Goal: Information Seeking & Learning: Learn about a topic

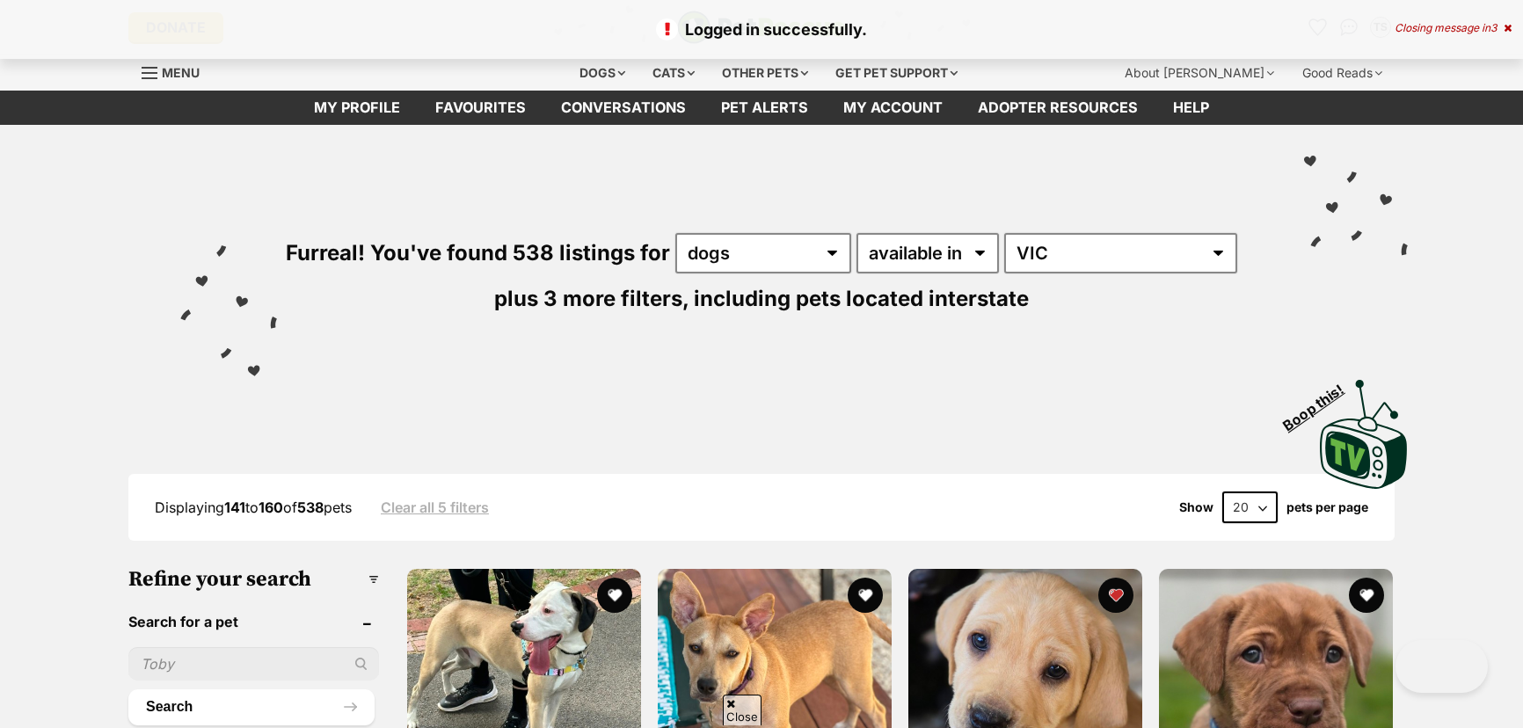
click at [1365, 578] on button "favourite" at bounding box center [1366, 595] width 35 height 35
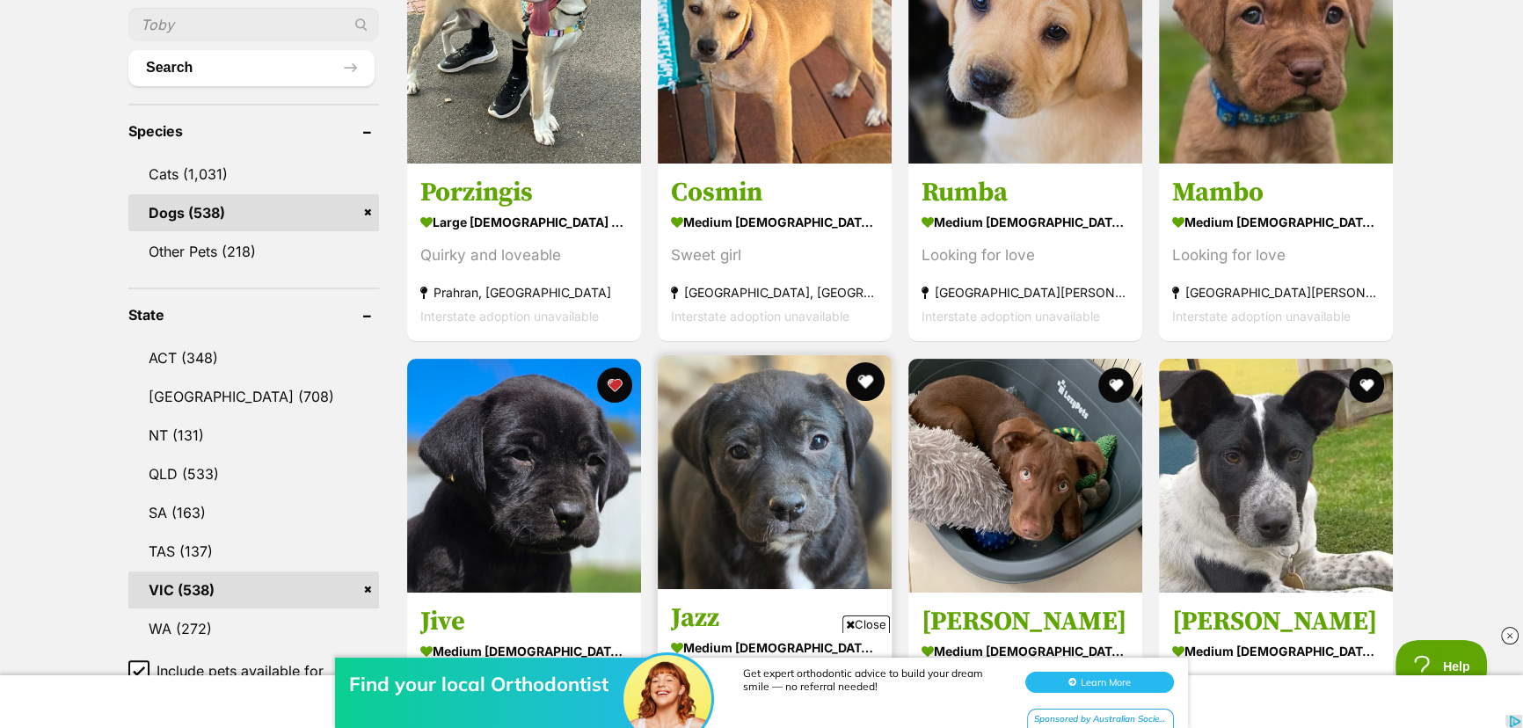
click at [861, 383] on button "favourite" at bounding box center [865, 381] width 39 height 39
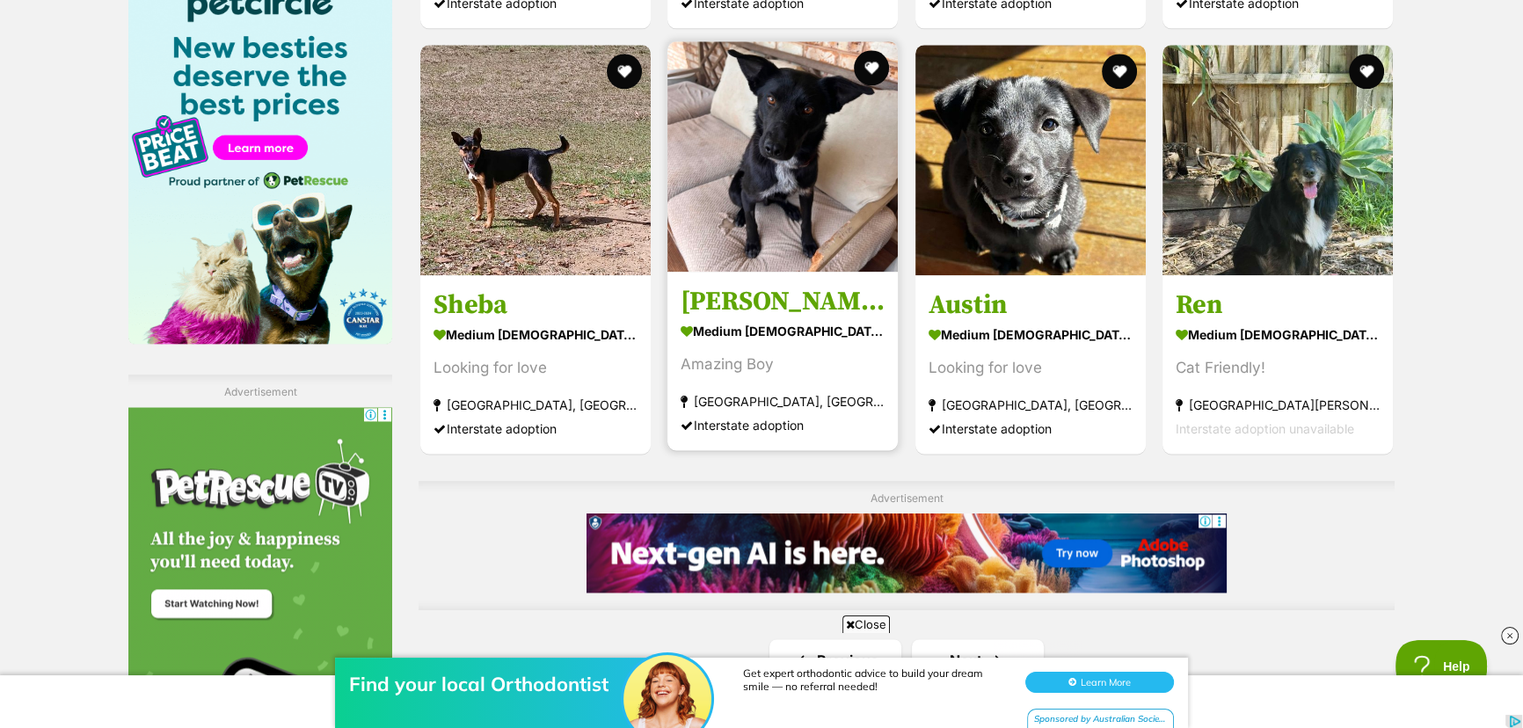
scroll to position [2958, 0]
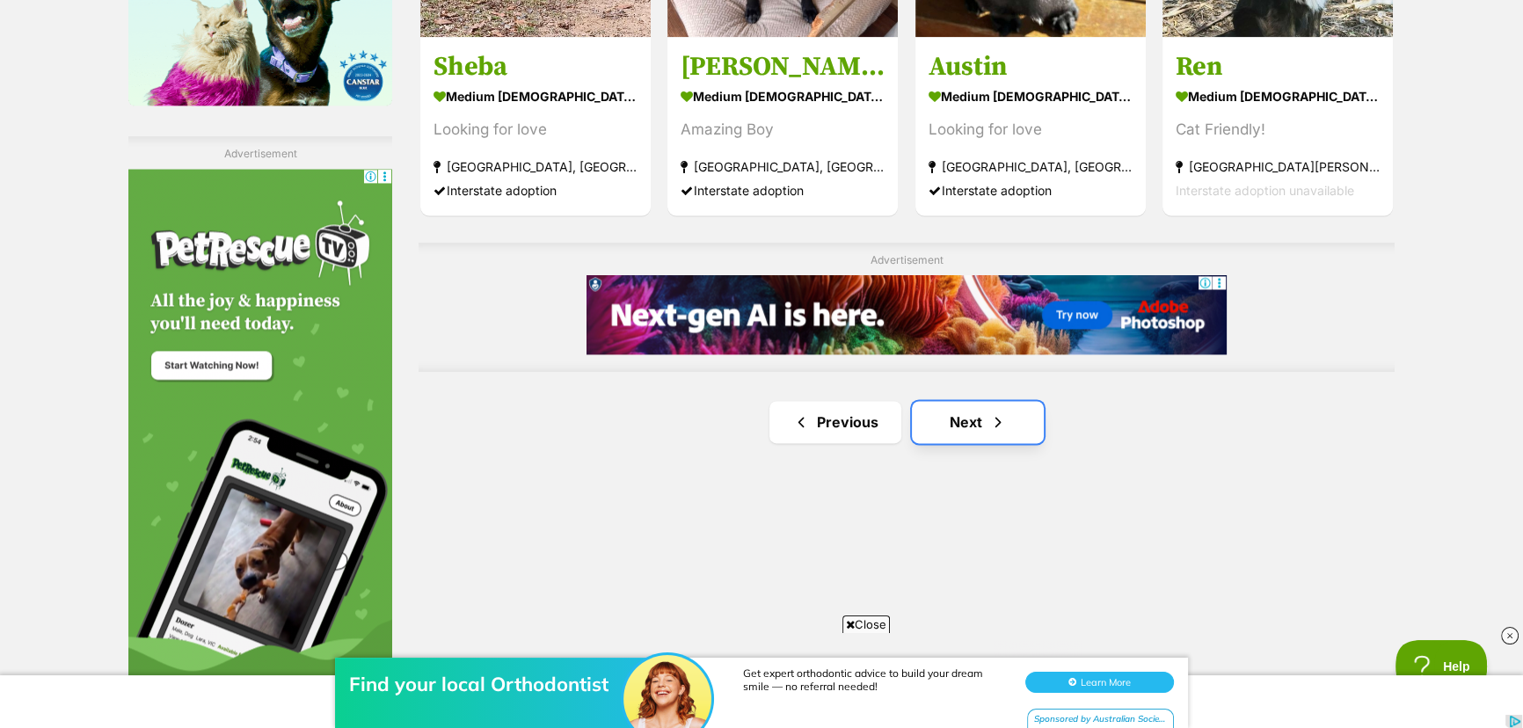
click at [960, 411] on link "Next" at bounding box center [978, 422] width 132 height 42
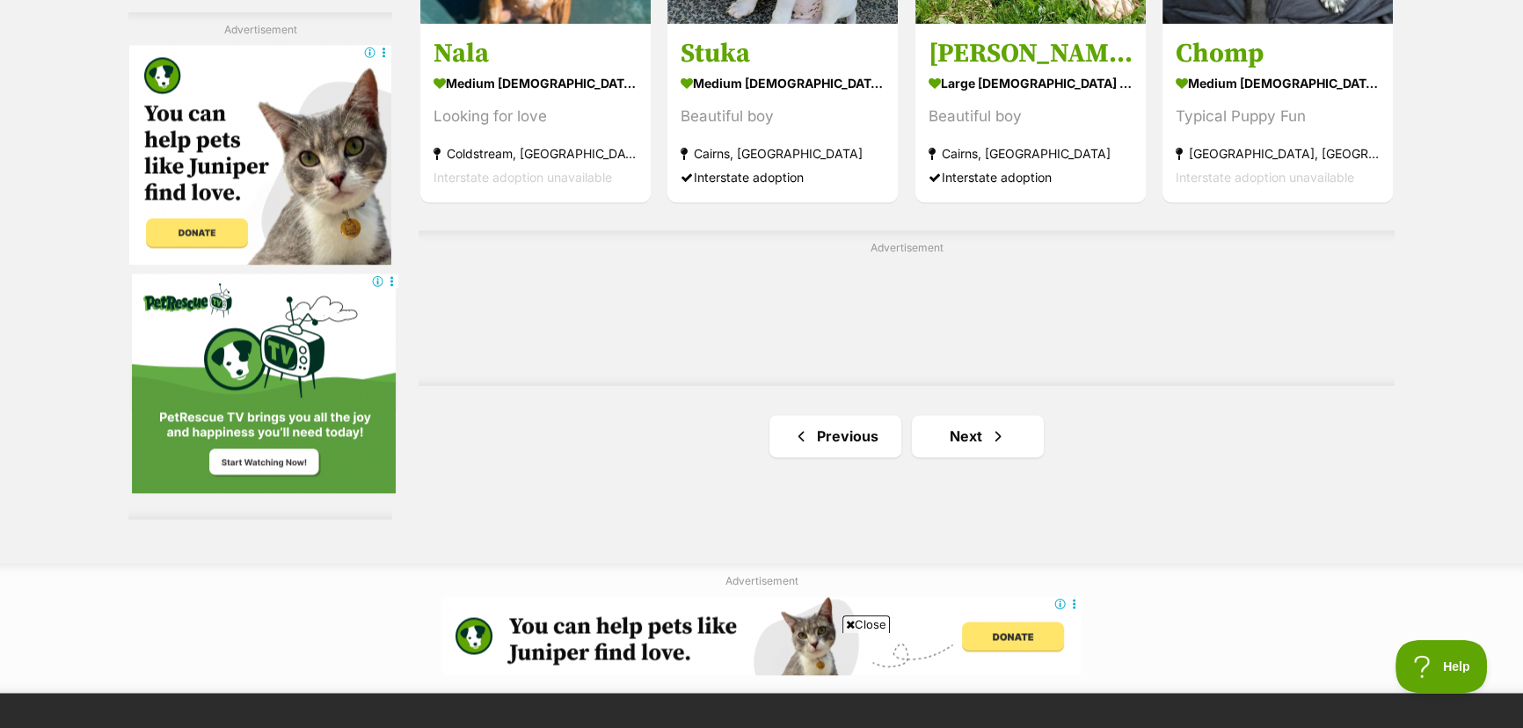
scroll to position [3118, 0]
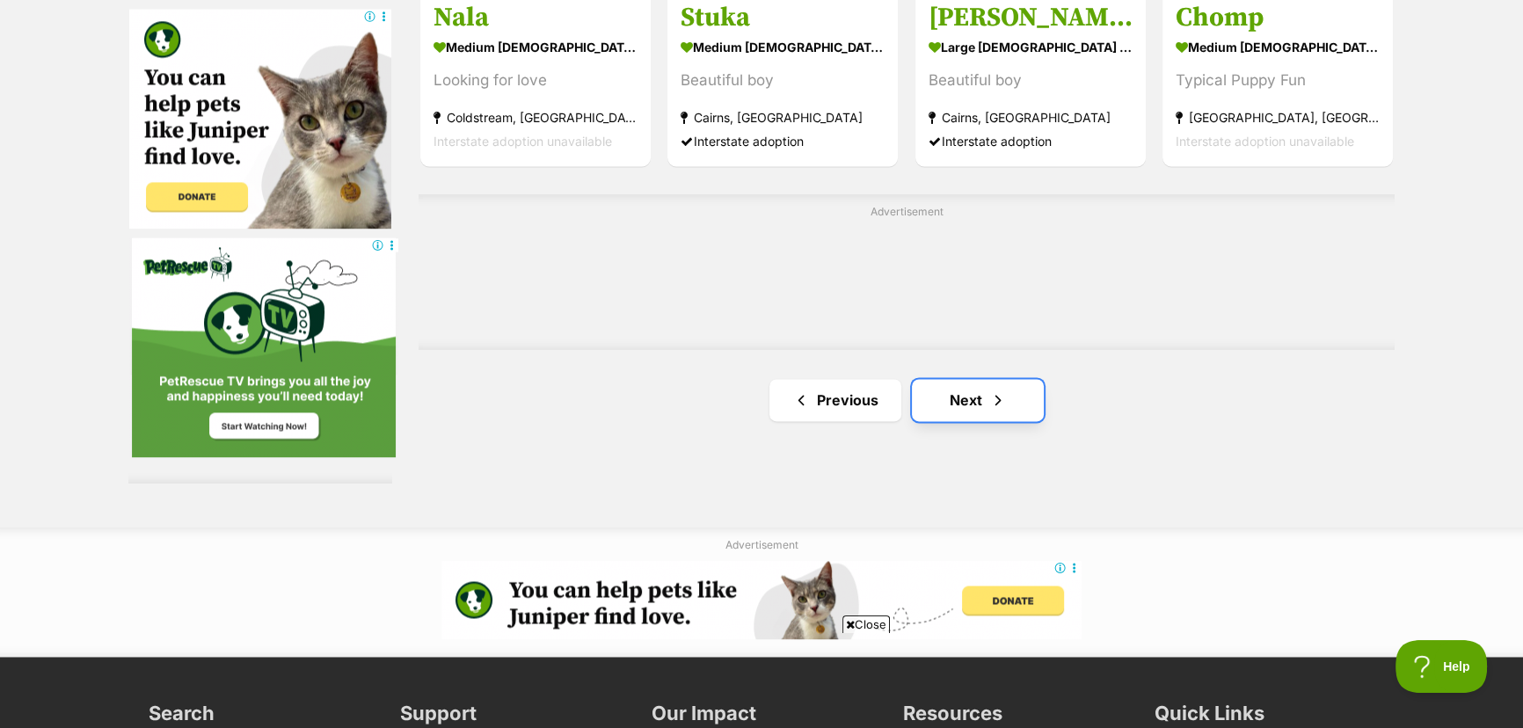
click at [976, 398] on link "Next" at bounding box center [978, 400] width 132 height 42
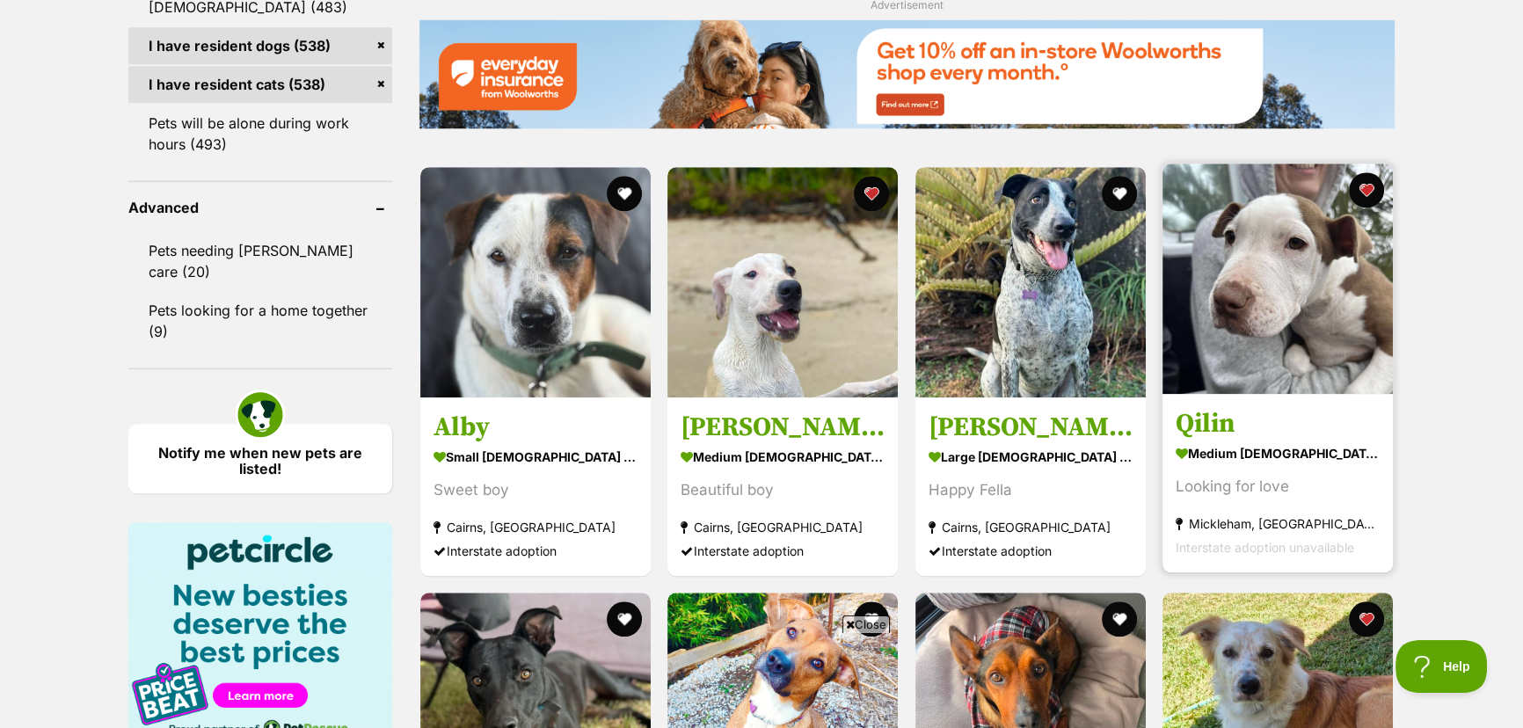
scroll to position [2158, 0]
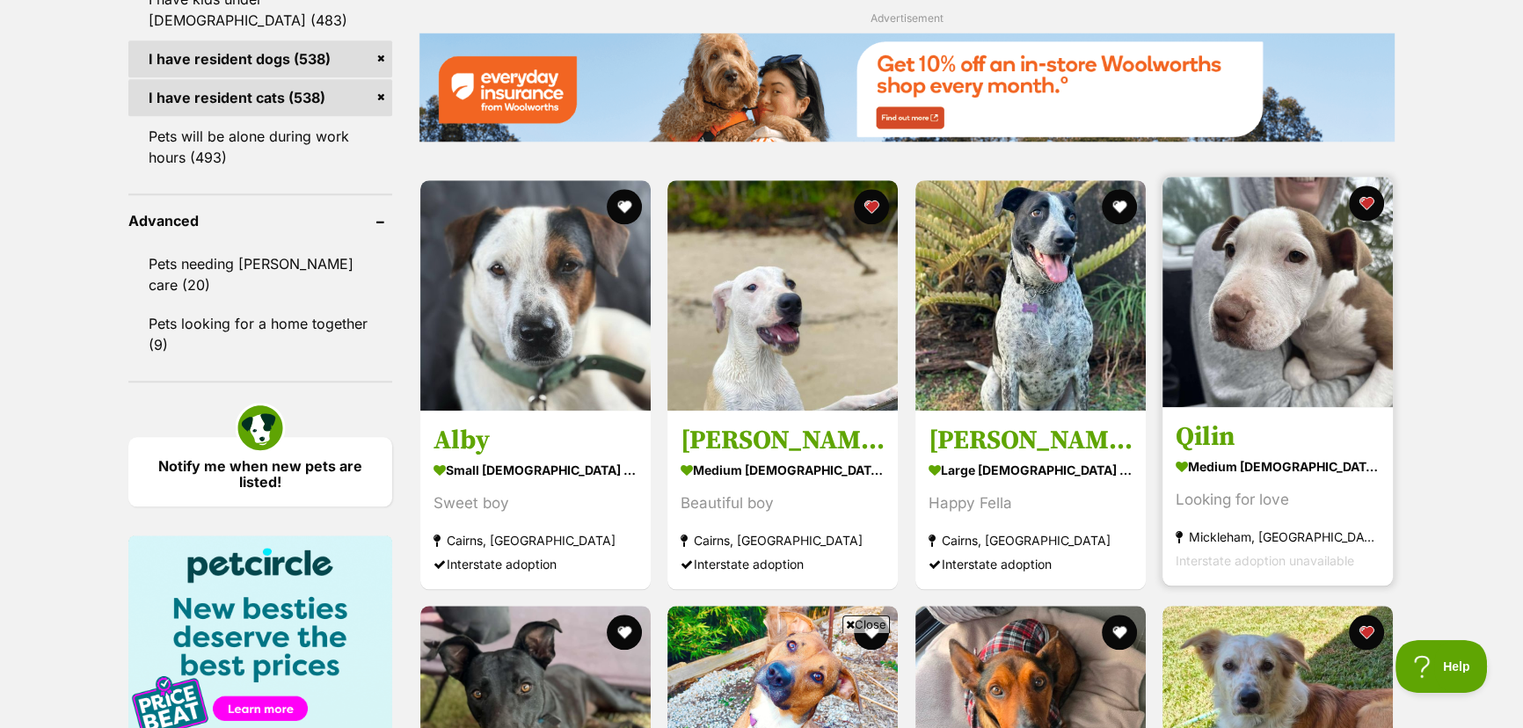
click at [1240, 244] on img at bounding box center [1278, 292] width 230 height 230
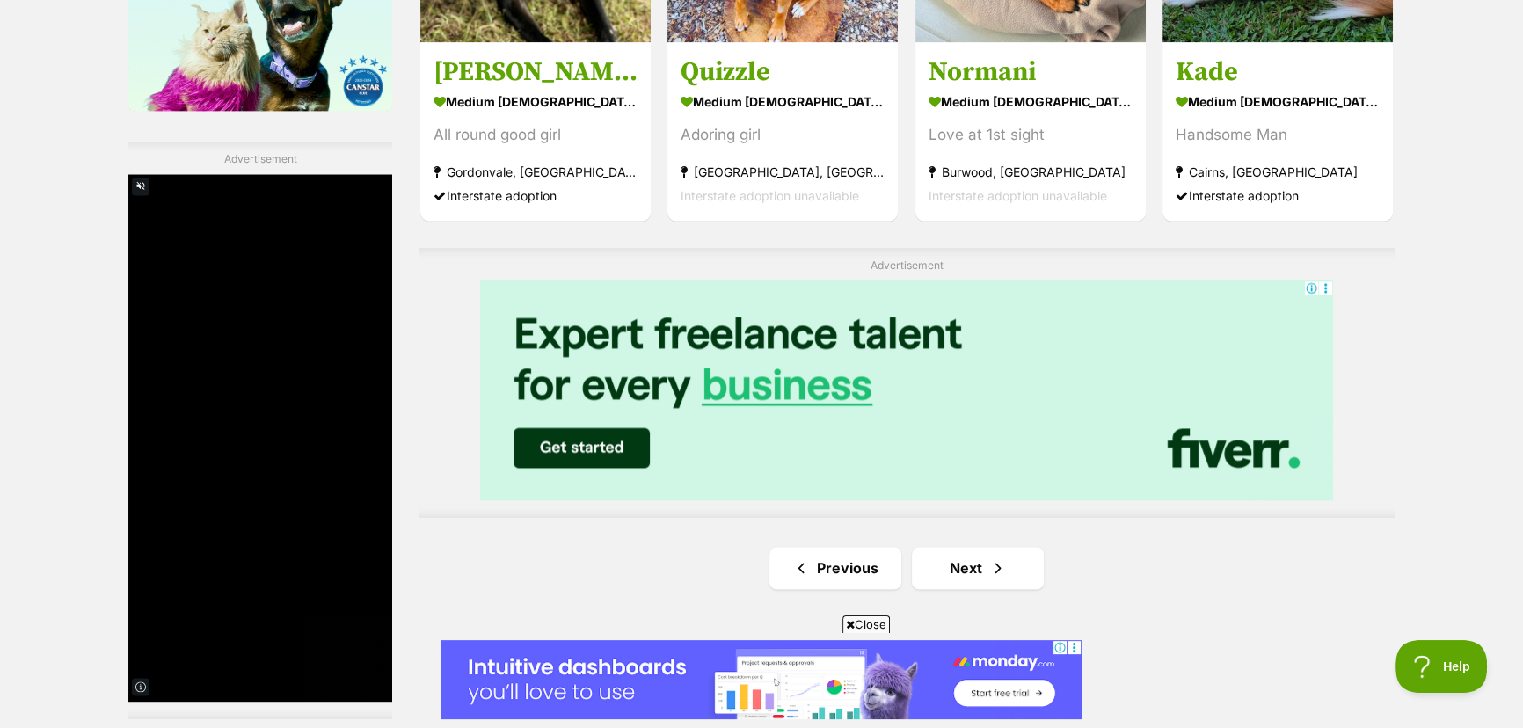
scroll to position [2958, 0]
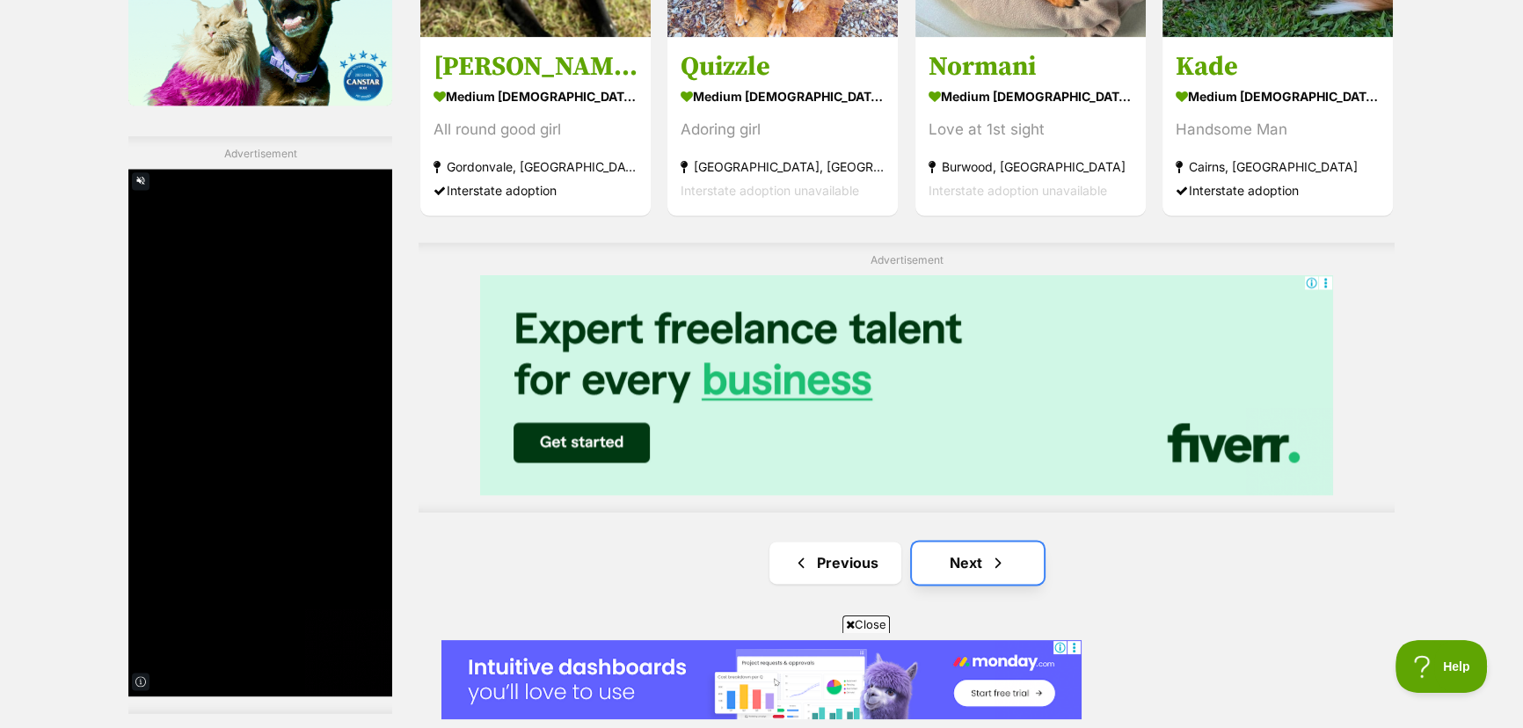
click at [972, 567] on link "Next" at bounding box center [978, 563] width 132 height 42
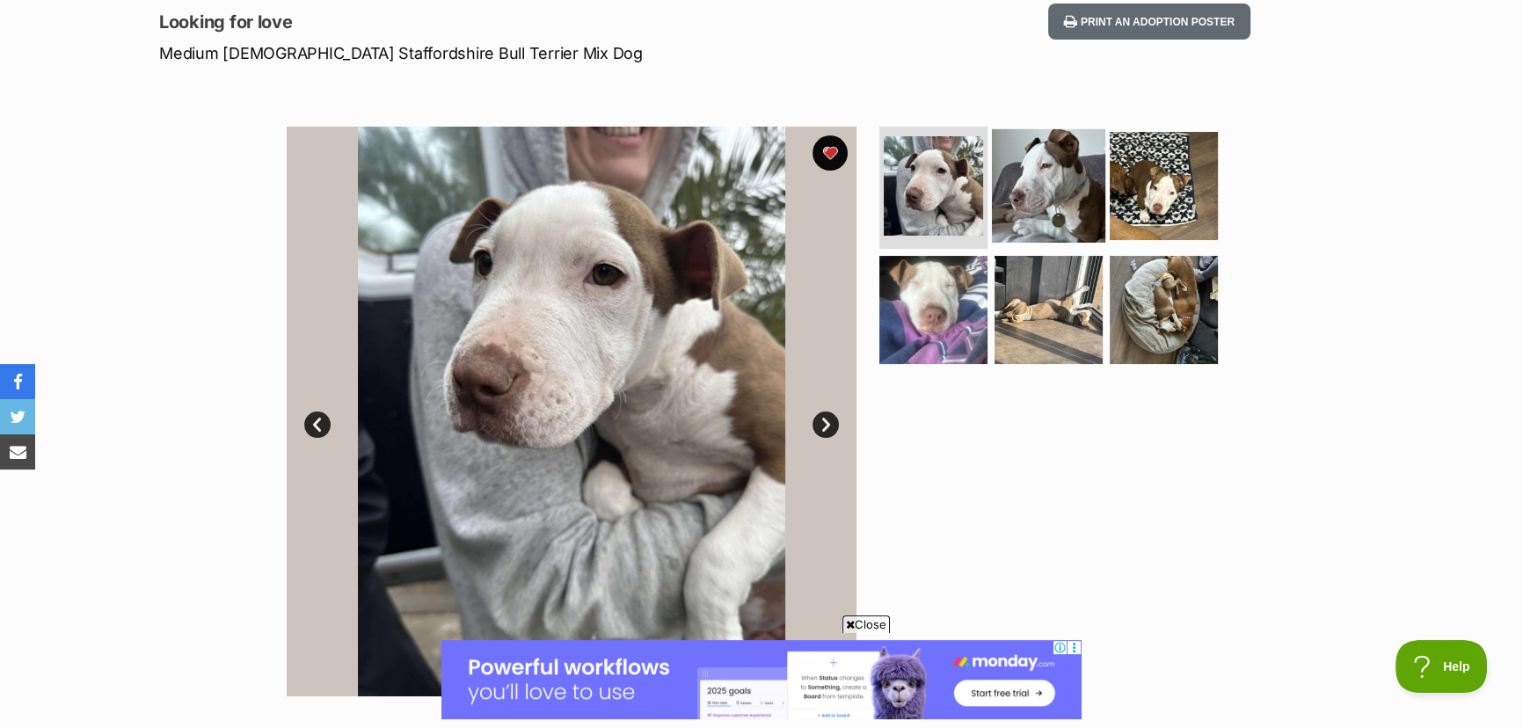
click at [1048, 200] on img at bounding box center [1048, 184] width 113 height 113
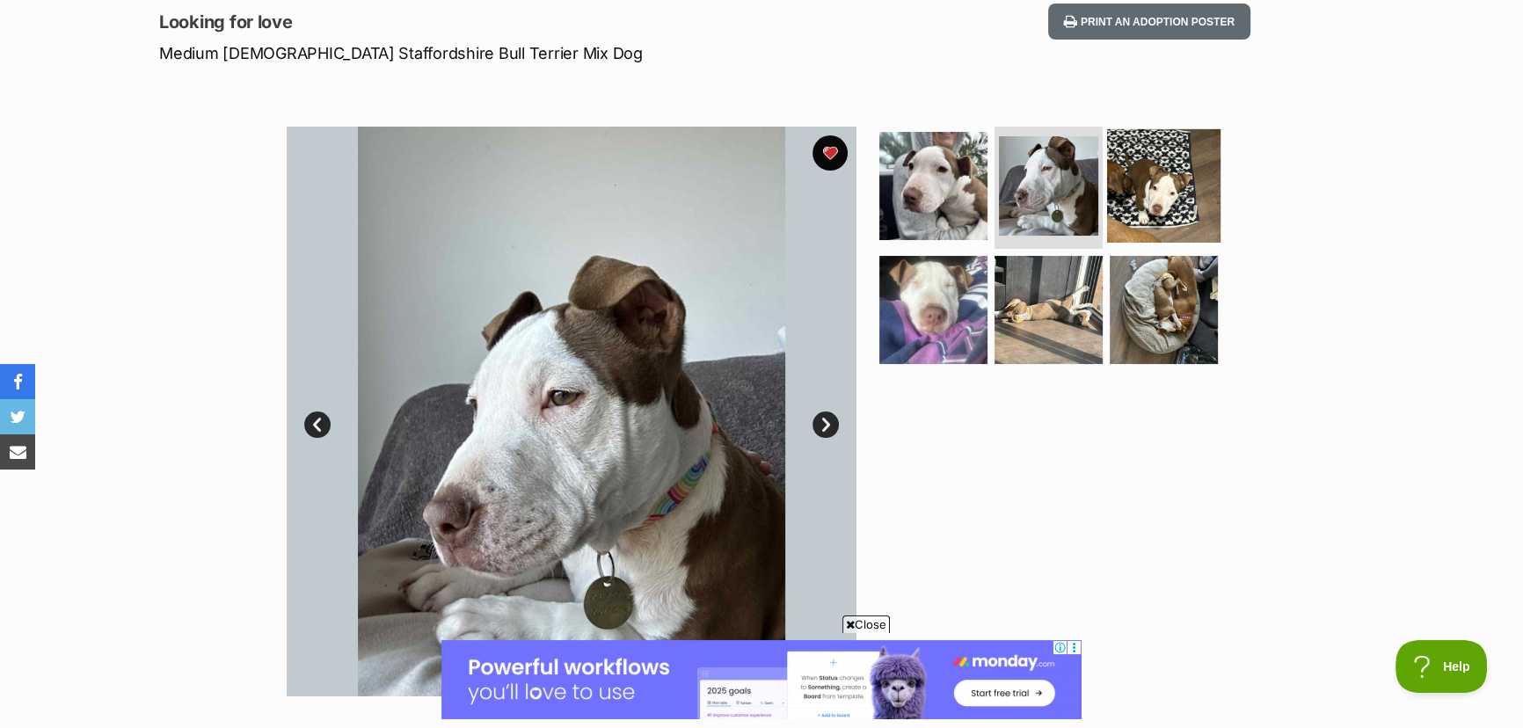
click at [1161, 188] on img at bounding box center [1163, 184] width 113 height 113
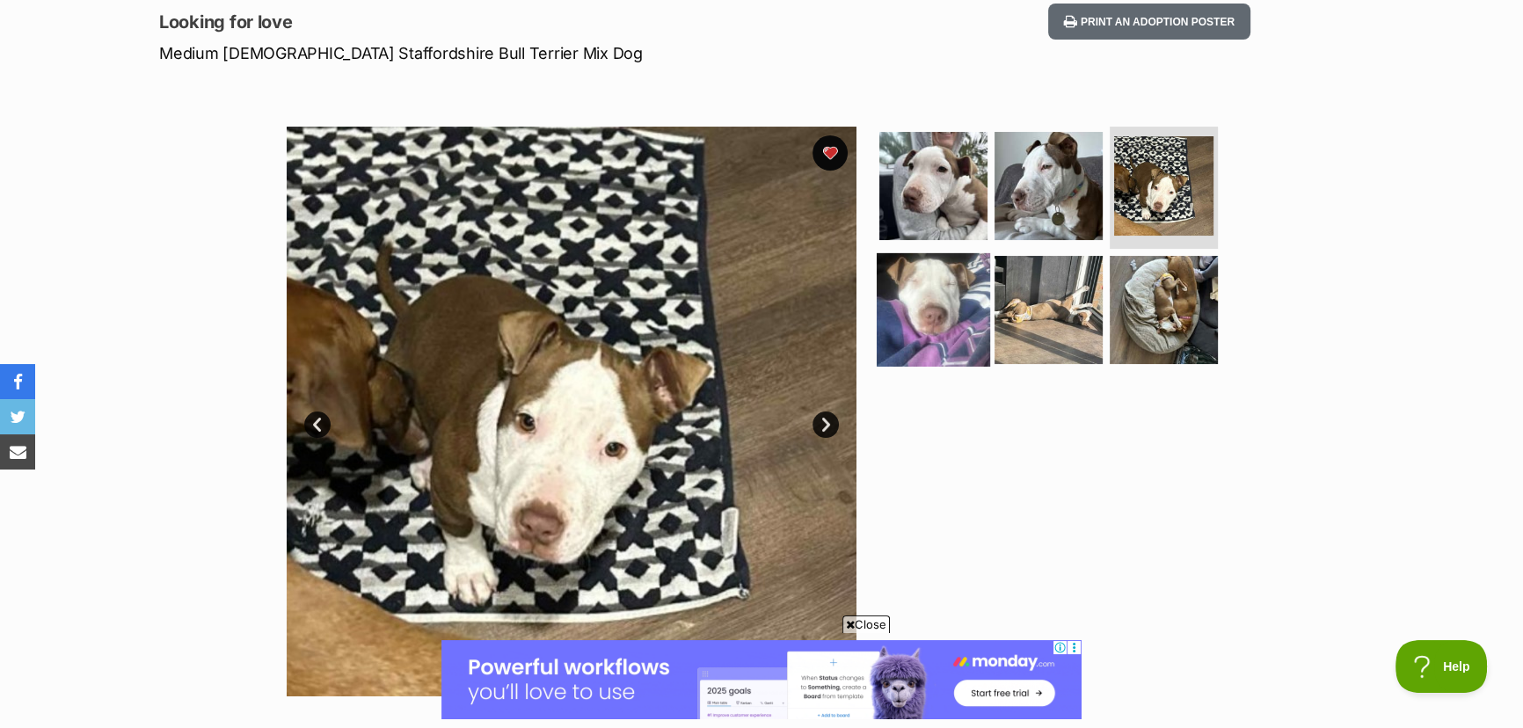
click at [946, 306] on img at bounding box center [933, 309] width 113 height 113
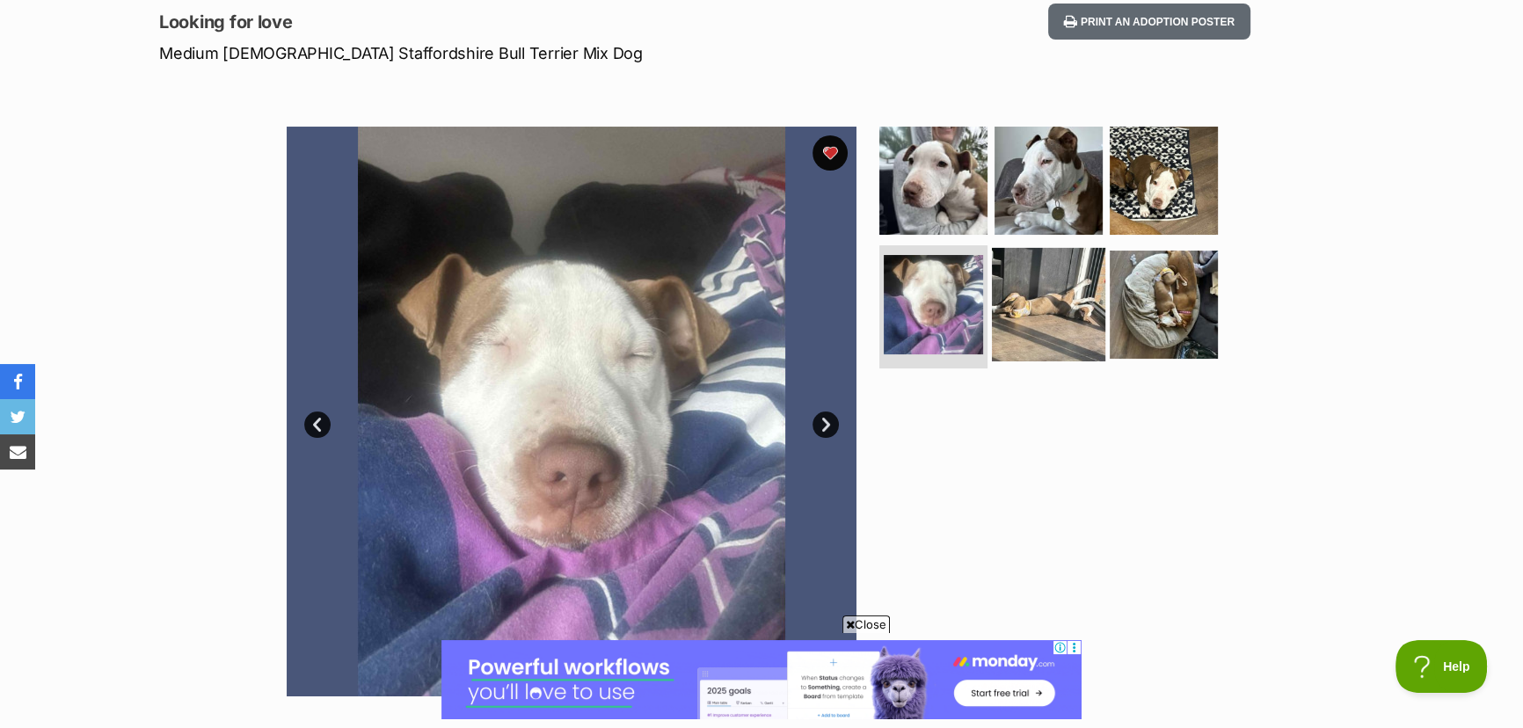
click at [1037, 304] on img at bounding box center [1048, 304] width 113 height 113
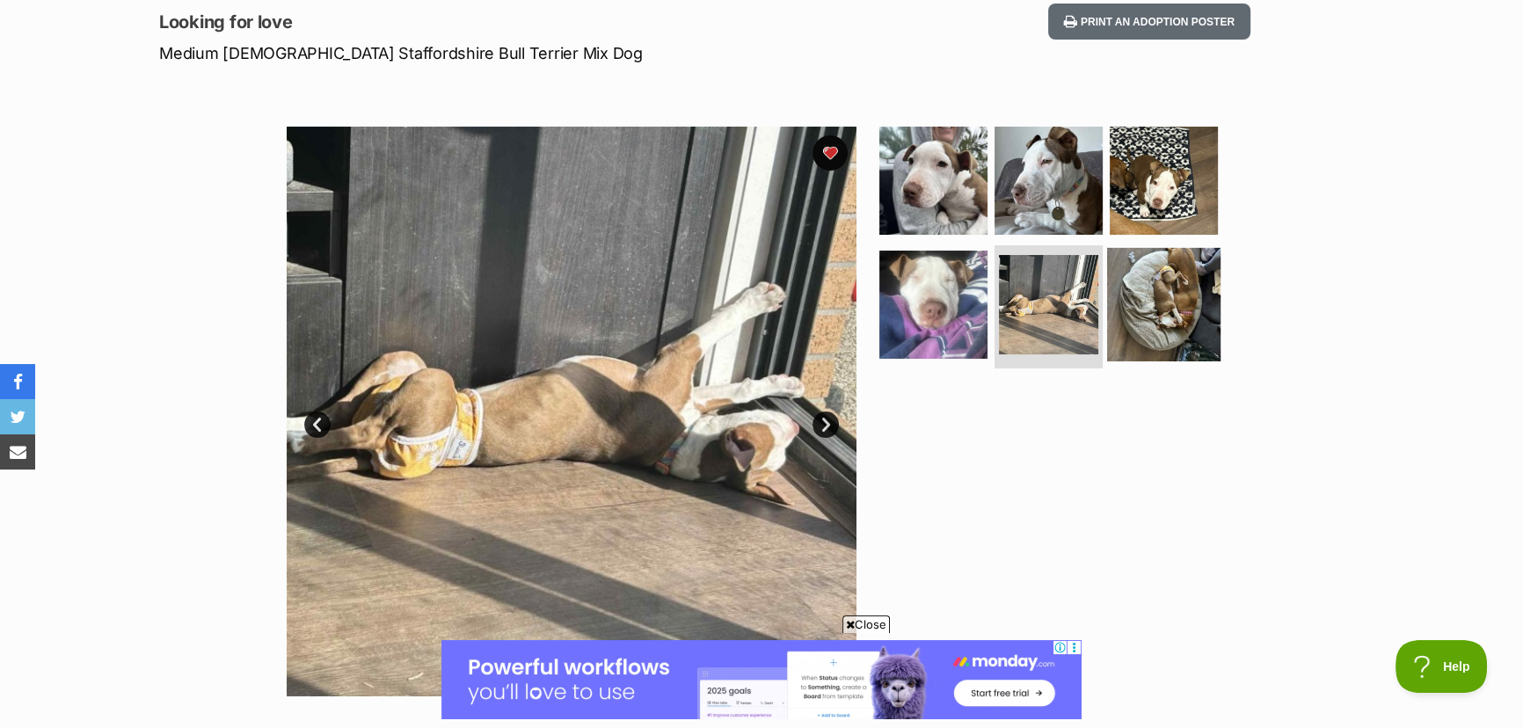
click at [1179, 304] on img at bounding box center [1163, 304] width 113 height 113
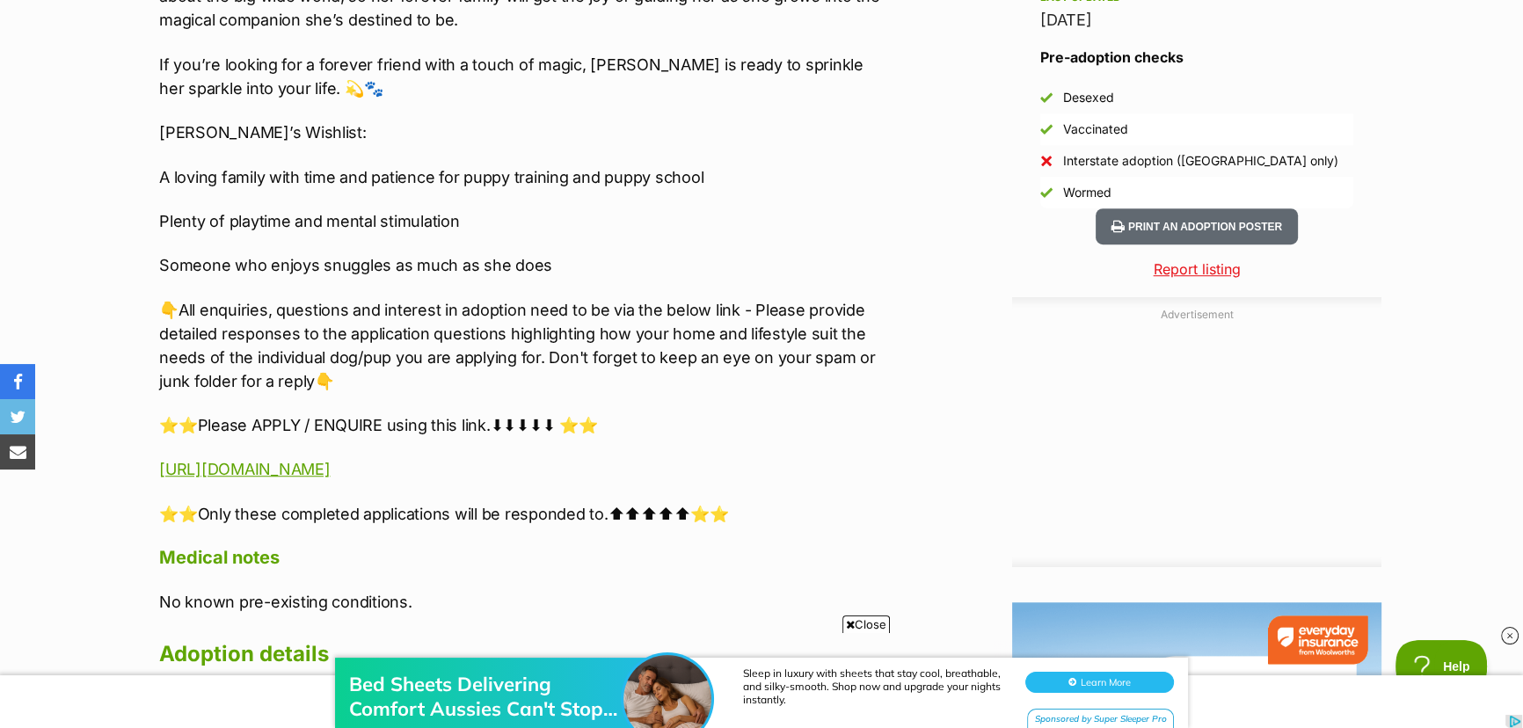
scroll to position [1679, 0]
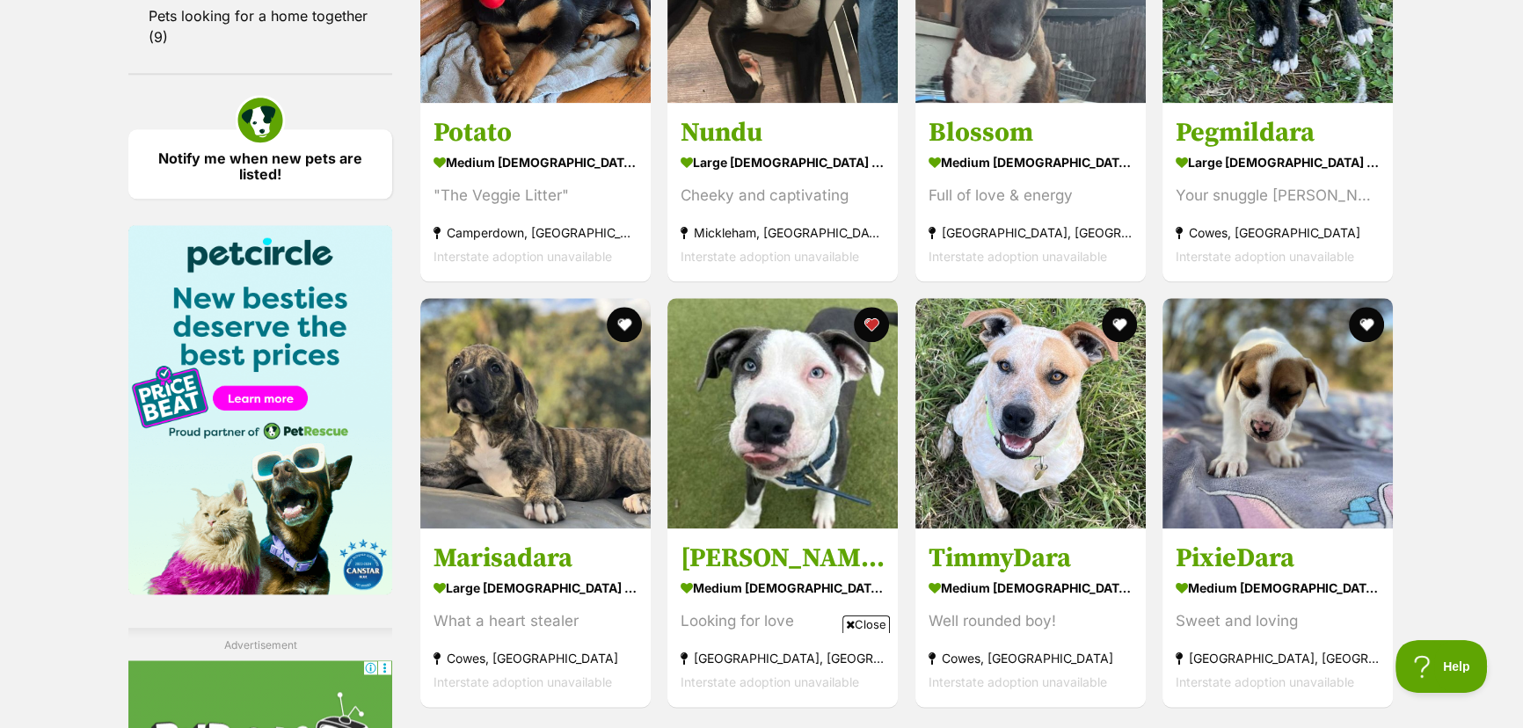
scroll to position [2479, 0]
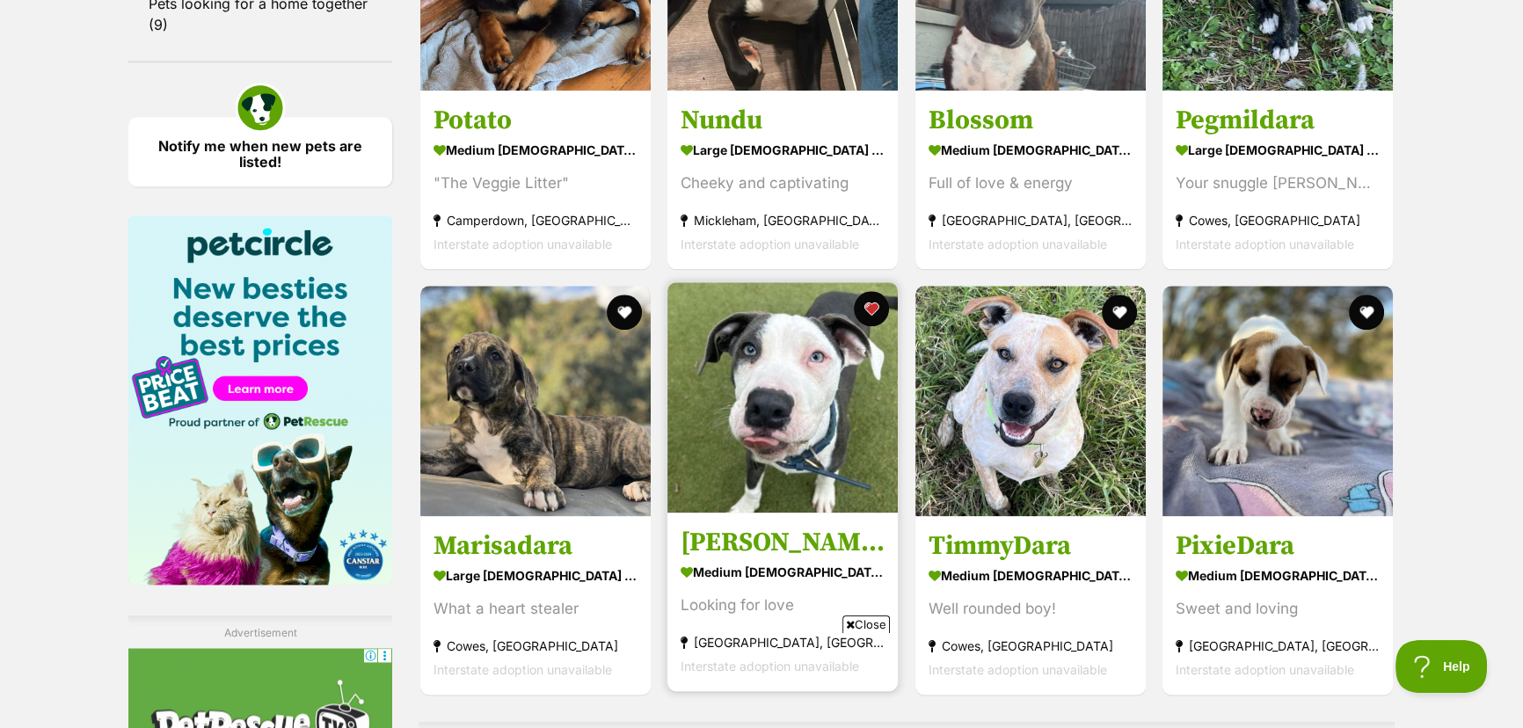
click at [775, 390] on img at bounding box center [783, 397] width 230 height 230
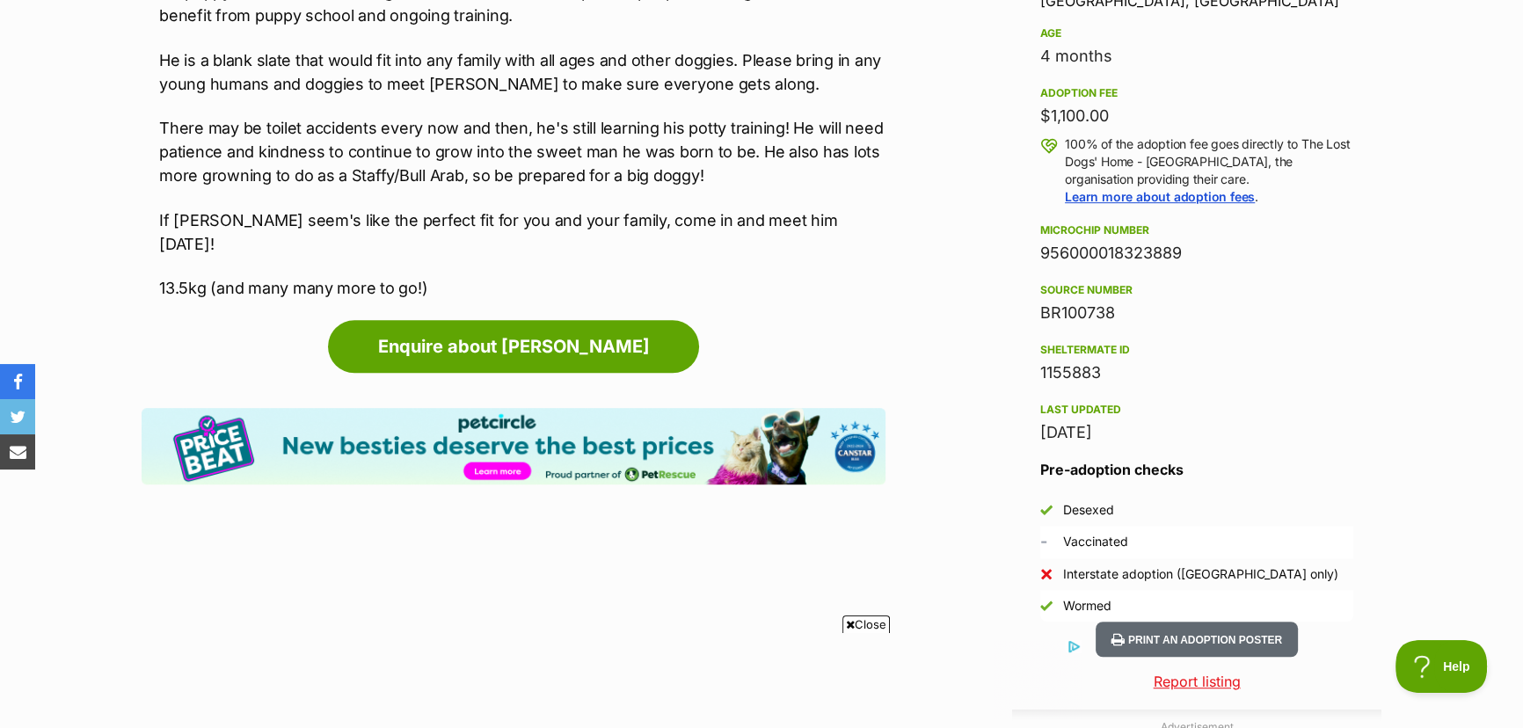
scroll to position [1279, 0]
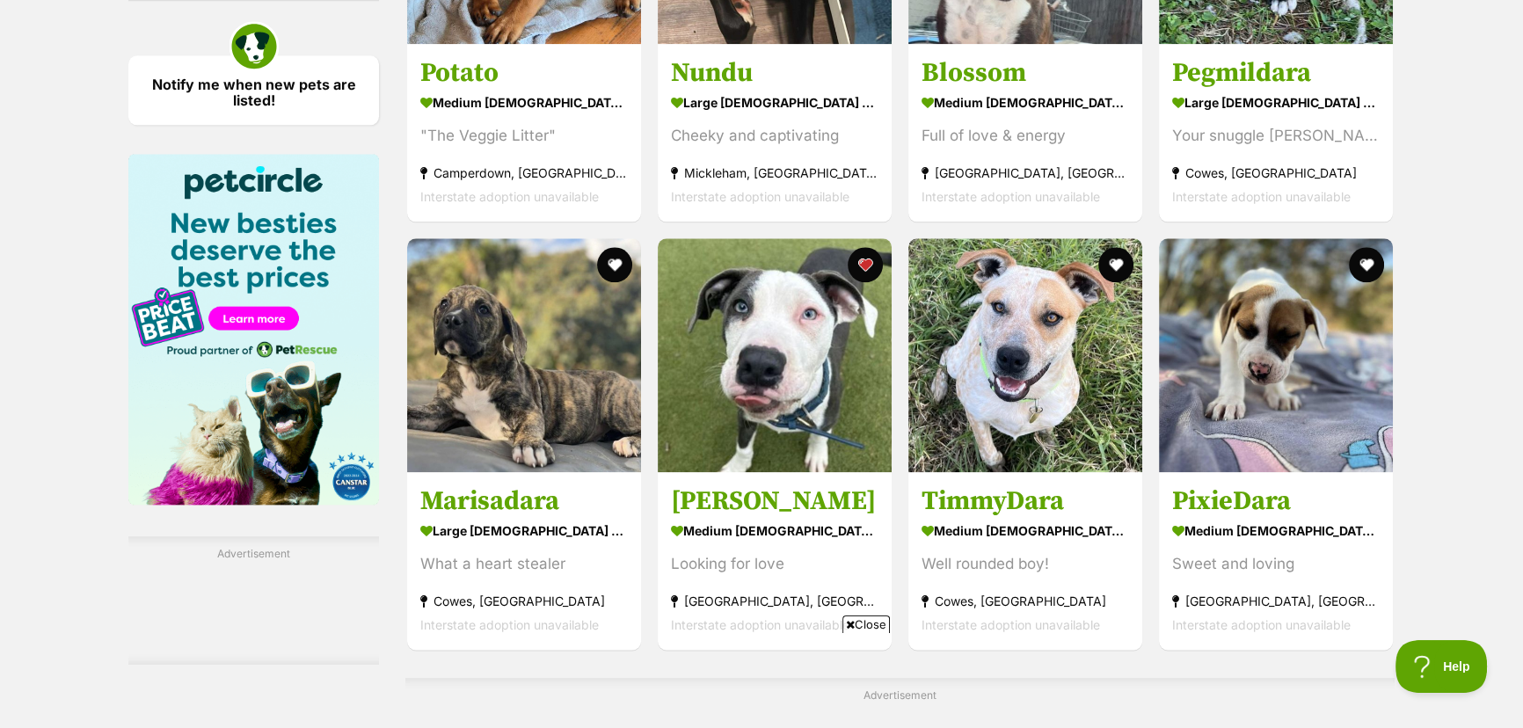
scroll to position [2550, 0]
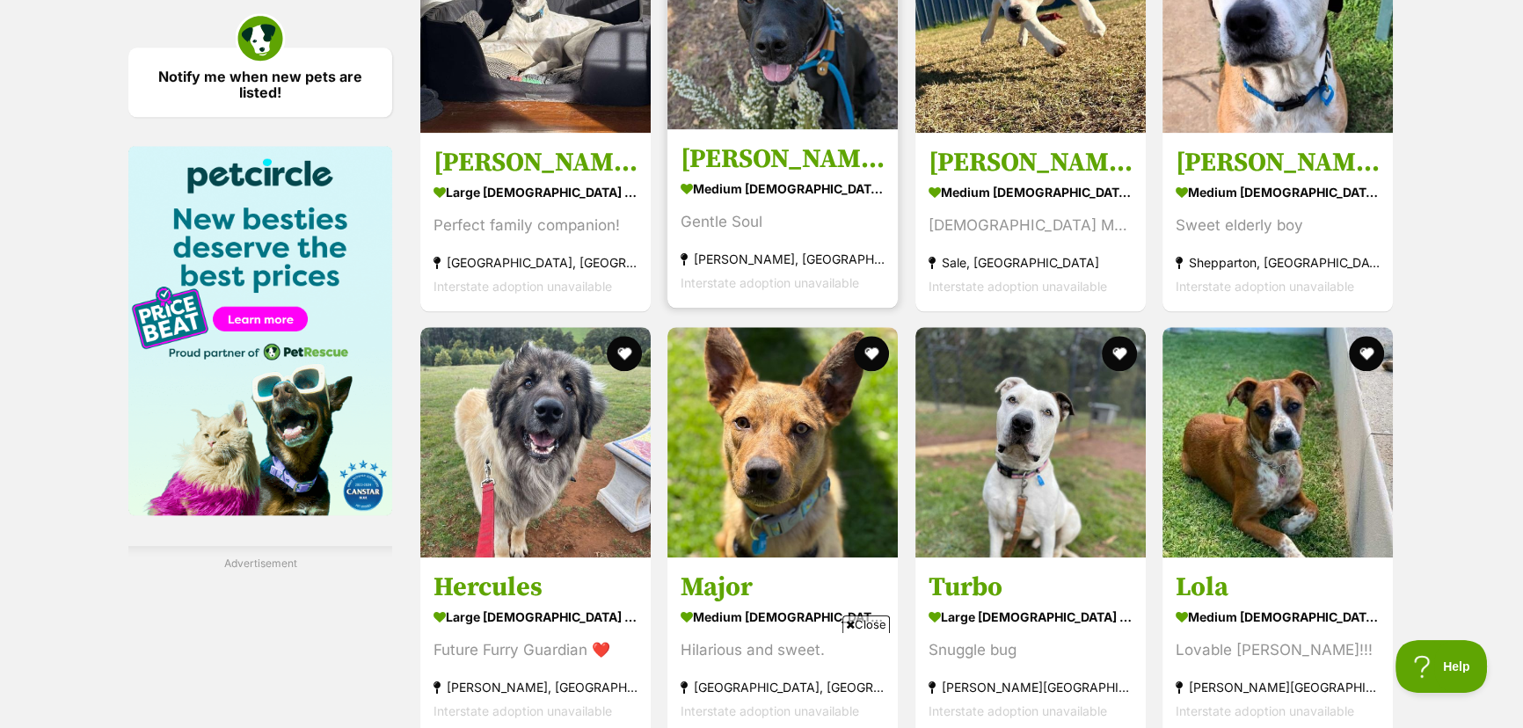
scroll to position [2574, 0]
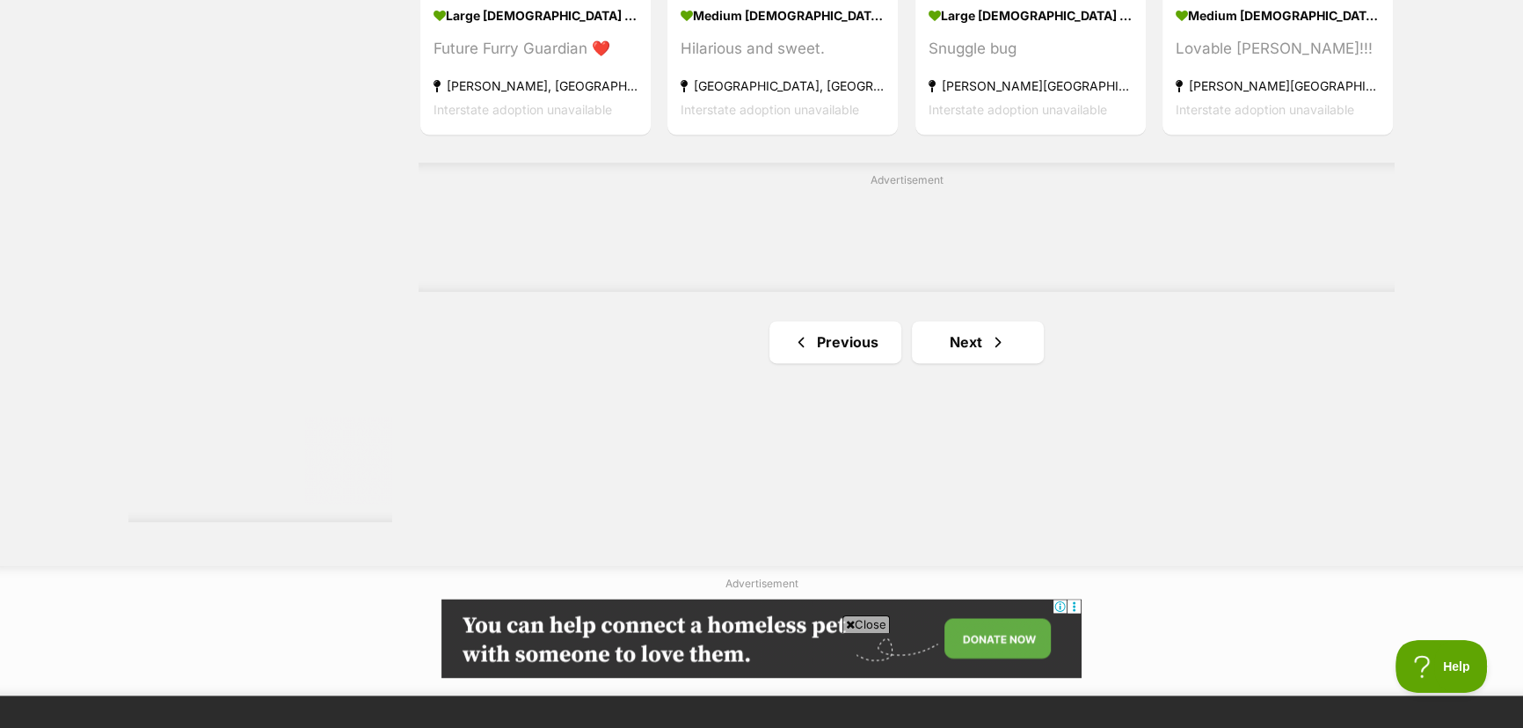
scroll to position [3213, 0]
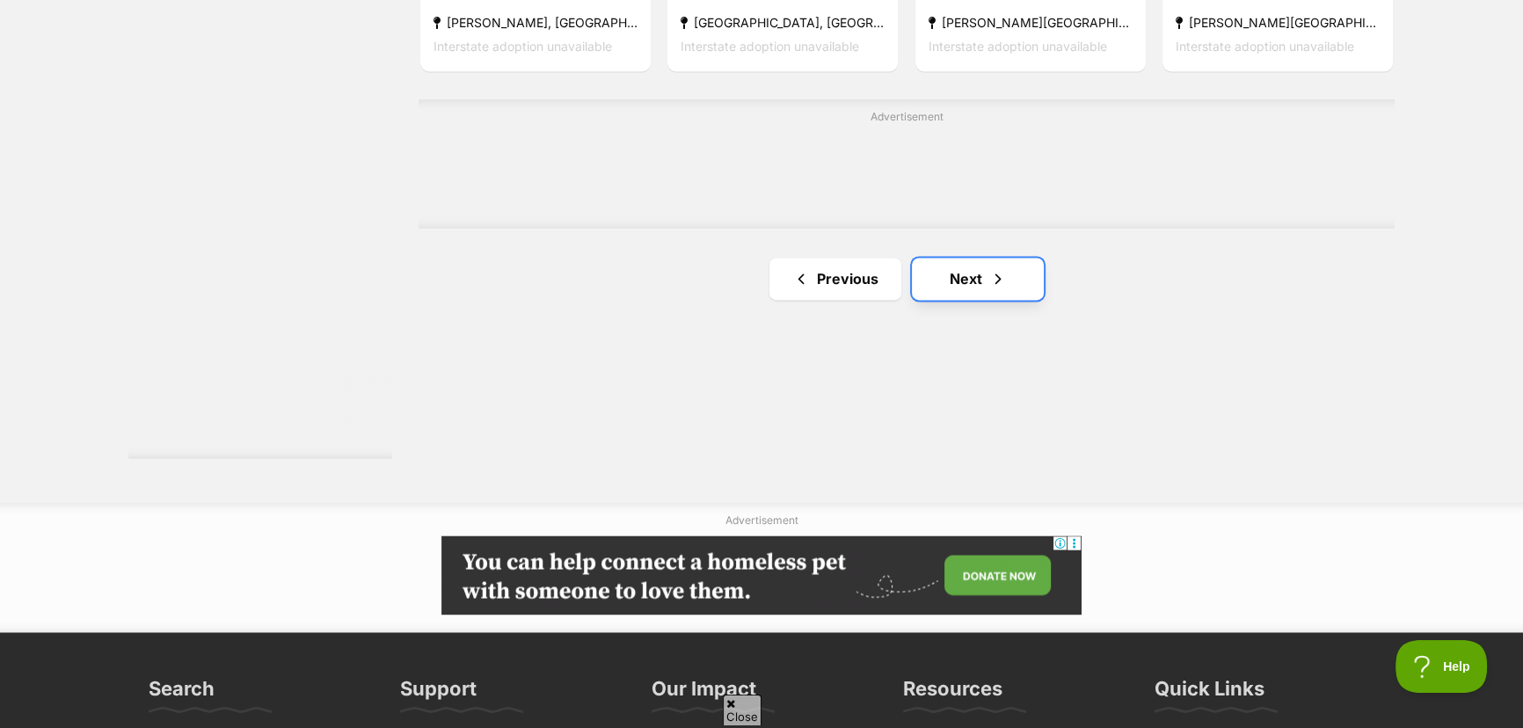
click at [973, 273] on link "Next" at bounding box center [978, 279] width 132 height 42
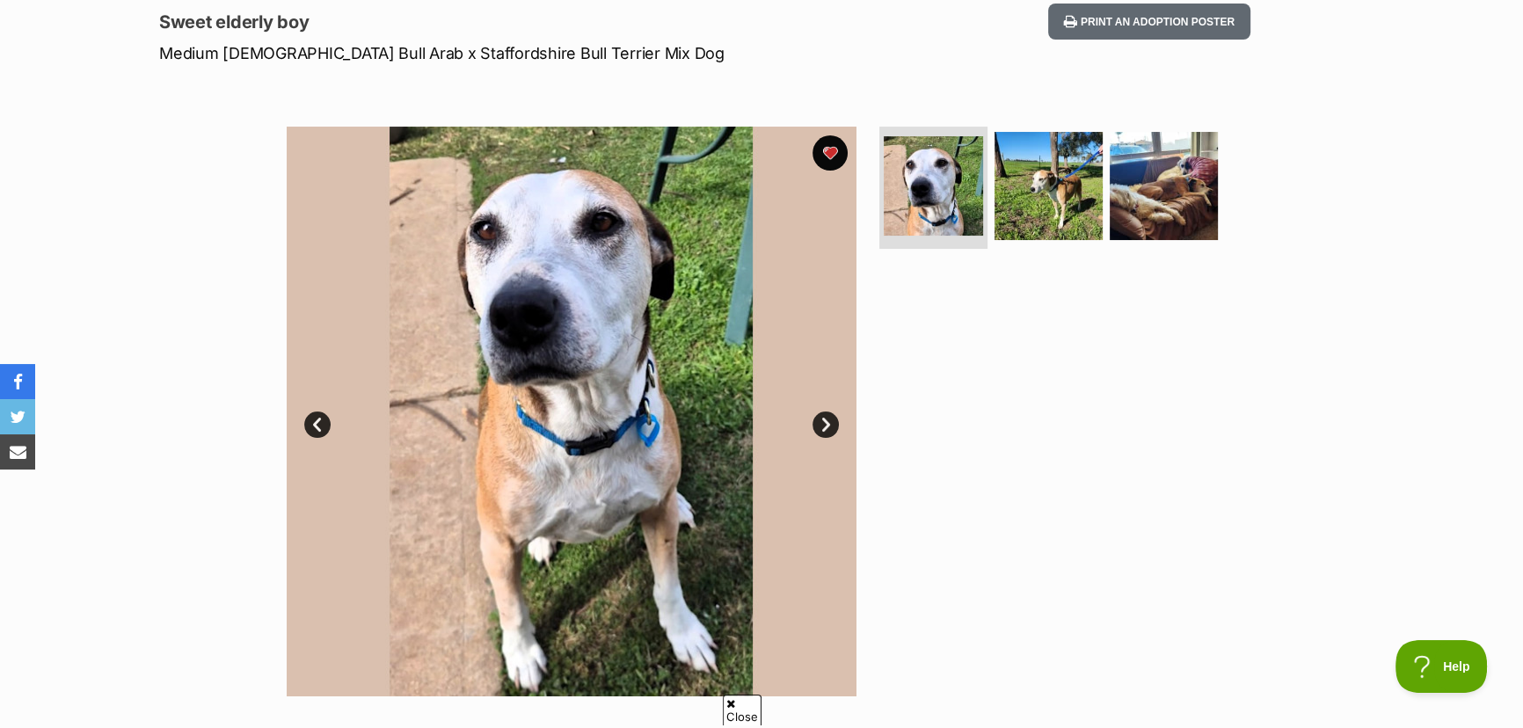
click at [826, 420] on link "Next" at bounding box center [826, 425] width 26 height 26
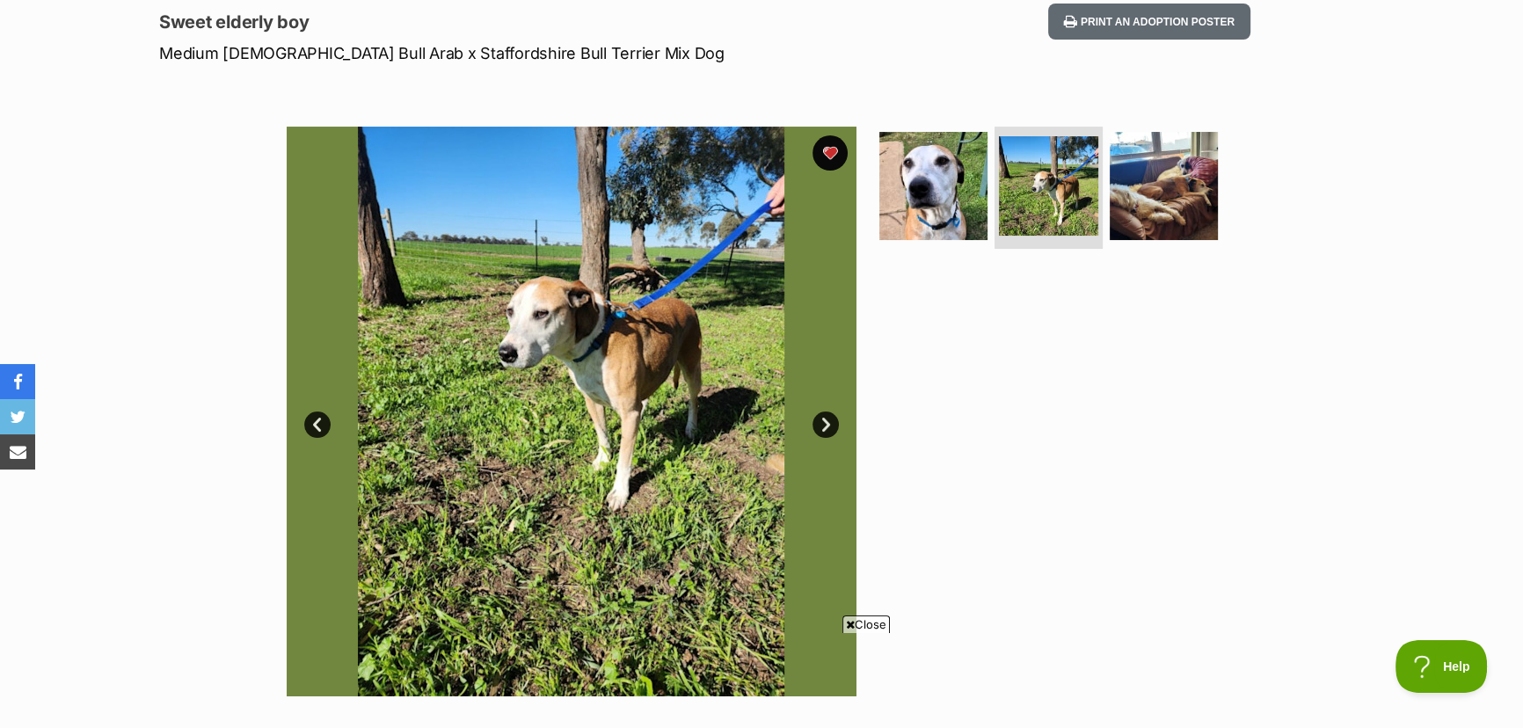
click at [826, 420] on link "Next" at bounding box center [826, 425] width 26 height 26
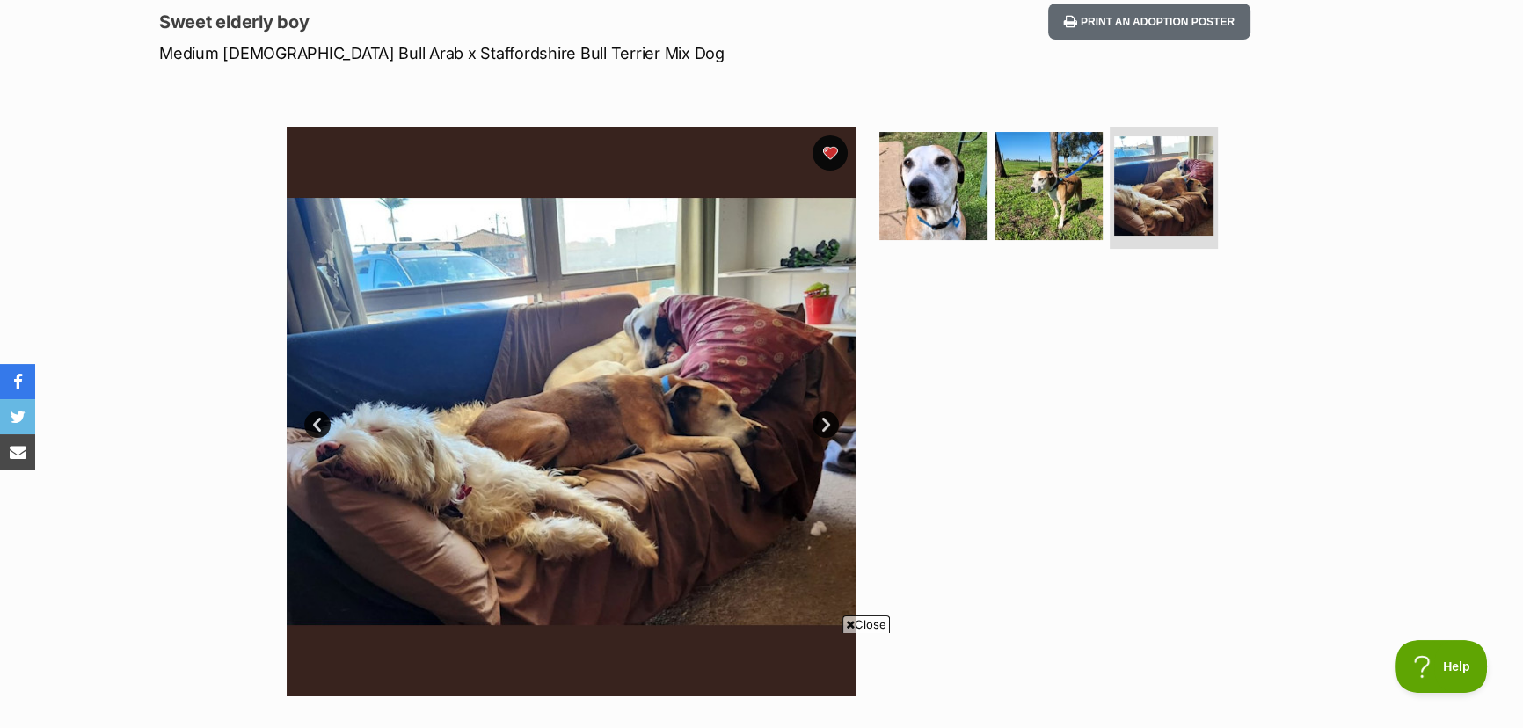
click at [828, 421] on link "Next" at bounding box center [826, 425] width 26 height 26
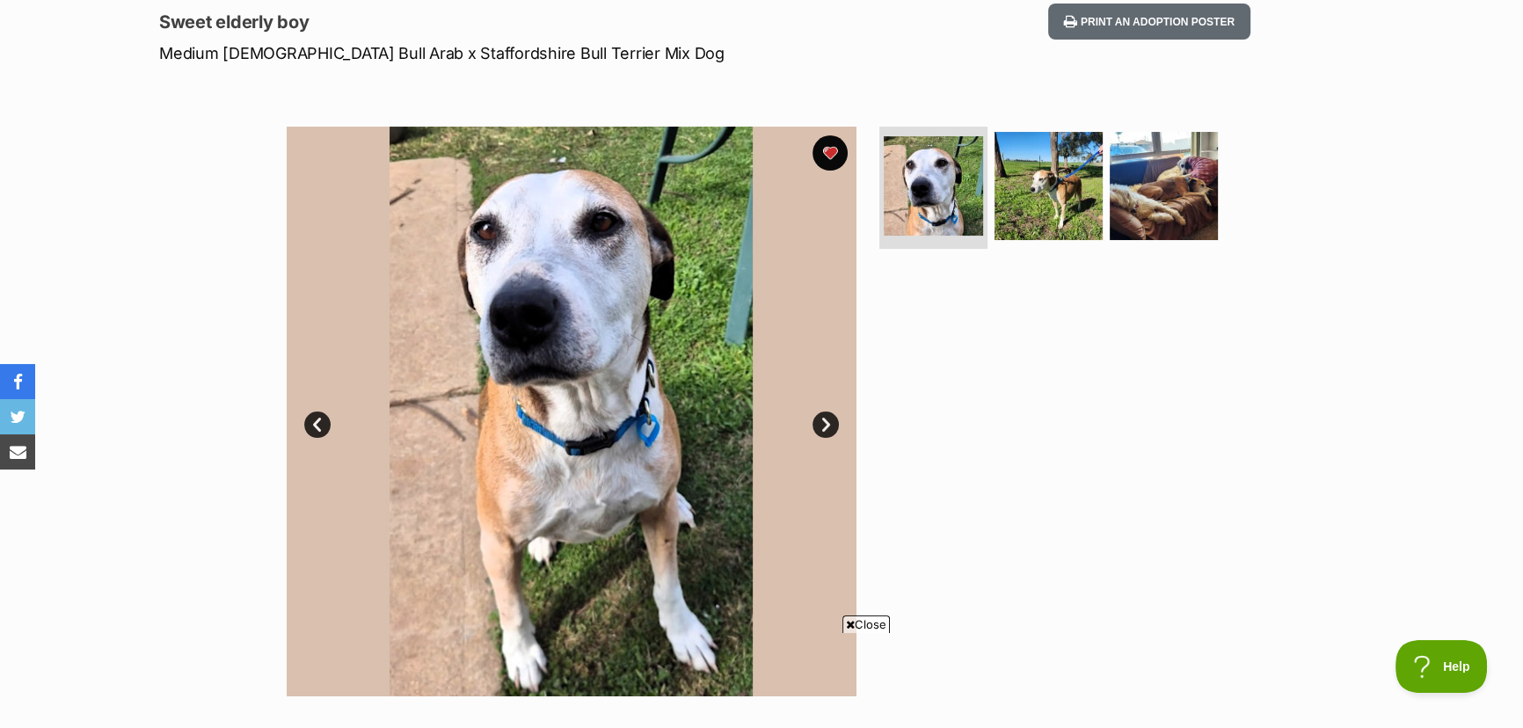
click at [870, 623] on span "Close" at bounding box center [866, 625] width 47 height 18
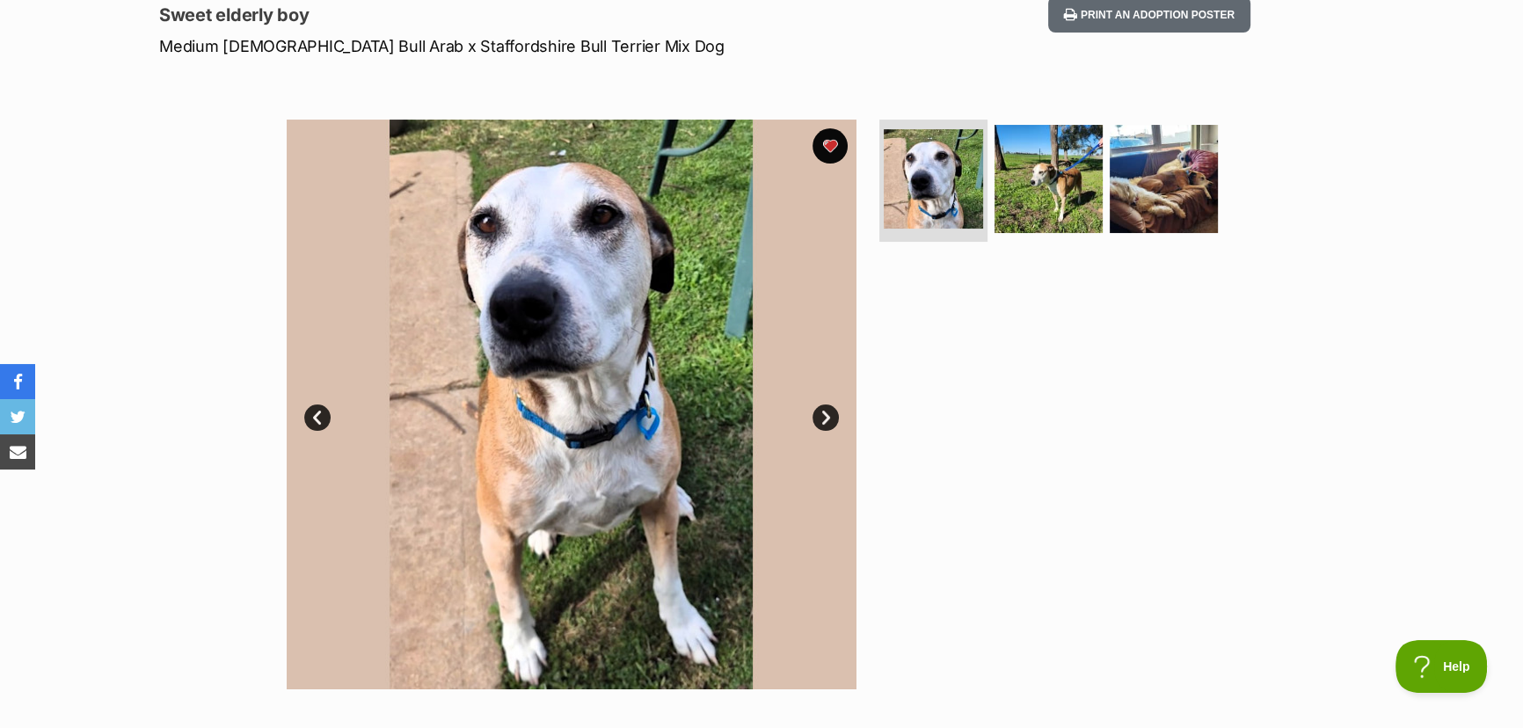
scroll to position [239, 0]
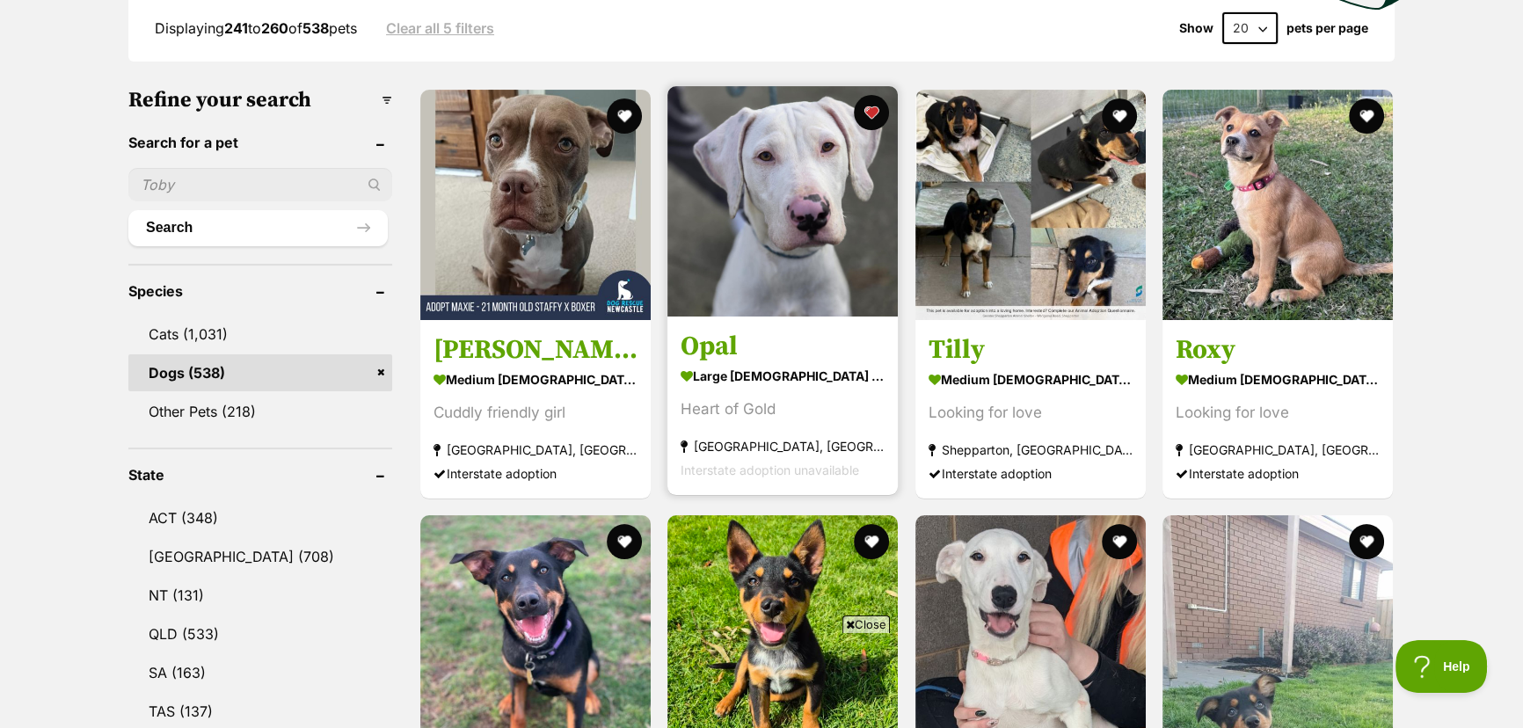
click at [808, 281] on img at bounding box center [783, 201] width 230 height 230
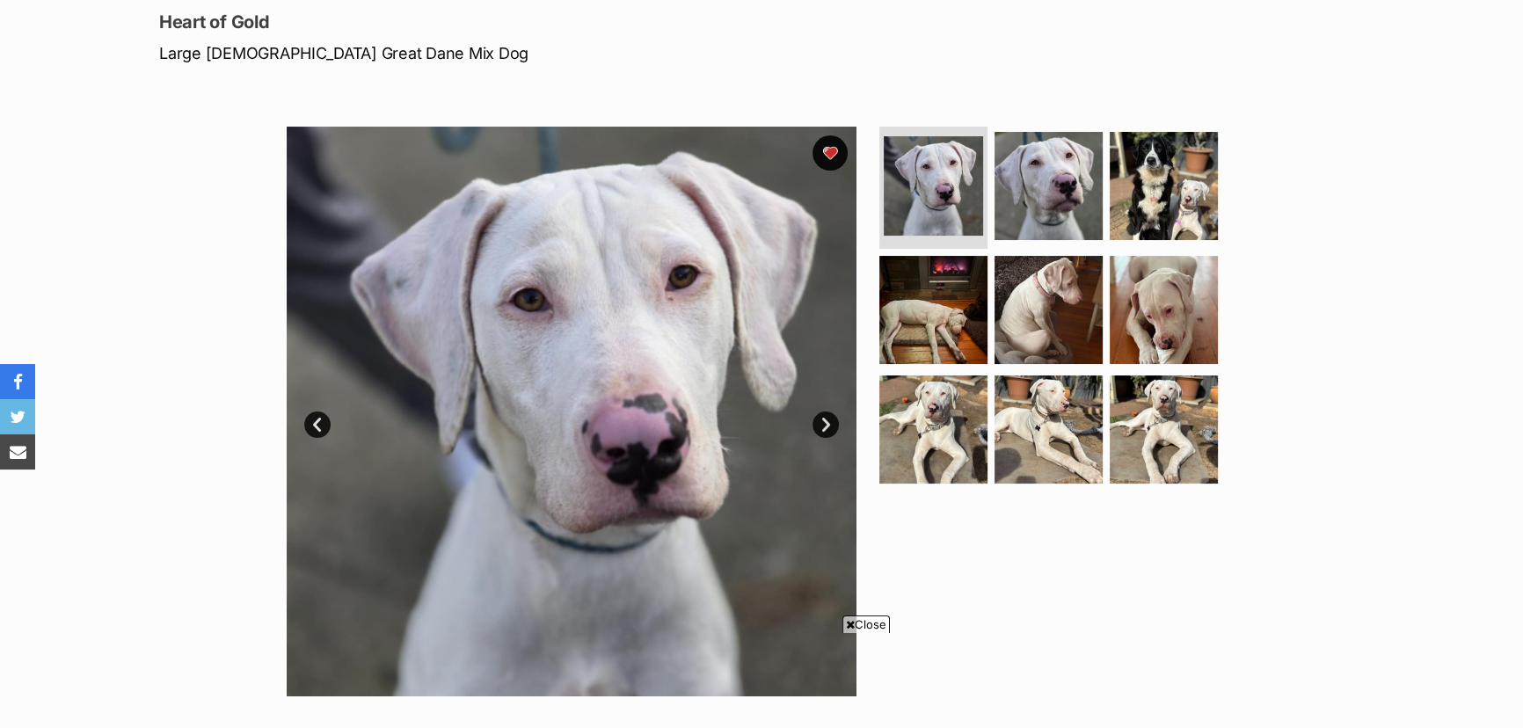
click at [823, 422] on link "Next" at bounding box center [826, 425] width 26 height 26
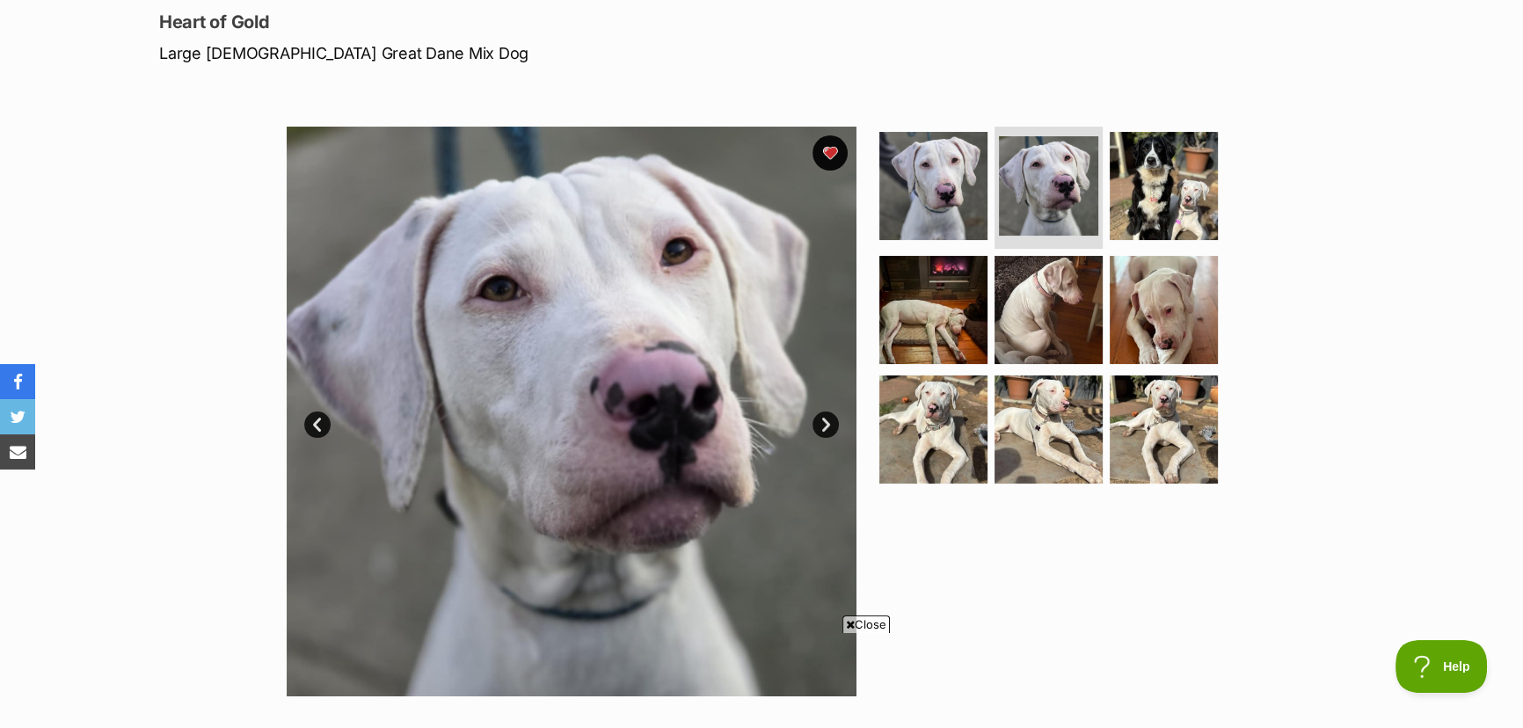
click at [822, 421] on link "Next" at bounding box center [826, 425] width 26 height 26
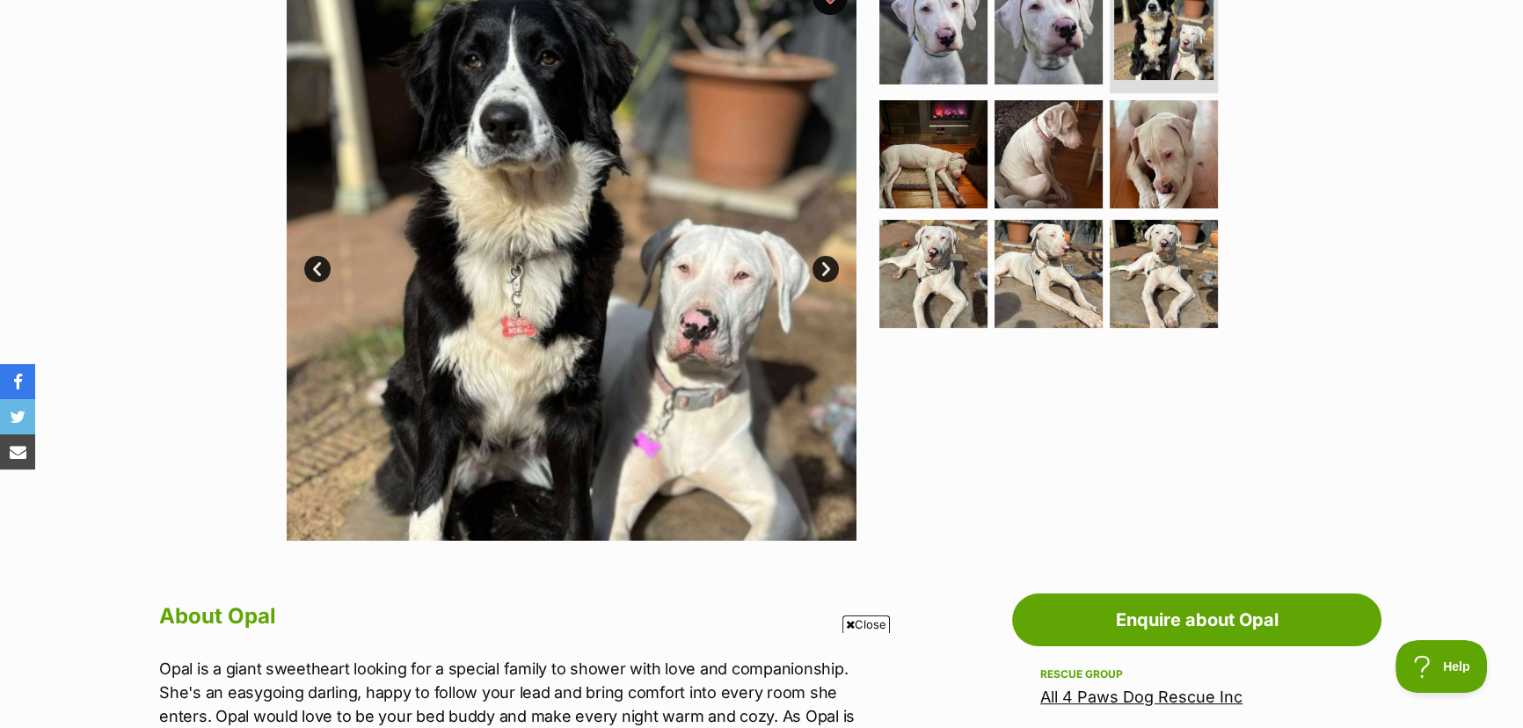
scroll to position [399, 0]
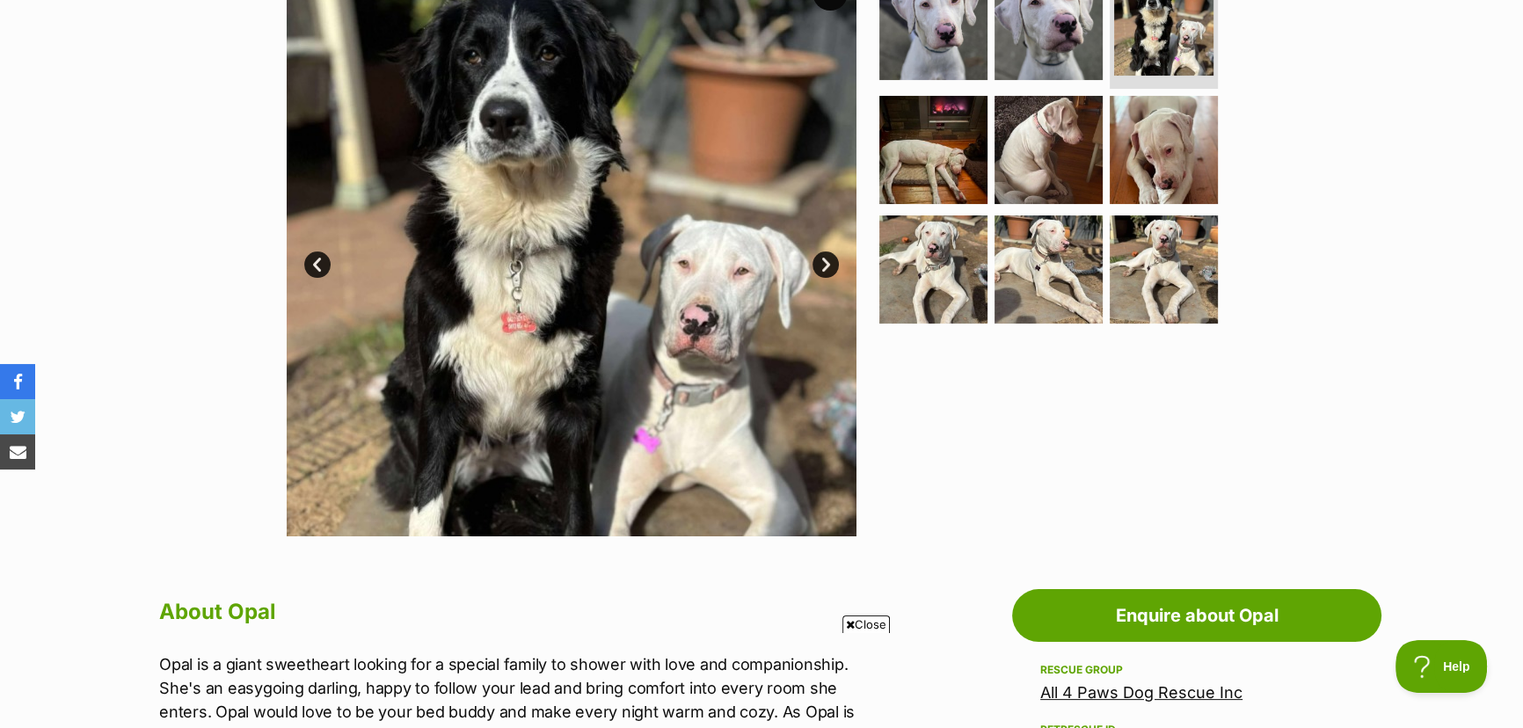
click at [826, 258] on link "Next" at bounding box center [826, 265] width 26 height 26
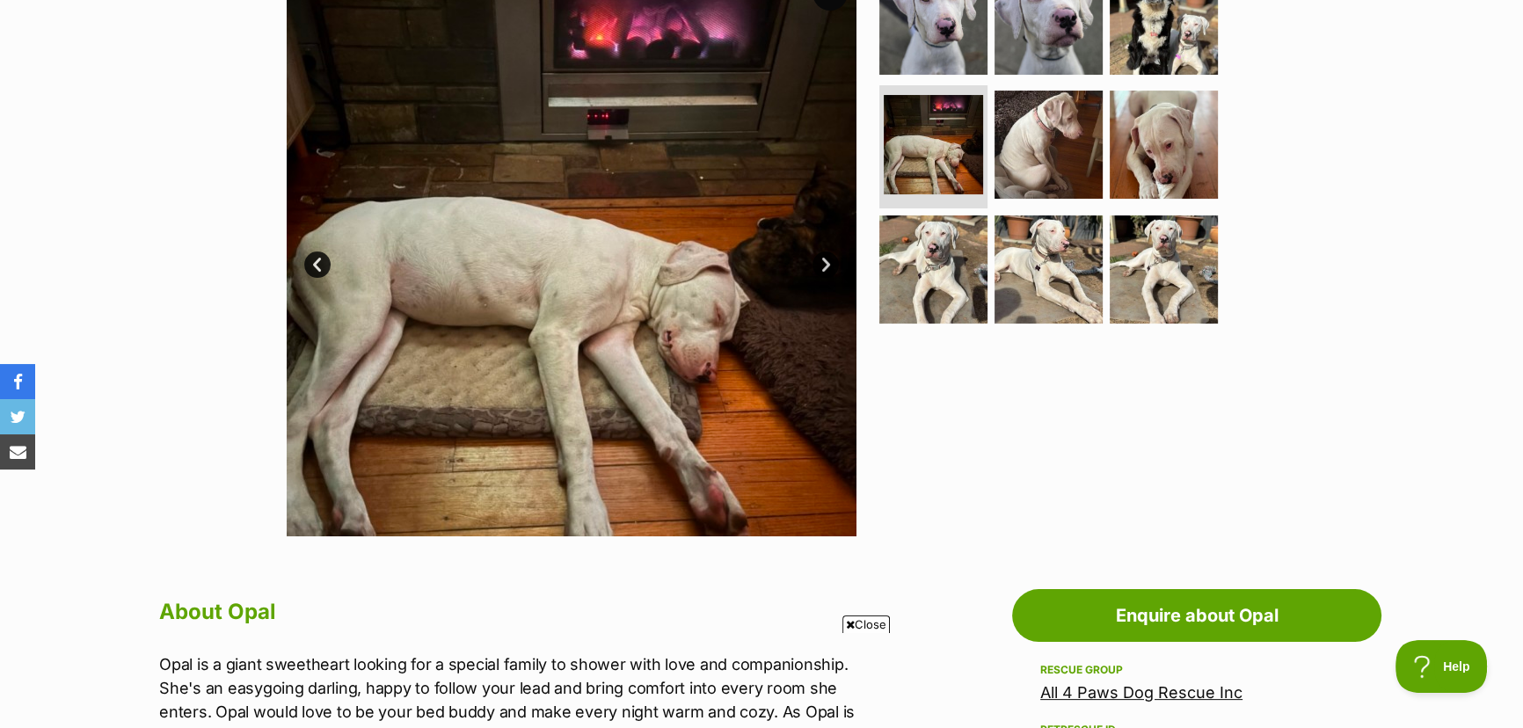
click at [826, 259] on link "Next" at bounding box center [826, 265] width 26 height 26
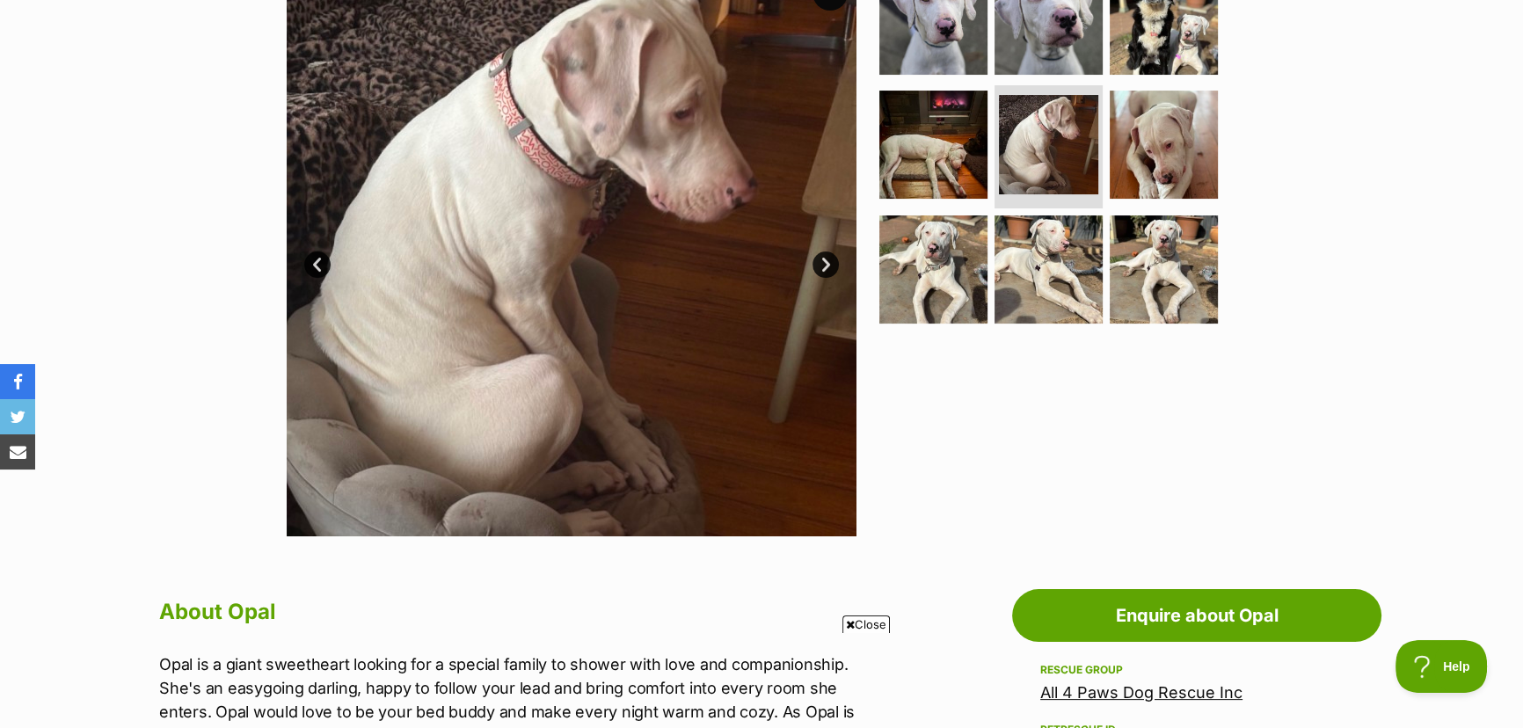
click at [826, 261] on link "Next" at bounding box center [826, 265] width 26 height 26
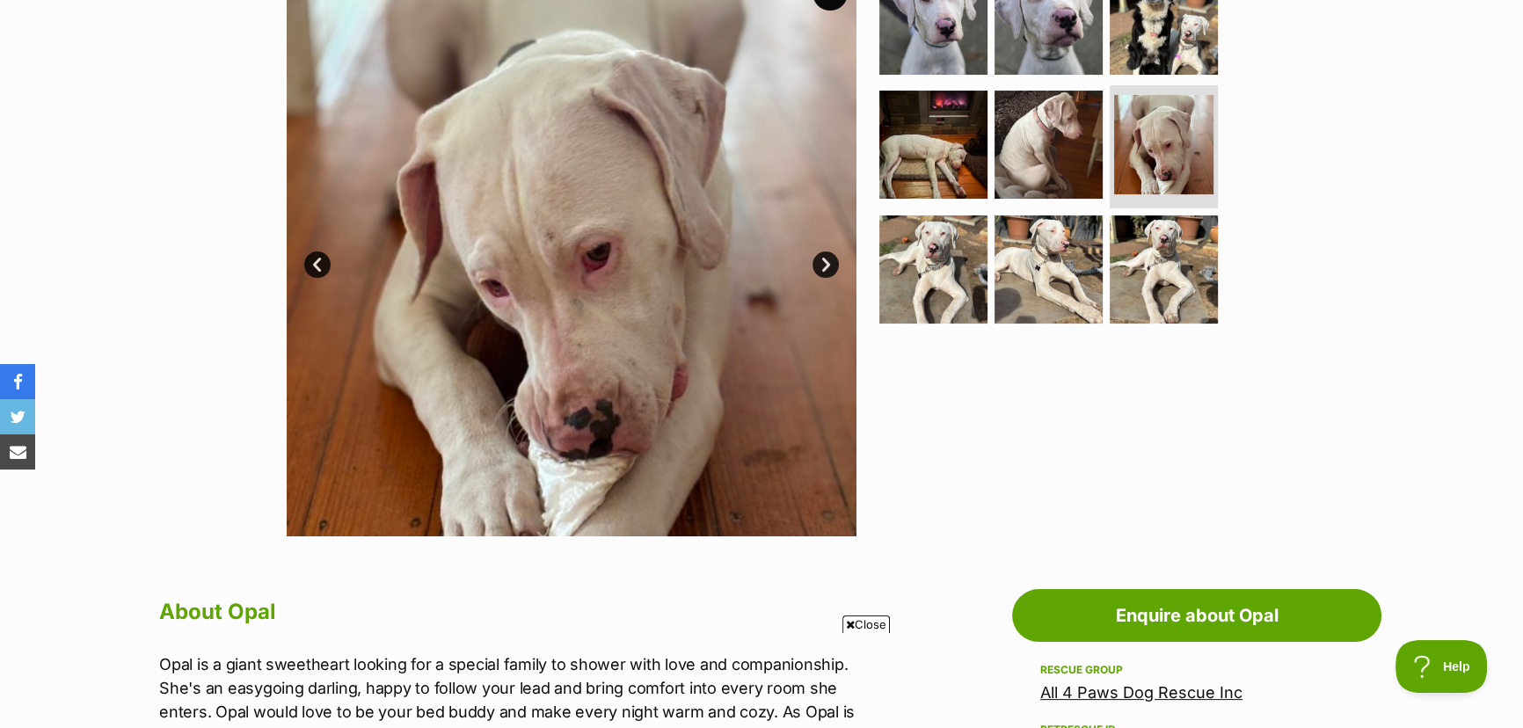
click at [826, 261] on link "Next" at bounding box center [826, 265] width 26 height 26
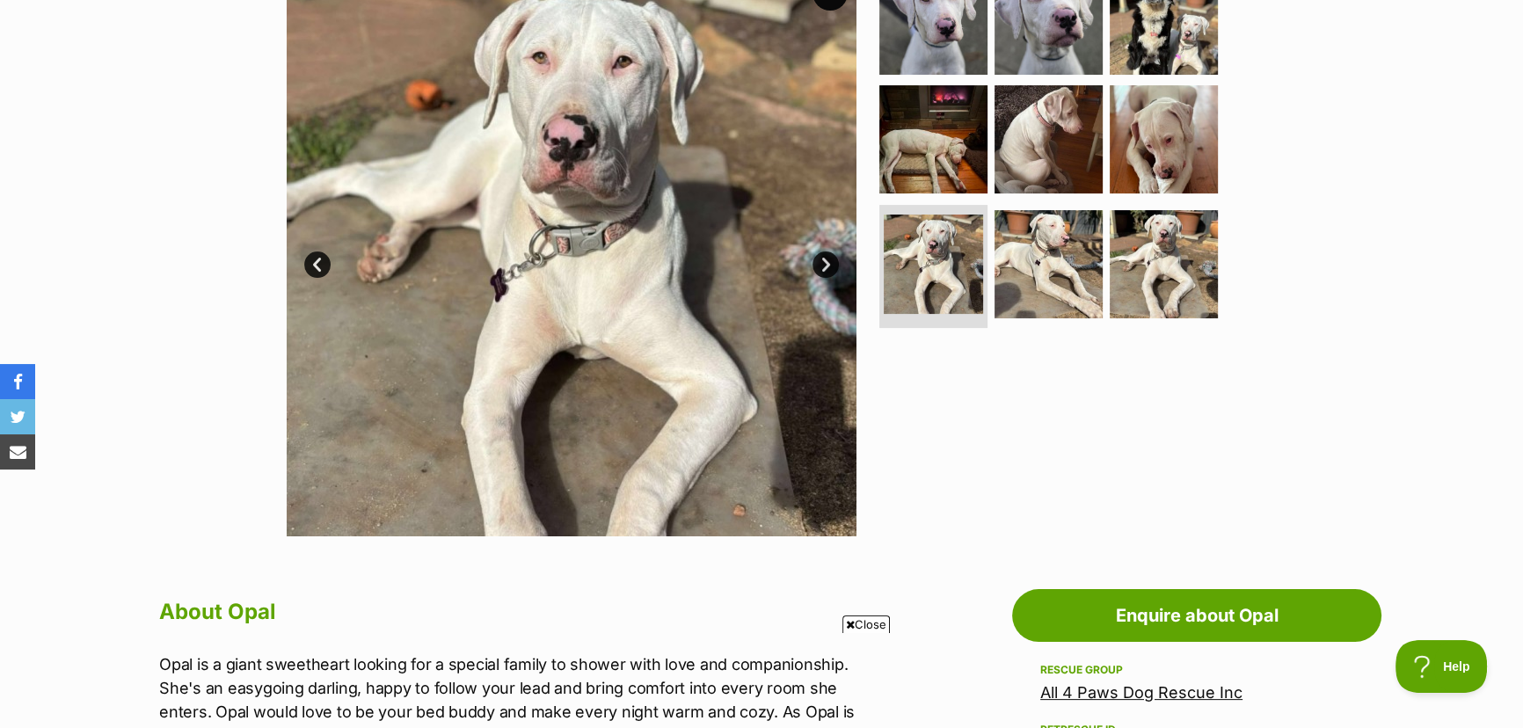
click at [826, 262] on link "Next" at bounding box center [826, 265] width 26 height 26
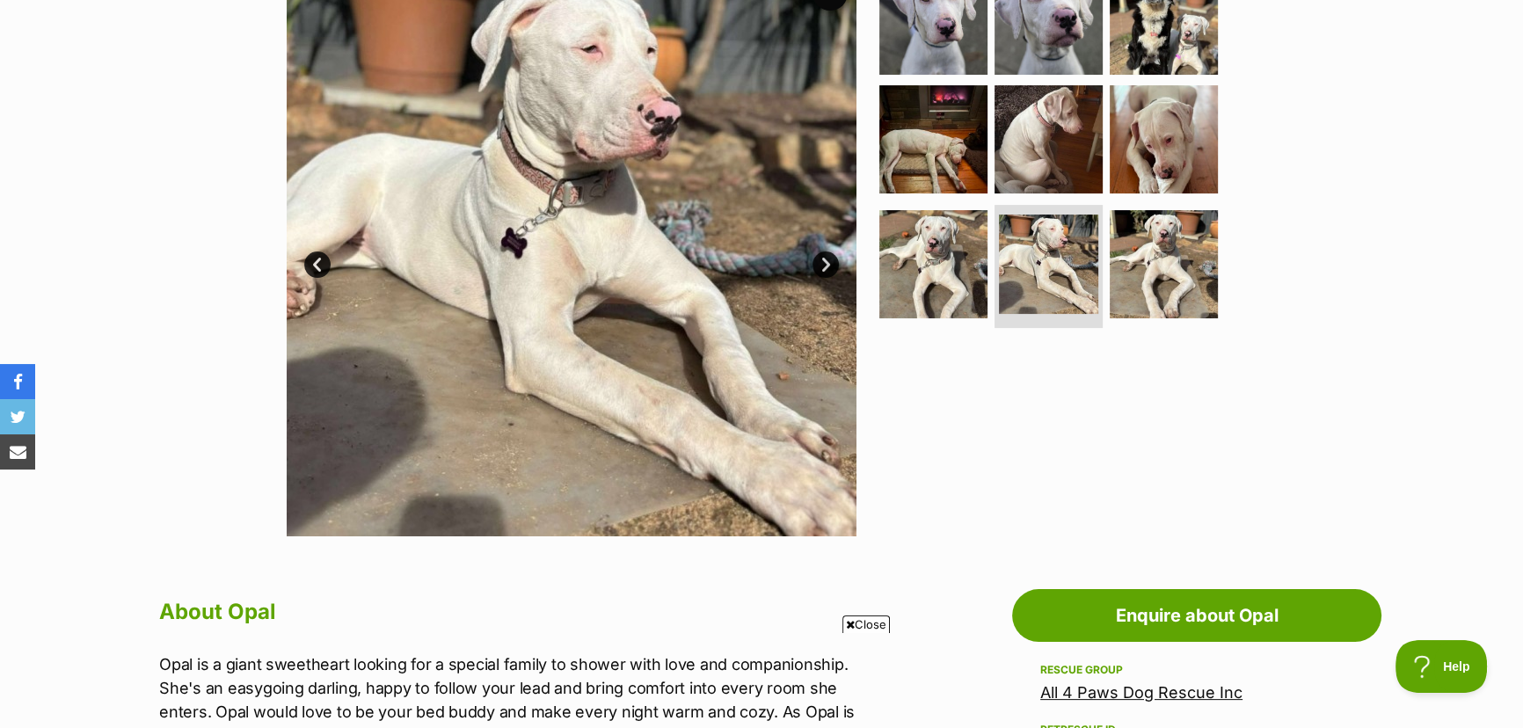
click at [826, 263] on link "Next" at bounding box center [826, 265] width 26 height 26
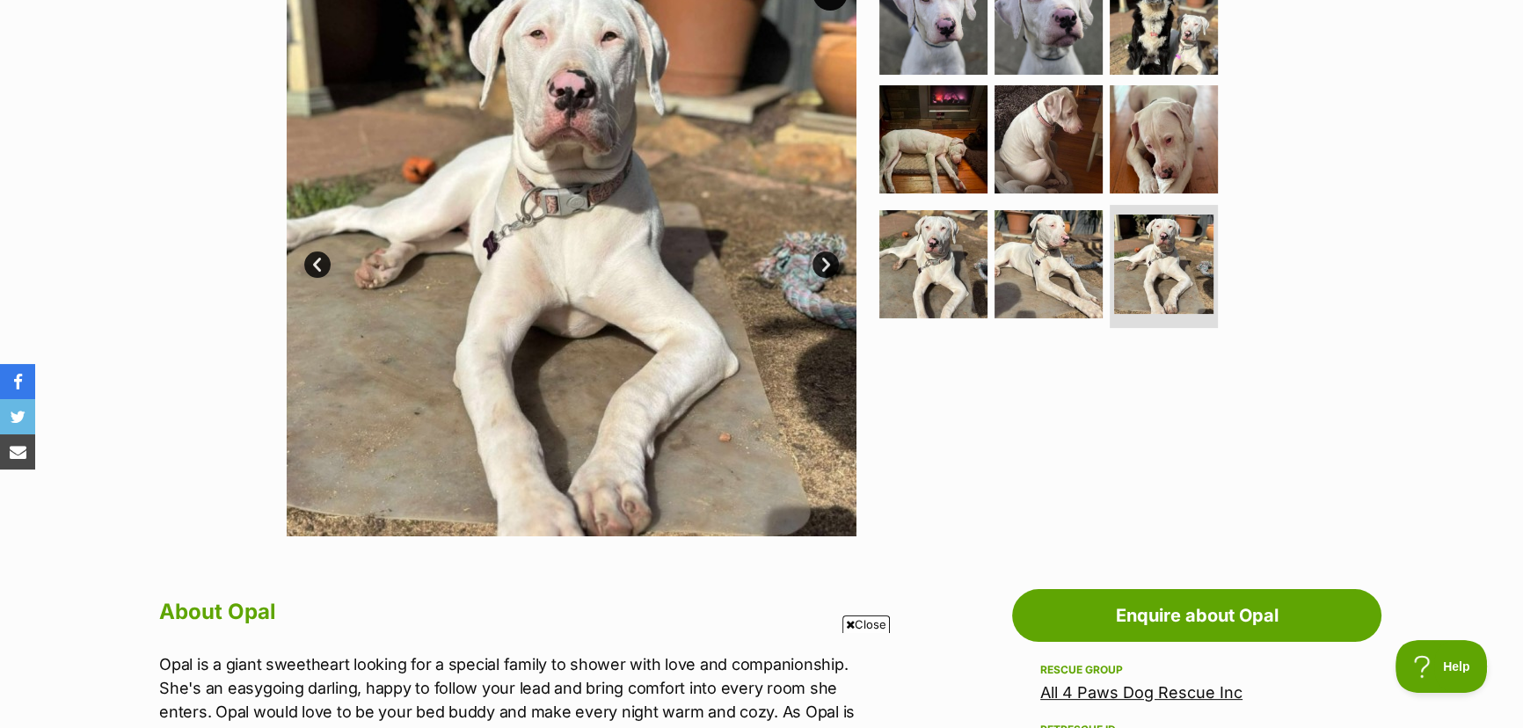
click at [826, 263] on link "Next" at bounding box center [826, 265] width 26 height 26
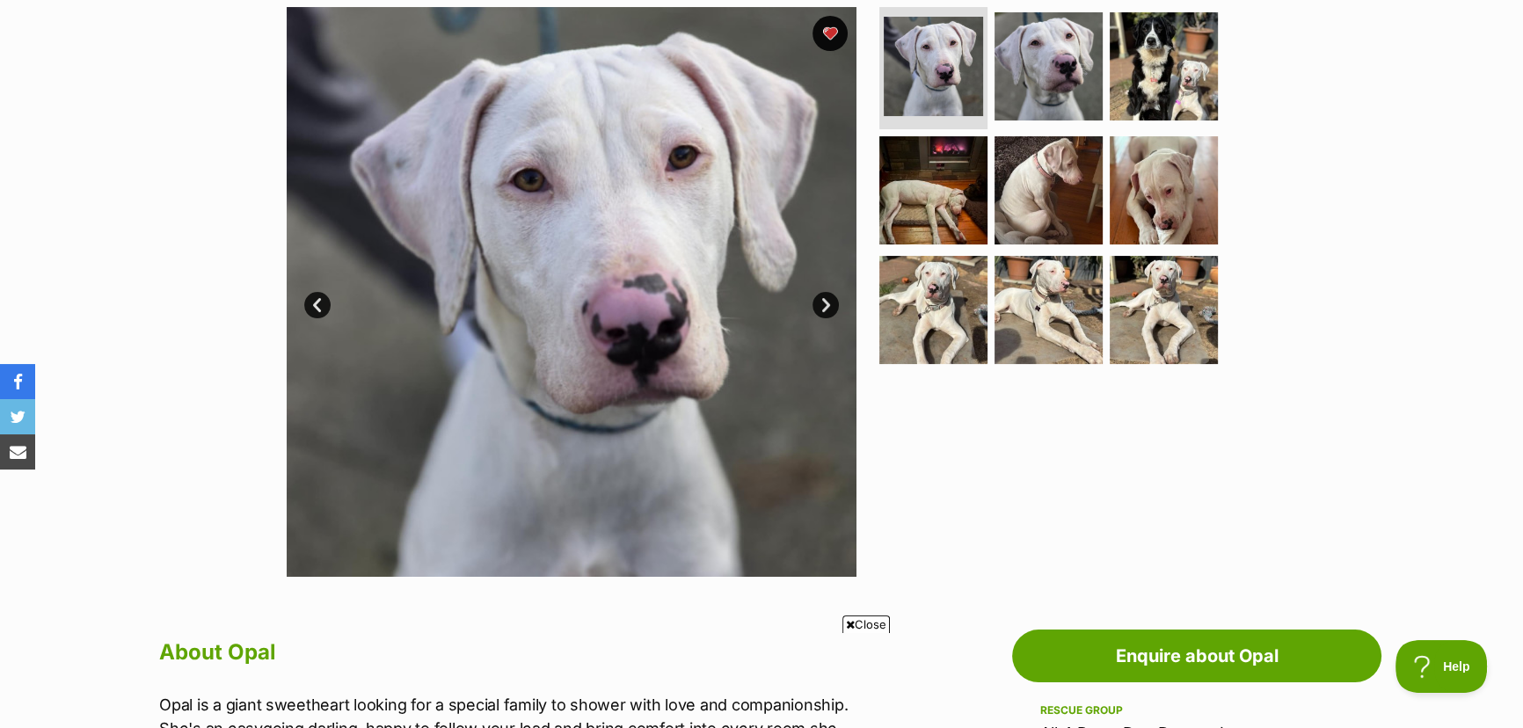
scroll to position [319, 0]
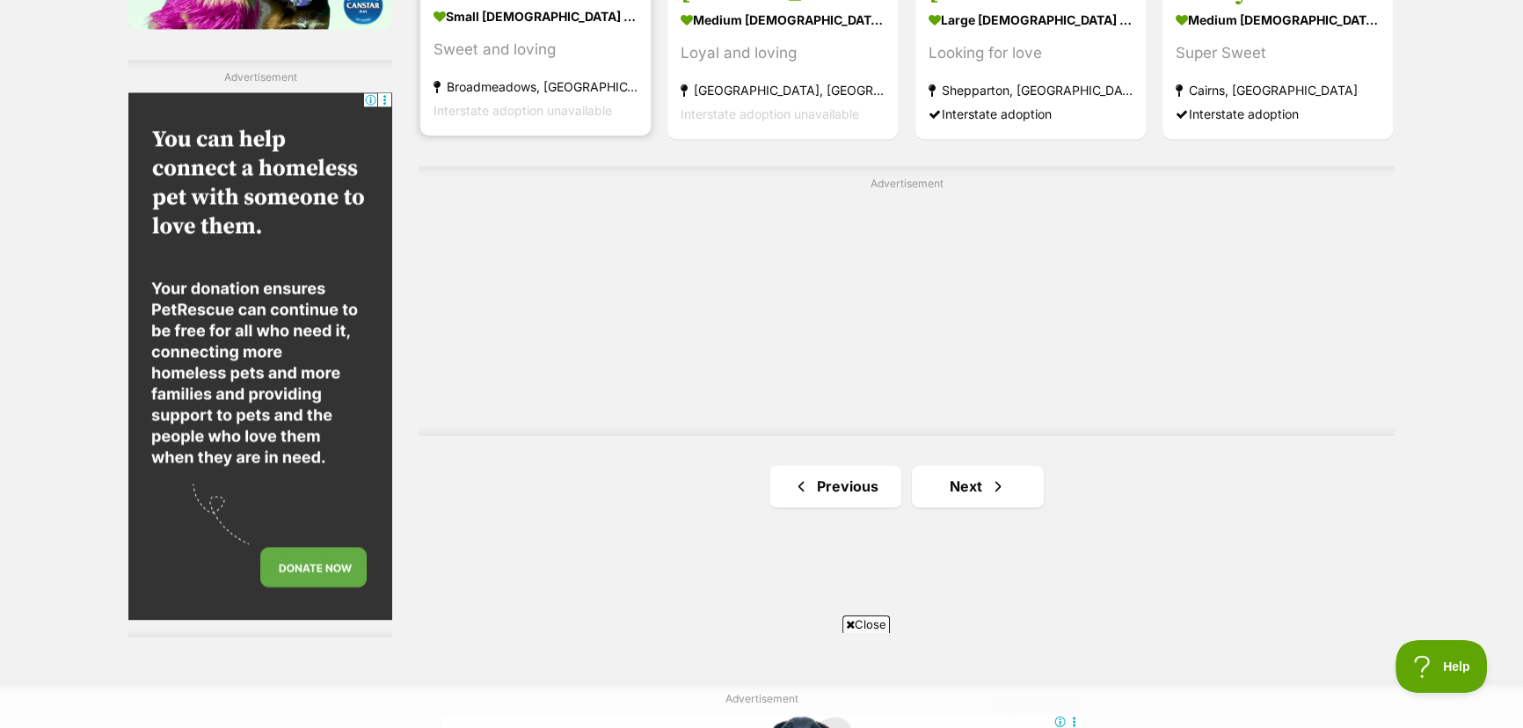
scroll to position [3118, 0]
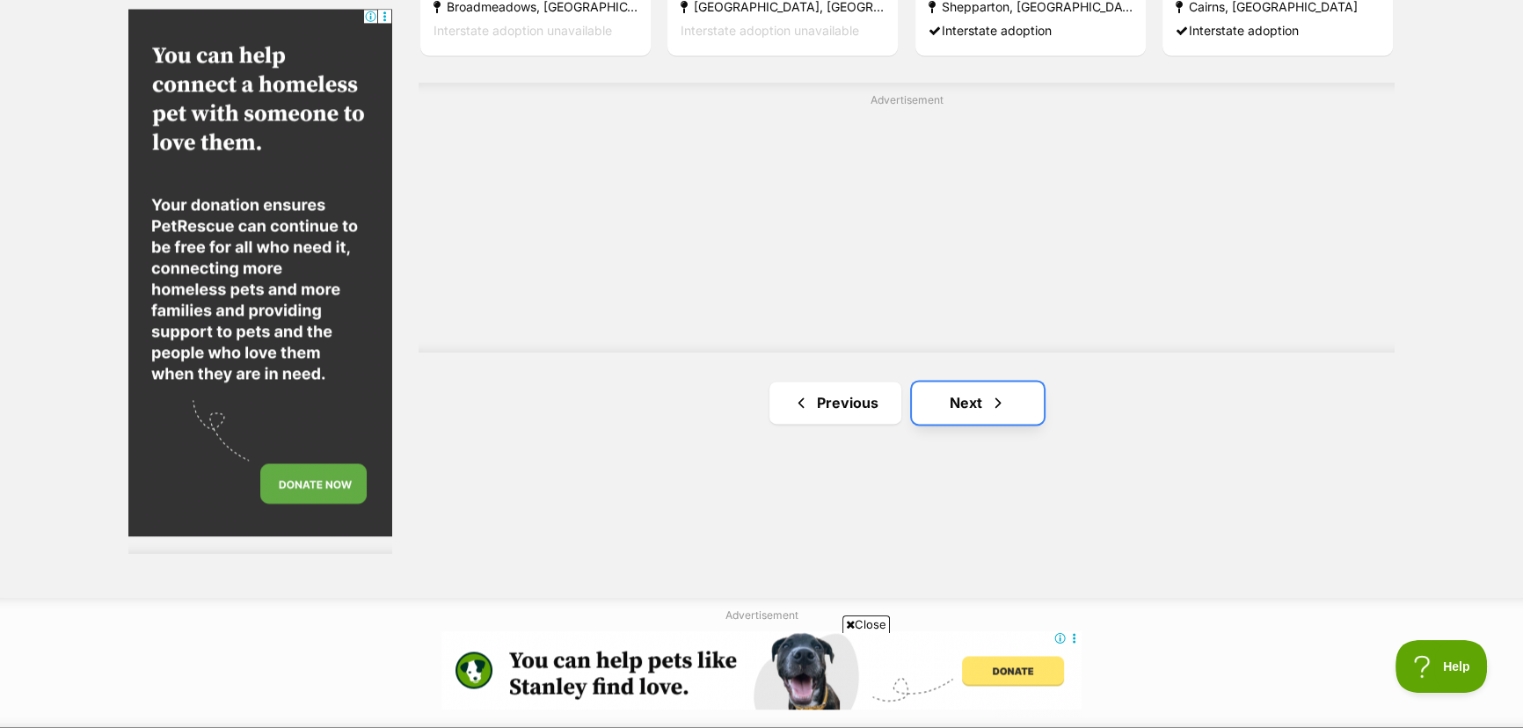
click at [971, 404] on link "Next" at bounding box center [978, 403] width 132 height 42
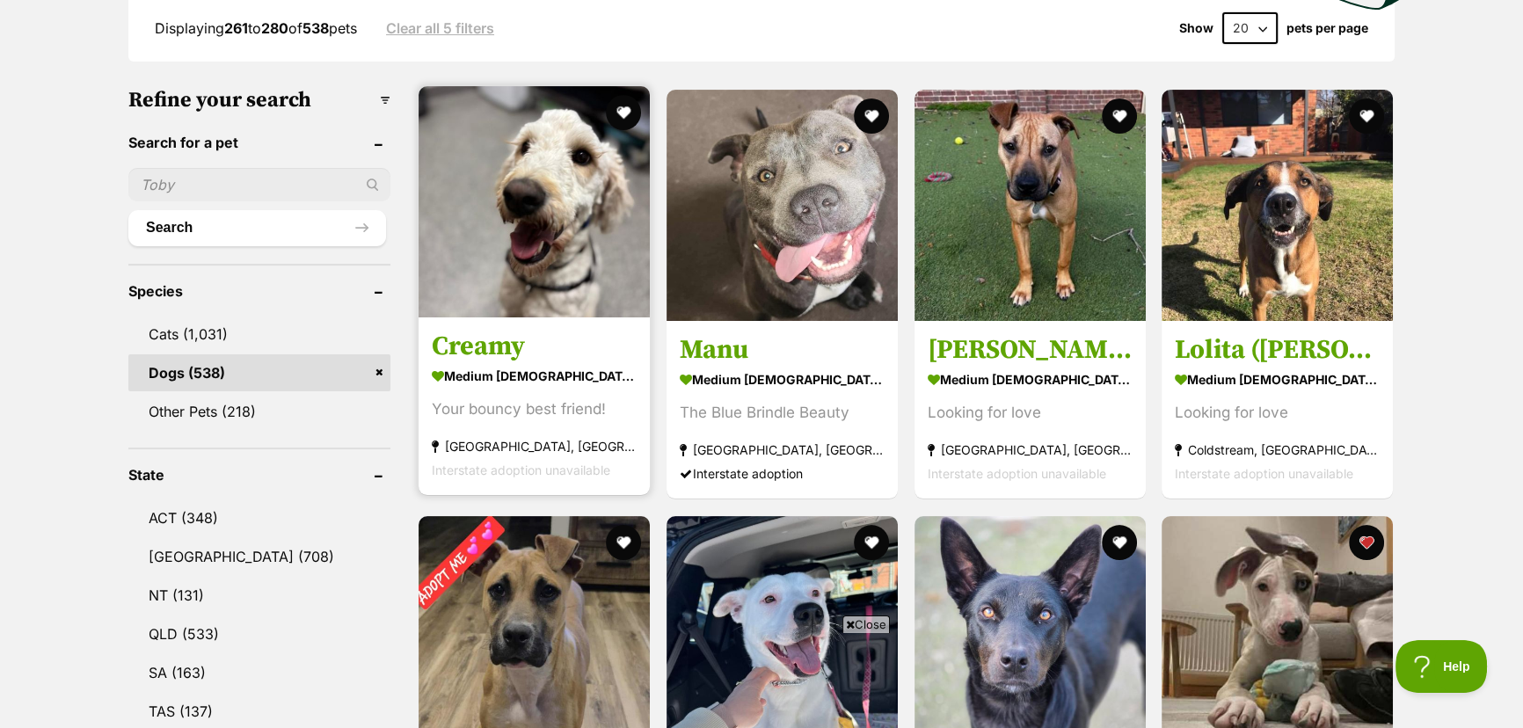
click at [515, 237] on img at bounding box center [534, 201] width 231 height 231
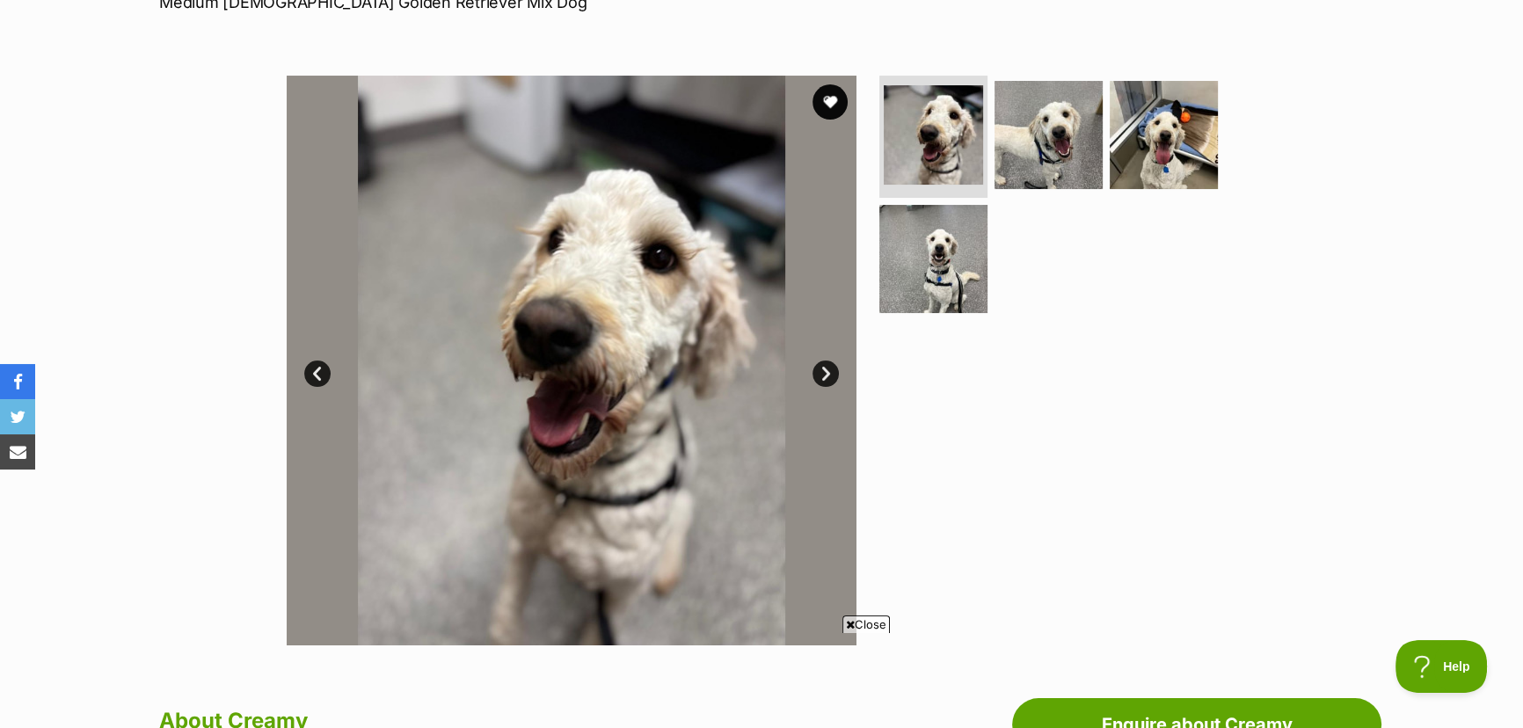
scroll to position [399, 0]
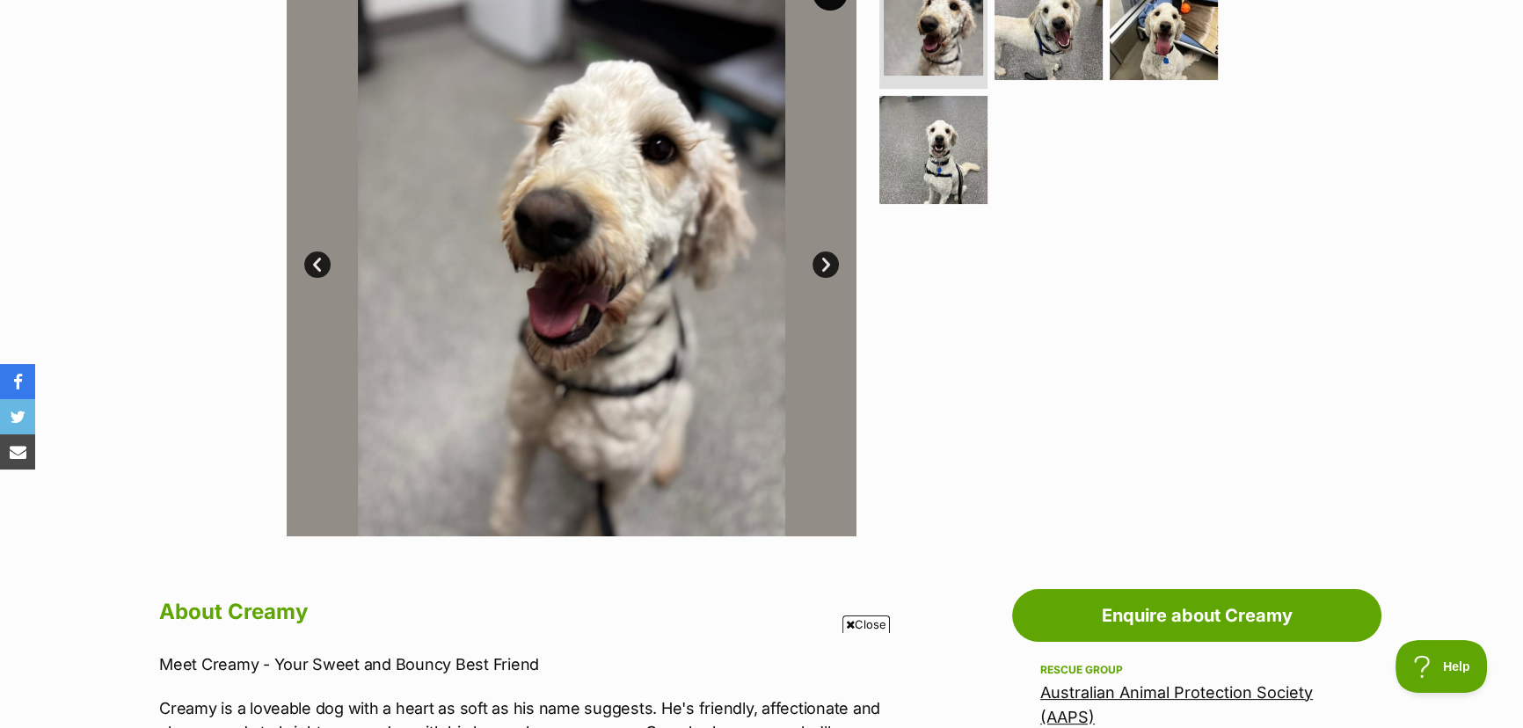
click at [829, 260] on link "Next" at bounding box center [826, 265] width 26 height 26
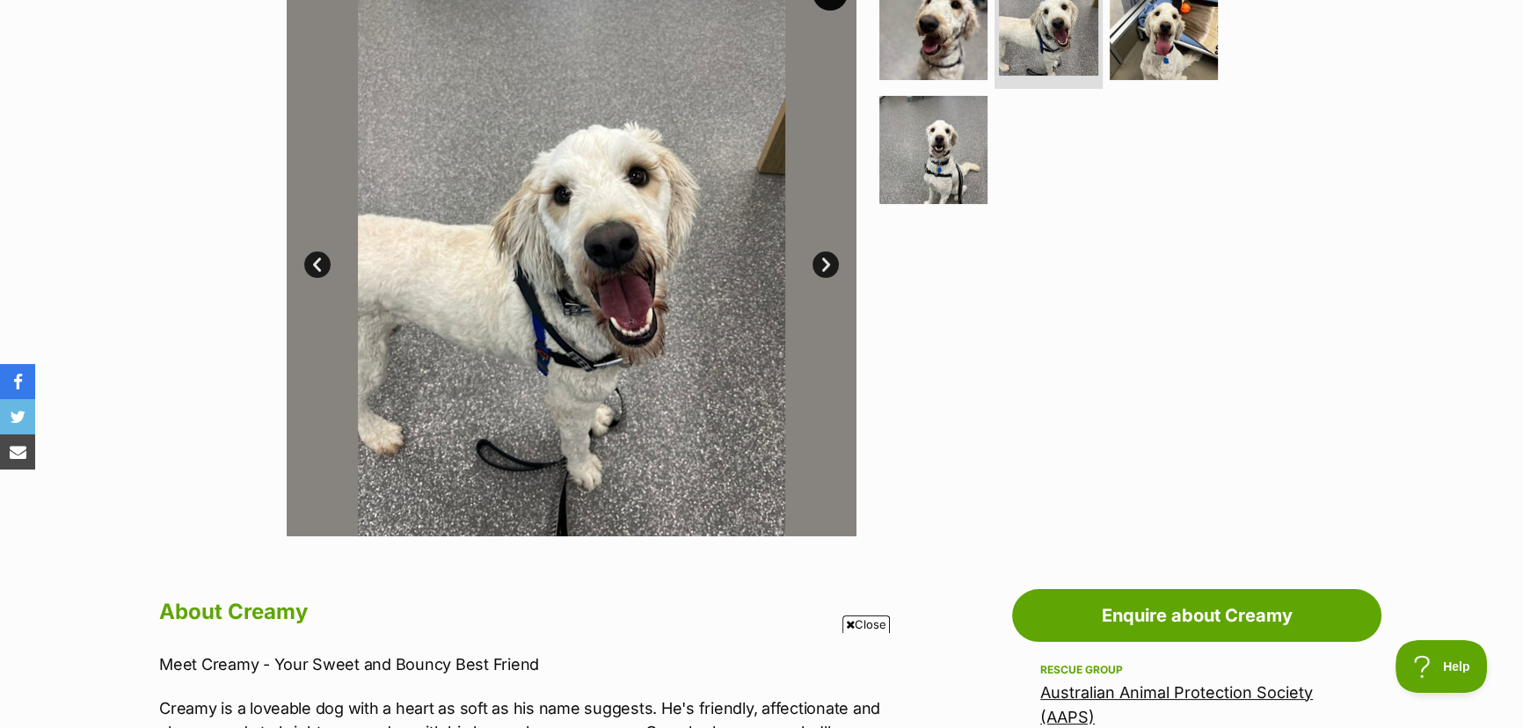
click at [829, 262] on link "Next" at bounding box center [826, 265] width 26 height 26
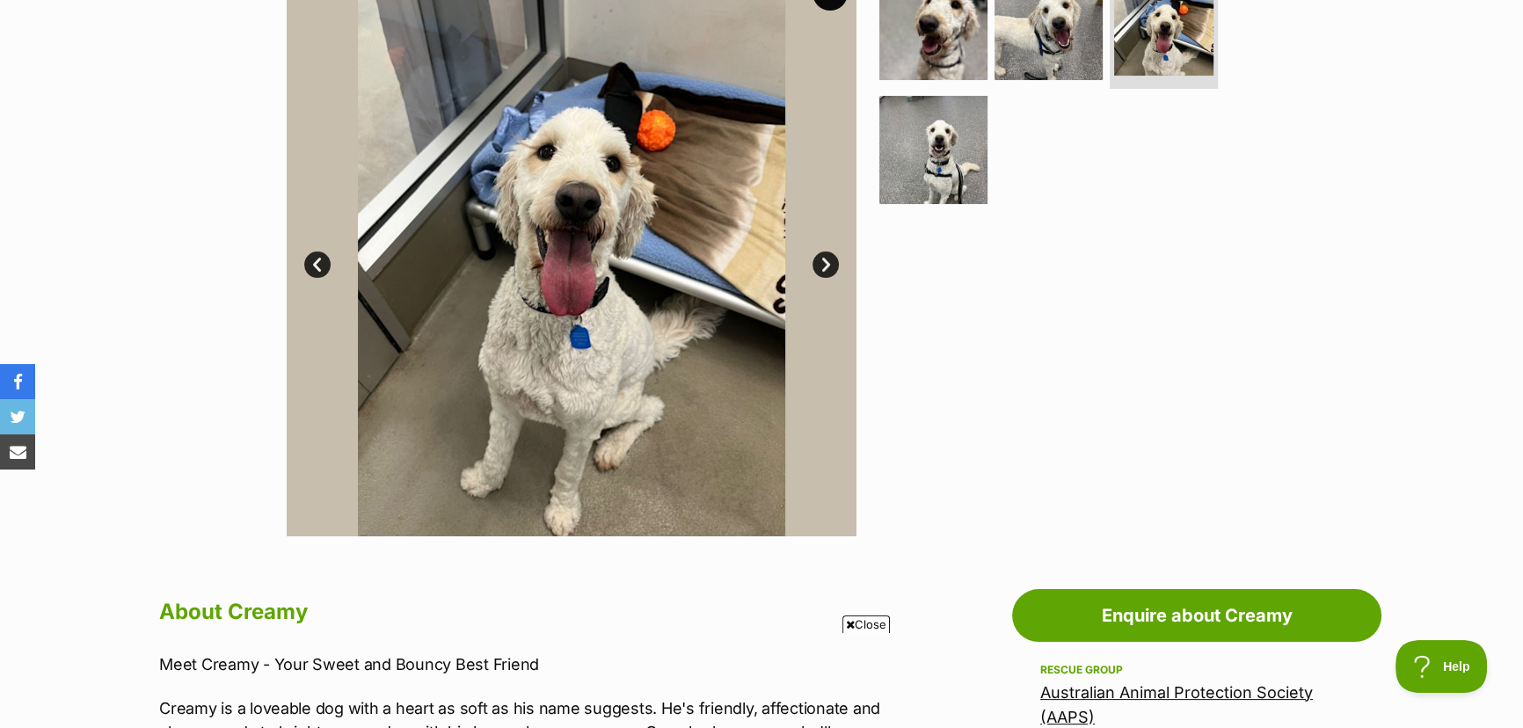
click at [829, 262] on link "Next" at bounding box center [826, 265] width 26 height 26
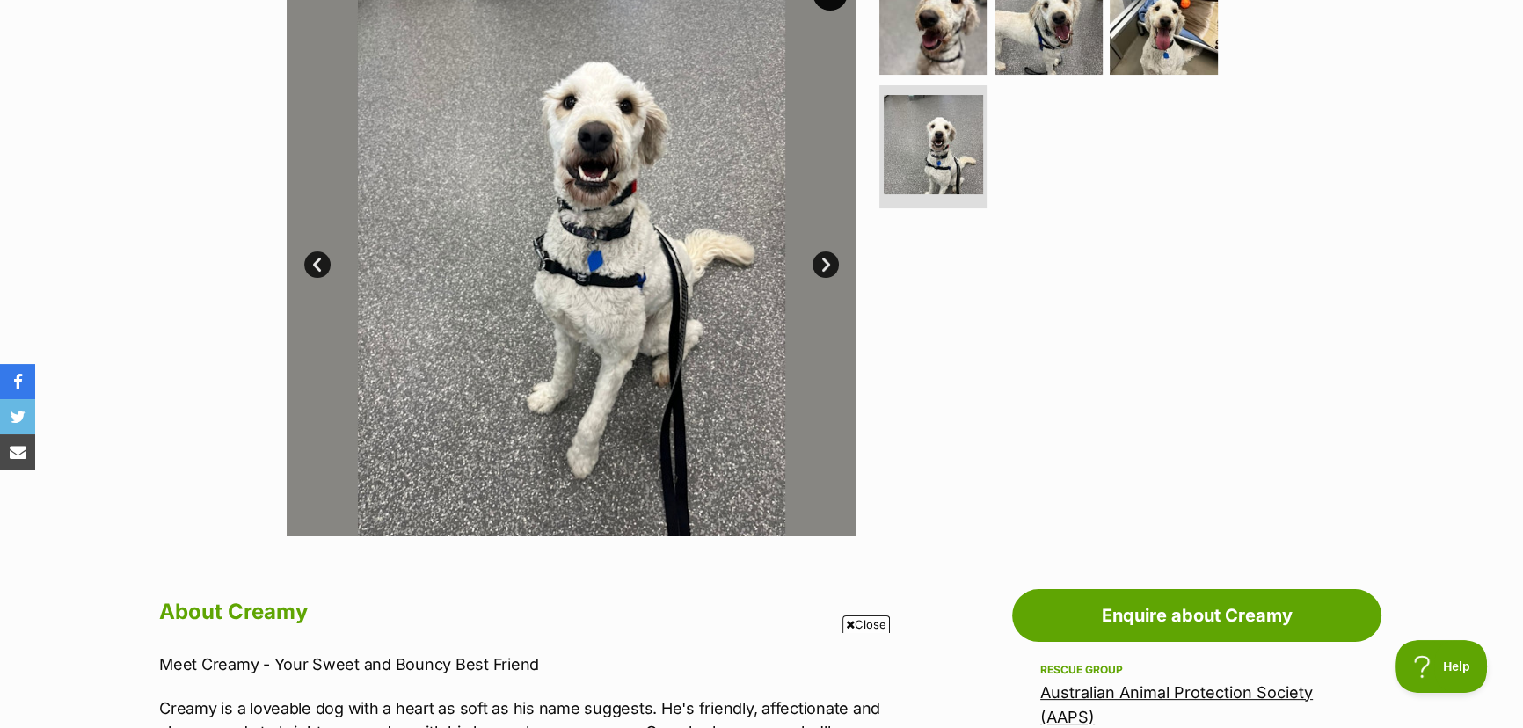
click at [829, 262] on link "Next" at bounding box center [826, 265] width 26 height 26
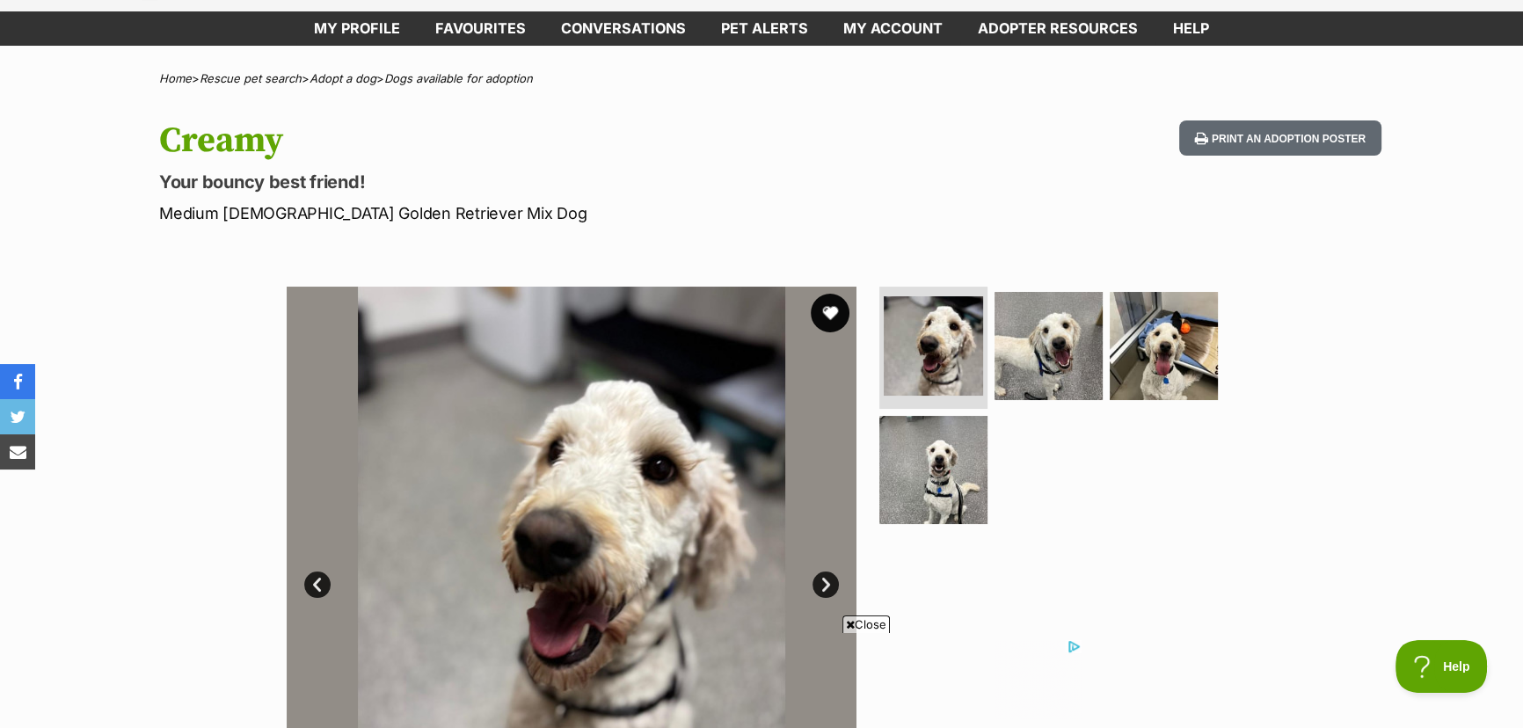
scroll to position [0, 0]
click at [829, 308] on button "favourite" at bounding box center [830, 313] width 39 height 39
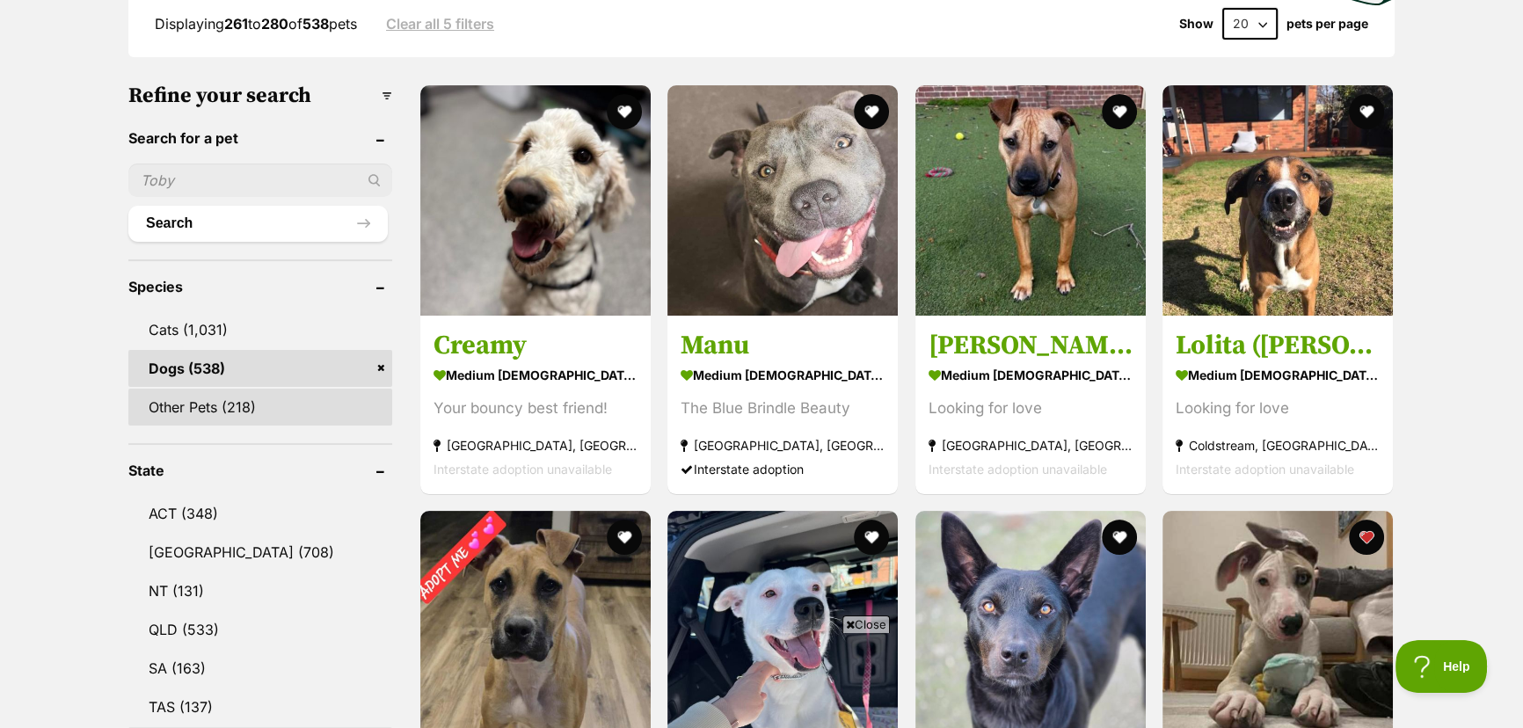
scroll to position [479, 0]
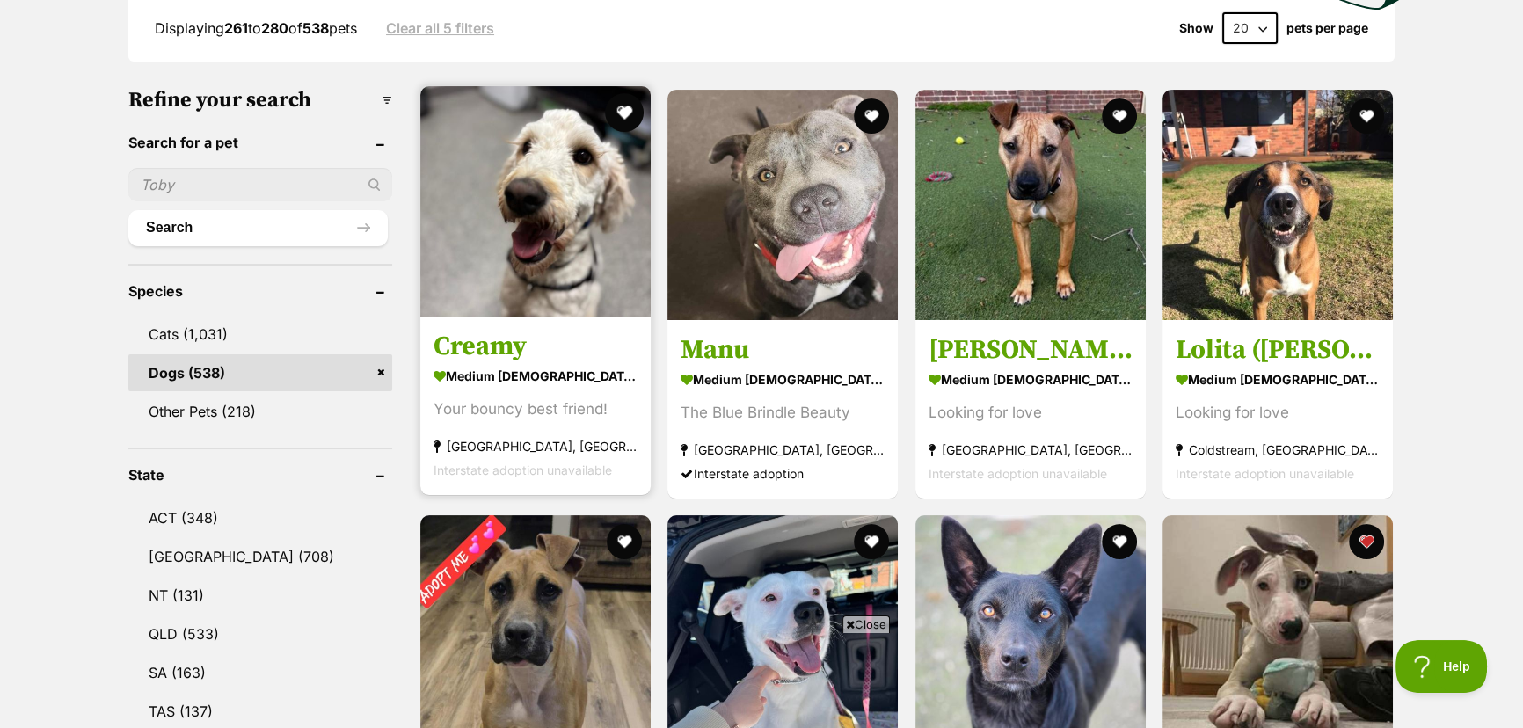
click at [624, 105] on button "favourite" at bounding box center [624, 112] width 39 height 39
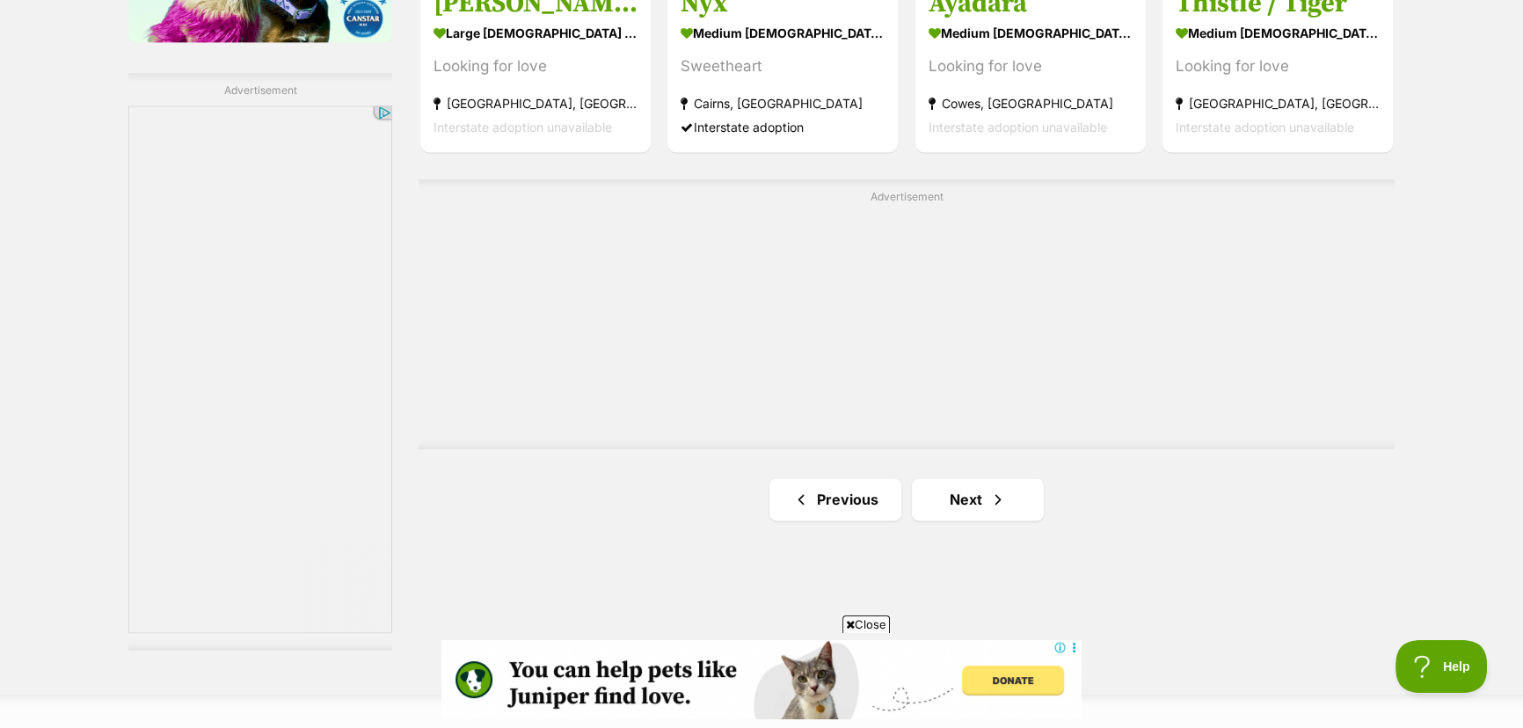
scroll to position [3038, 0]
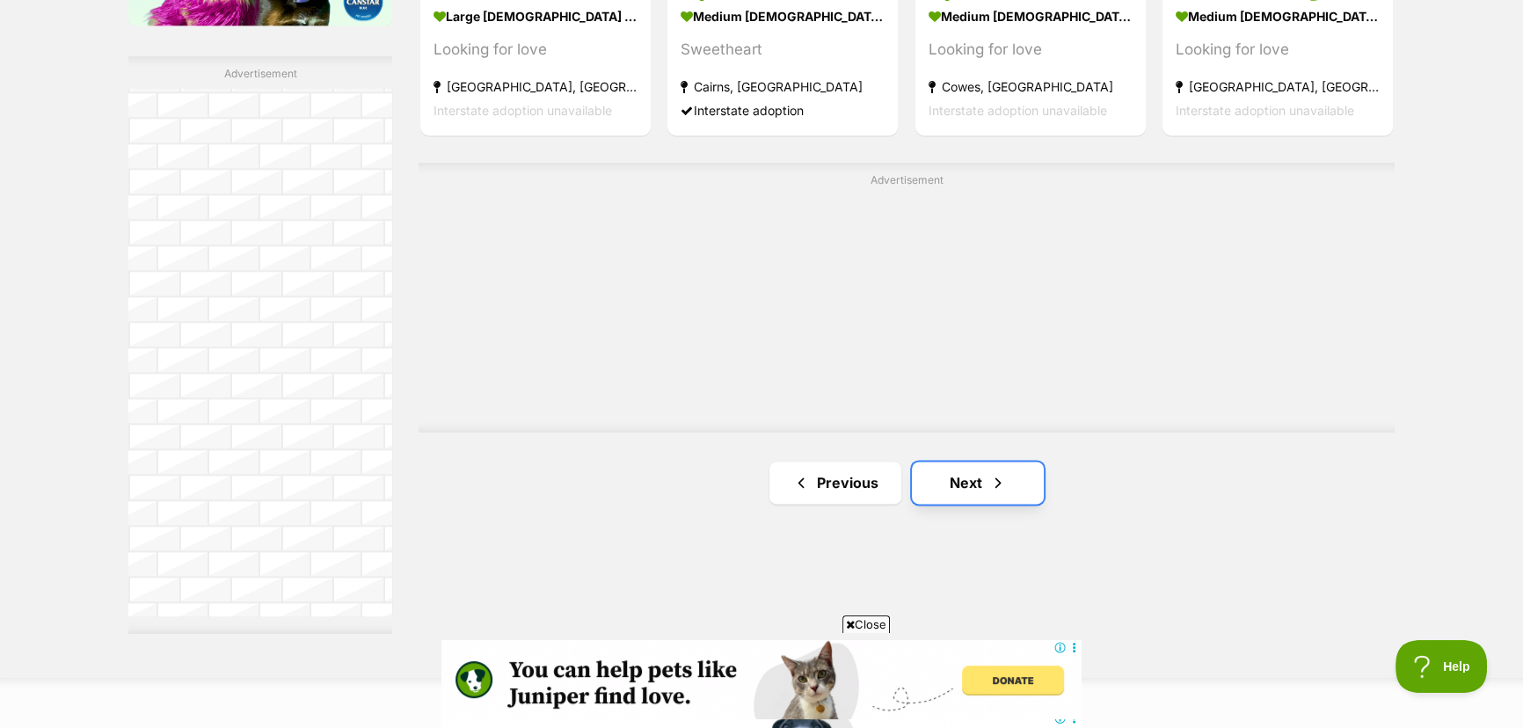
click at [943, 486] on link "Next" at bounding box center [978, 483] width 132 height 42
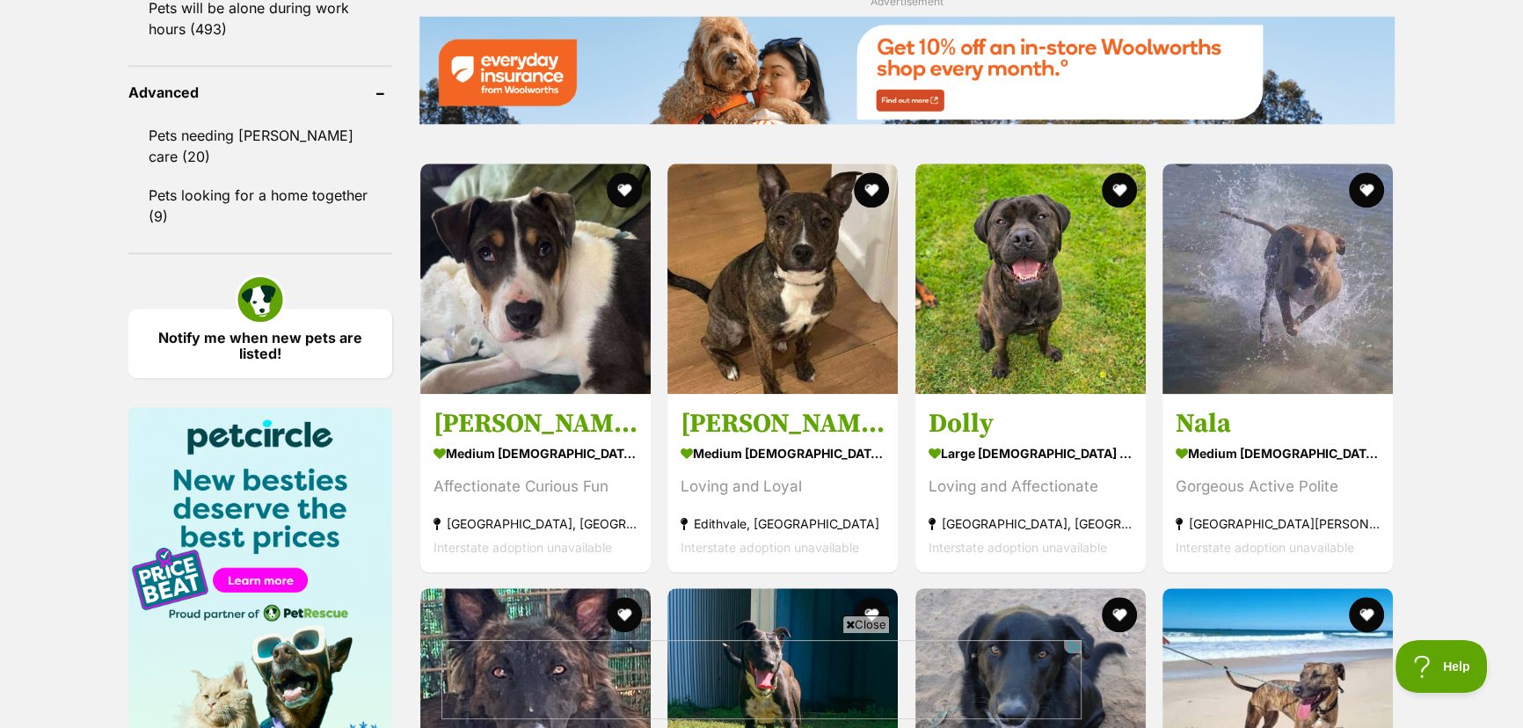
scroll to position [2319, 0]
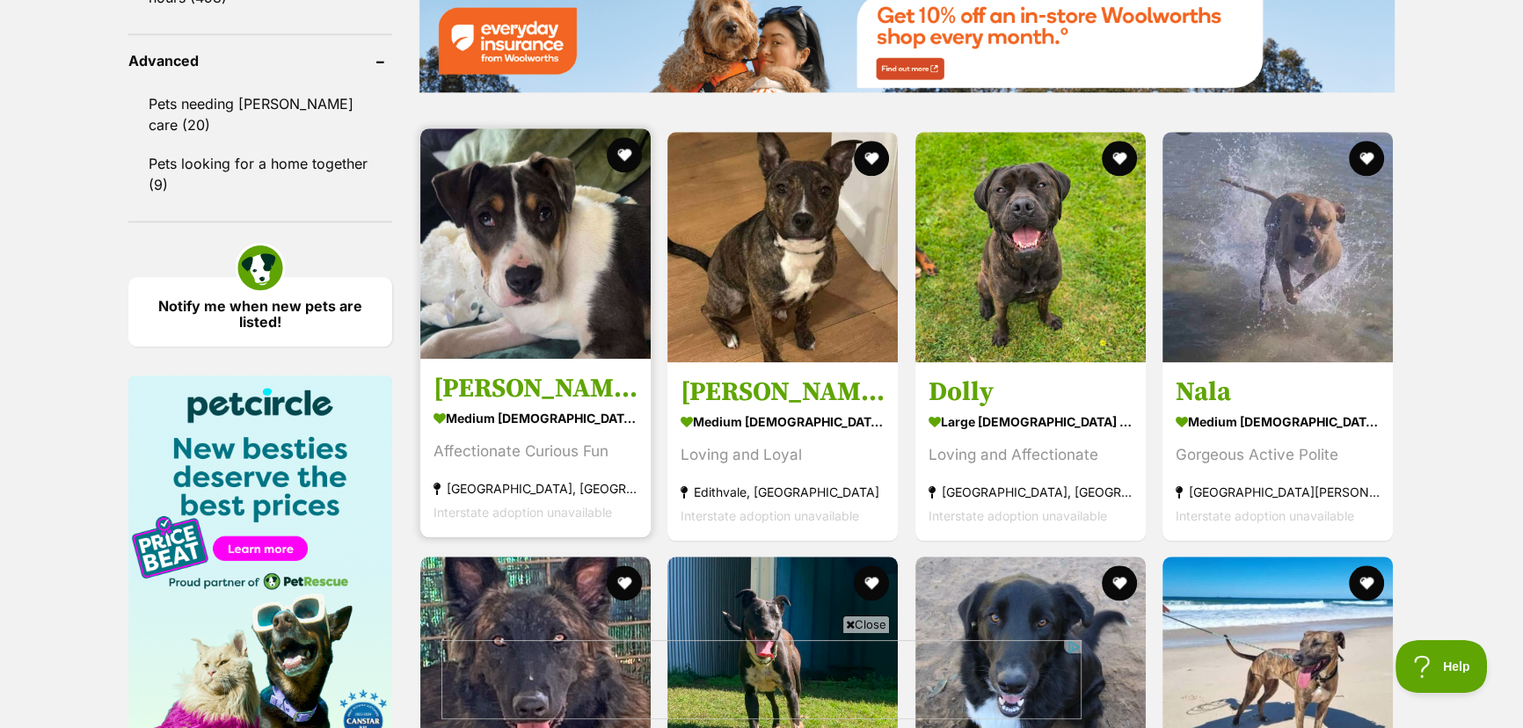
click at [546, 333] on img at bounding box center [535, 243] width 230 height 230
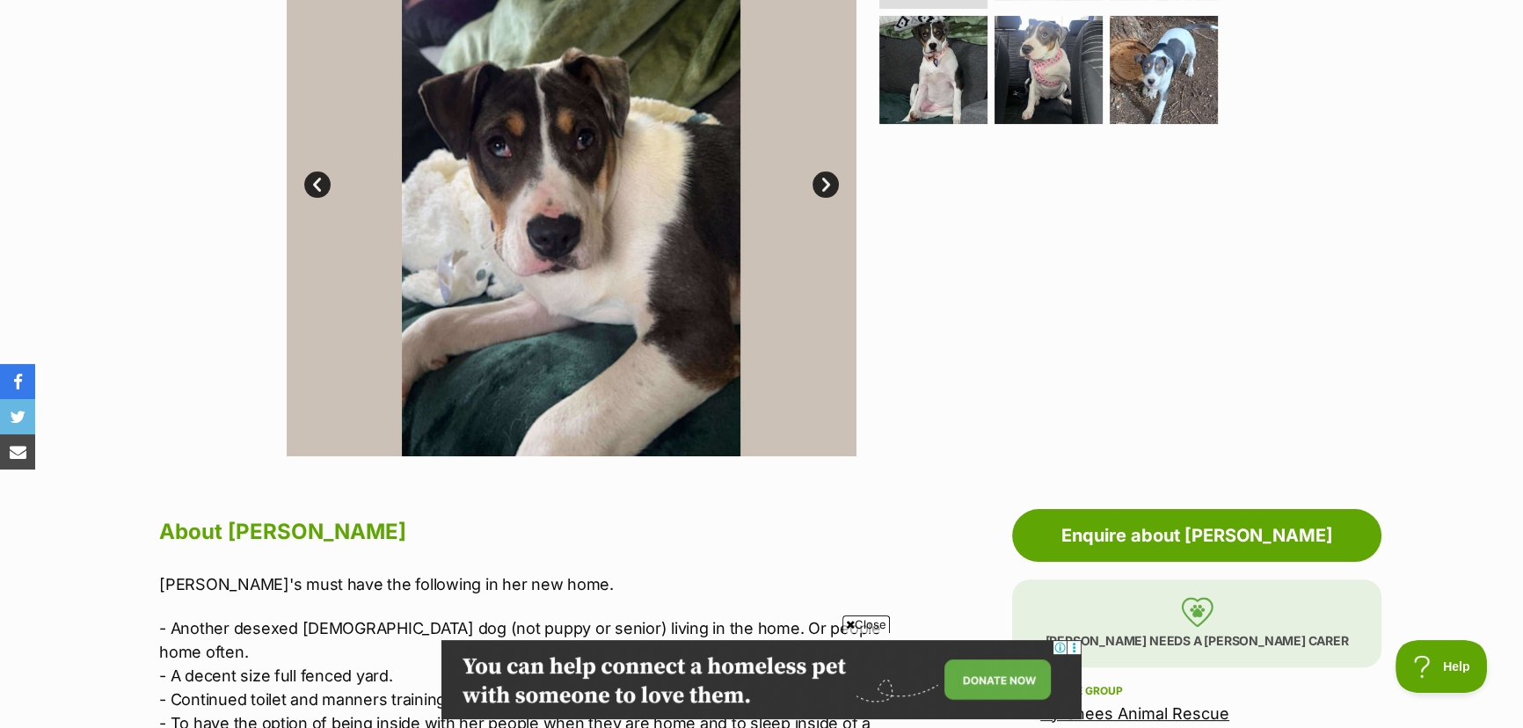
scroll to position [399, 0]
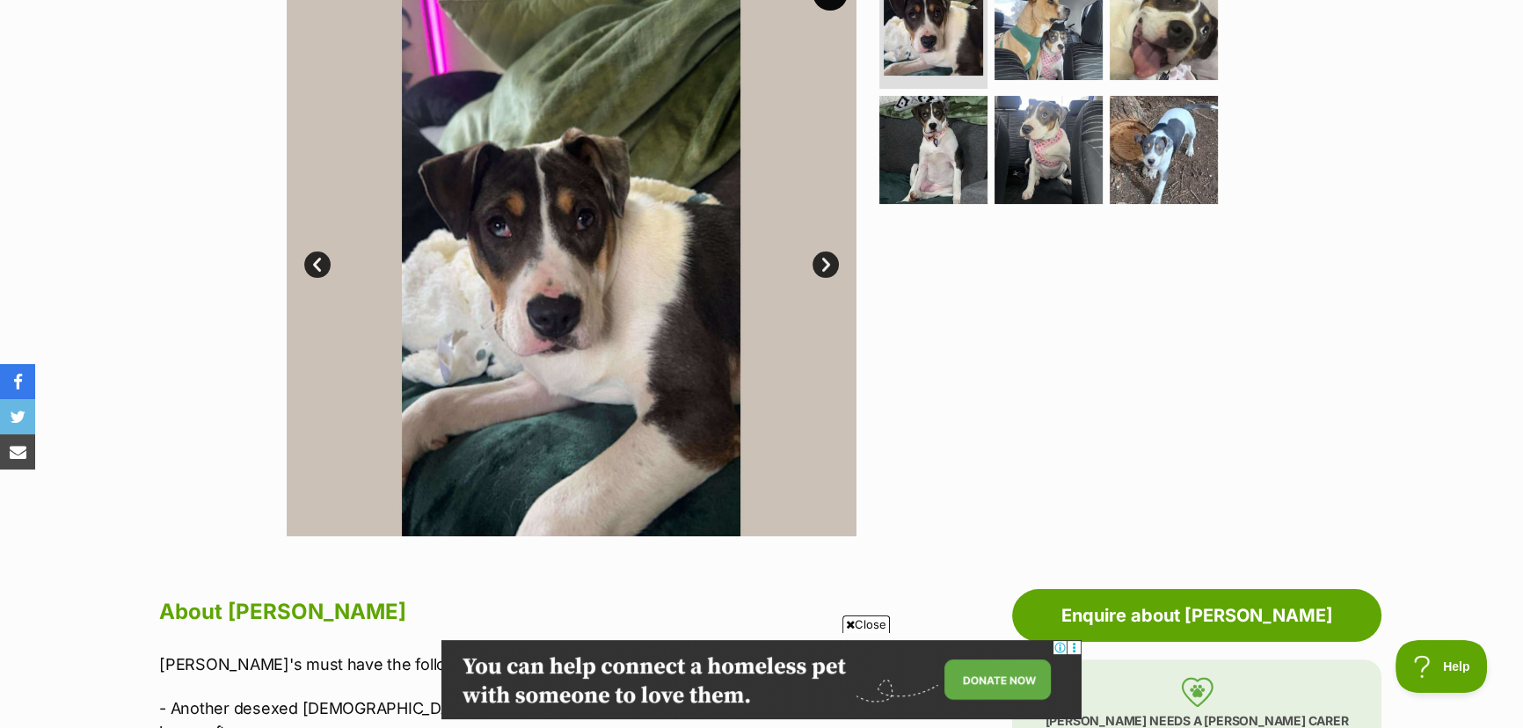
click at [825, 257] on link "Next" at bounding box center [826, 265] width 26 height 26
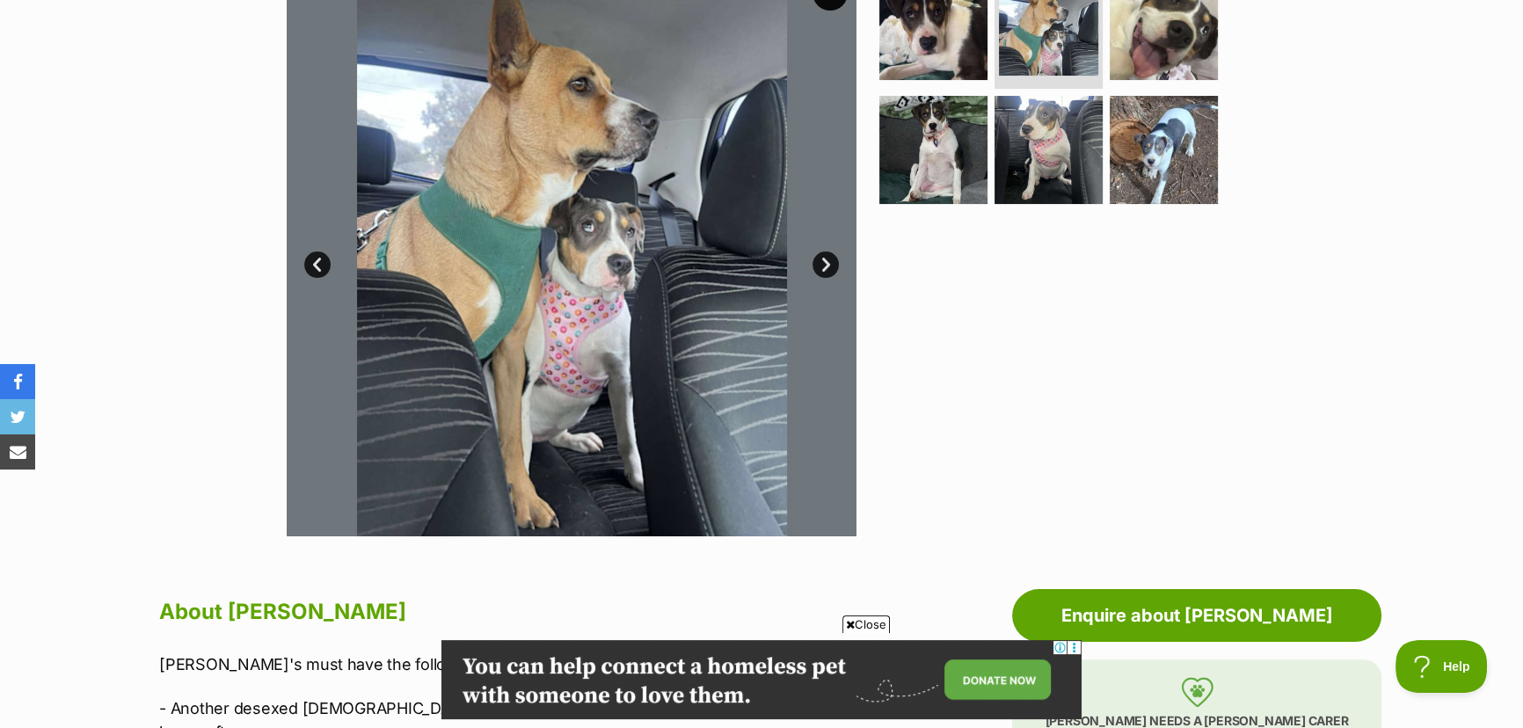
click at [825, 257] on link "Next" at bounding box center [826, 265] width 26 height 26
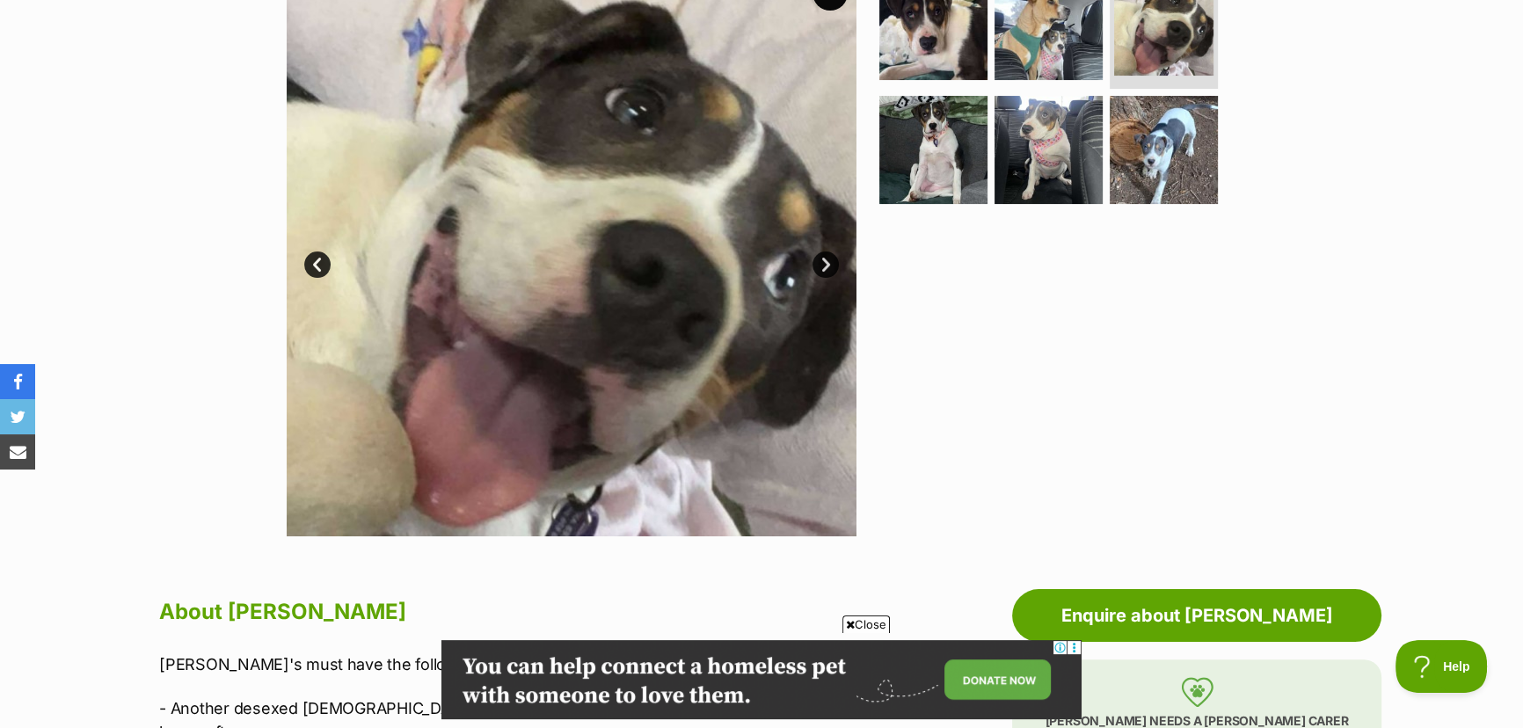
click at [825, 257] on link "Next" at bounding box center [826, 265] width 26 height 26
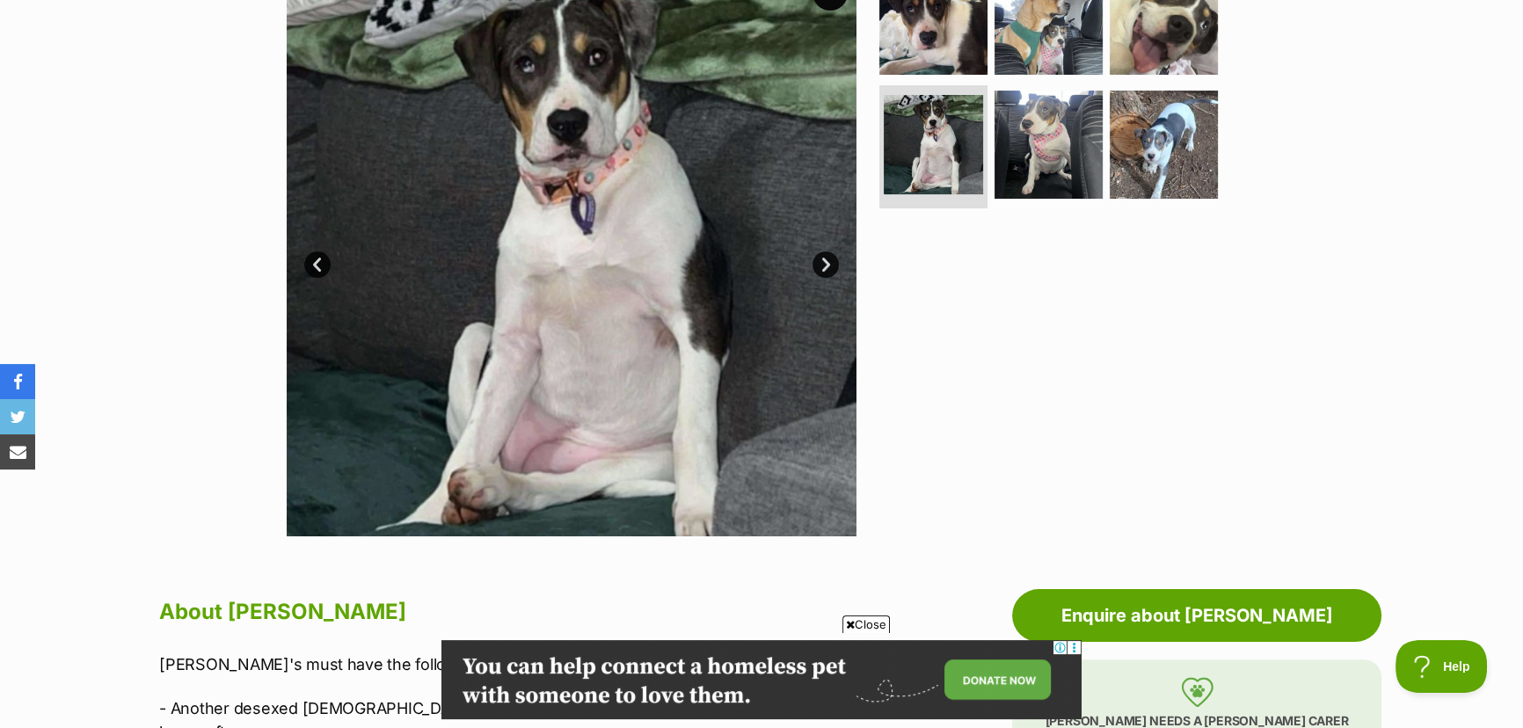
click at [825, 257] on link "Next" at bounding box center [826, 265] width 26 height 26
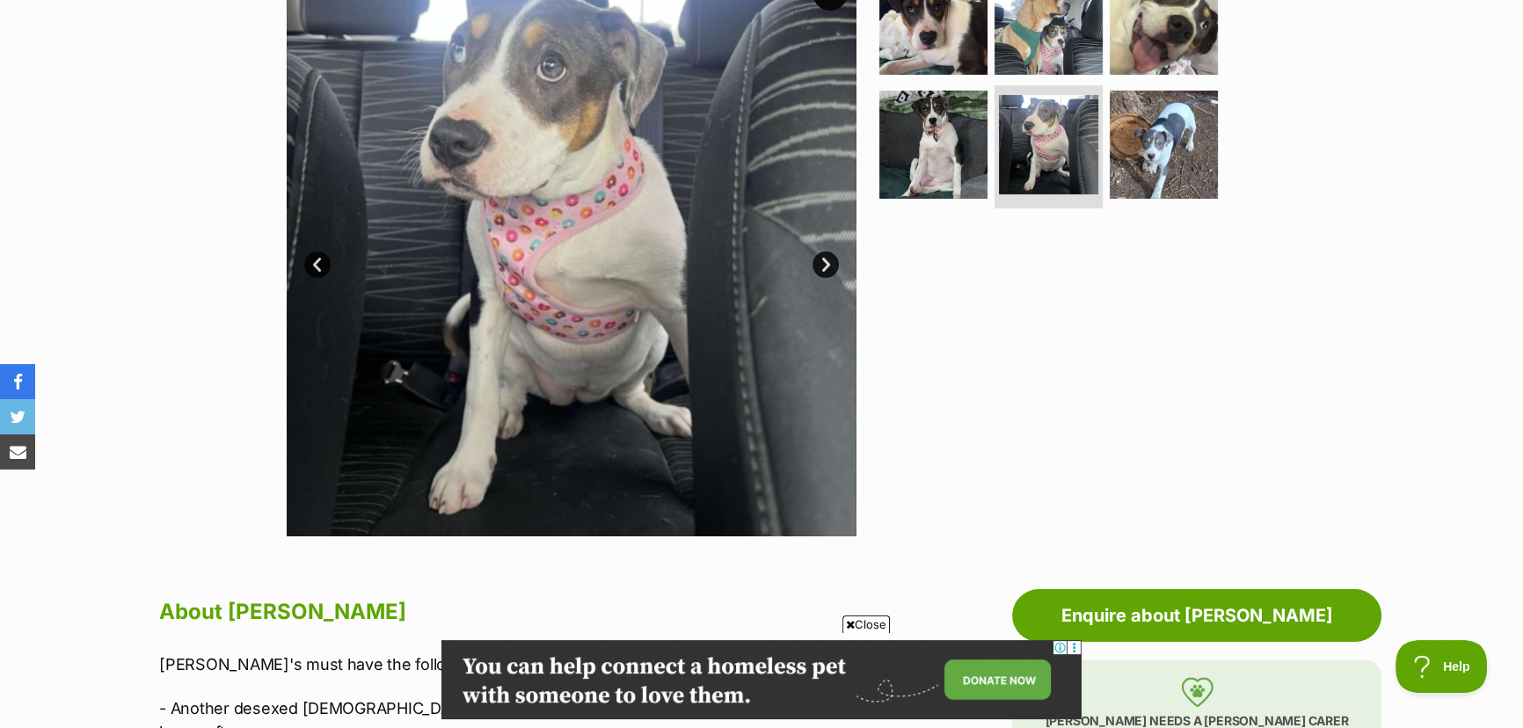
click at [825, 257] on link "Next" at bounding box center [826, 265] width 26 height 26
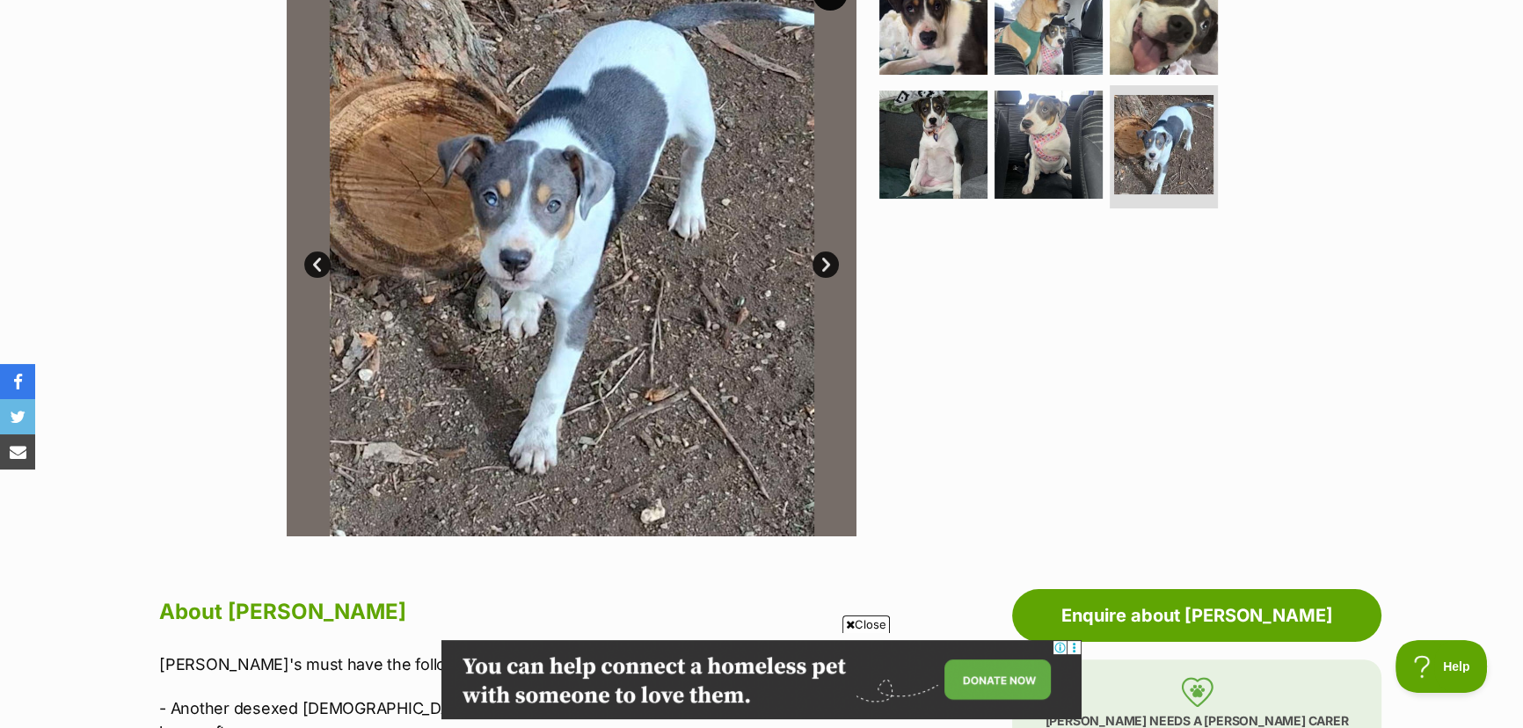
click at [825, 257] on link "Next" at bounding box center [826, 265] width 26 height 26
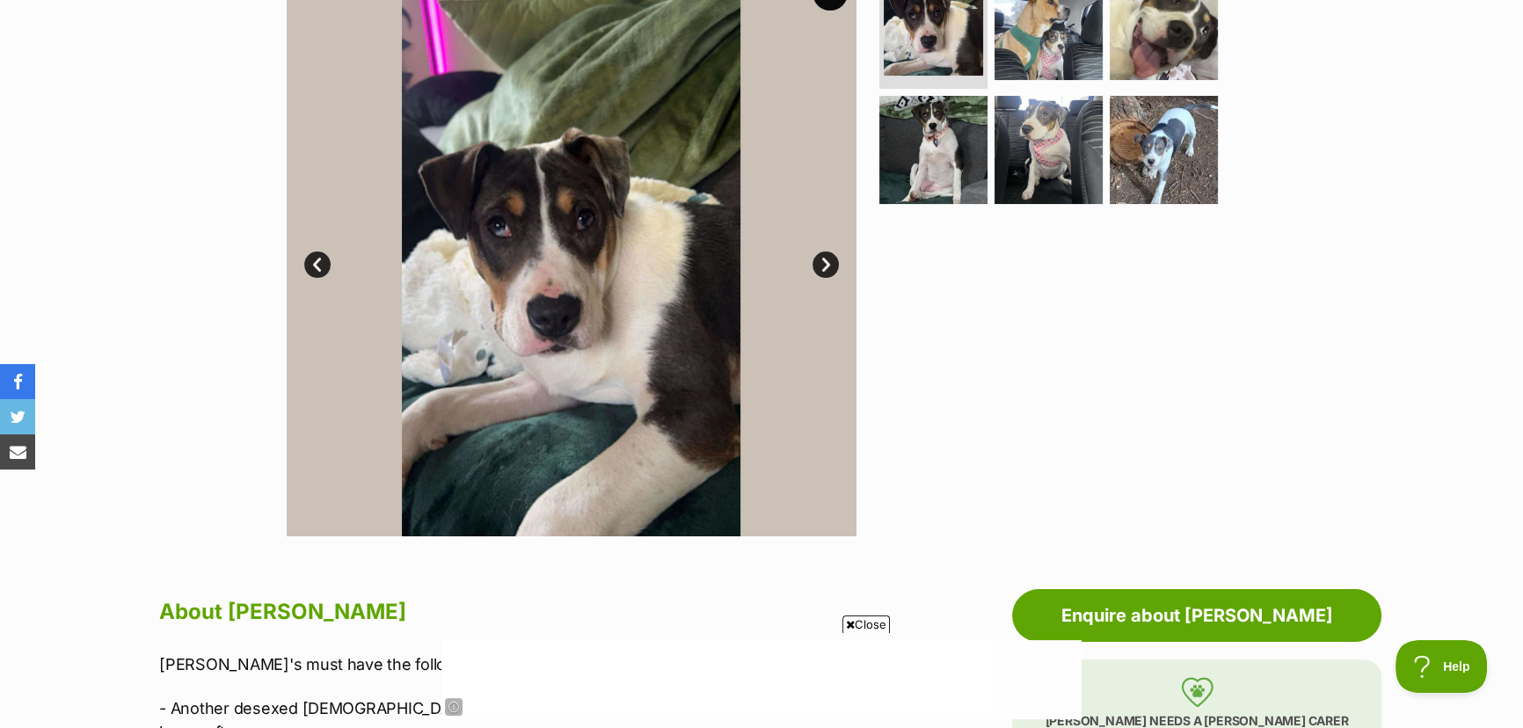
scroll to position [0, 0]
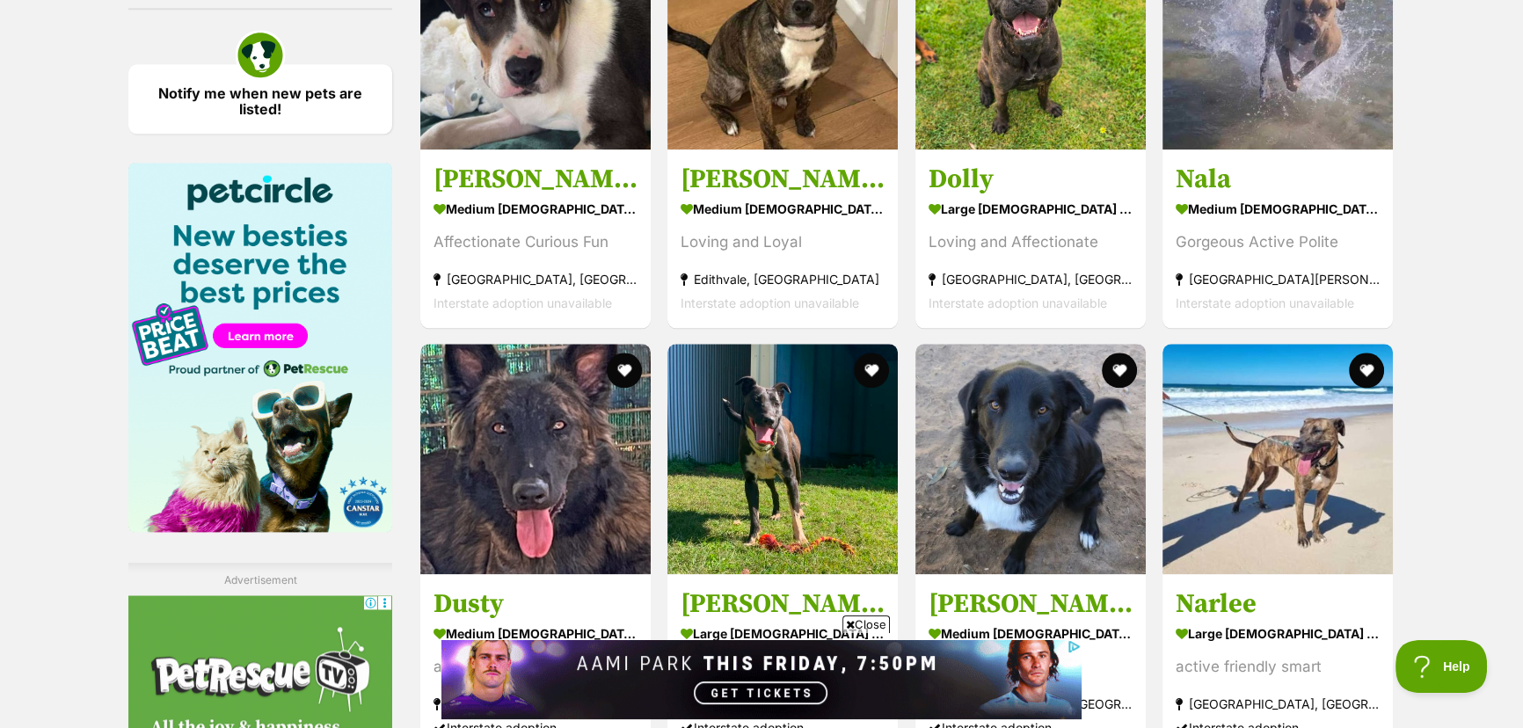
scroll to position [2550, 0]
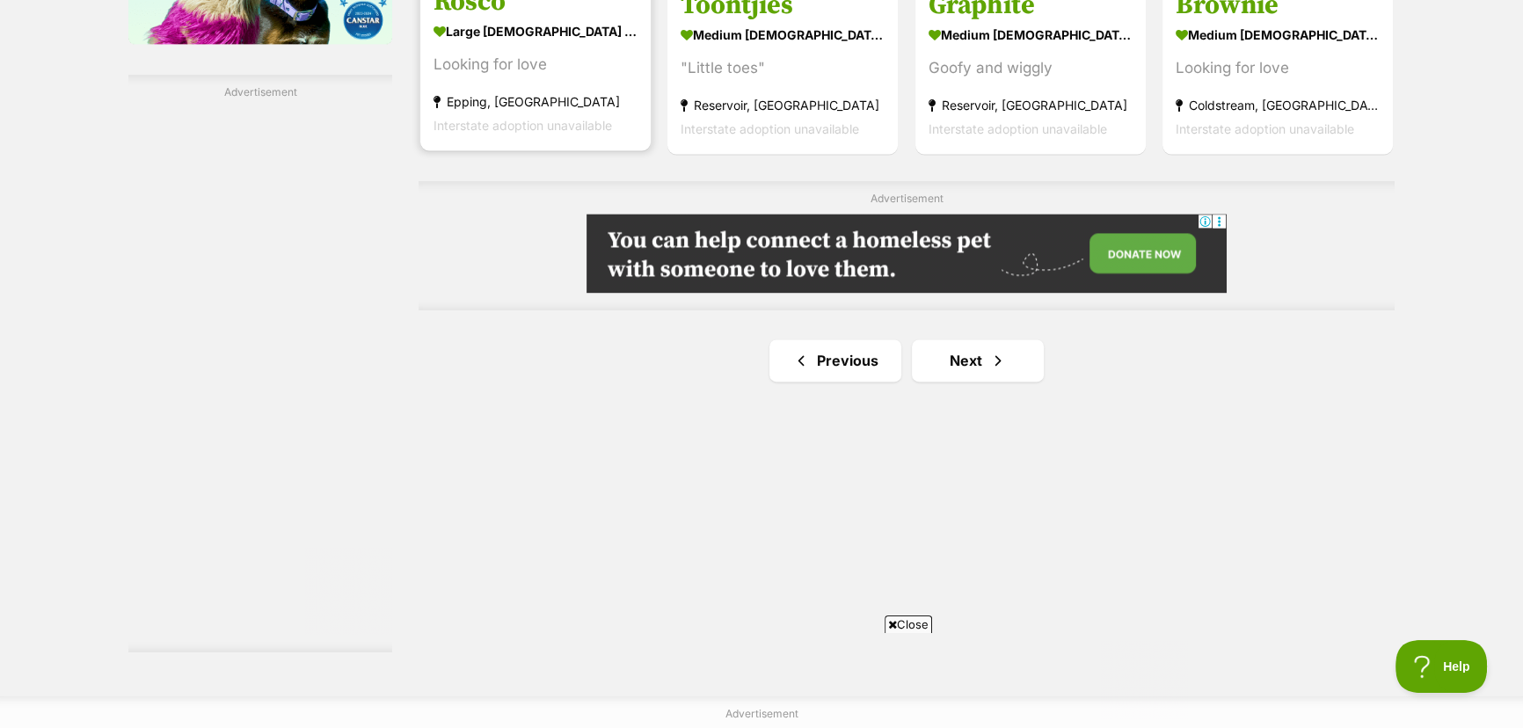
scroll to position [3038, 0]
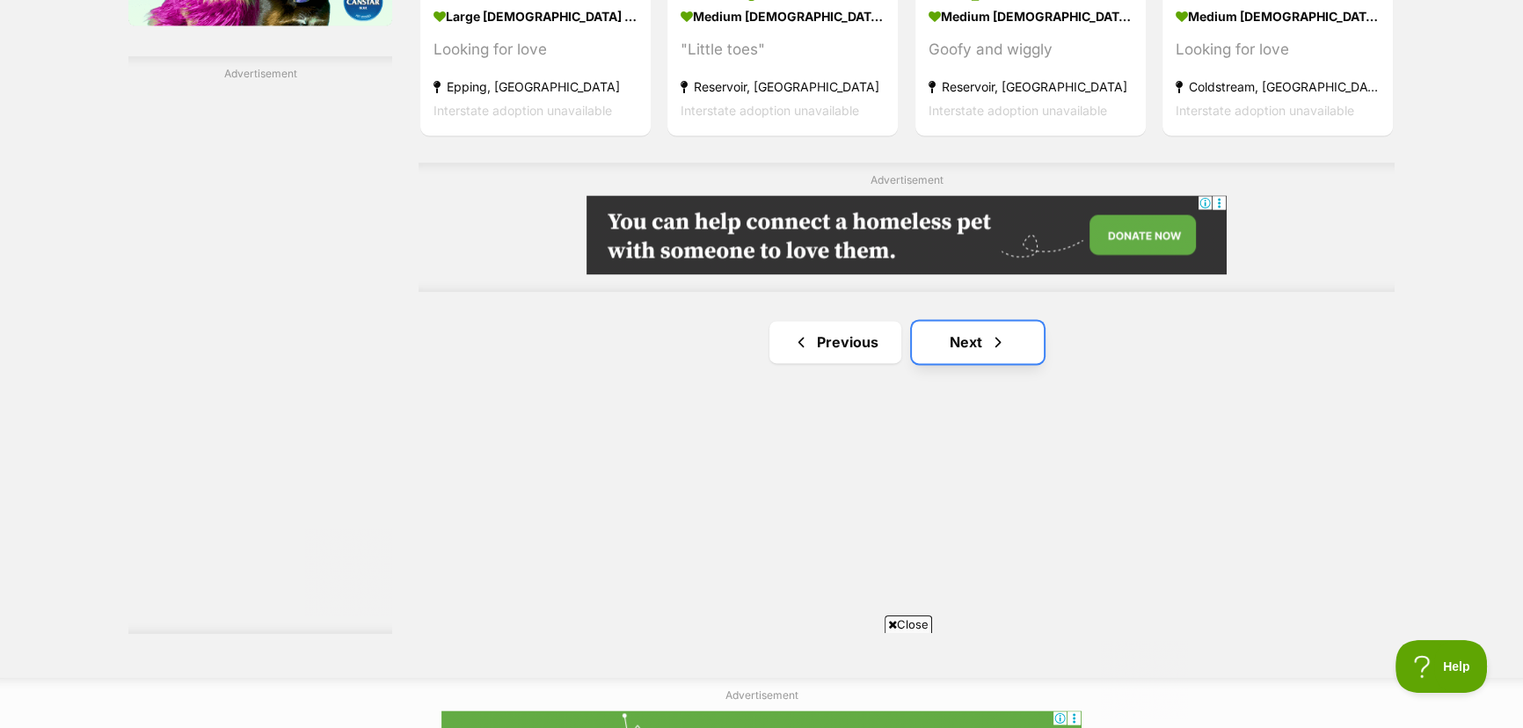
click at [936, 334] on link "Next" at bounding box center [978, 342] width 132 height 42
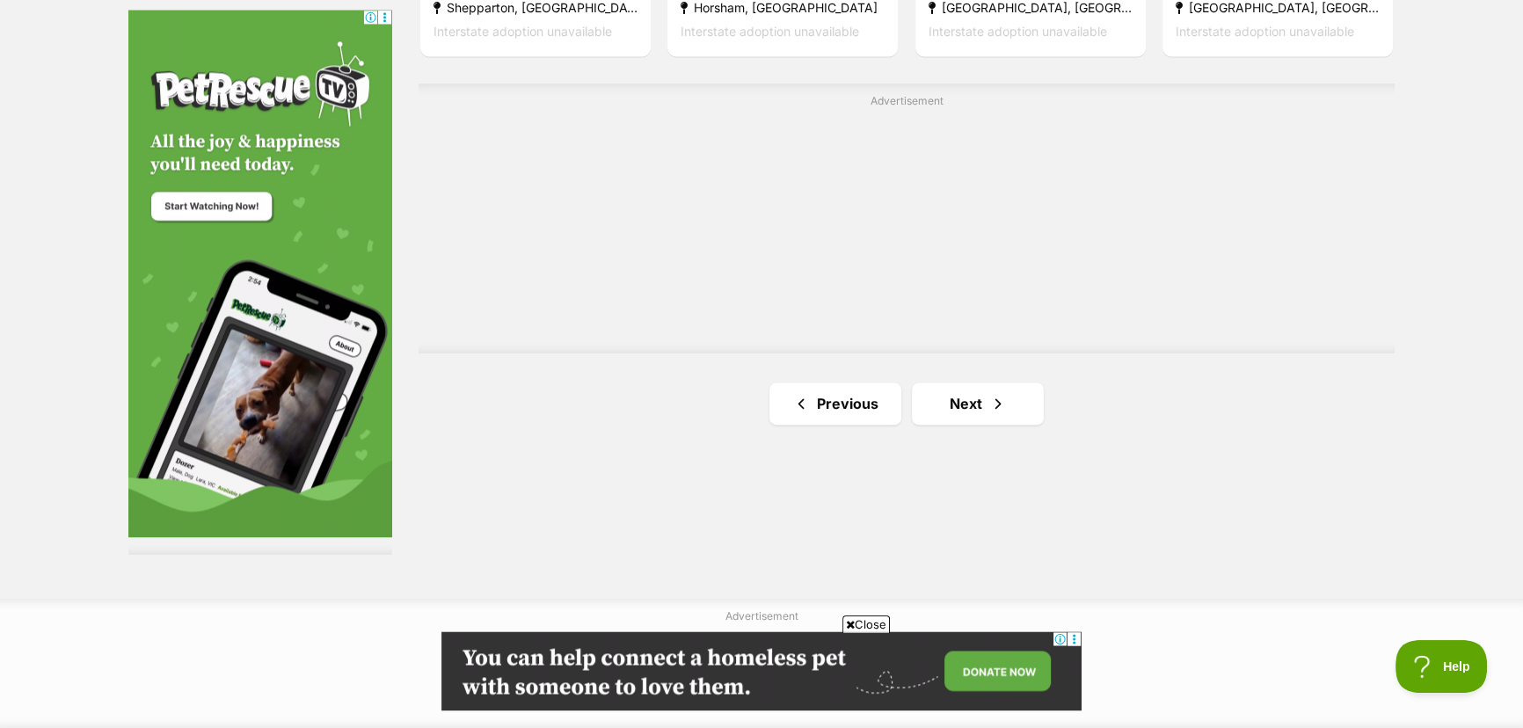
scroll to position [3118, 0]
click at [978, 414] on link "Next" at bounding box center [978, 403] width 132 height 42
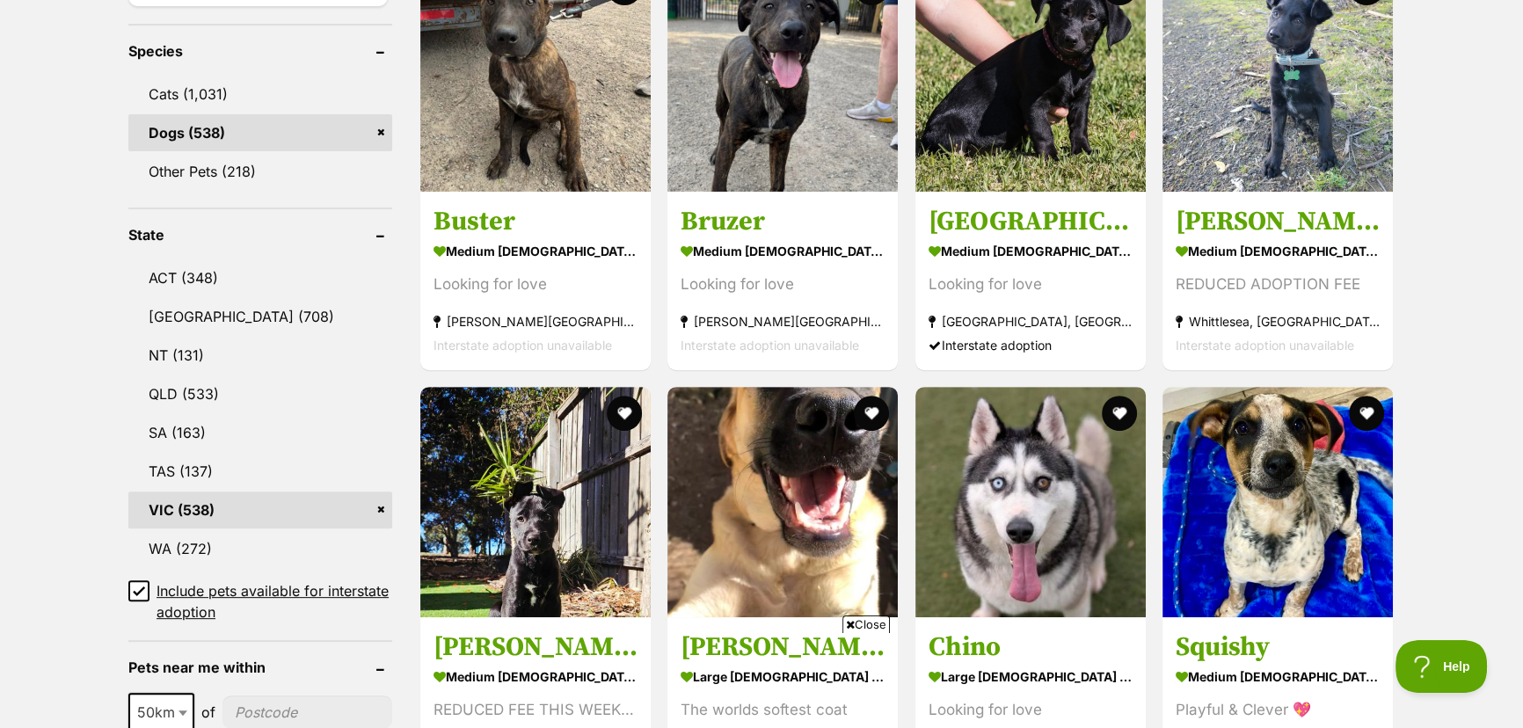
click at [881, 621] on span "Close" at bounding box center [866, 625] width 47 height 18
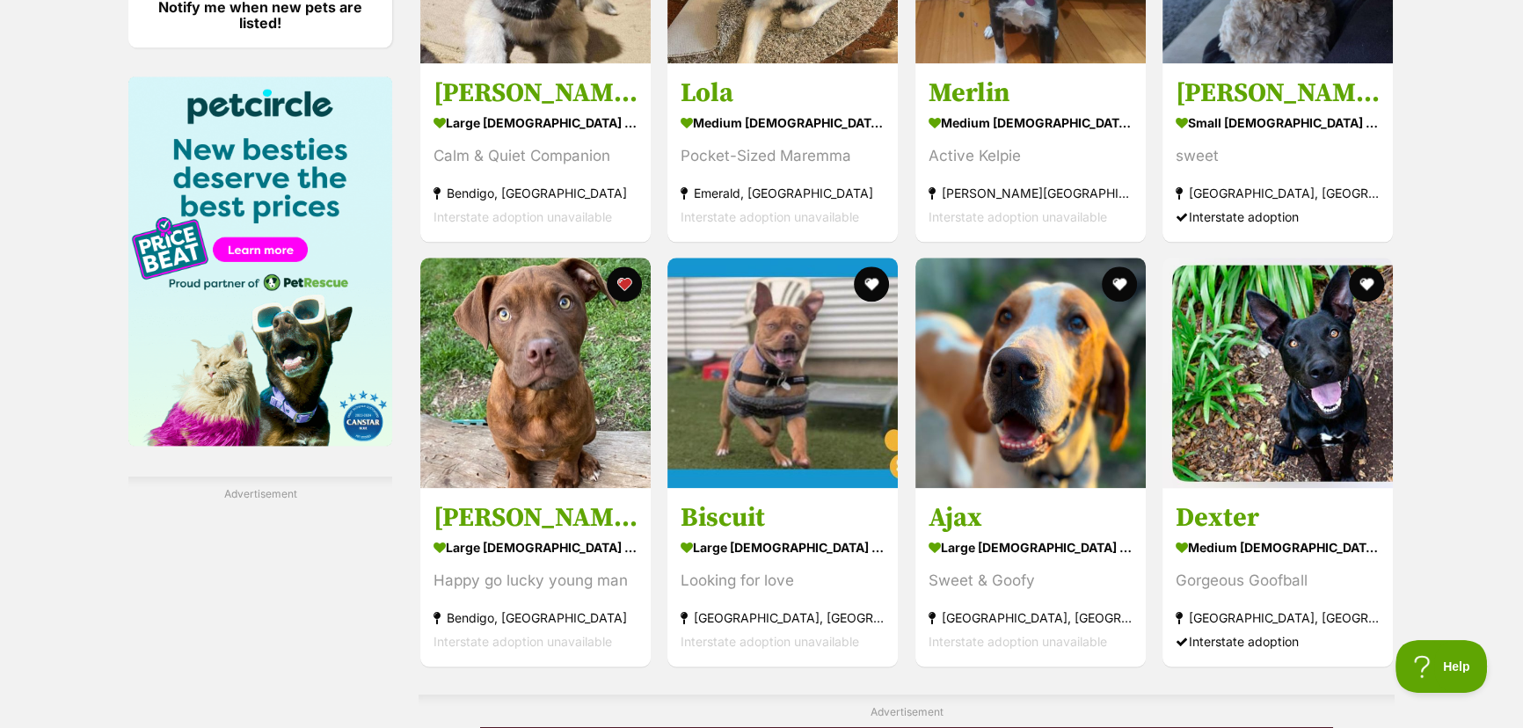
scroll to position [2639, 0]
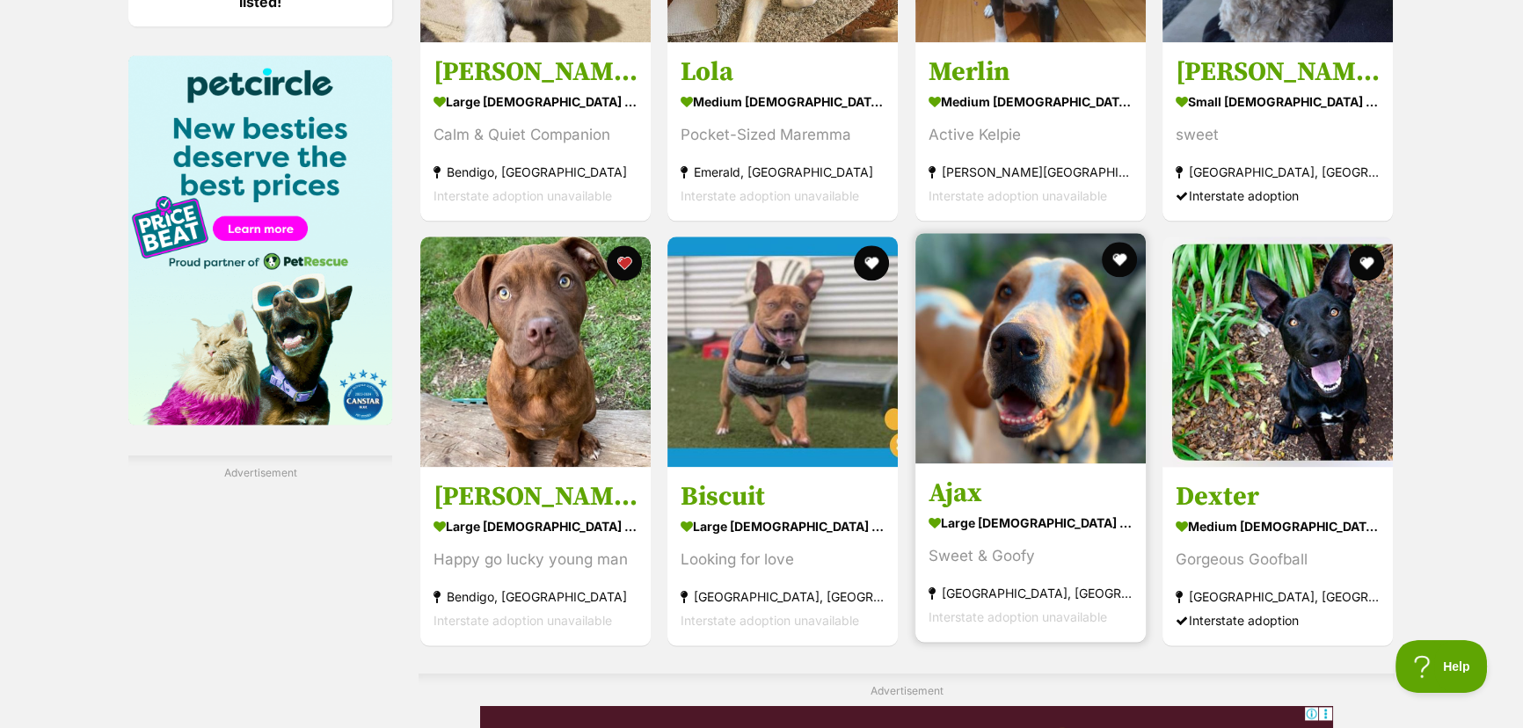
click at [1083, 412] on img at bounding box center [1031, 348] width 230 height 230
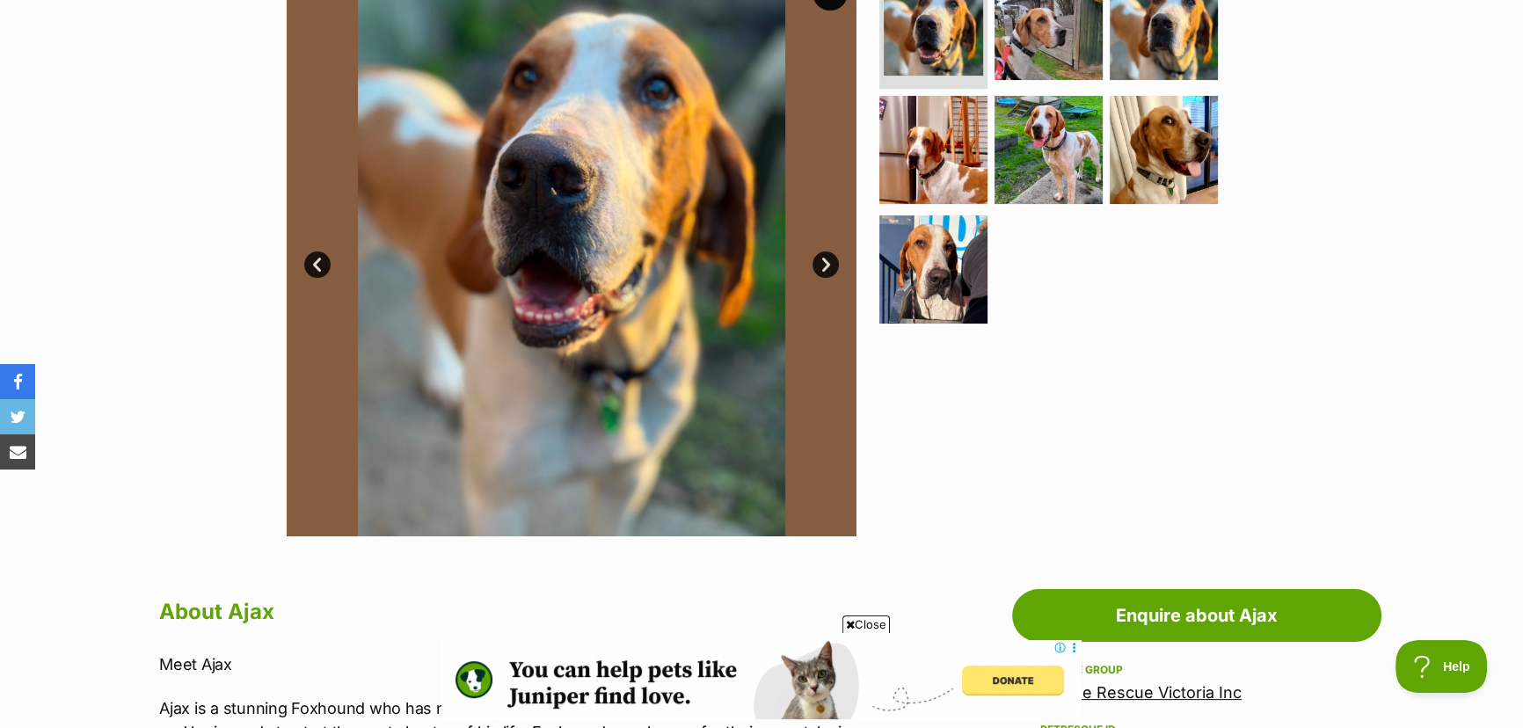
scroll to position [319, 0]
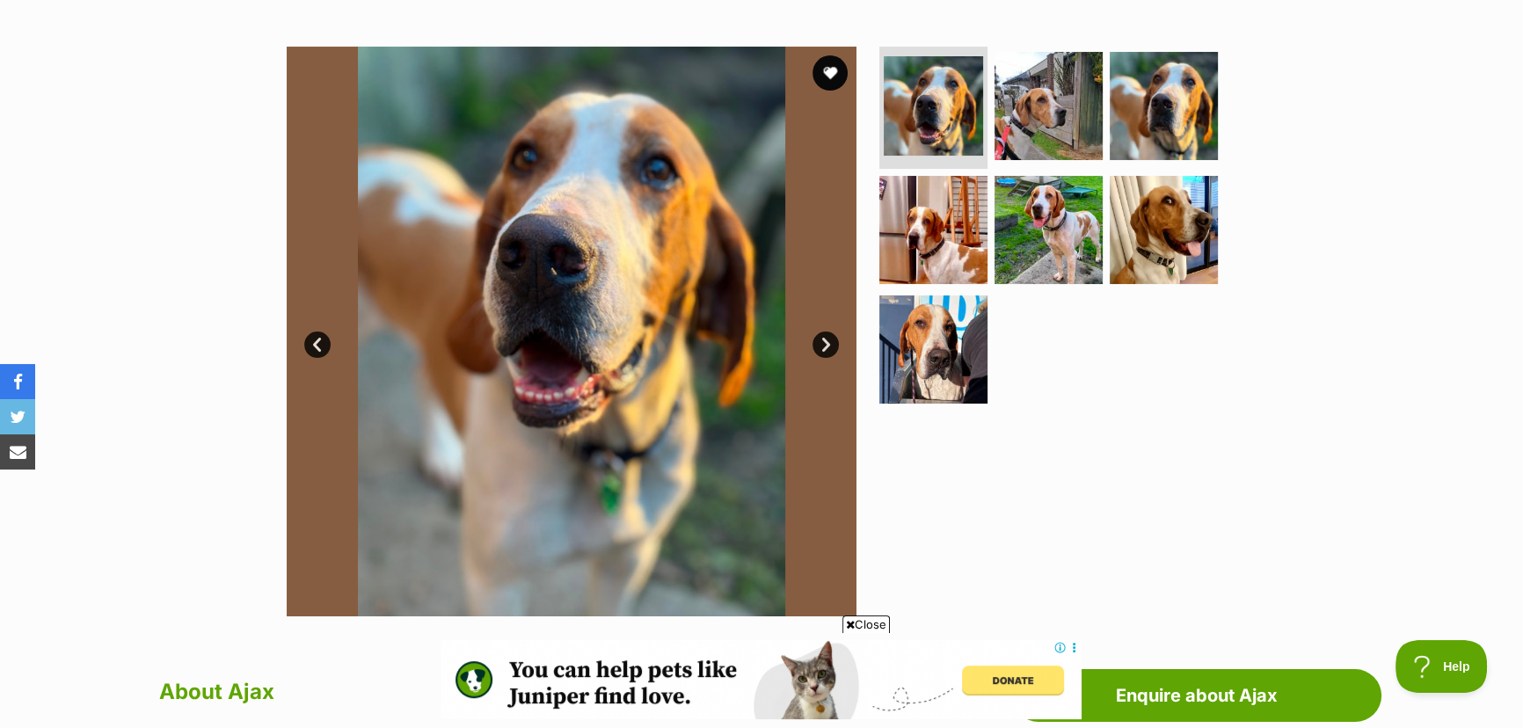
click at [822, 340] on link "Next" at bounding box center [826, 345] width 26 height 26
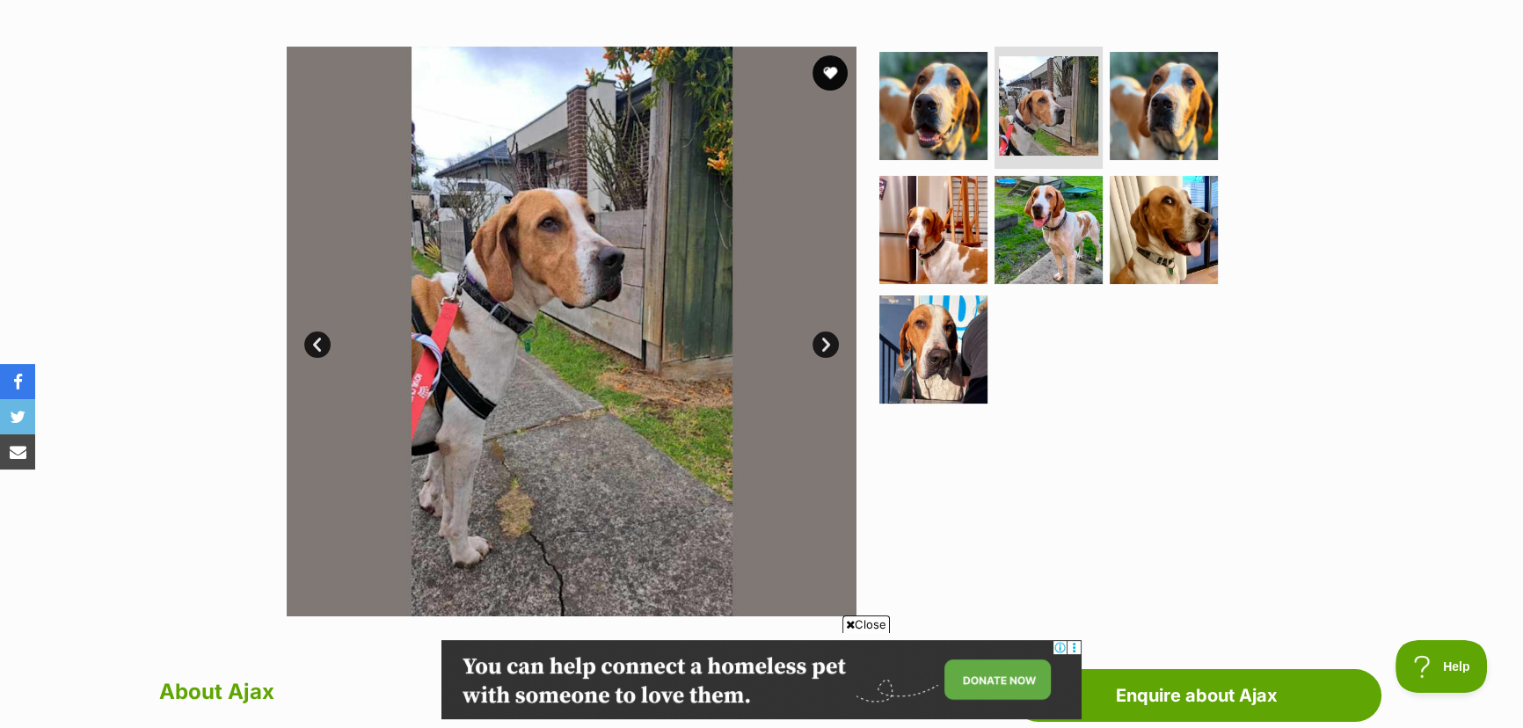
scroll to position [0, 0]
click at [822, 342] on link "Next" at bounding box center [826, 345] width 26 height 26
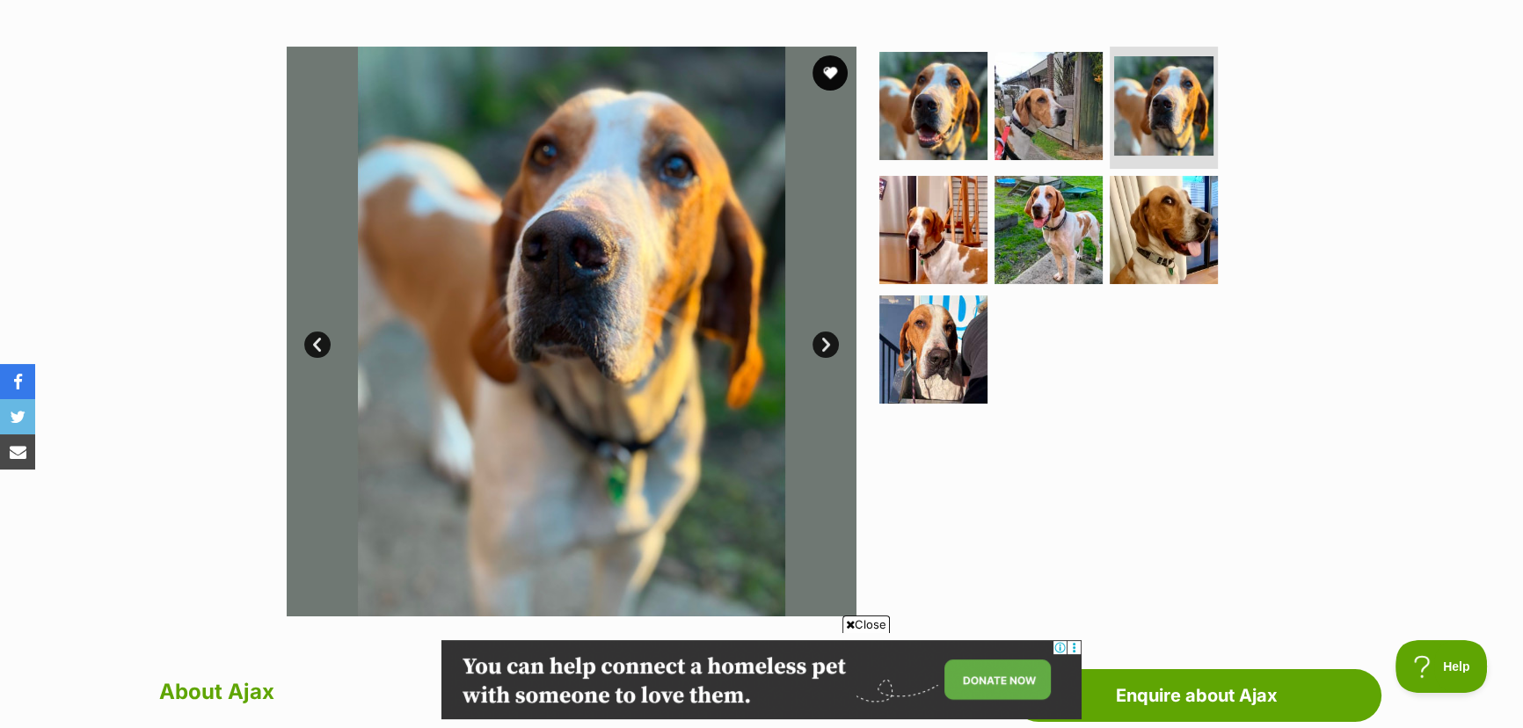
click at [822, 342] on link "Next" at bounding box center [826, 345] width 26 height 26
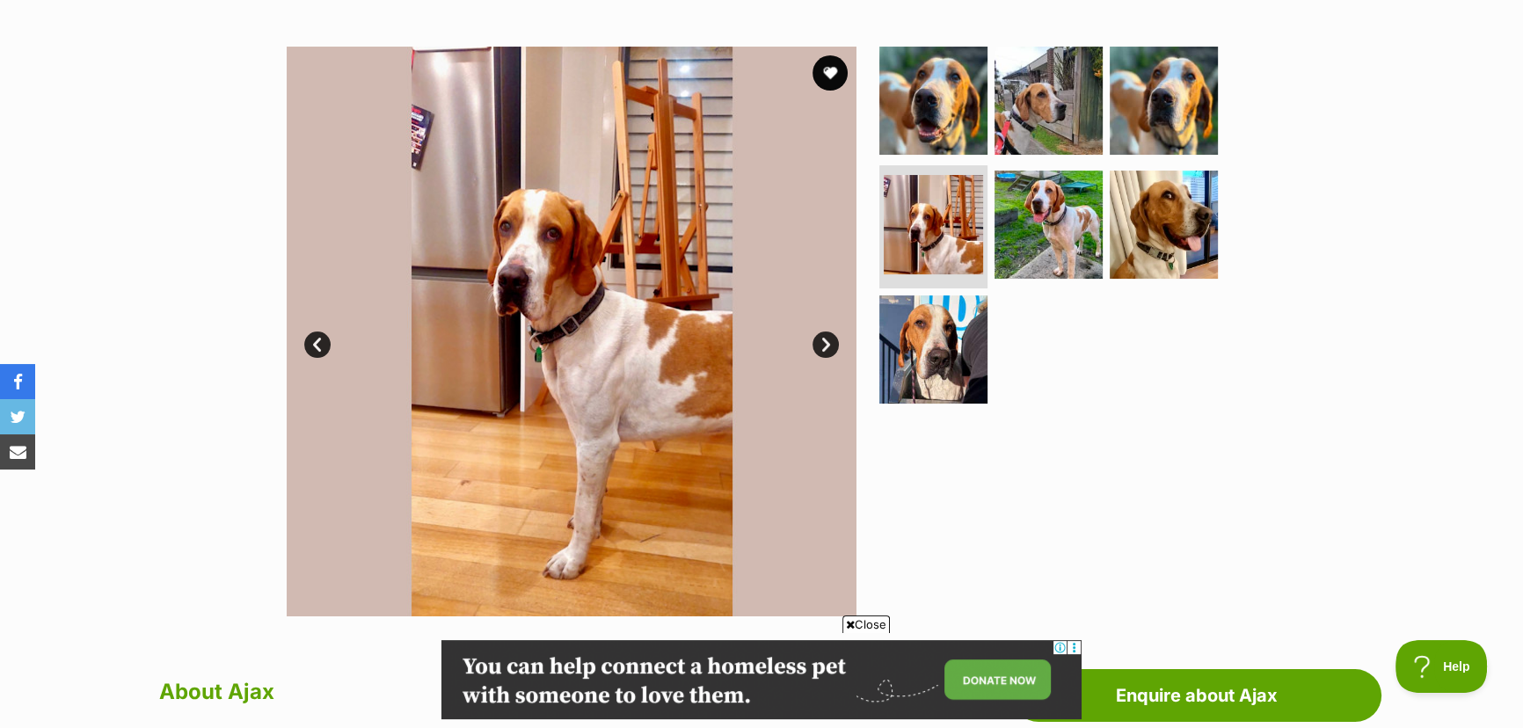
click at [822, 342] on link "Next" at bounding box center [826, 345] width 26 height 26
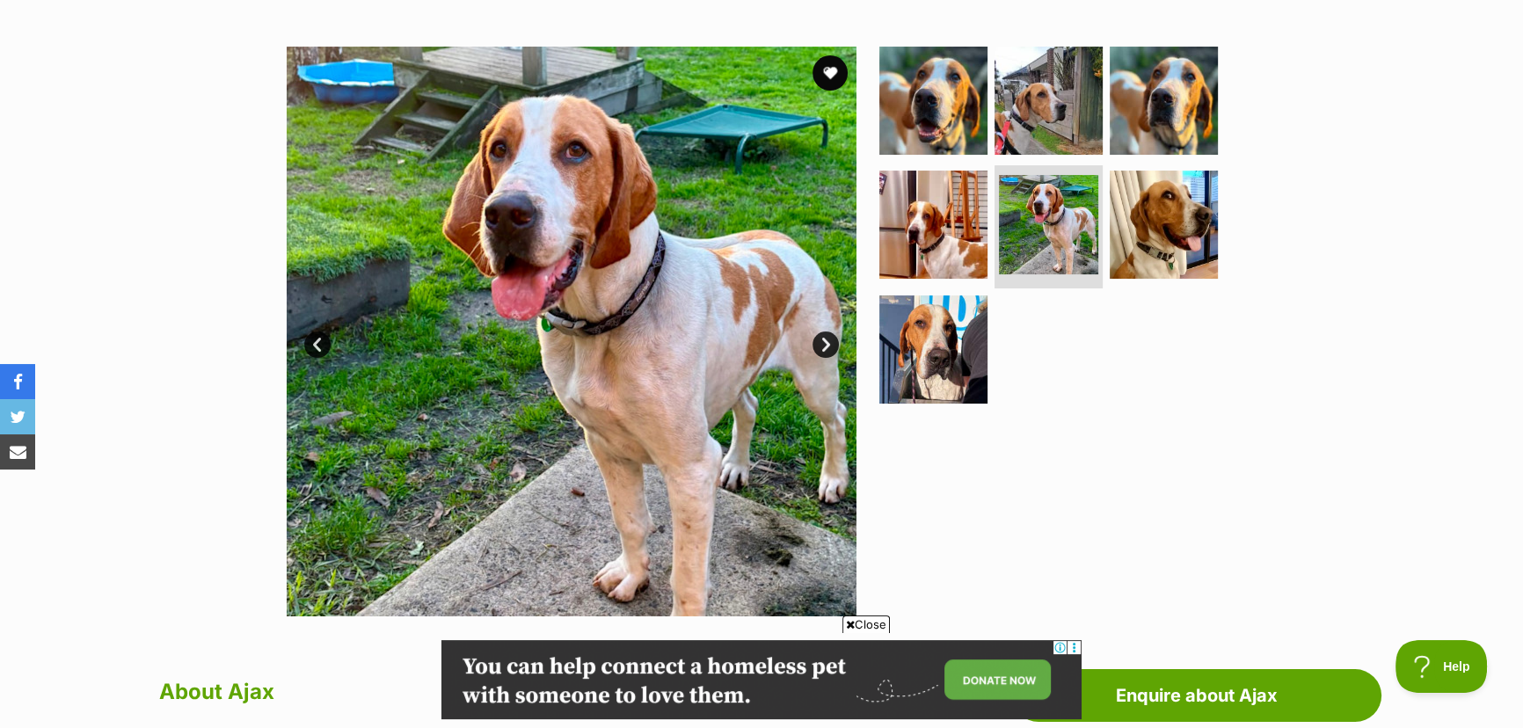
click at [822, 343] on link "Next" at bounding box center [826, 345] width 26 height 26
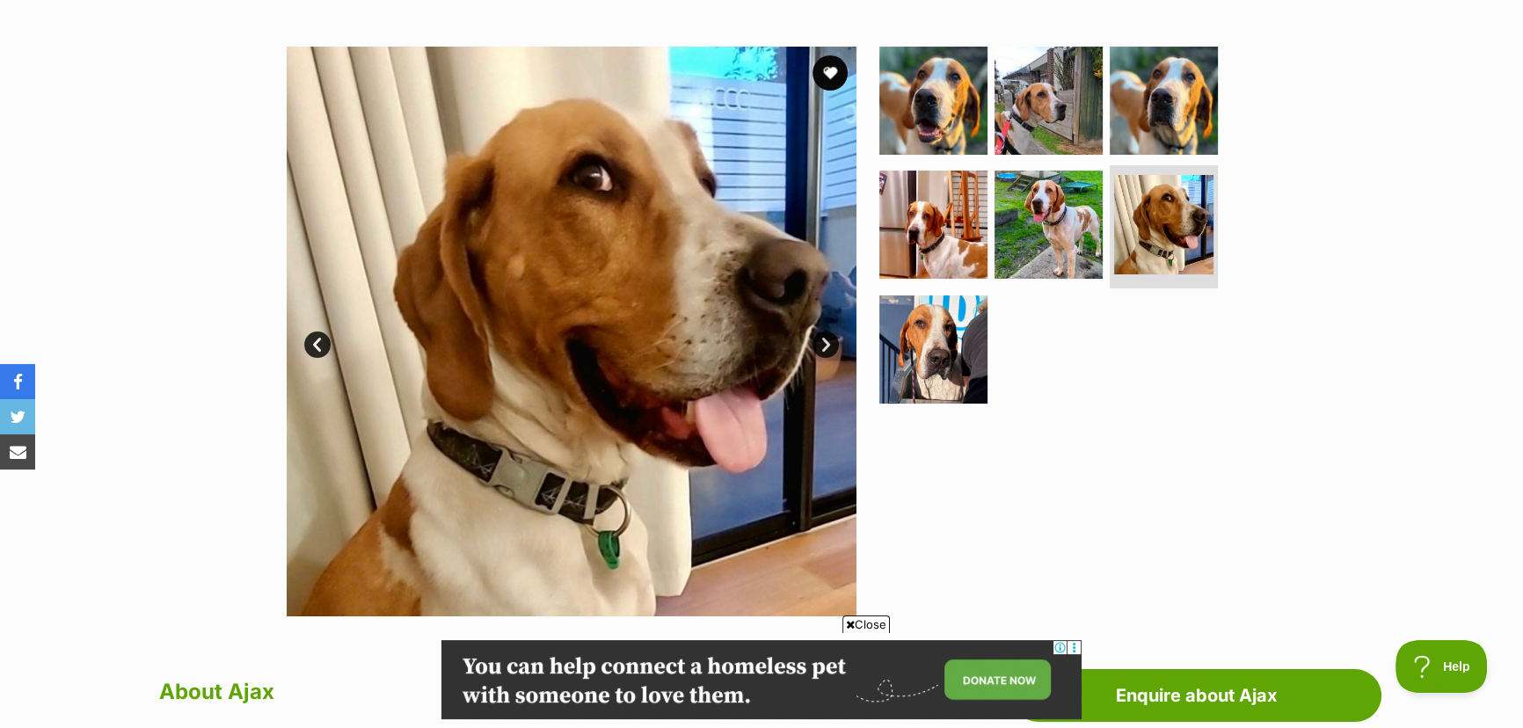
click at [822, 343] on link "Next" at bounding box center [826, 345] width 26 height 26
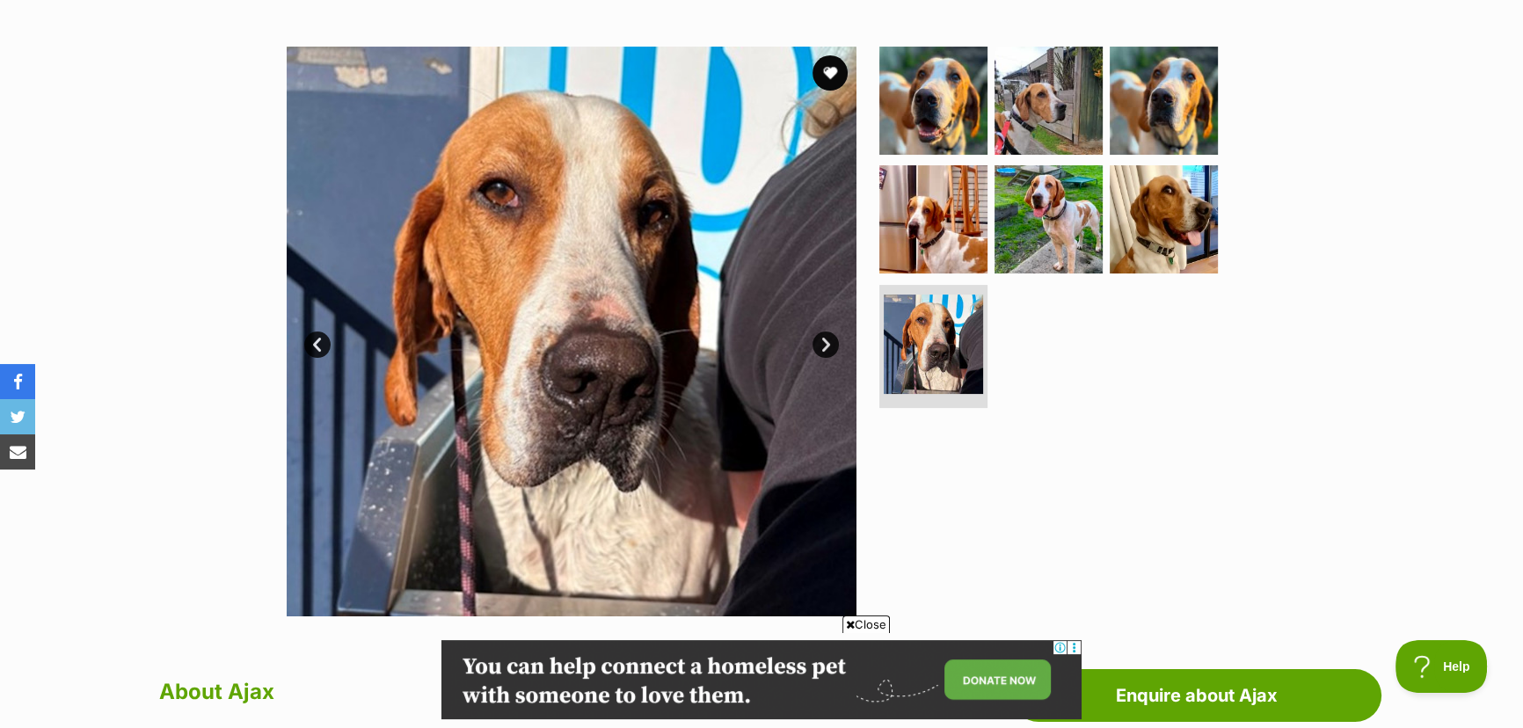
click at [822, 343] on link "Next" at bounding box center [826, 345] width 26 height 26
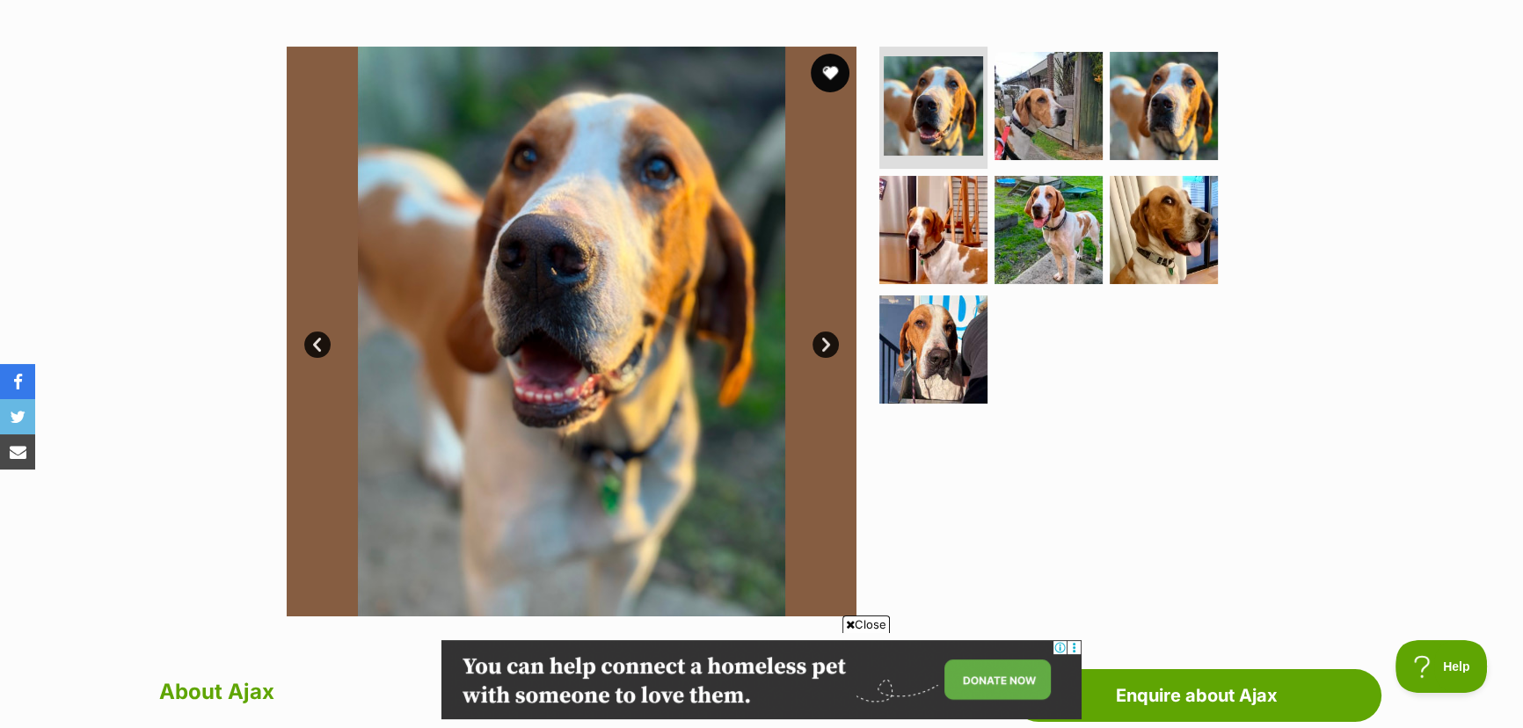
click at [823, 62] on button "favourite" at bounding box center [830, 73] width 39 height 39
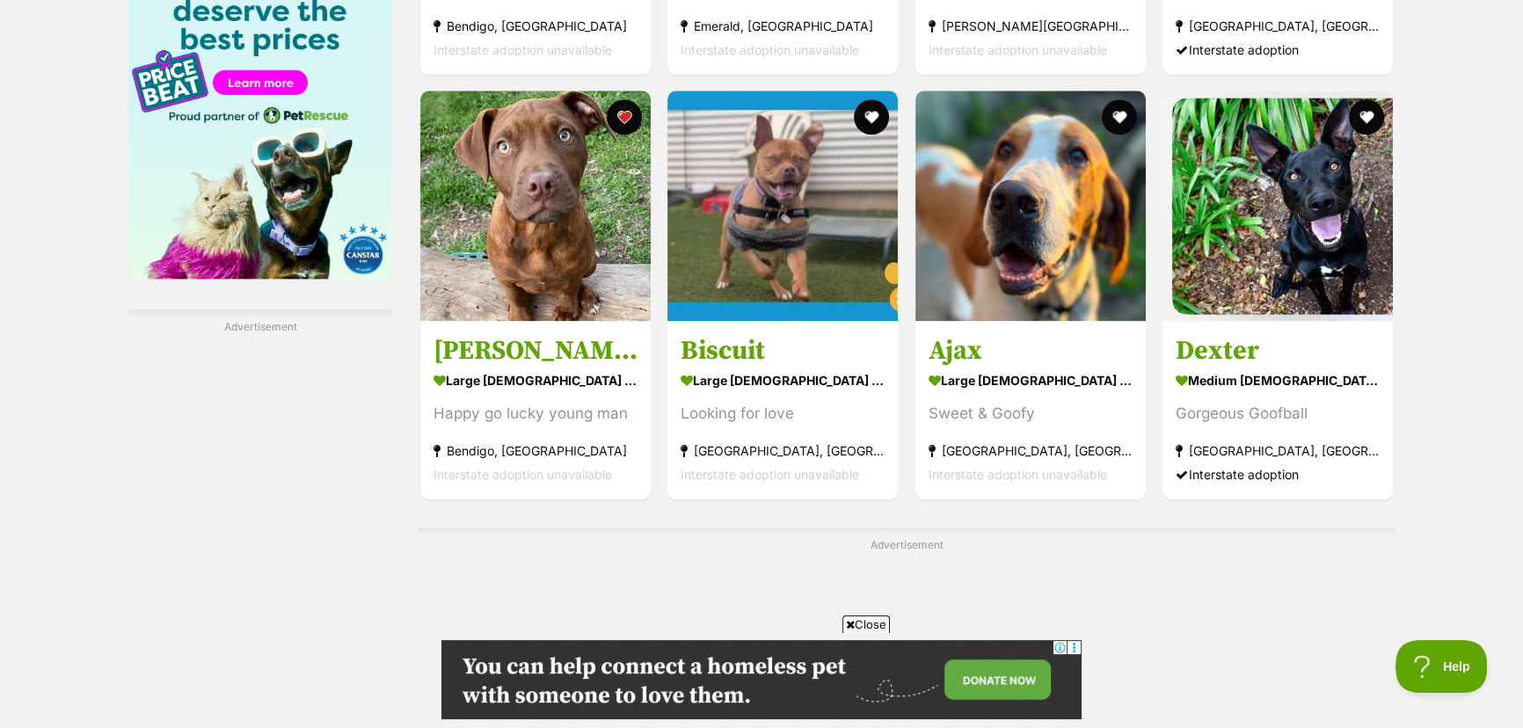
scroll to position [2798, 0]
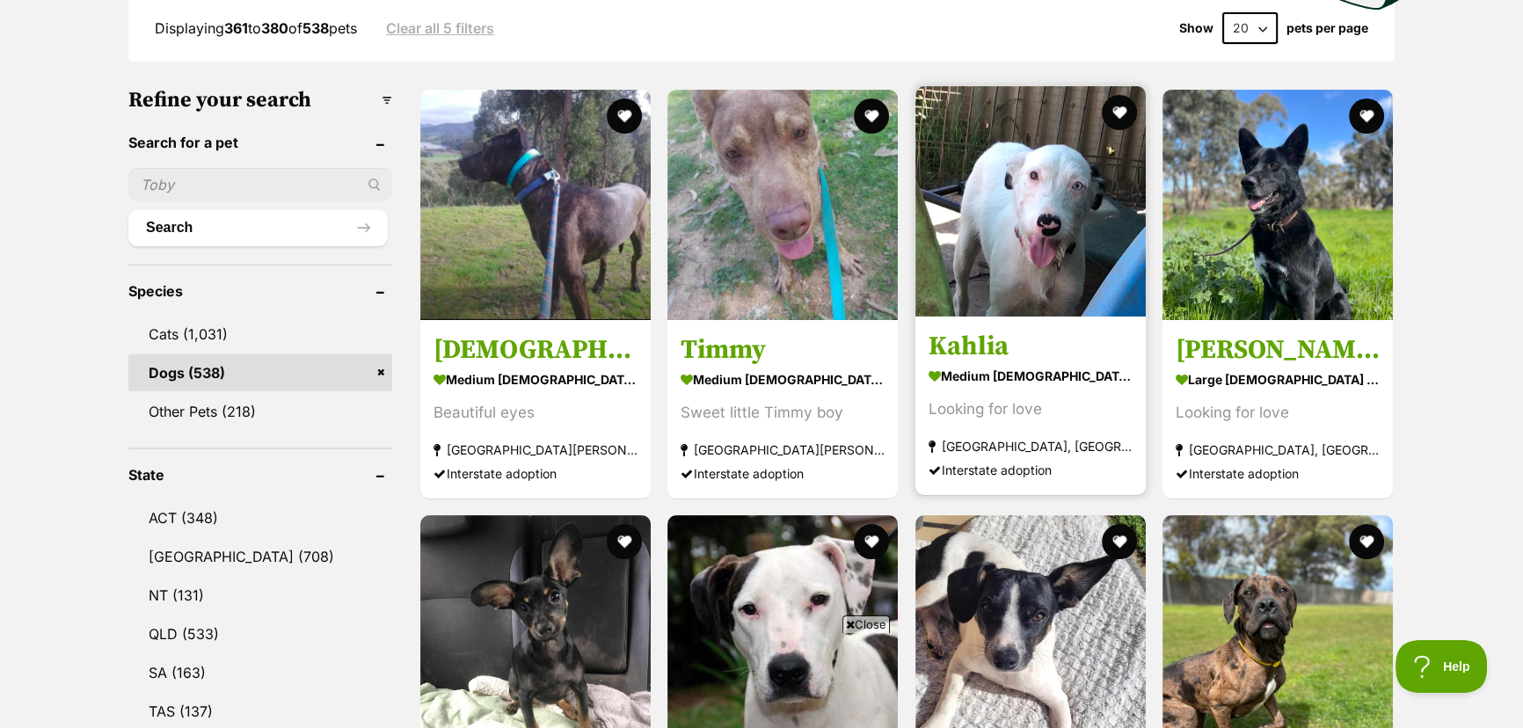
click at [1028, 282] on img at bounding box center [1031, 201] width 230 height 230
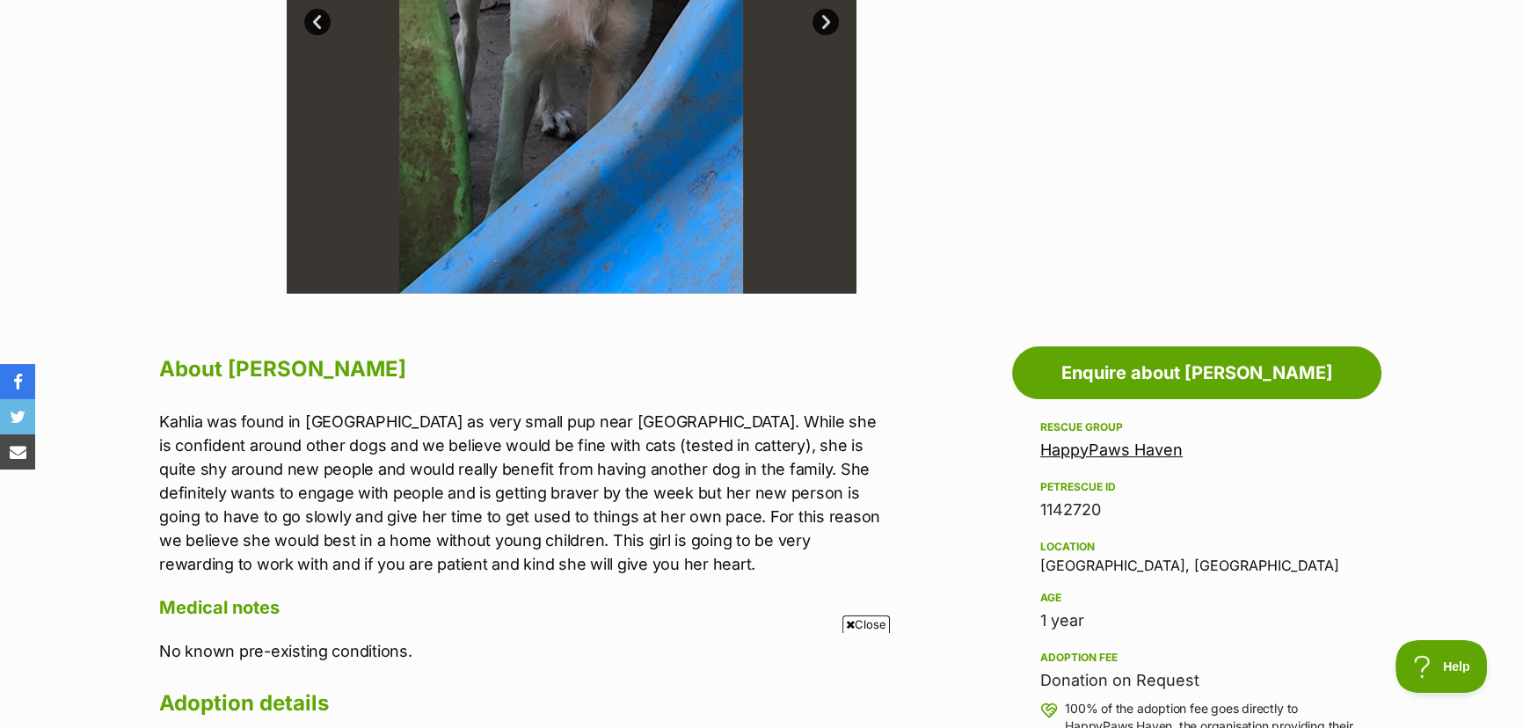
scroll to position [719, 0]
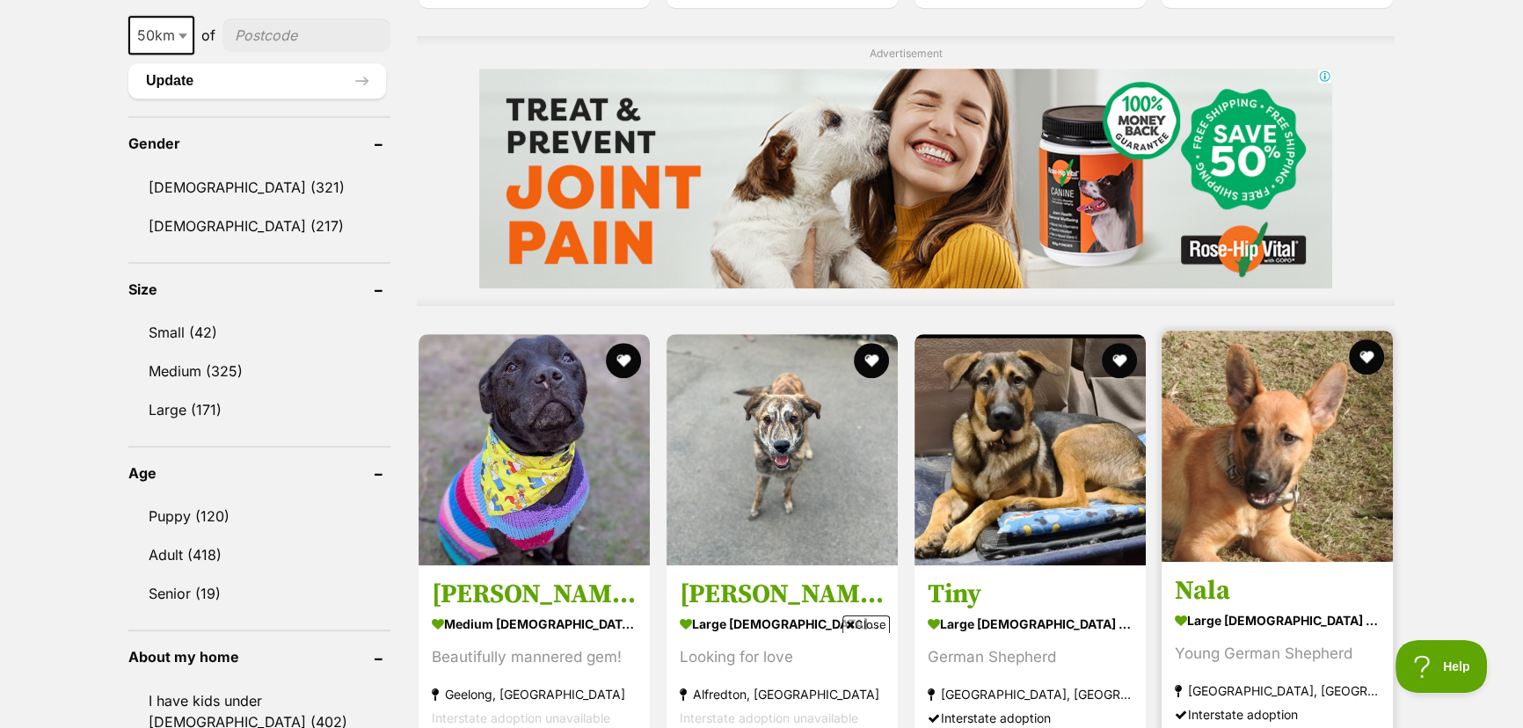
scroll to position [1439, 0]
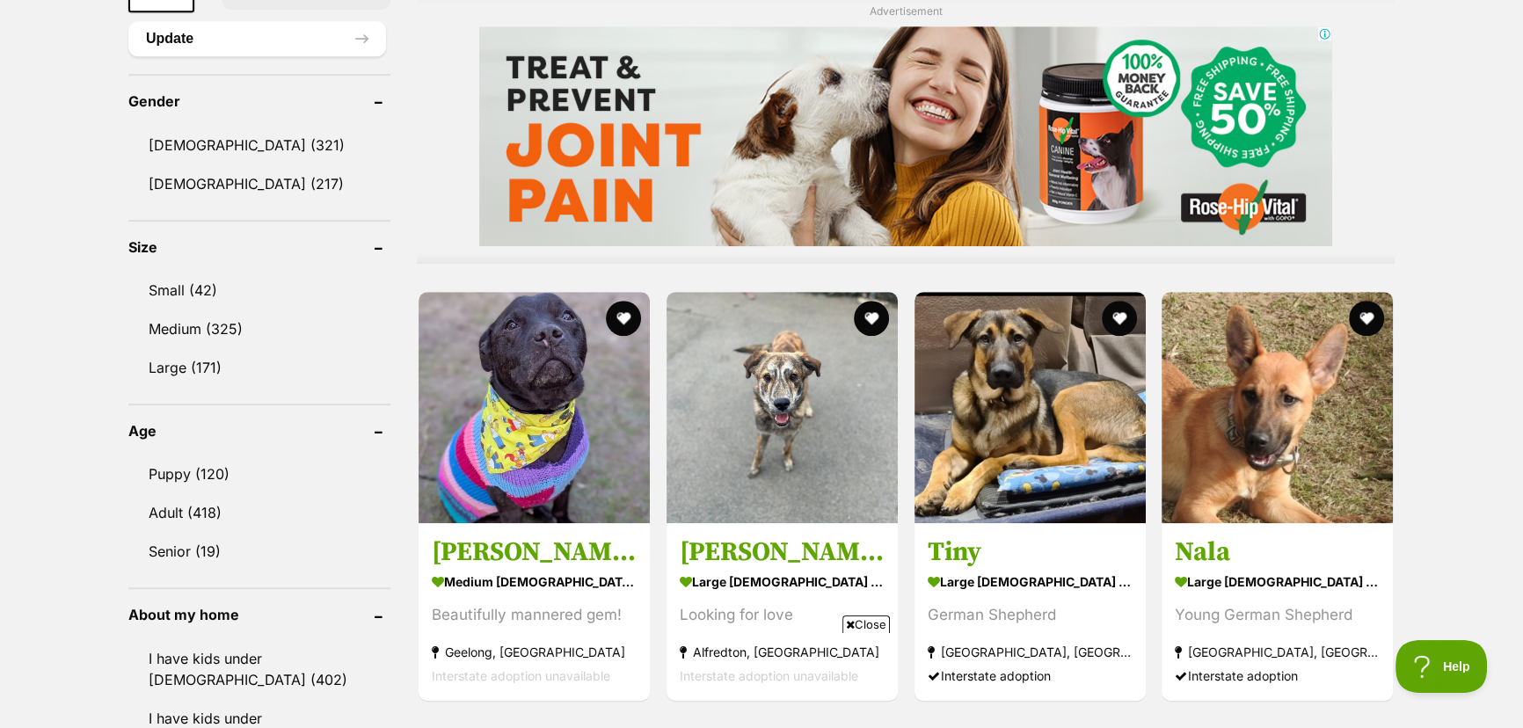
click at [852, 627] on span "Close" at bounding box center [866, 625] width 47 height 18
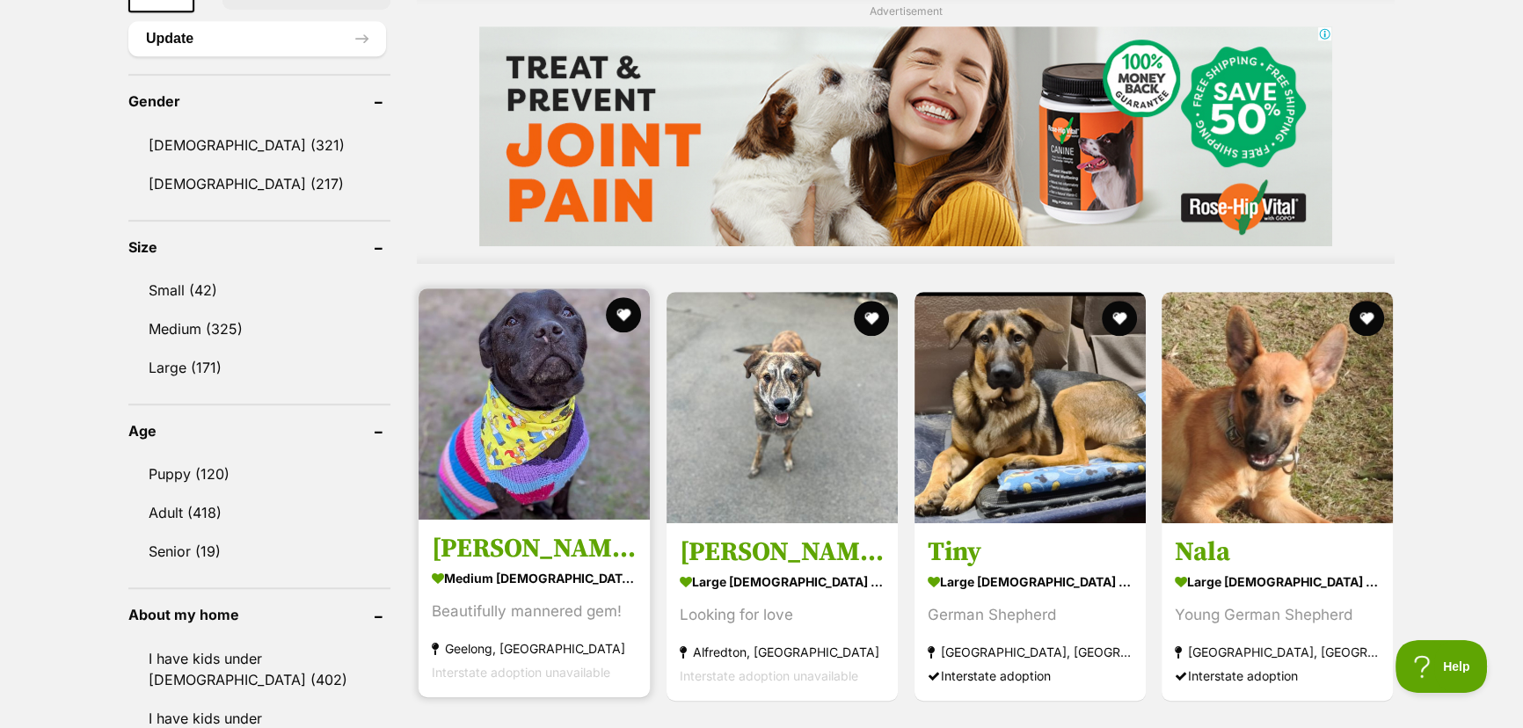
click at [510, 391] on img at bounding box center [534, 403] width 231 height 231
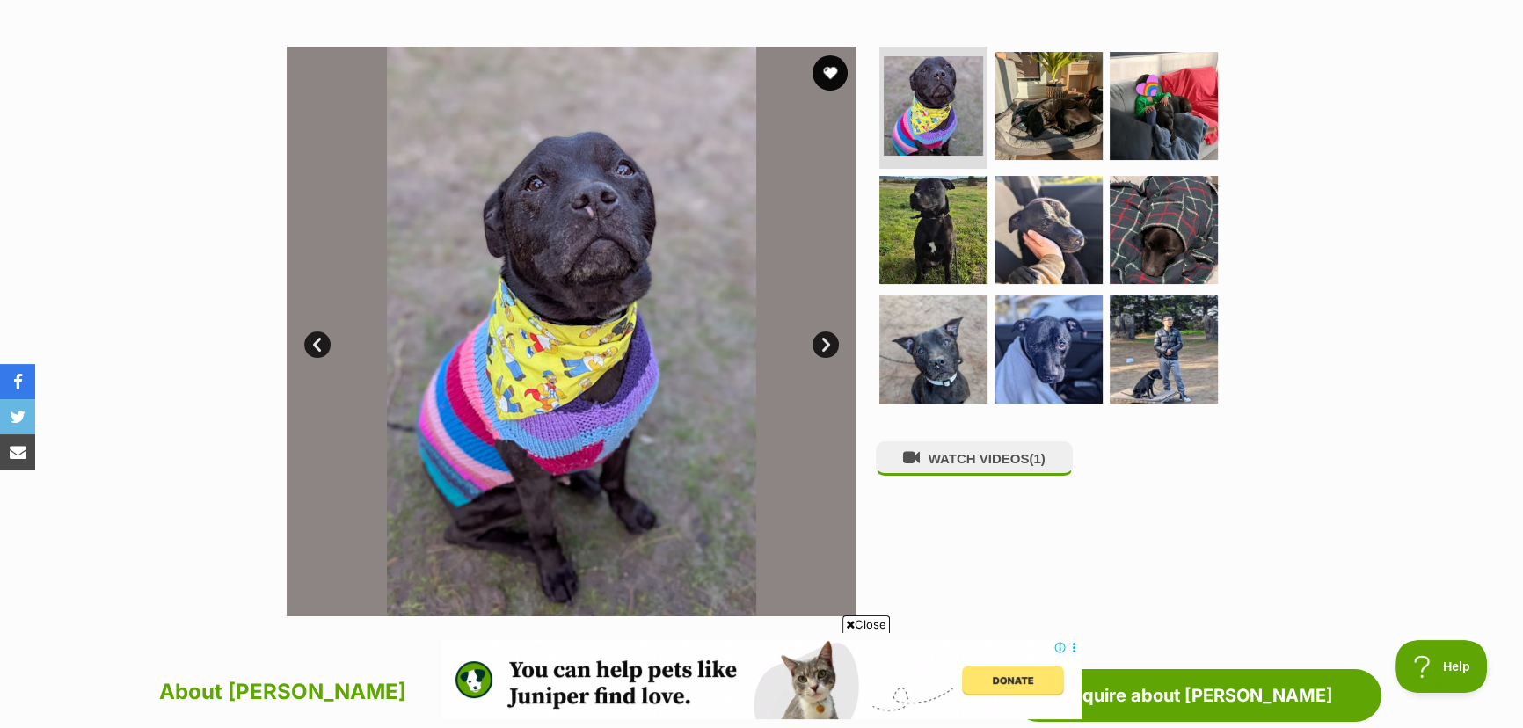
click at [822, 343] on link "Next" at bounding box center [826, 345] width 26 height 26
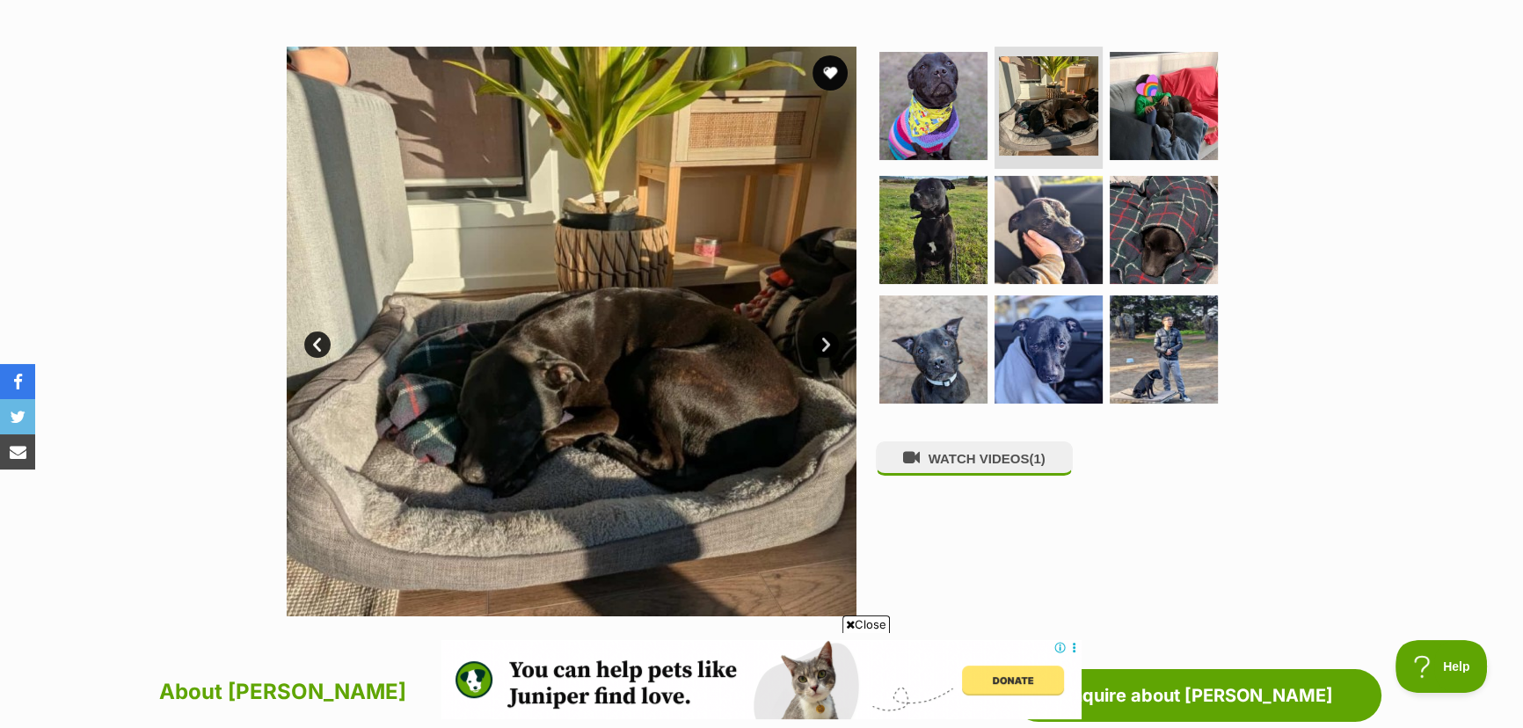
click at [822, 343] on link "Next" at bounding box center [826, 345] width 26 height 26
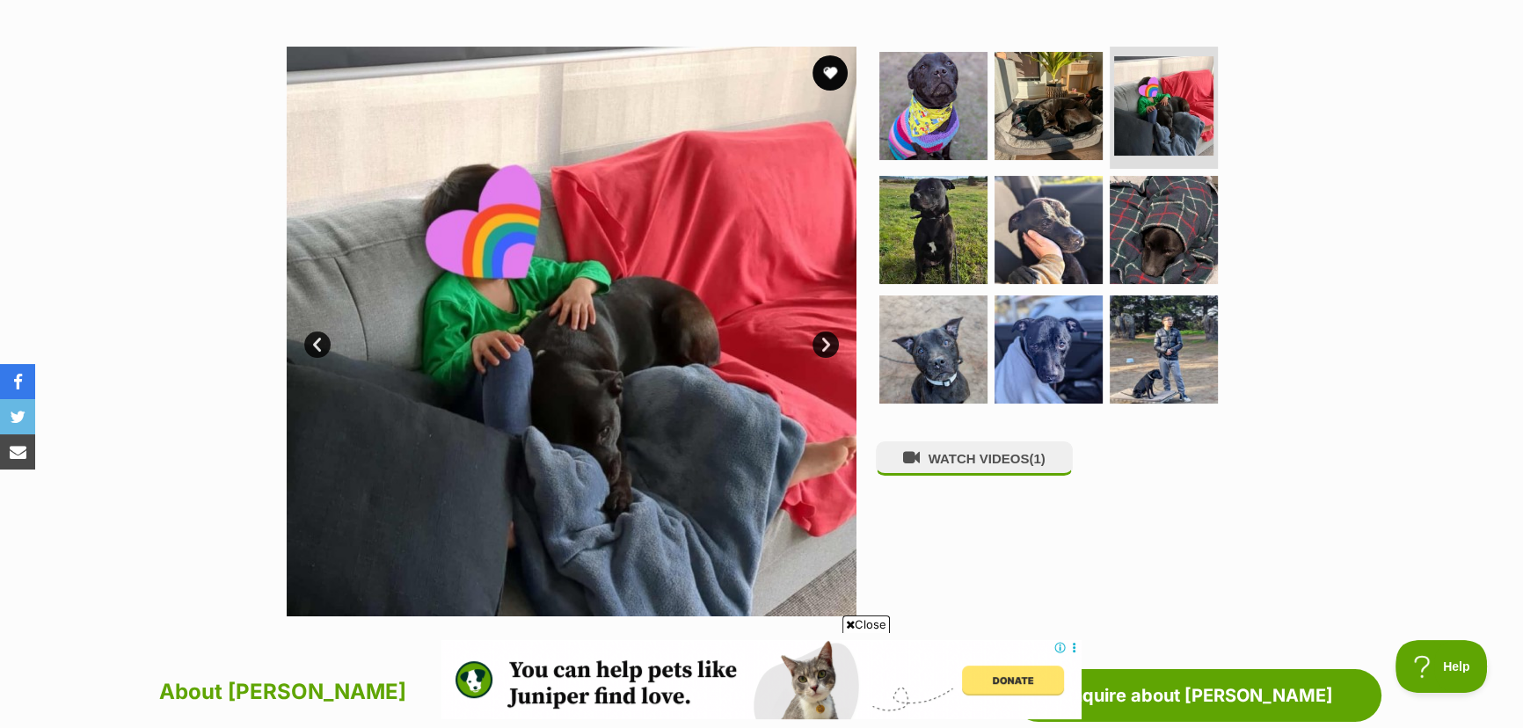
click at [822, 343] on link "Next" at bounding box center [826, 345] width 26 height 26
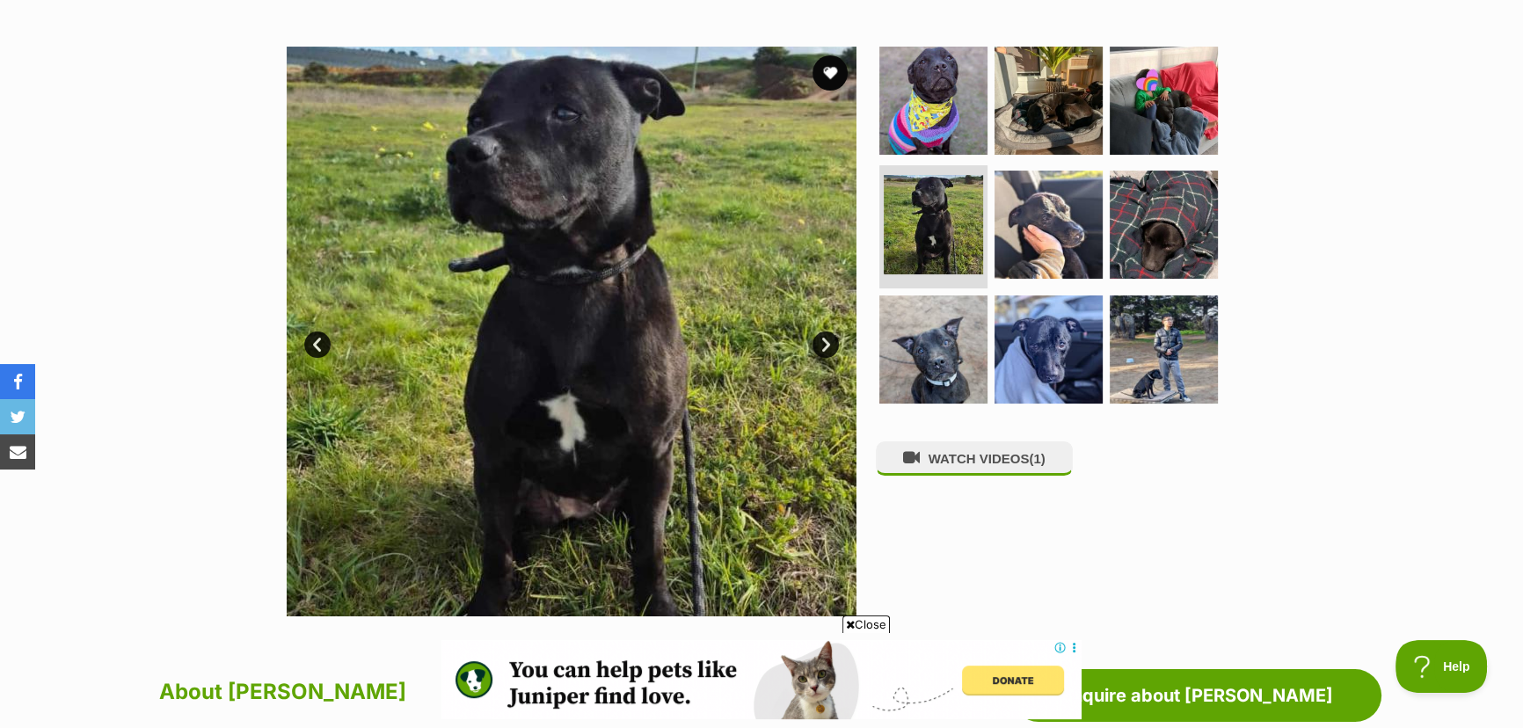
click at [822, 343] on link "Next" at bounding box center [826, 345] width 26 height 26
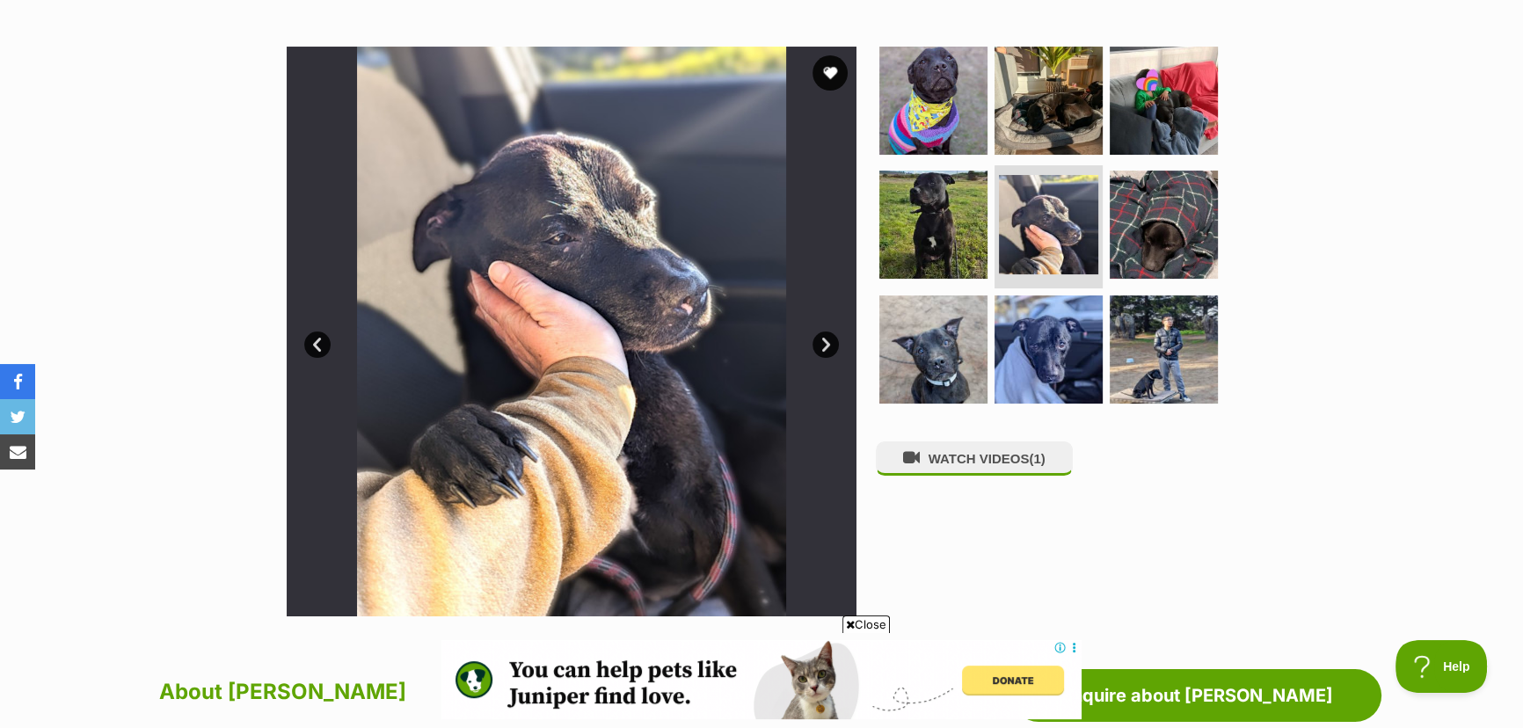
click at [822, 343] on link "Next" at bounding box center [826, 345] width 26 height 26
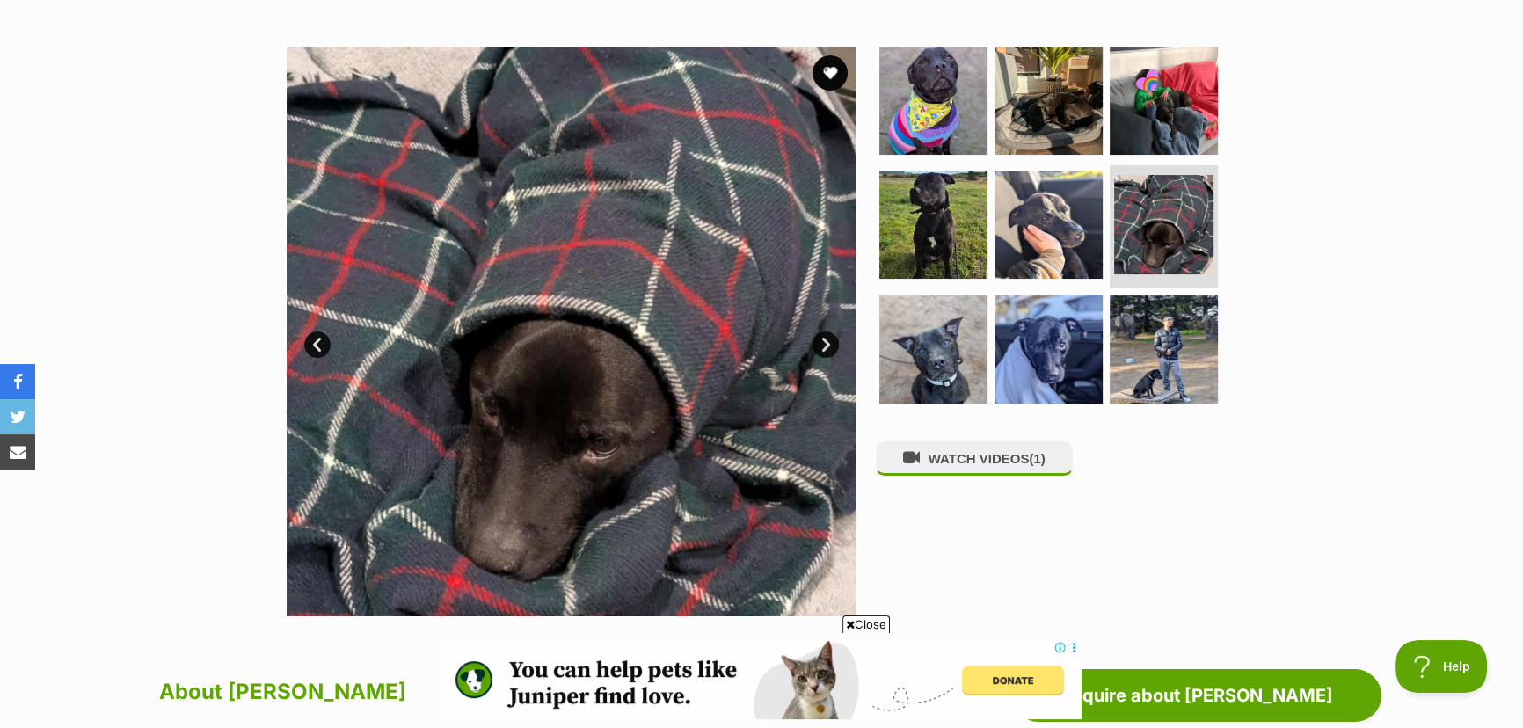
click at [822, 343] on link "Next" at bounding box center [826, 345] width 26 height 26
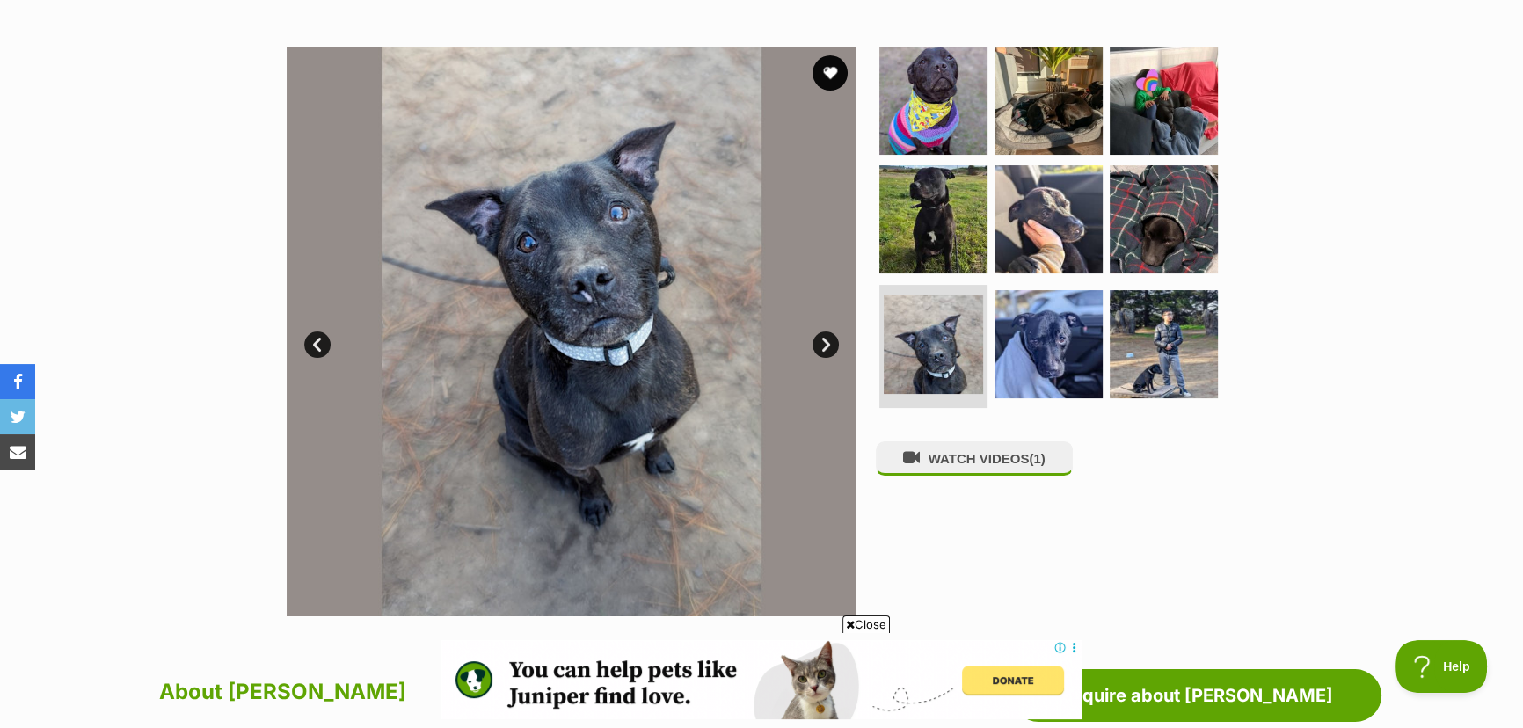
click at [822, 343] on link "Next" at bounding box center [826, 345] width 26 height 26
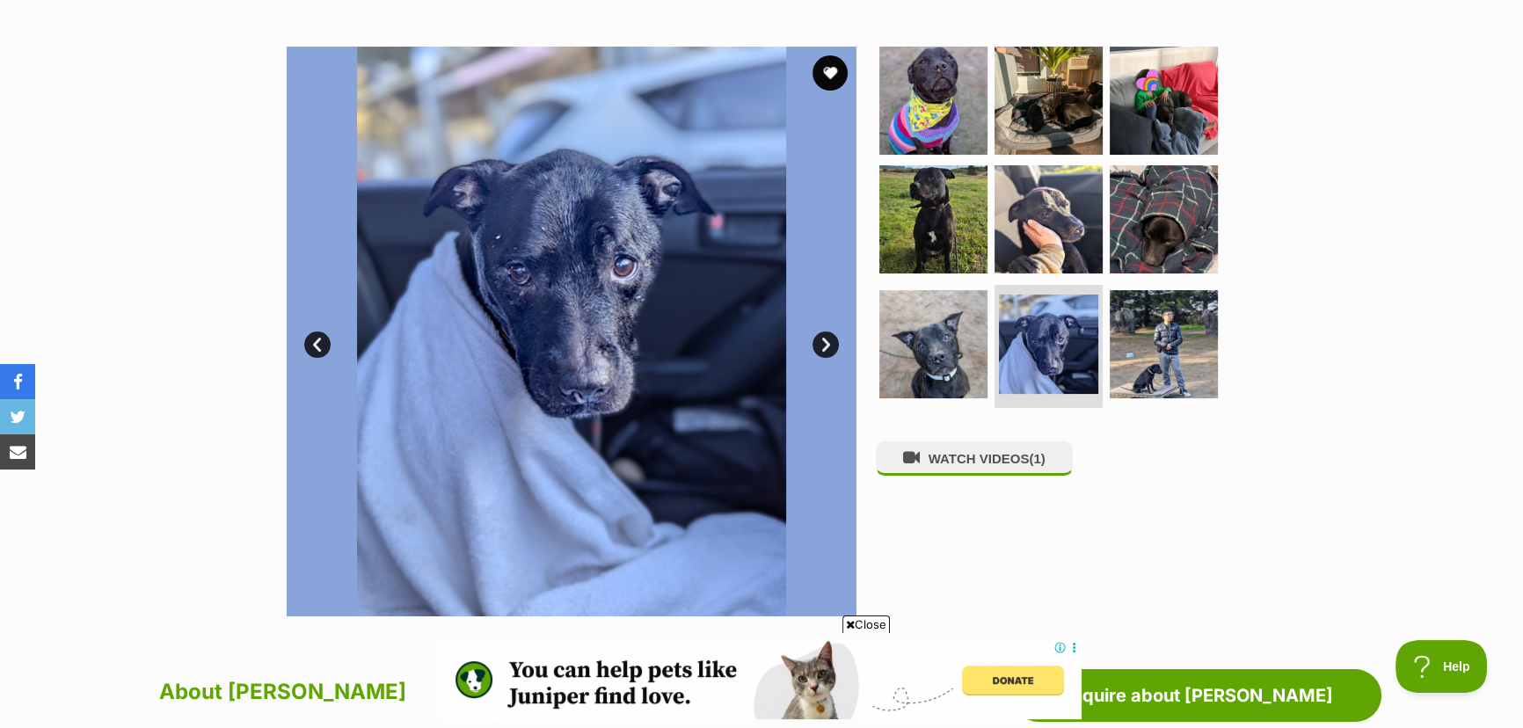
click at [822, 343] on link "Next" at bounding box center [826, 345] width 26 height 26
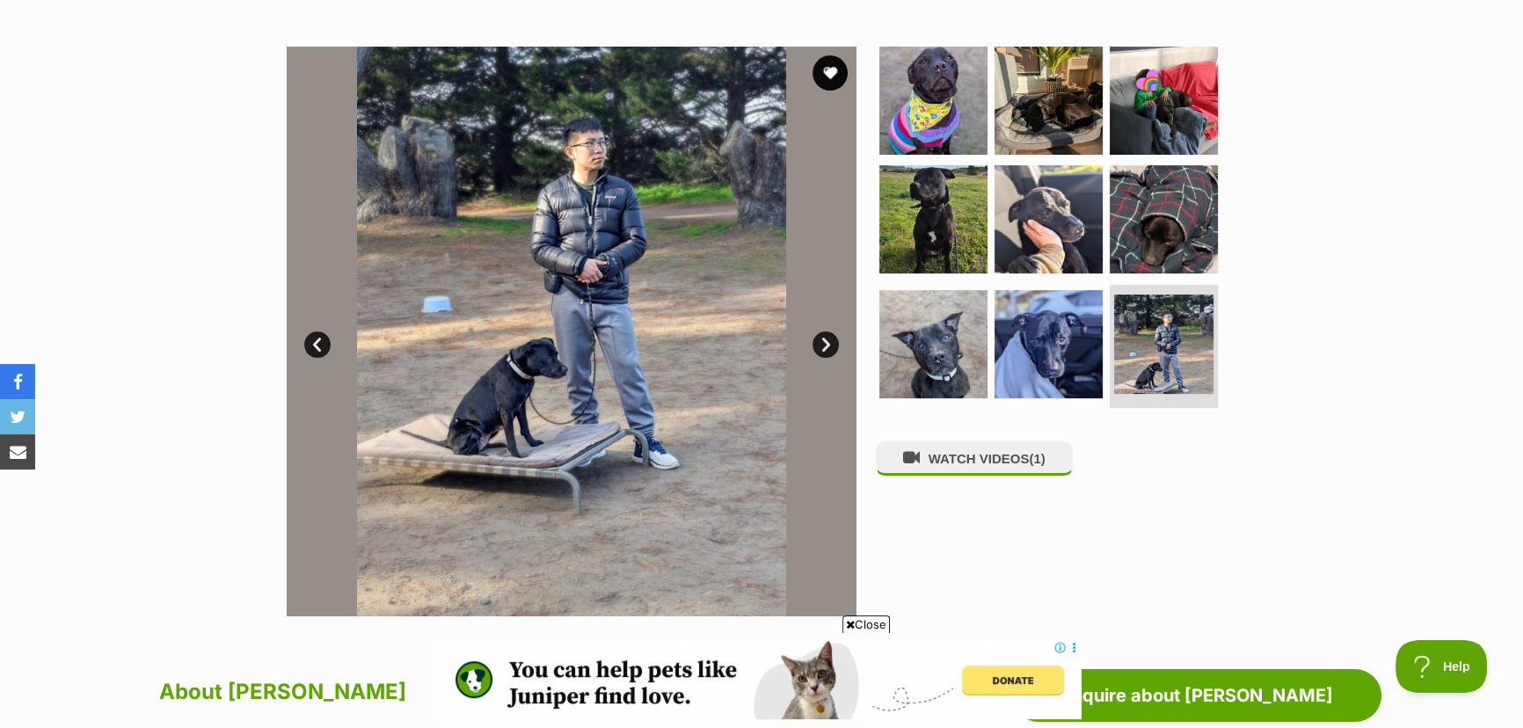
click at [822, 343] on link "Next" at bounding box center [826, 345] width 26 height 26
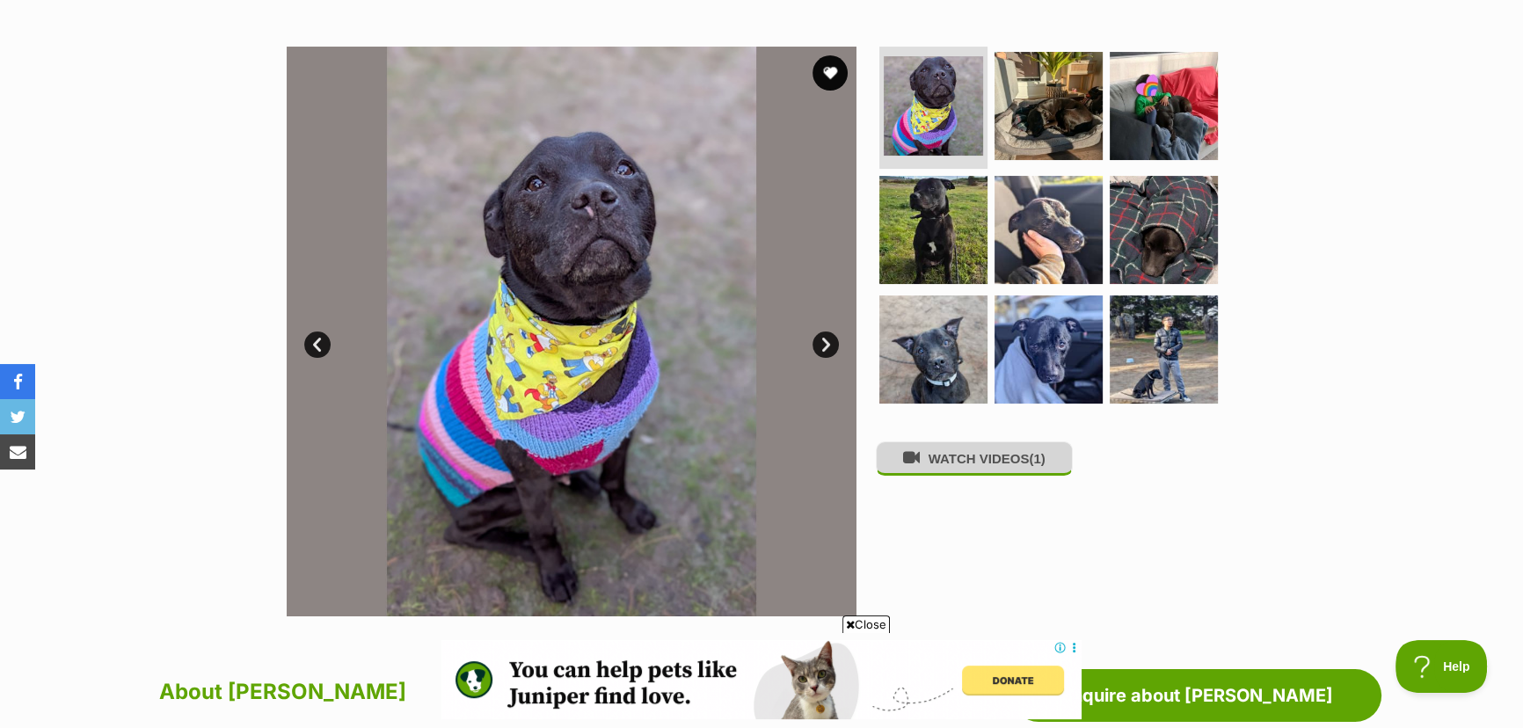
click at [959, 456] on button "WATCH VIDEOS (1)" at bounding box center [974, 459] width 197 height 34
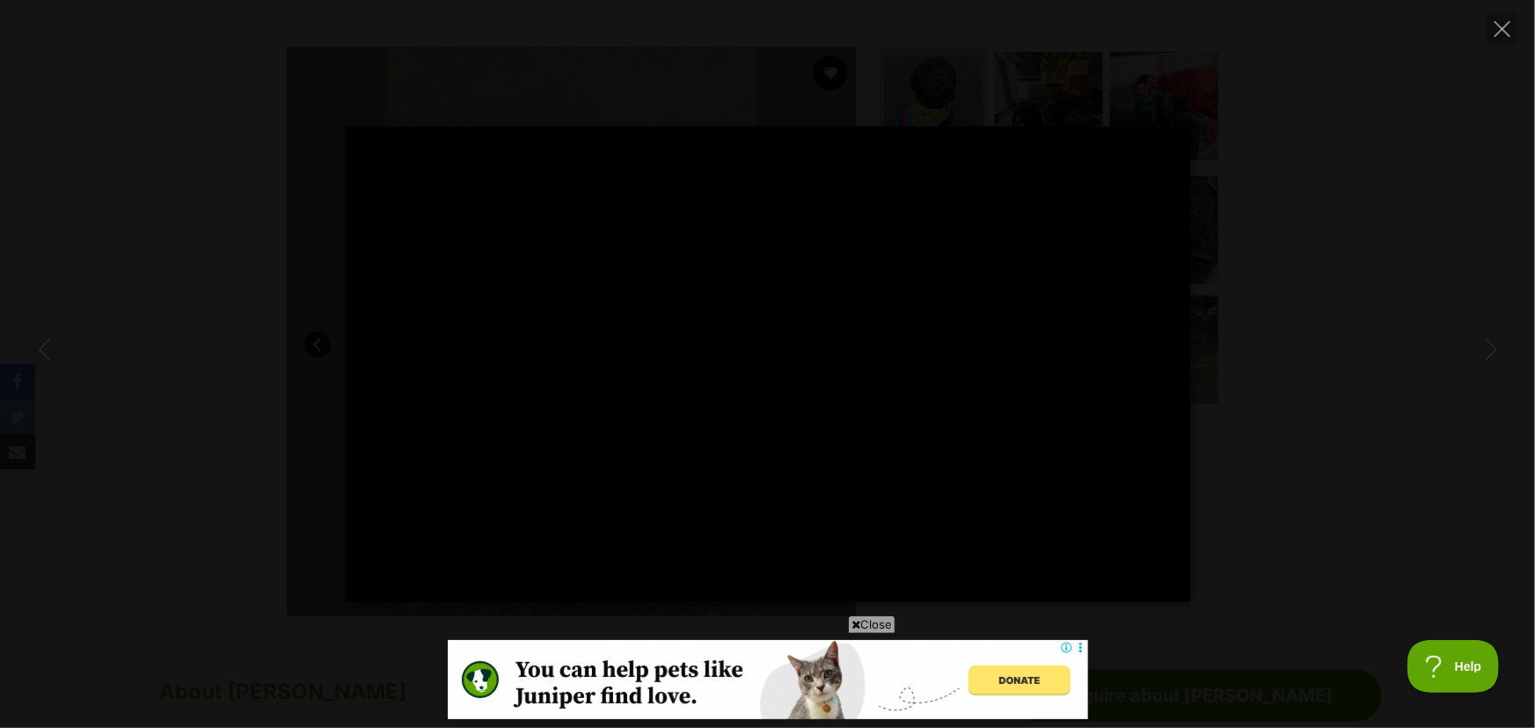
click at [862, 627] on span "Close" at bounding box center [871, 625] width 47 height 18
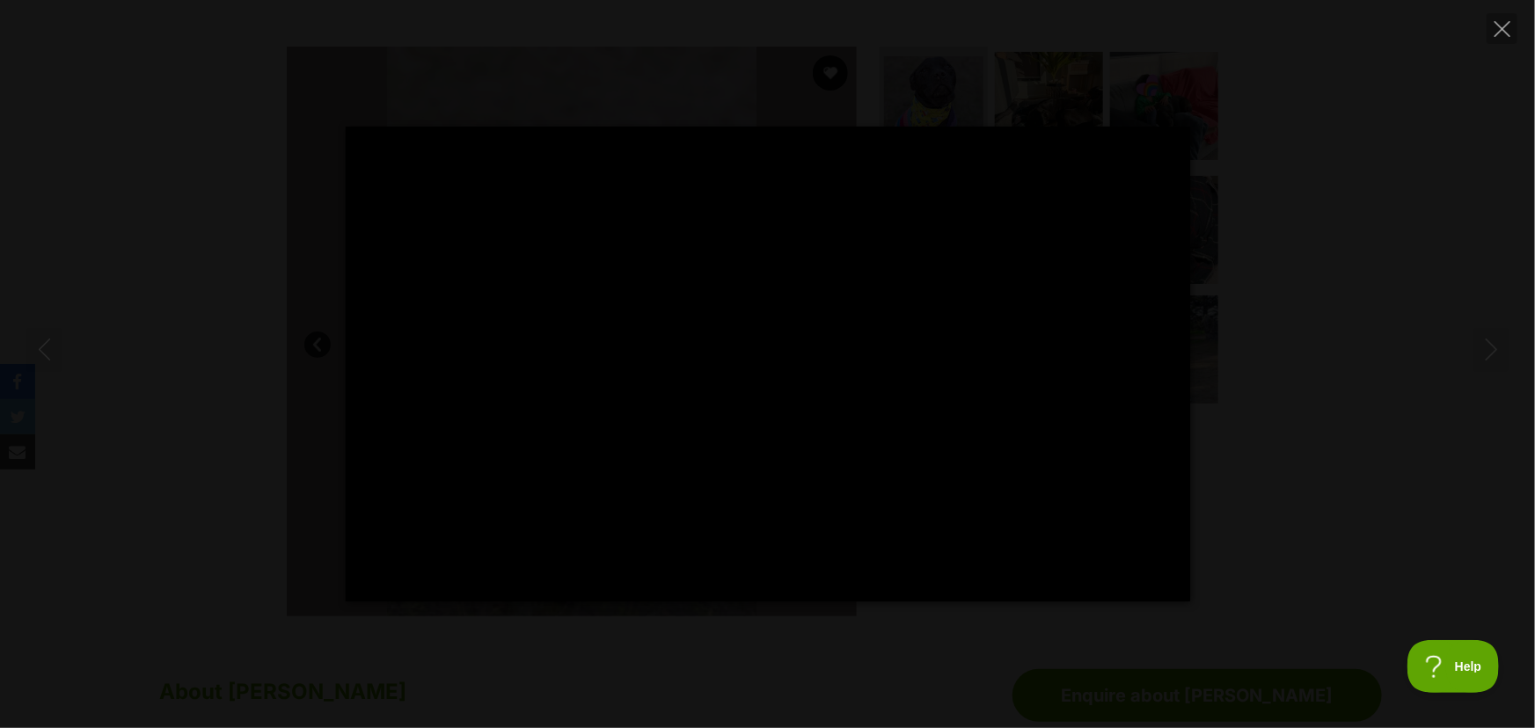
type input "100"
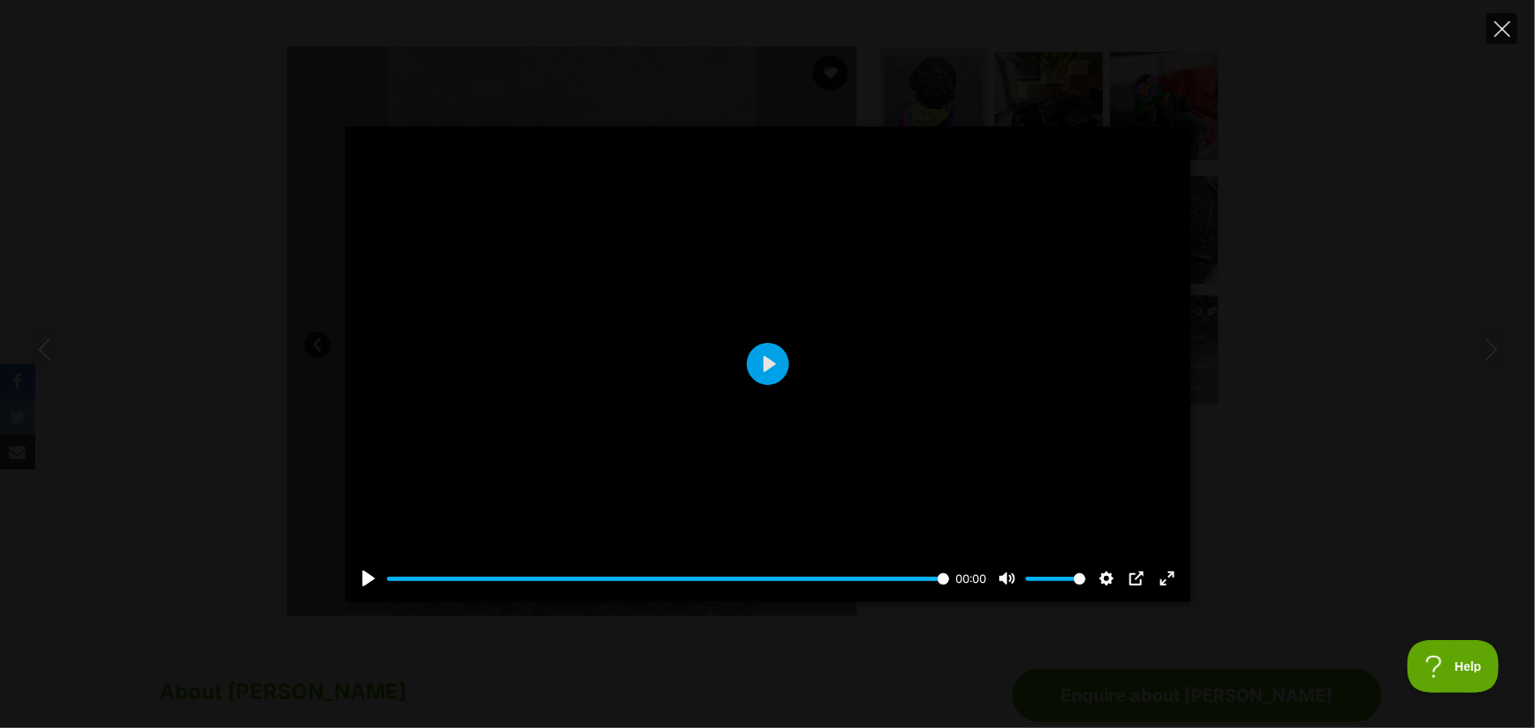
click at [1493, 28] on button "Close" at bounding box center [1501, 28] width 31 height 31
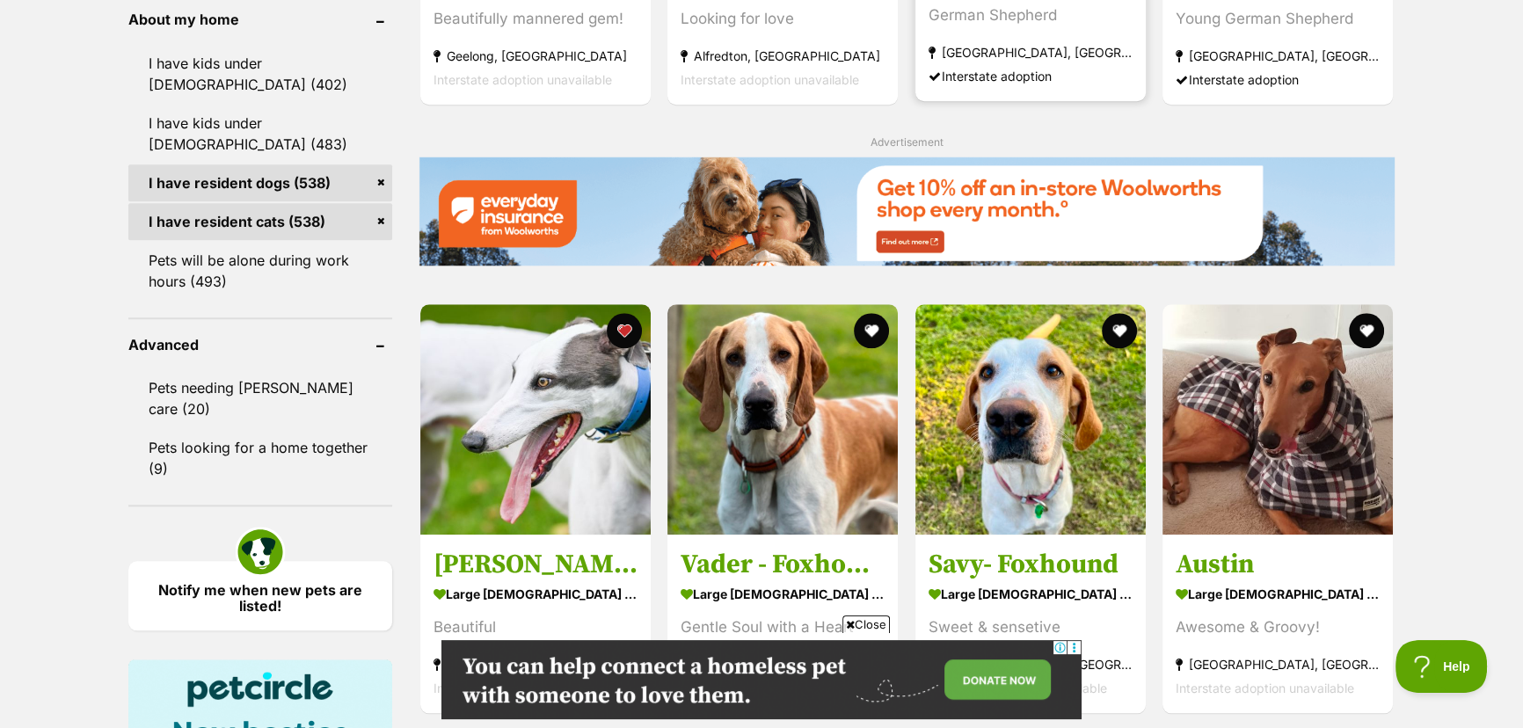
scroll to position [2078, 0]
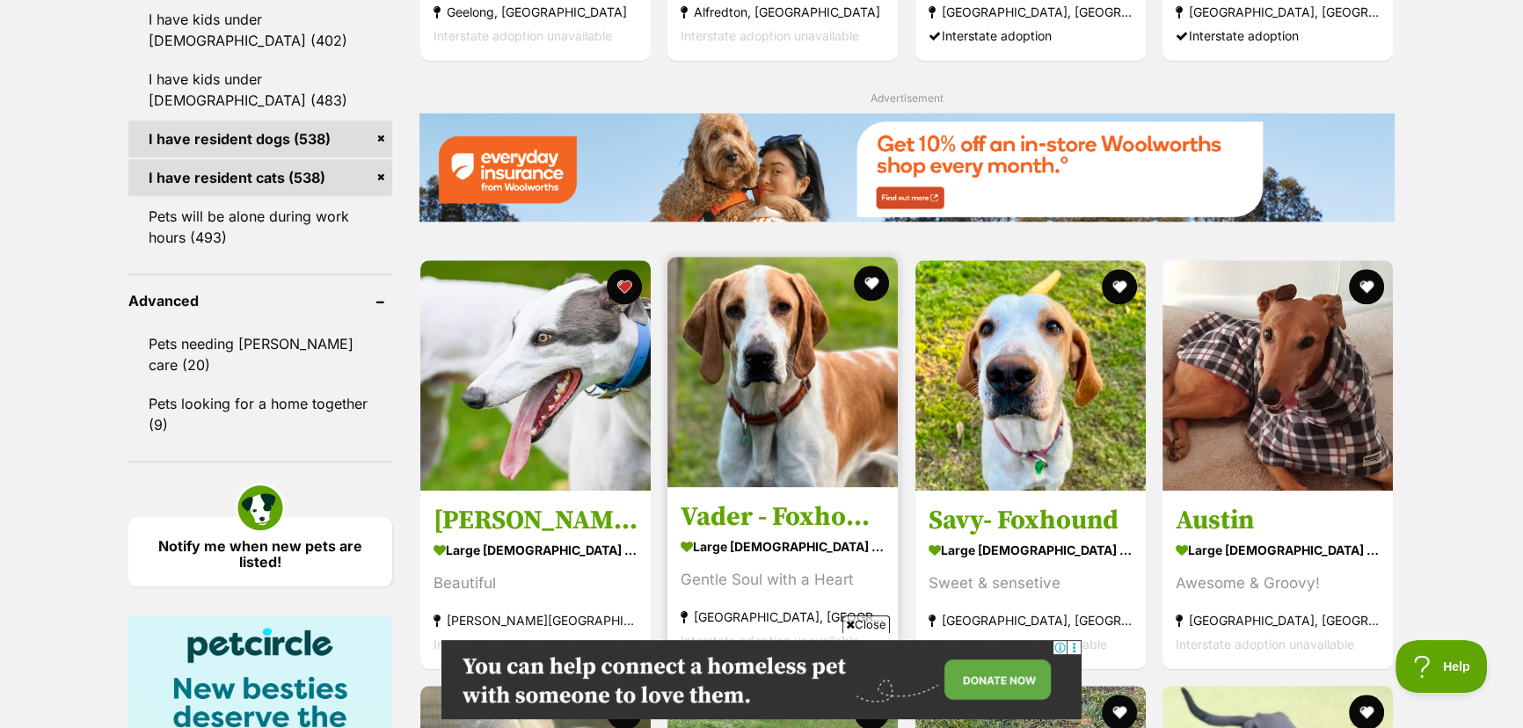
click at [812, 364] on img at bounding box center [783, 372] width 230 height 230
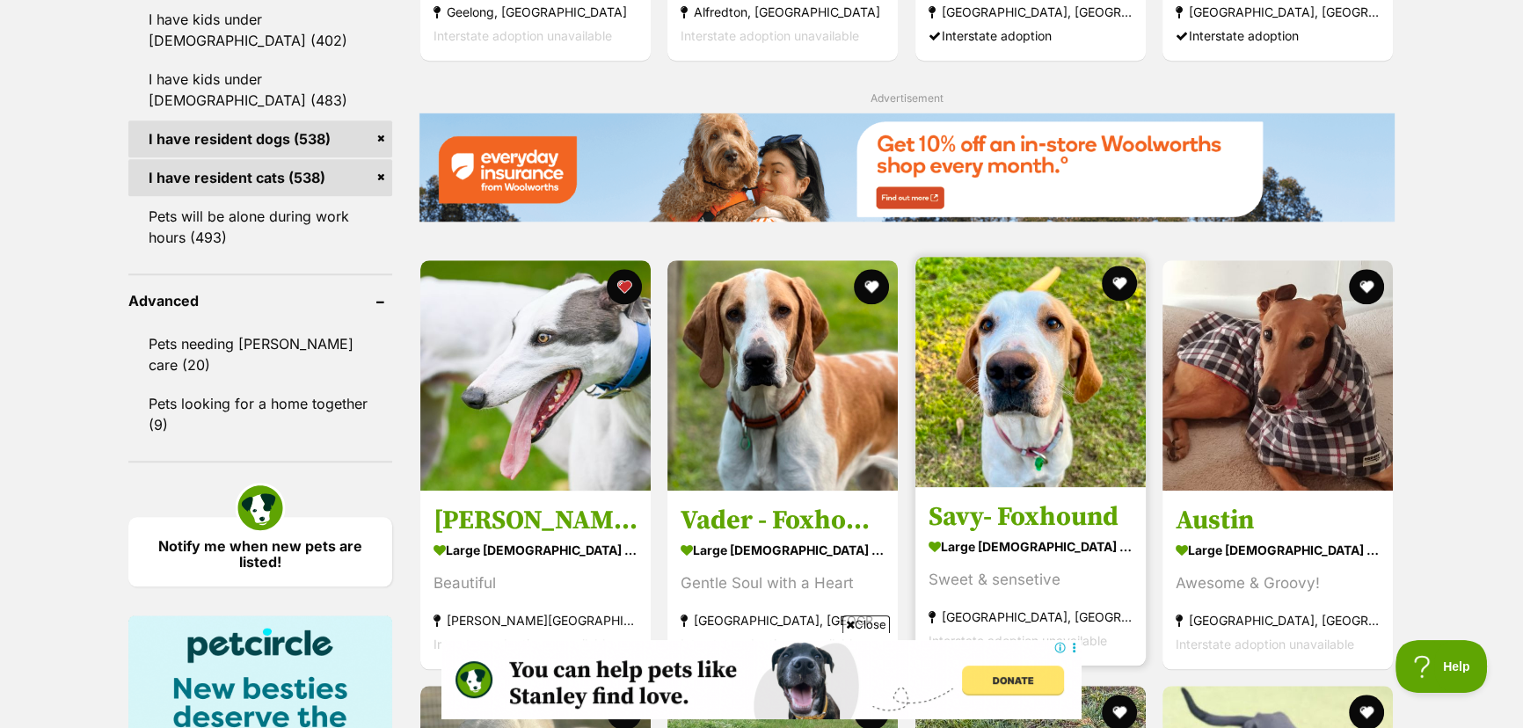
click at [1026, 309] on img at bounding box center [1031, 372] width 230 height 230
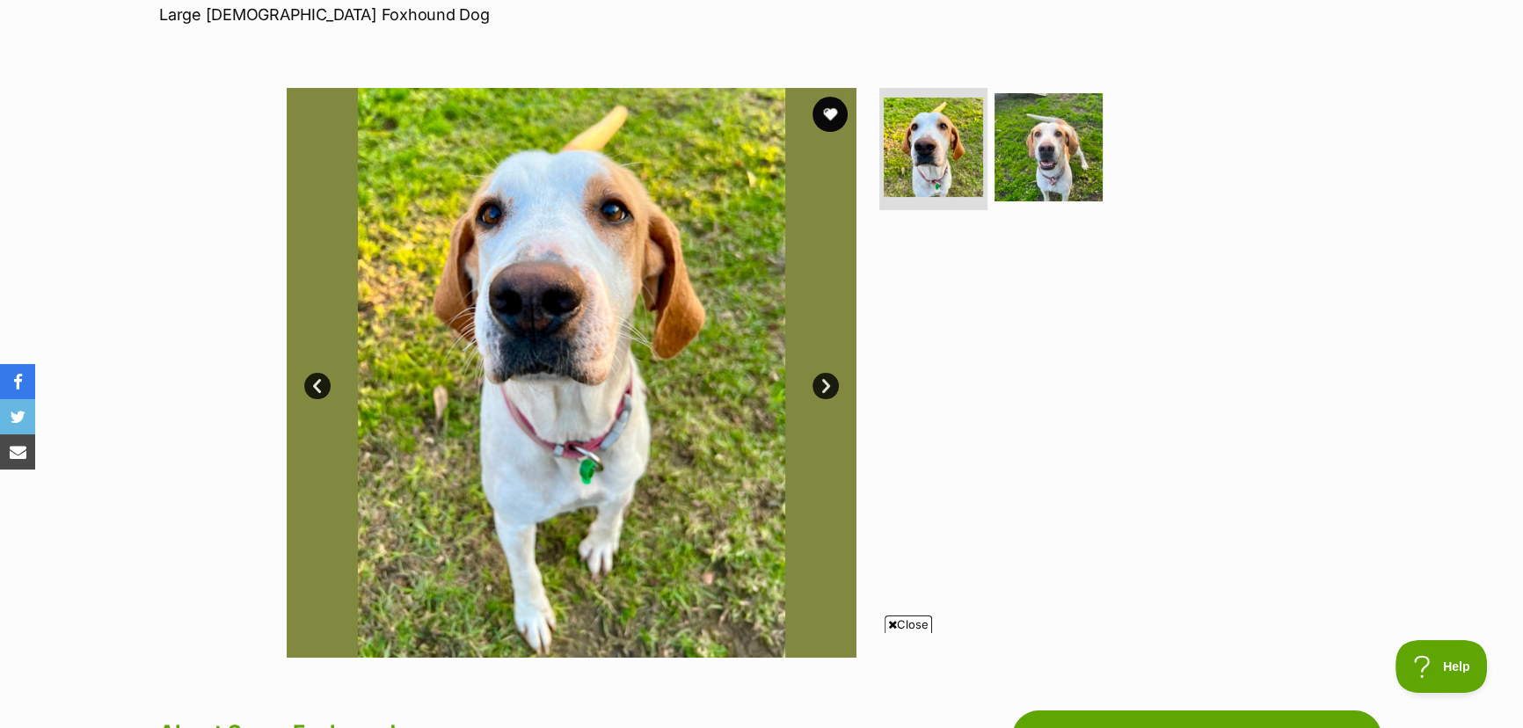
scroll to position [239, 0]
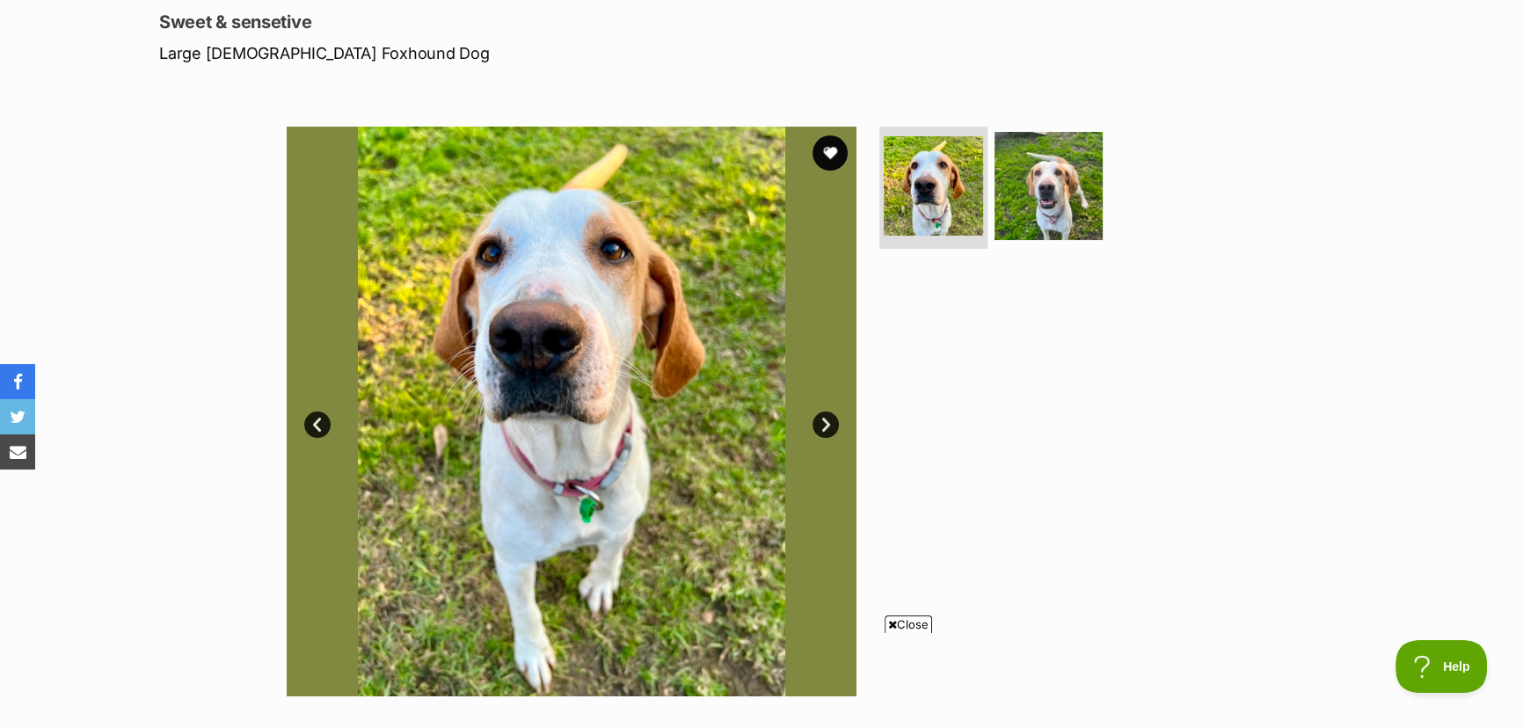
click at [826, 420] on link "Next" at bounding box center [826, 425] width 26 height 26
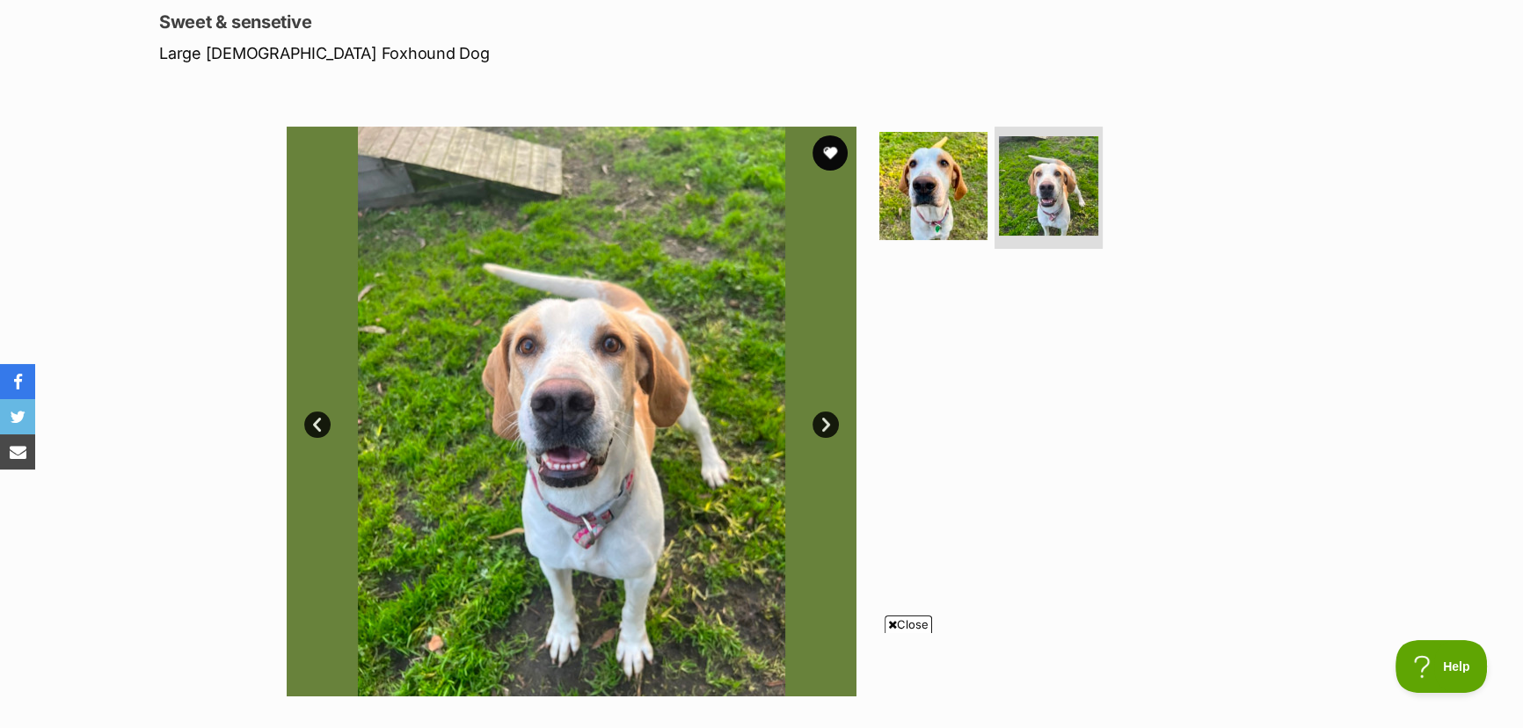
click at [826, 420] on link "Next" at bounding box center [826, 425] width 26 height 26
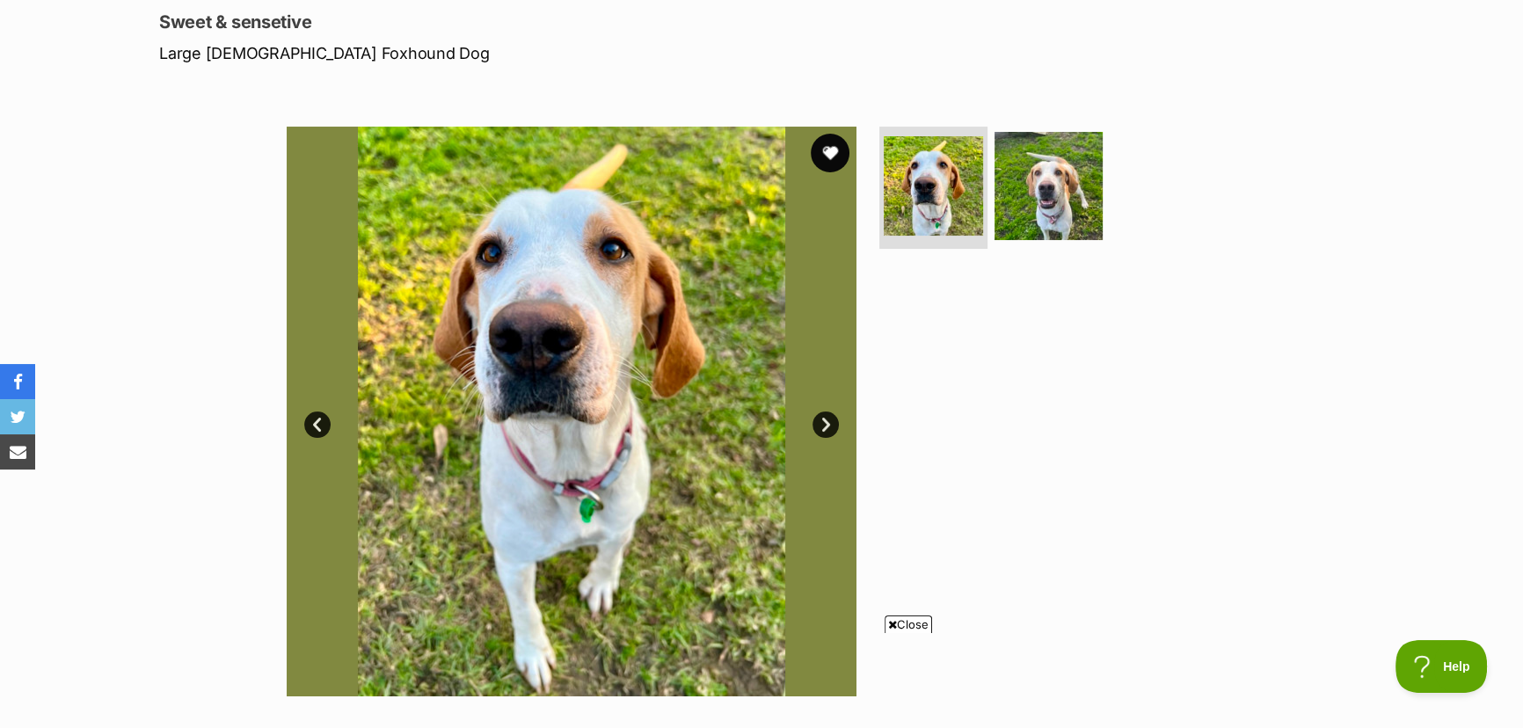
click at [826, 154] on button "favourite" at bounding box center [830, 153] width 39 height 39
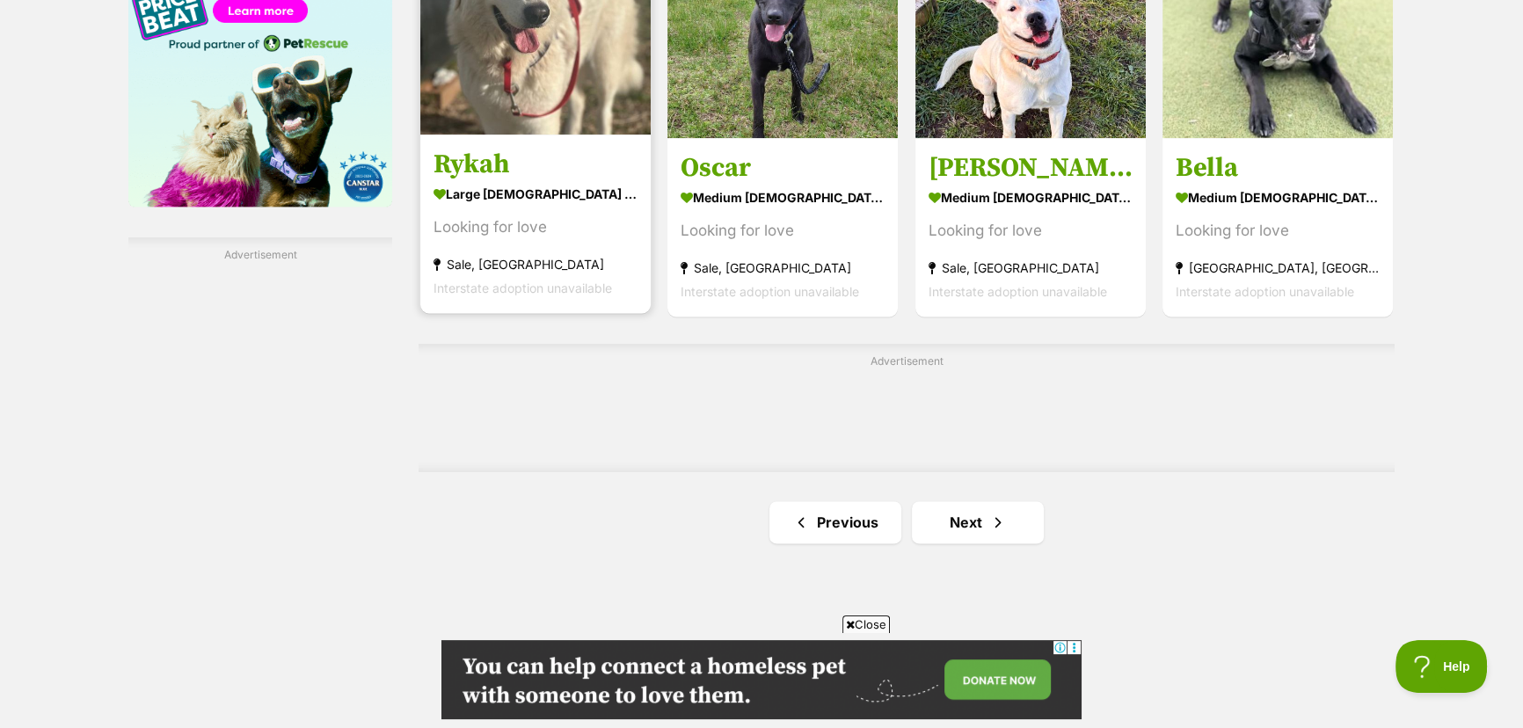
scroll to position [2878, 0]
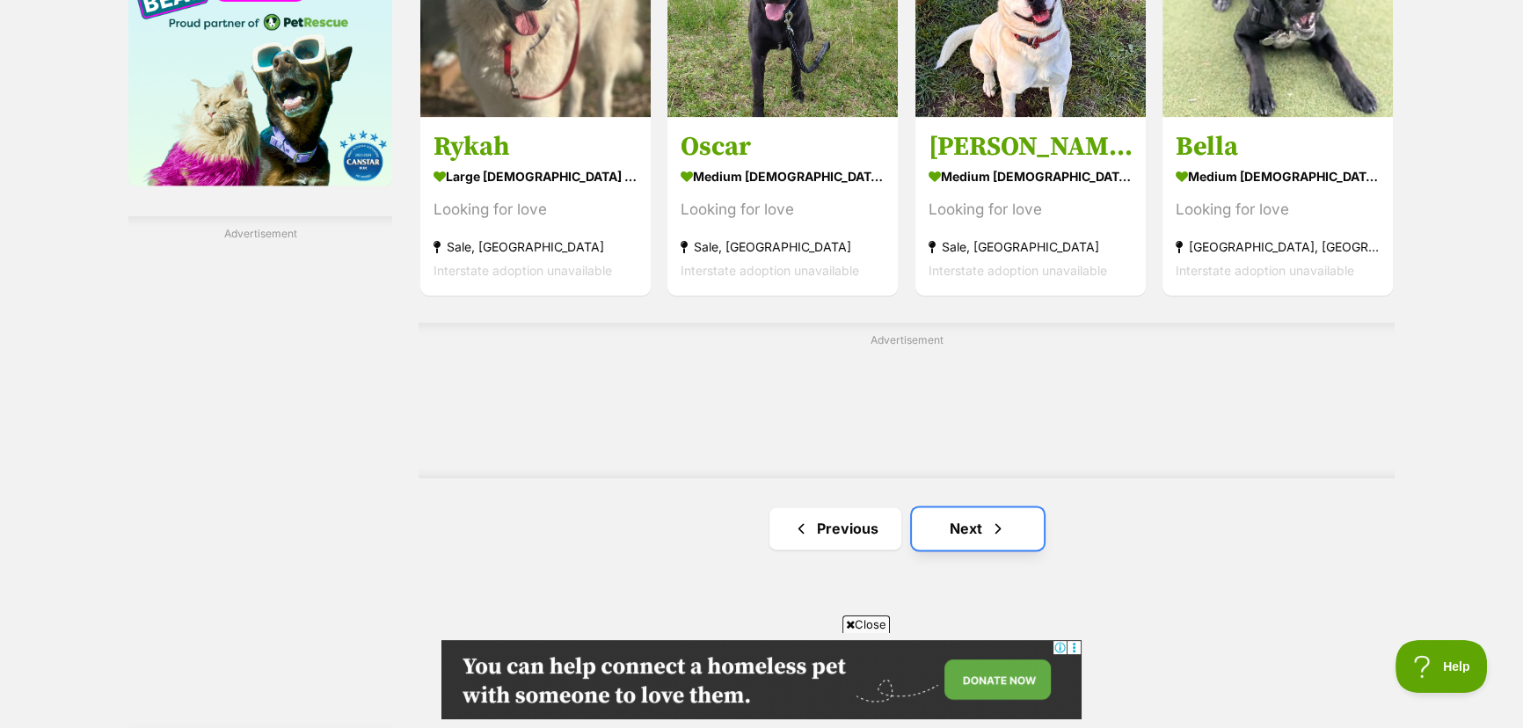
click at [965, 531] on link "Next" at bounding box center [978, 529] width 132 height 42
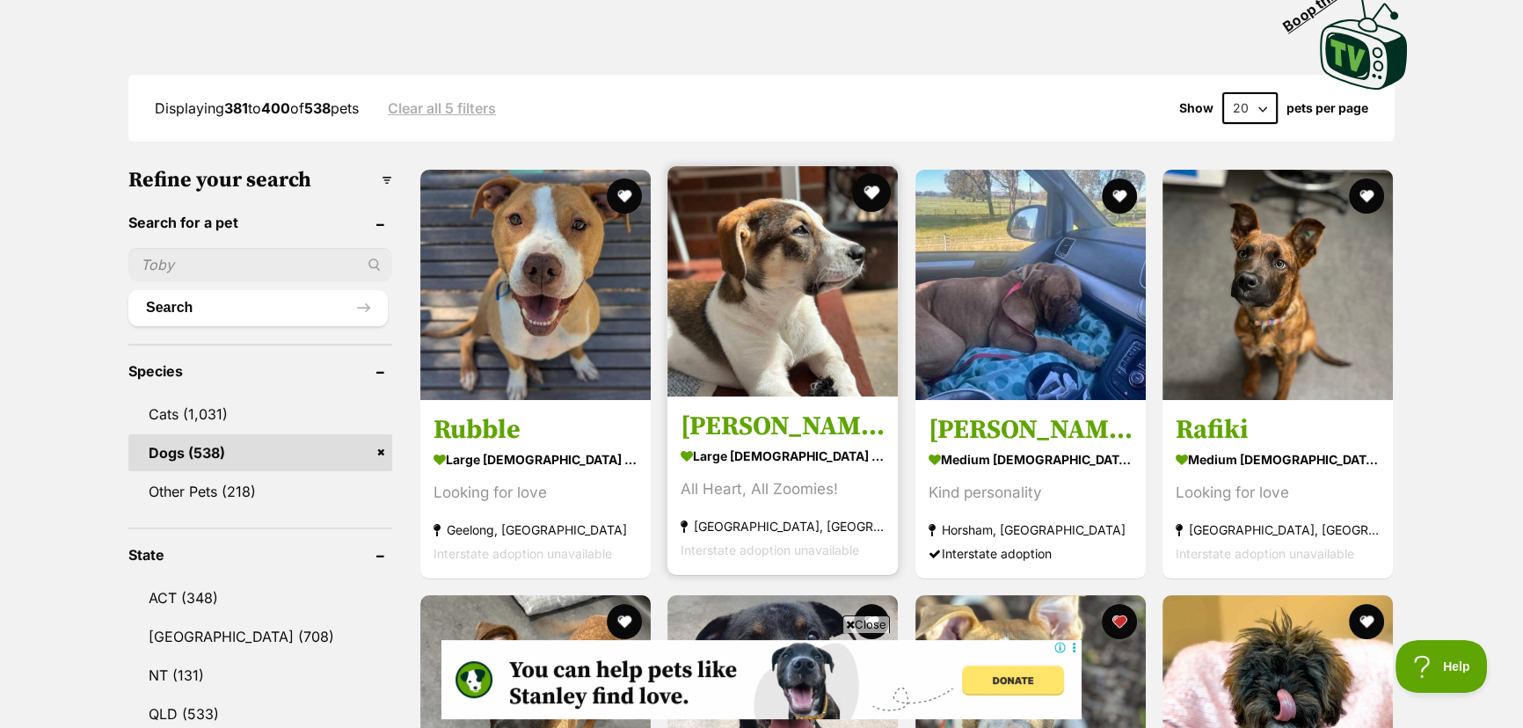
click at [873, 195] on button "favourite" at bounding box center [872, 192] width 39 height 39
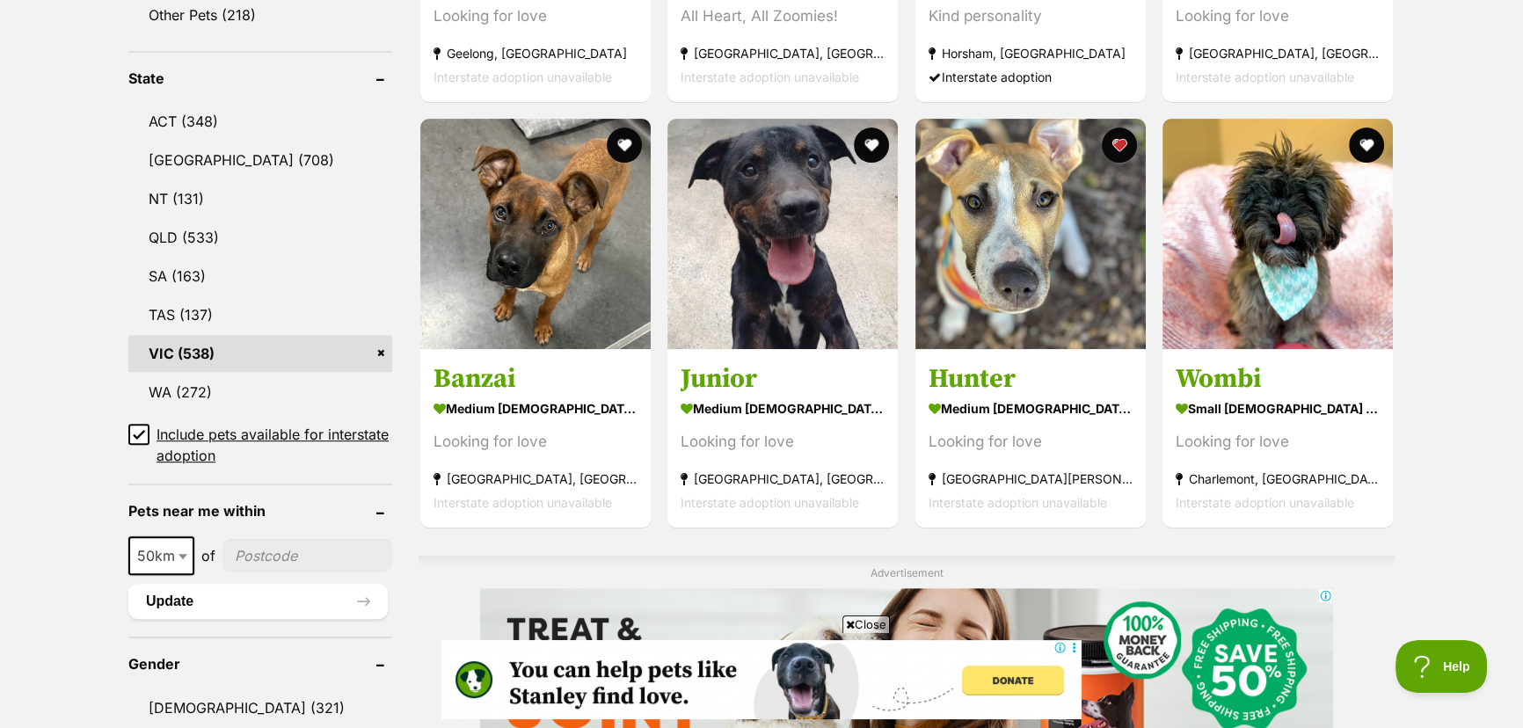
scroll to position [880, 0]
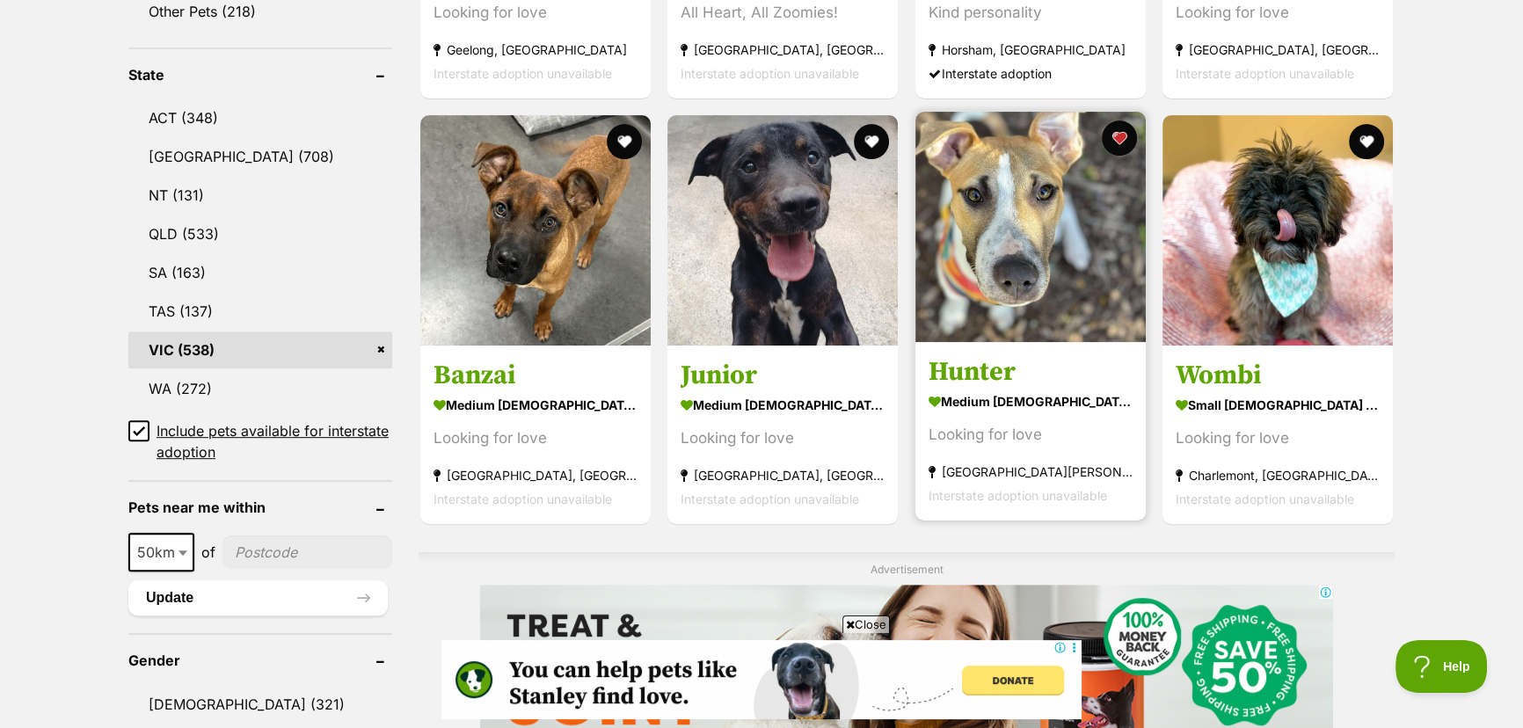
click at [995, 278] on img at bounding box center [1031, 227] width 230 height 230
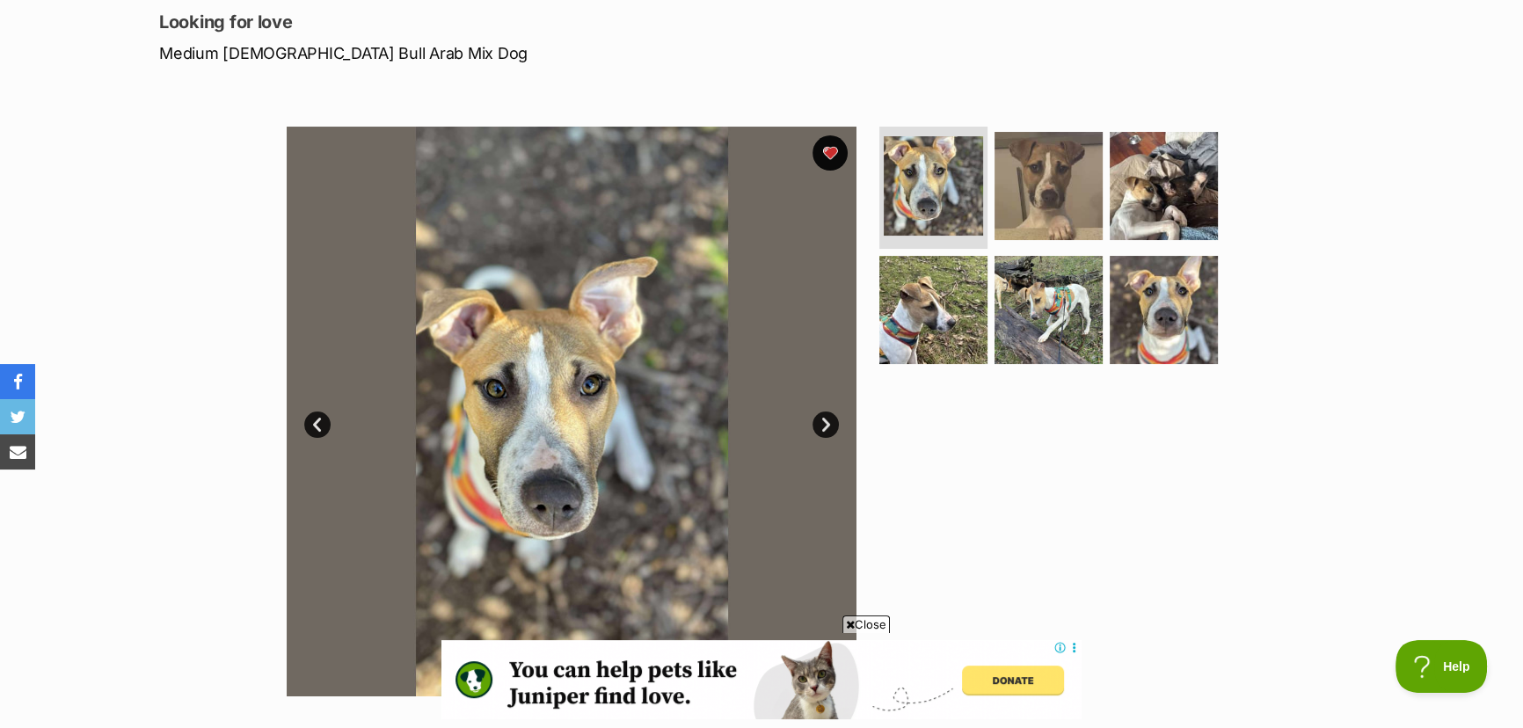
click at [824, 427] on link "Next" at bounding box center [826, 425] width 26 height 26
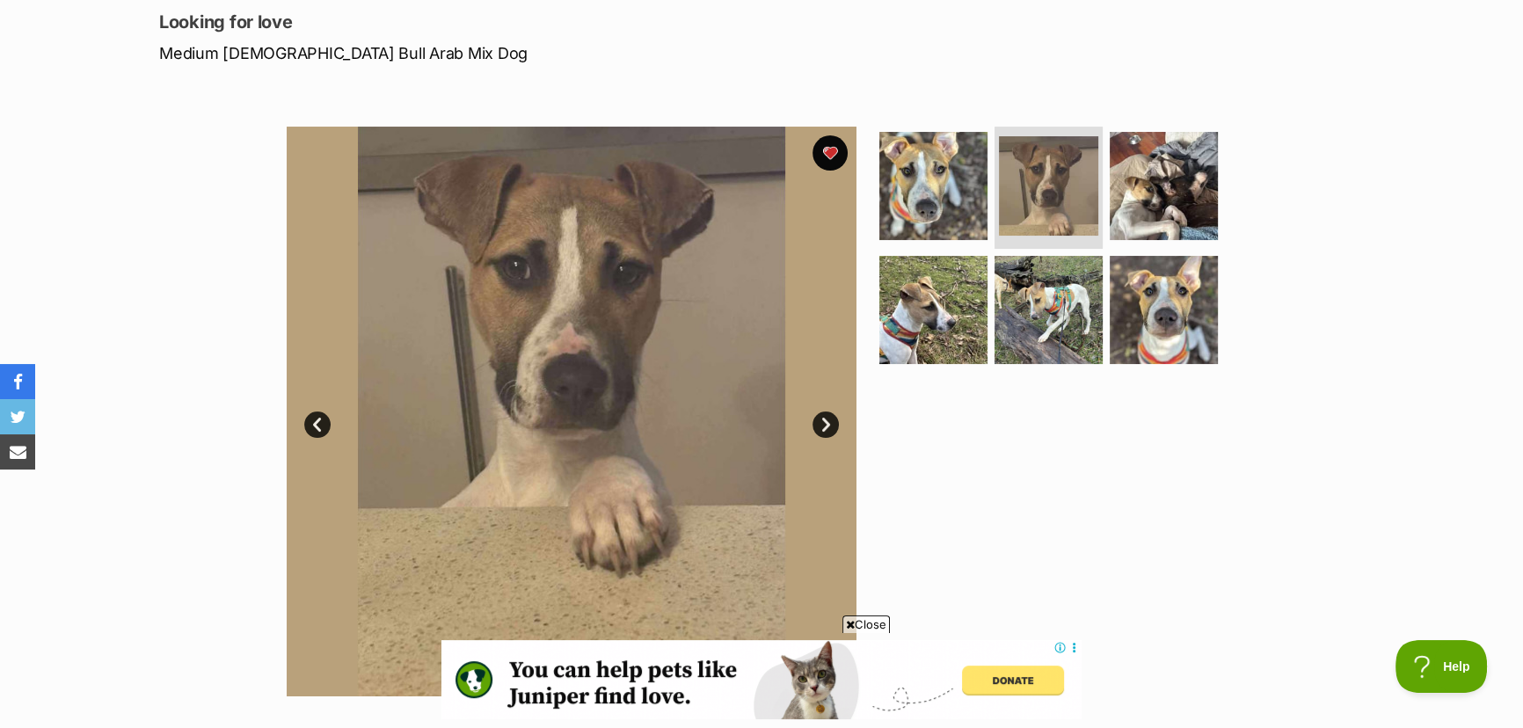
click at [824, 427] on link "Next" at bounding box center [826, 425] width 26 height 26
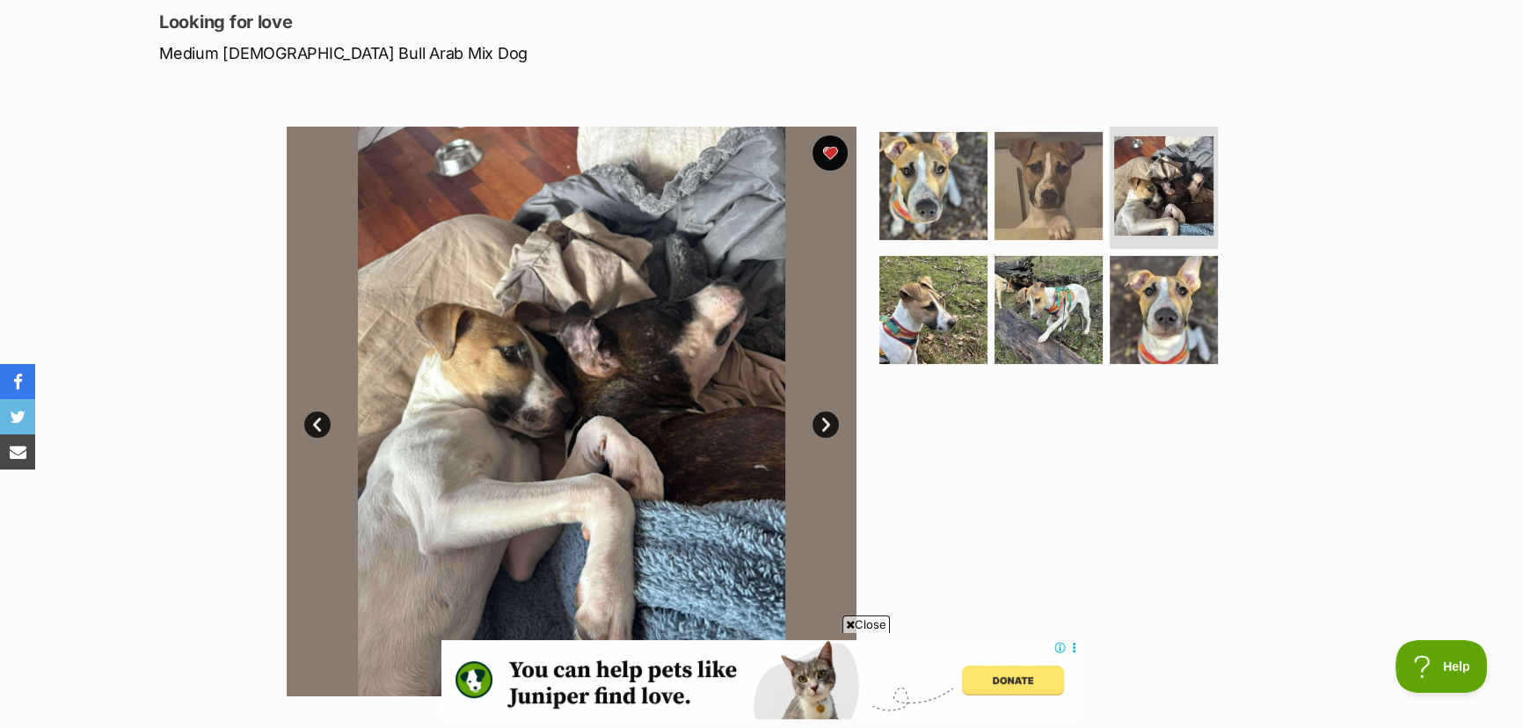
click at [824, 427] on link "Next" at bounding box center [826, 425] width 26 height 26
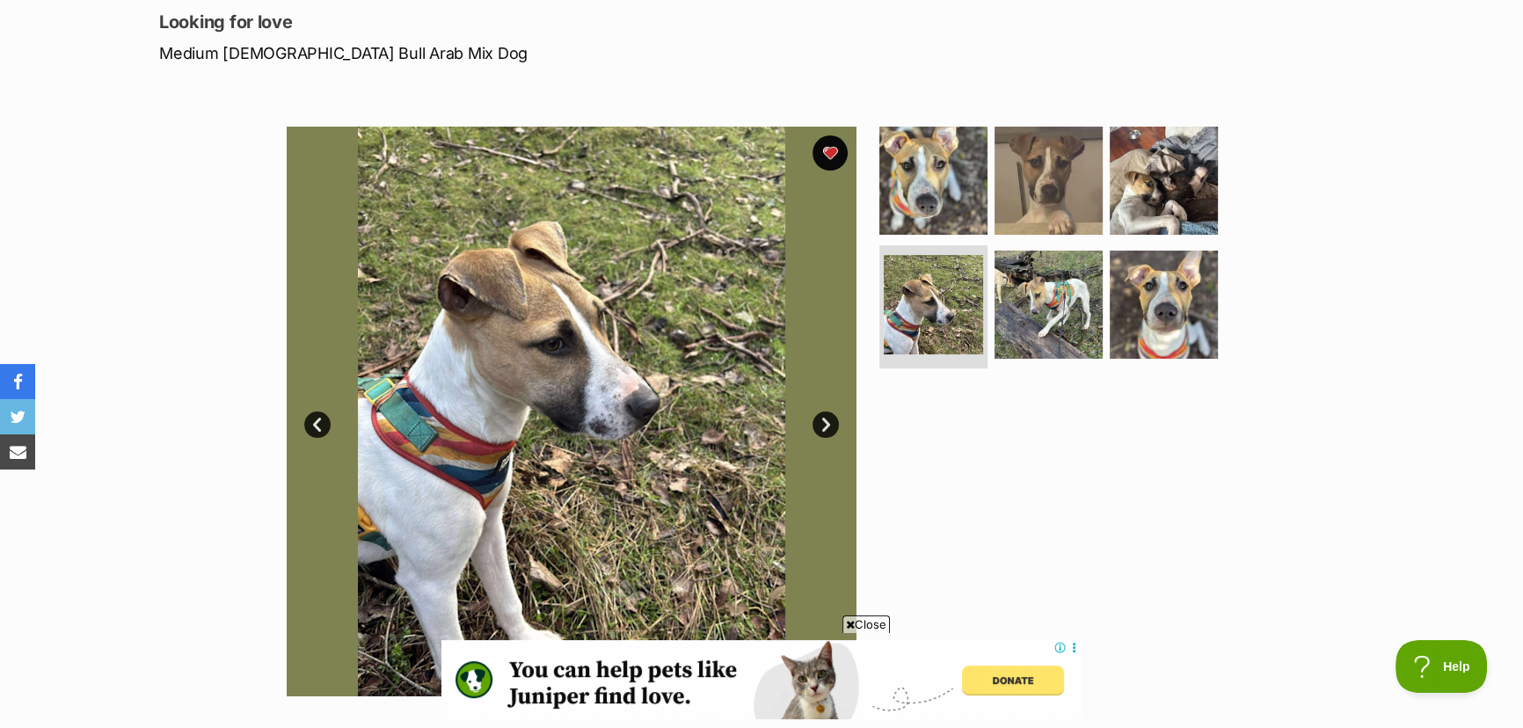
click at [824, 427] on link "Next" at bounding box center [826, 425] width 26 height 26
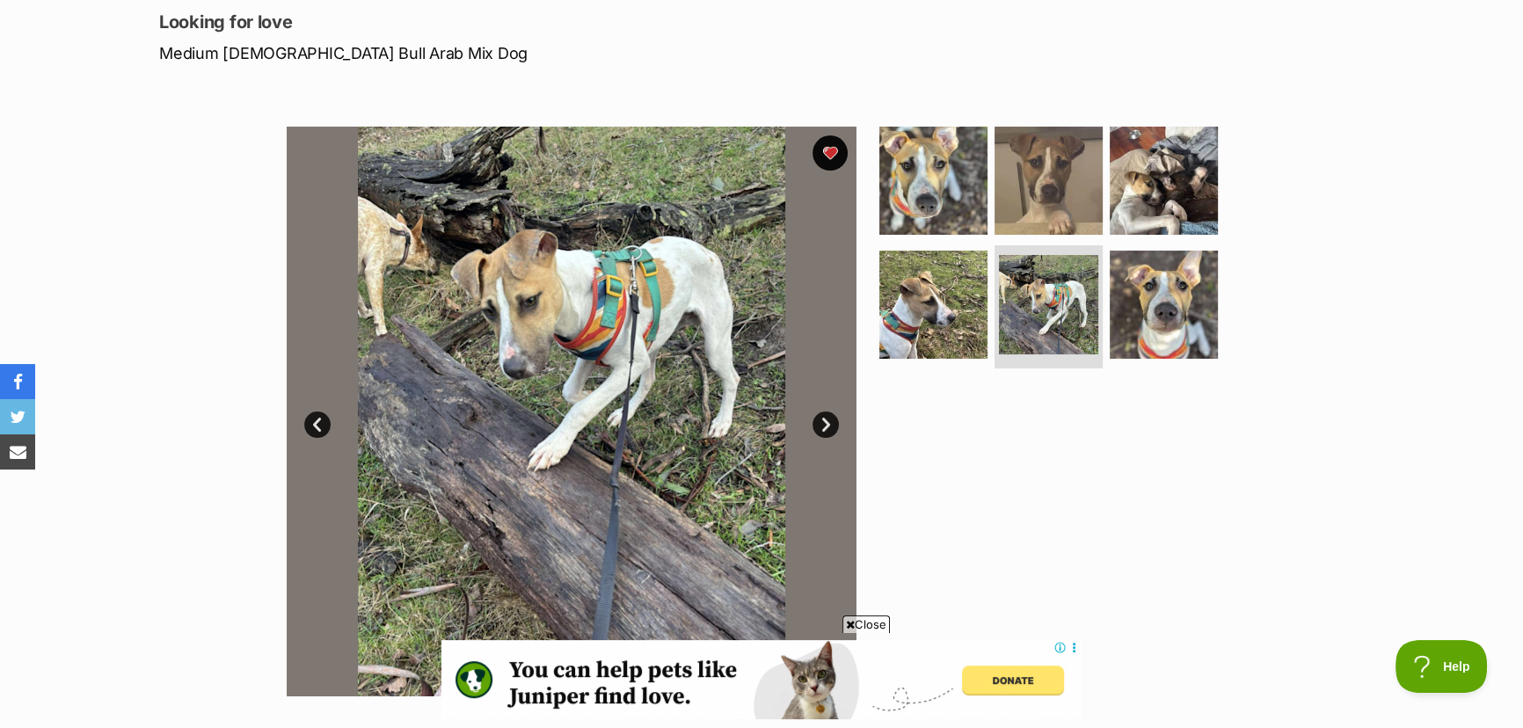
click at [824, 427] on link "Next" at bounding box center [826, 425] width 26 height 26
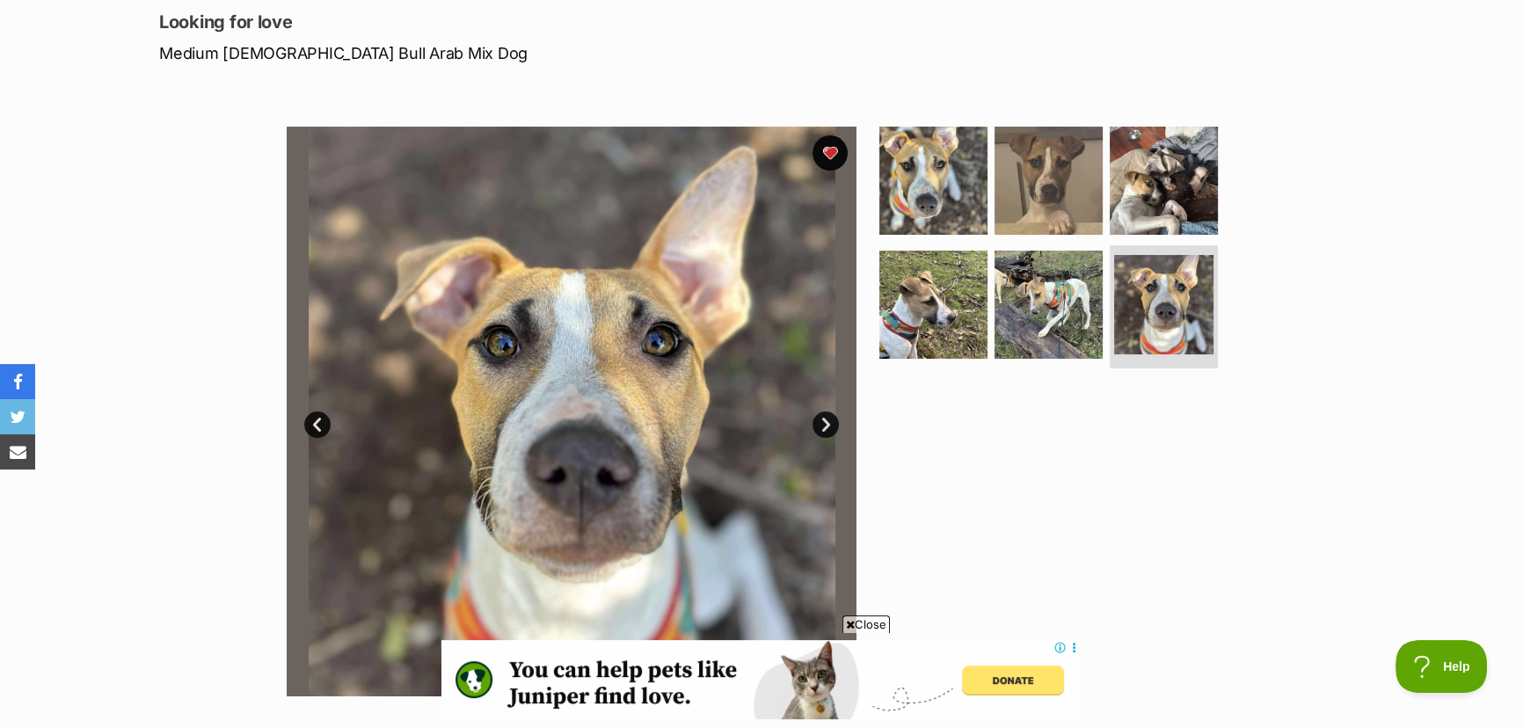
click at [824, 427] on link "Next" at bounding box center [826, 425] width 26 height 26
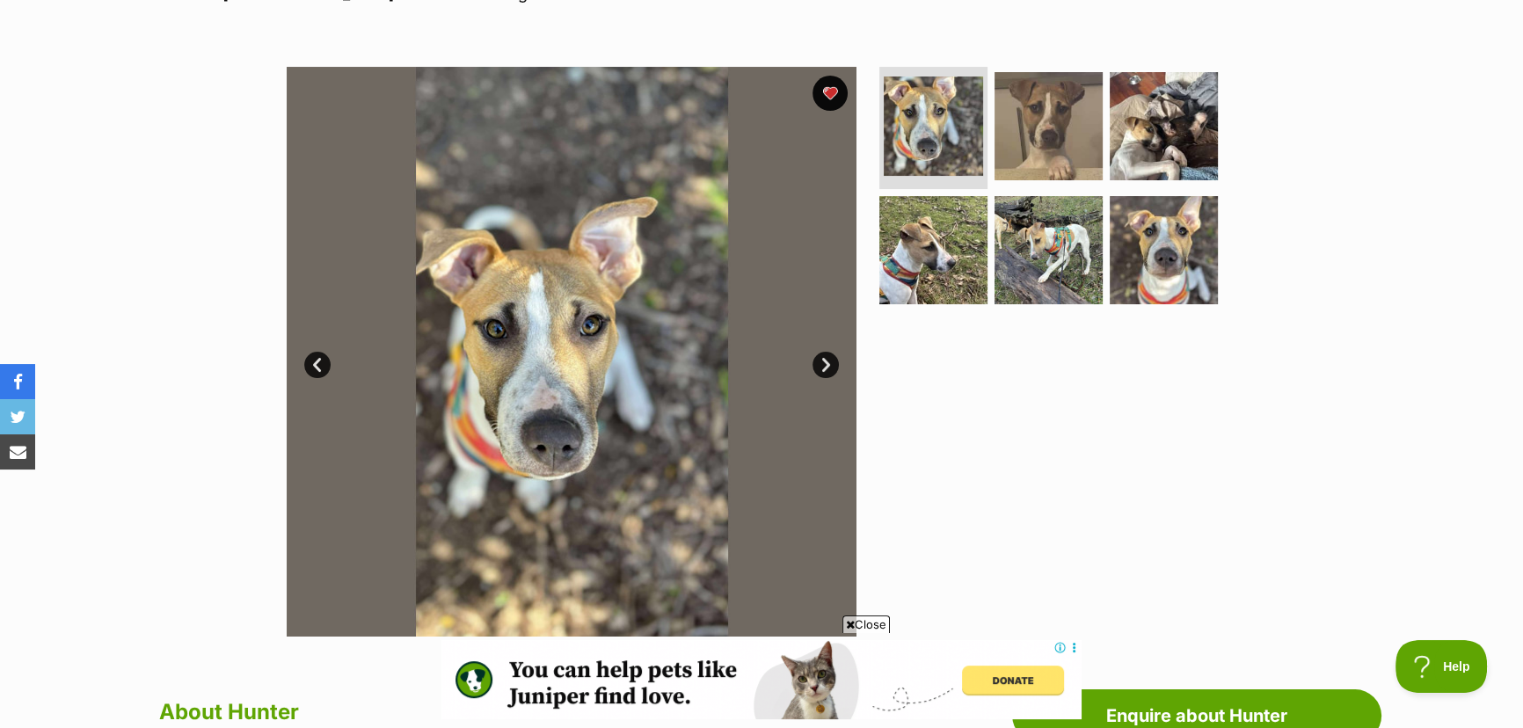
scroll to position [479, 0]
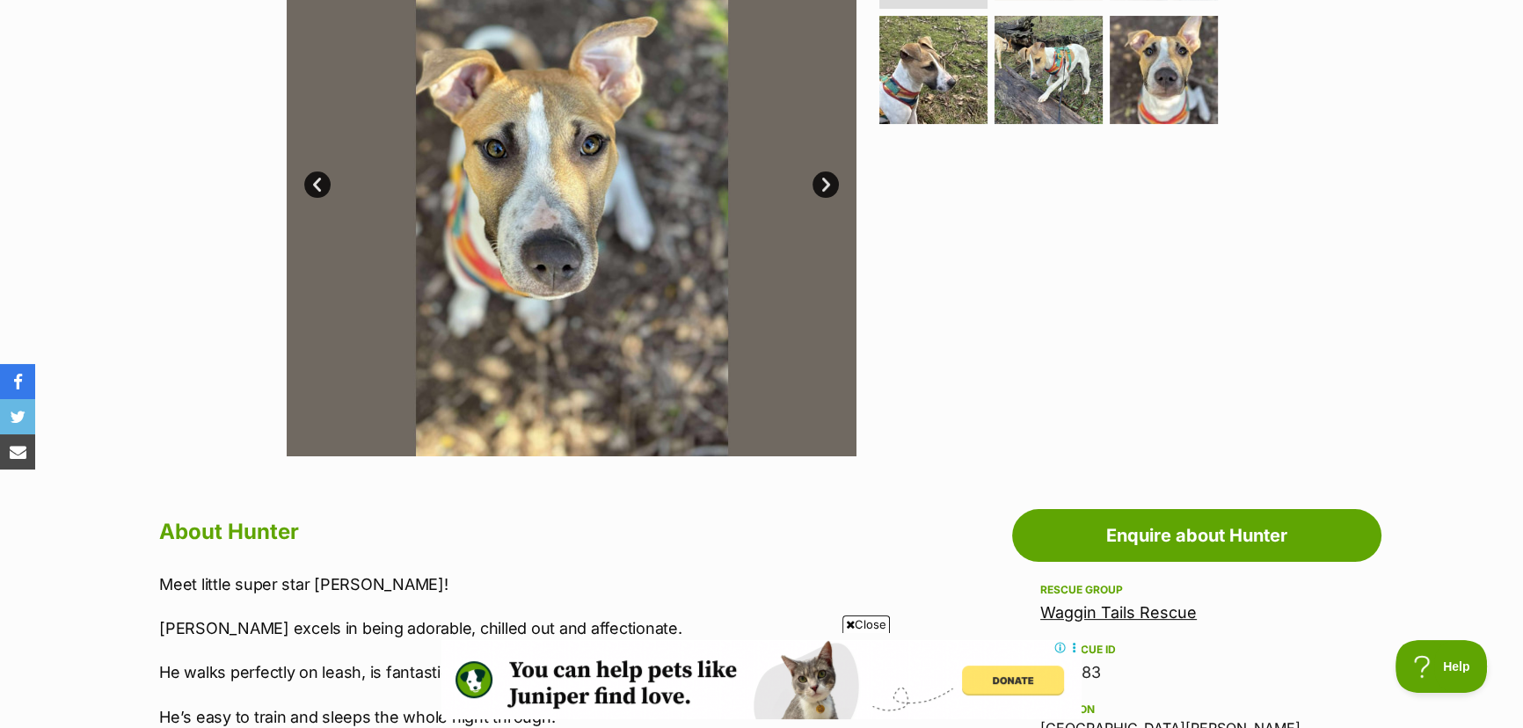
click at [864, 631] on span "Close" at bounding box center [866, 625] width 47 height 18
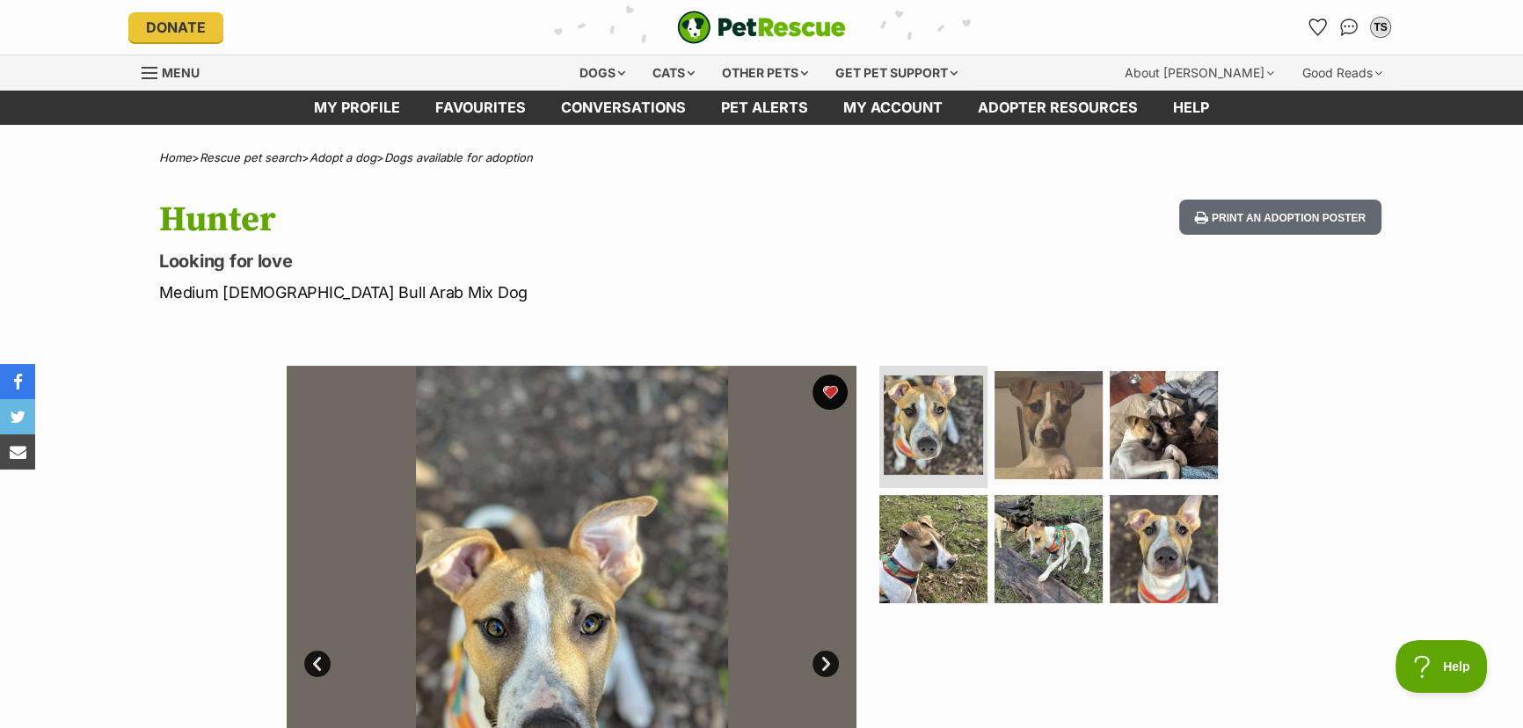
scroll to position [0, 0]
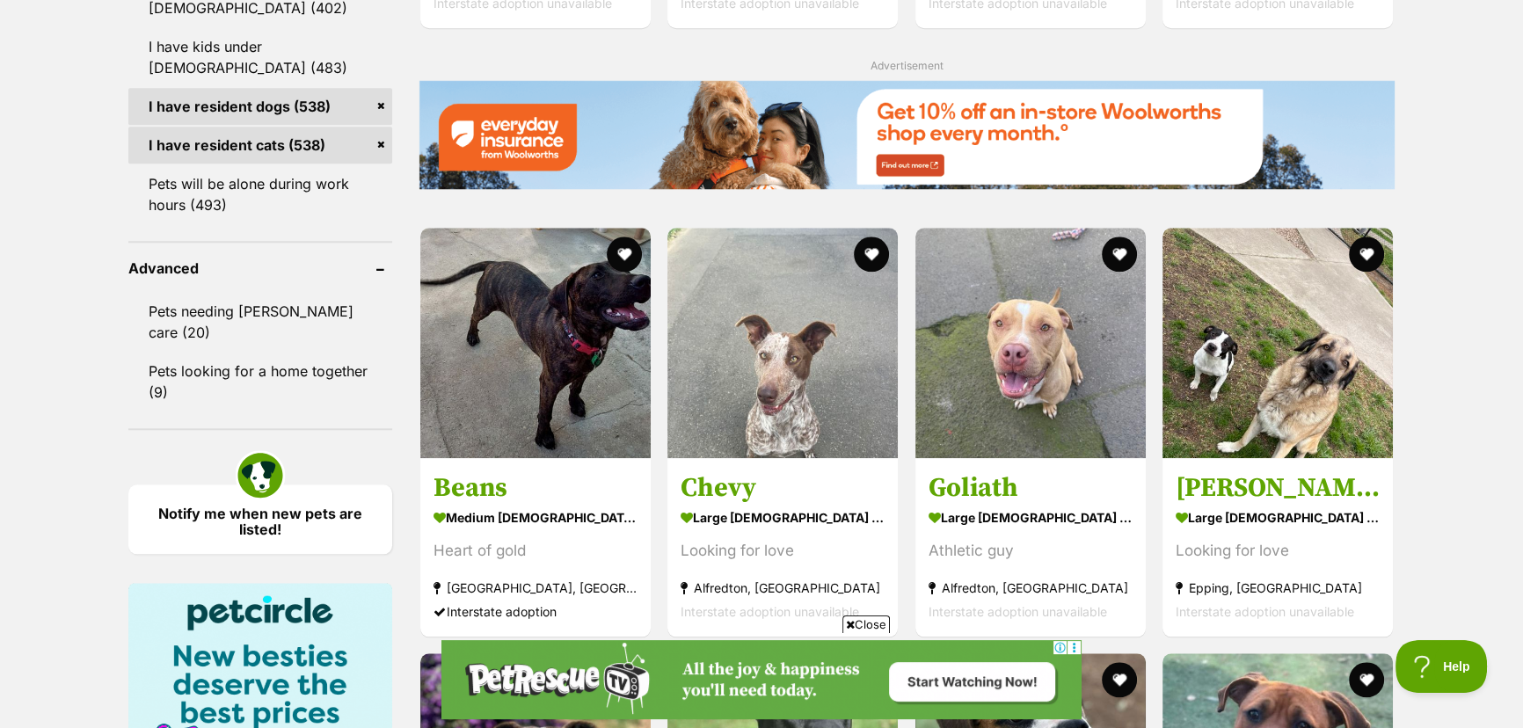
scroll to position [2149, 0]
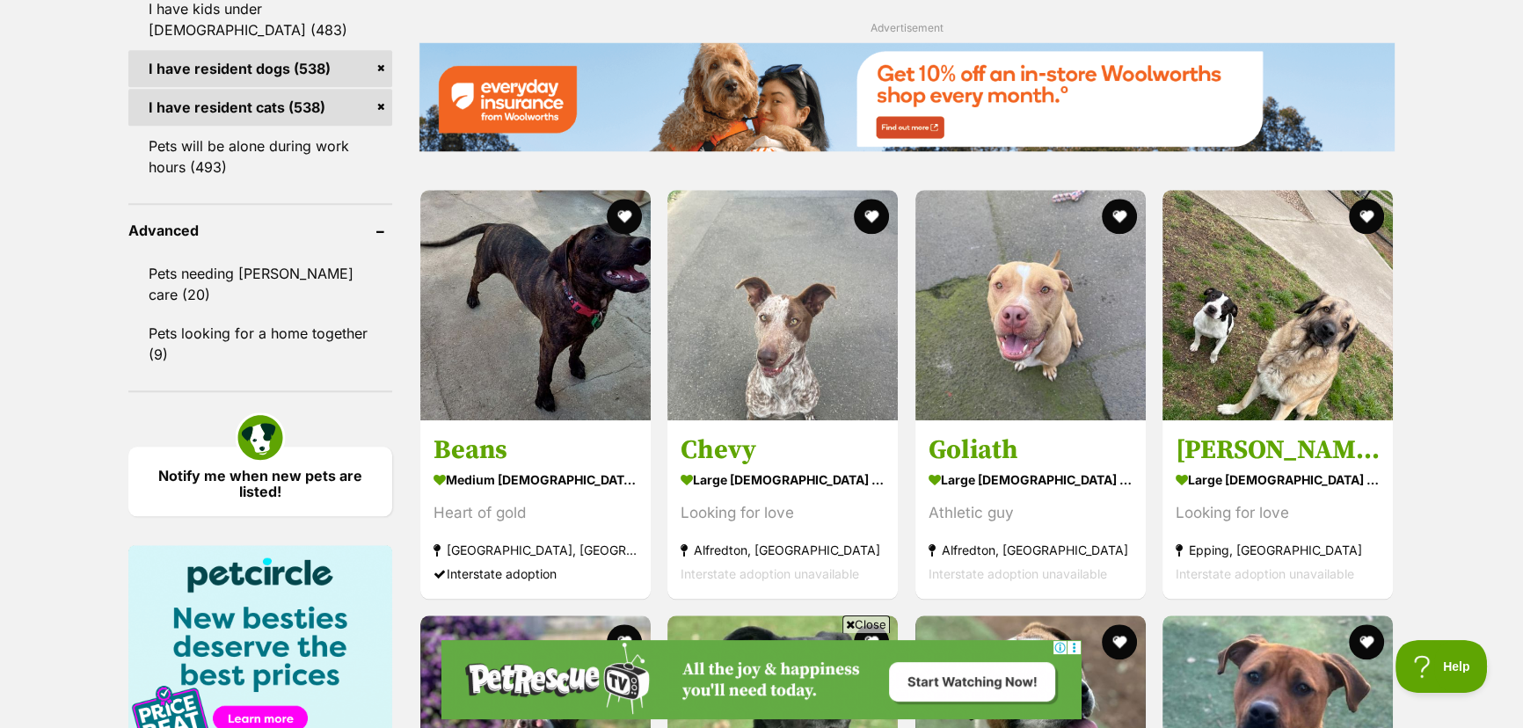
click at [872, 622] on span "Close" at bounding box center [866, 625] width 47 height 18
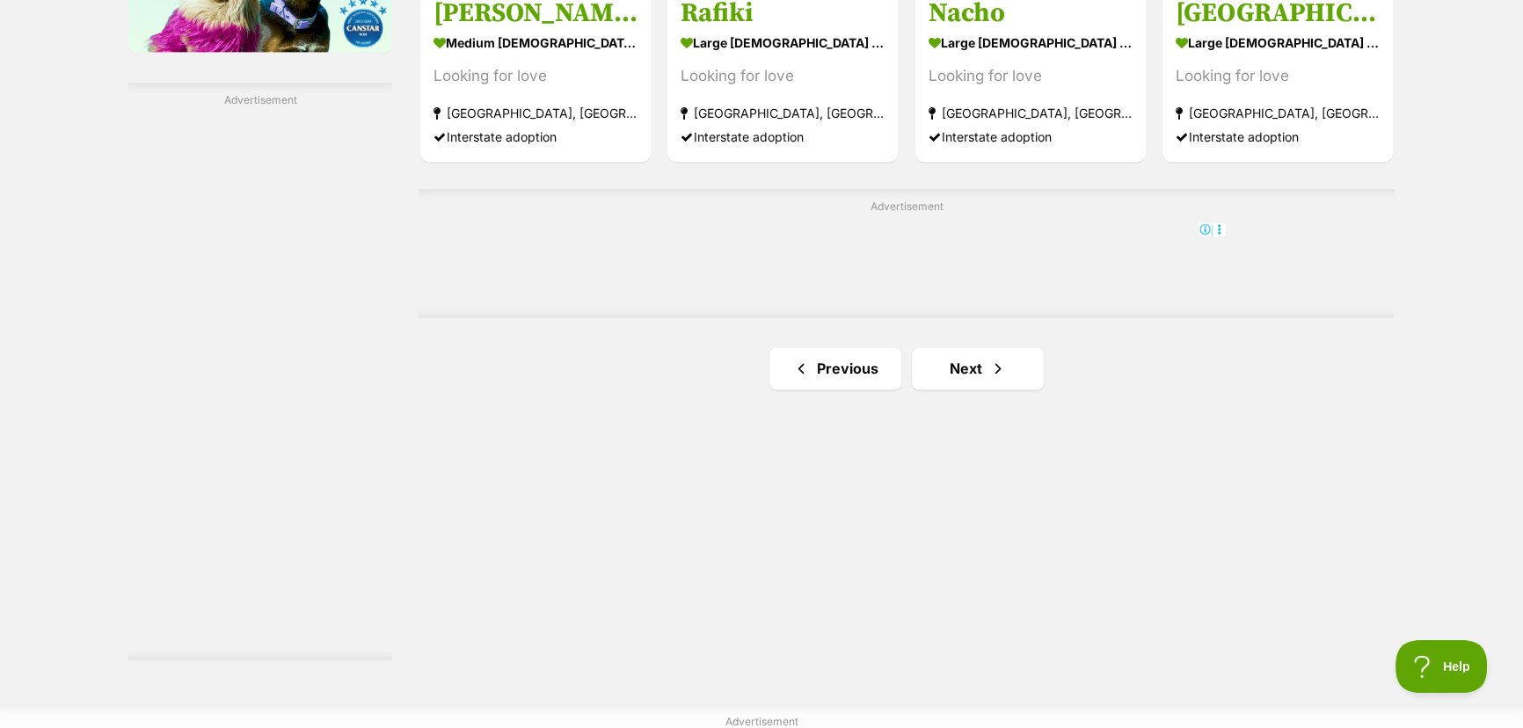
scroll to position [3028, 0]
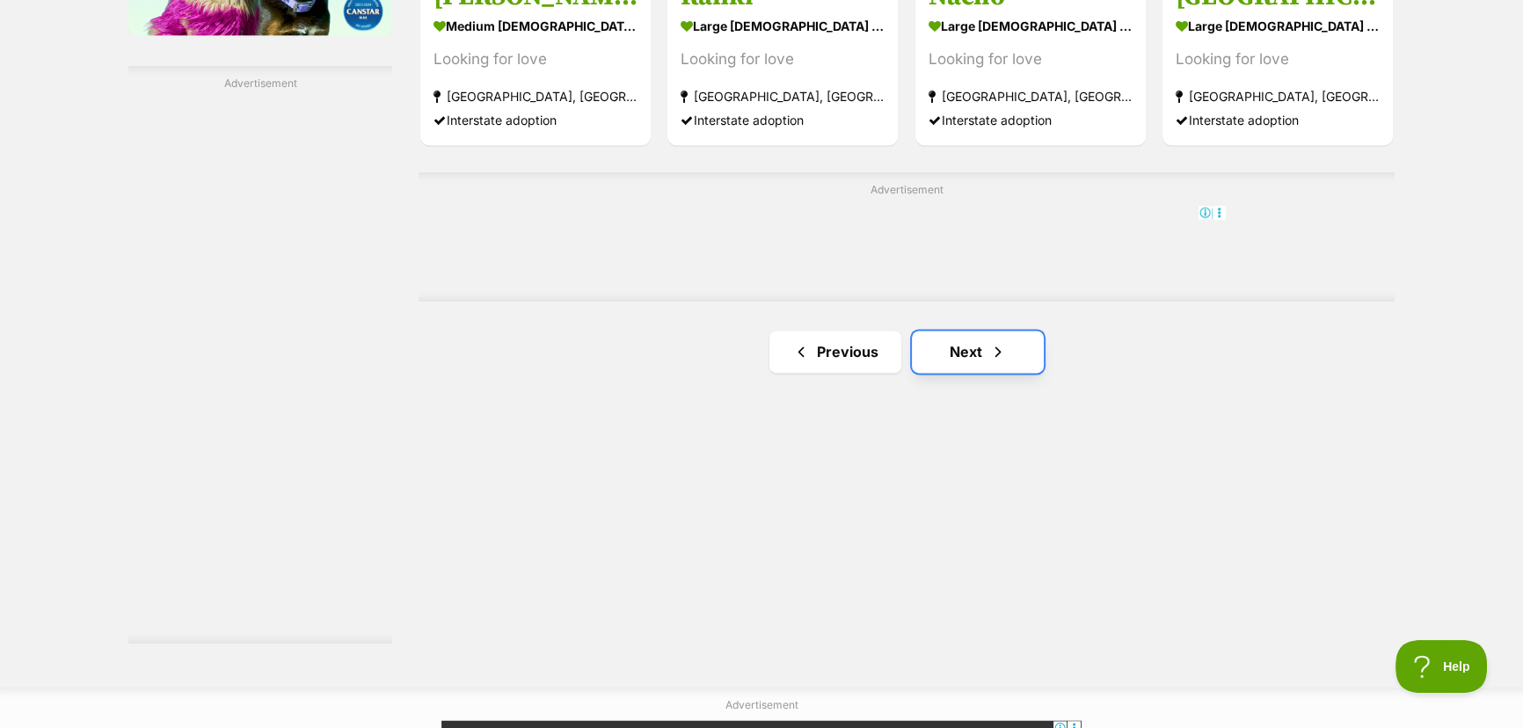
click at [954, 351] on link "Next" at bounding box center [978, 352] width 132 height 42
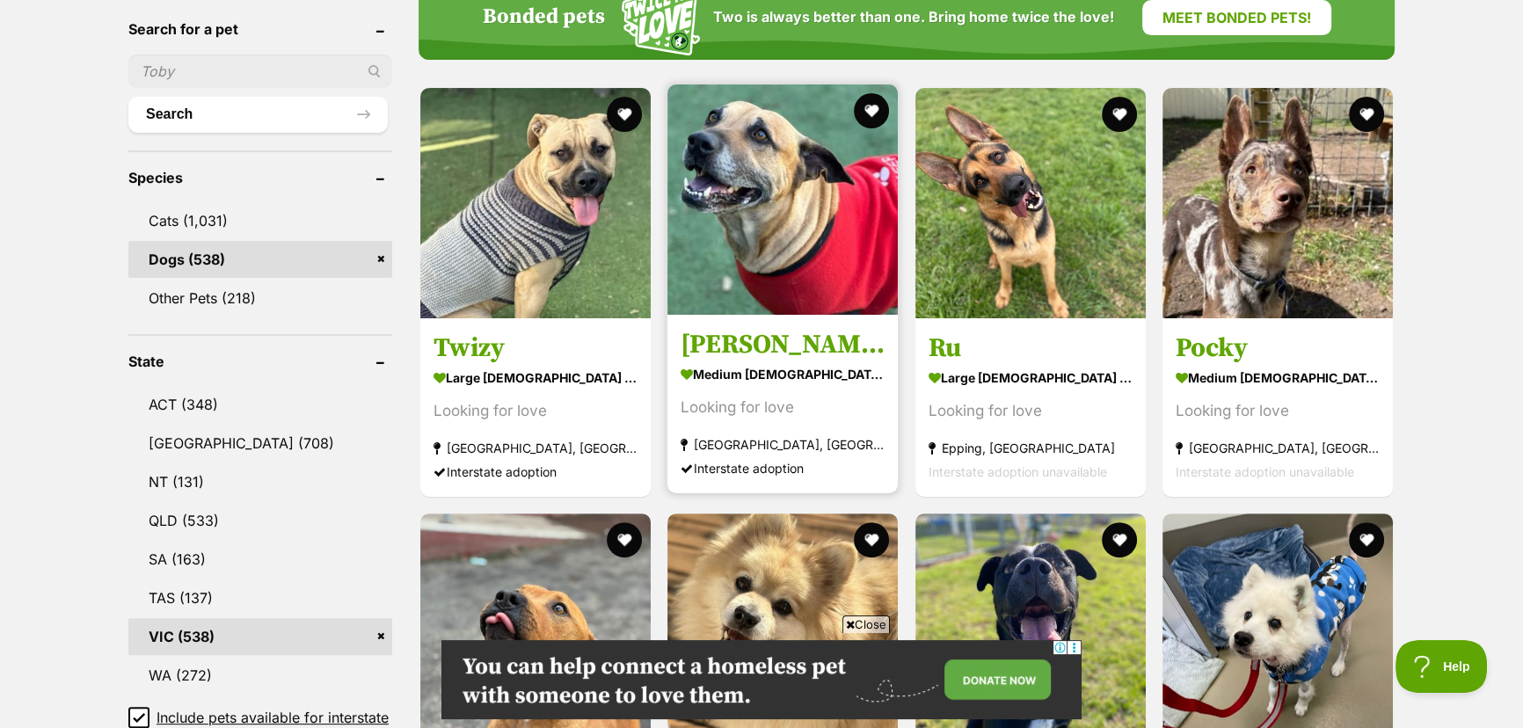
scroll to position [639, 0]
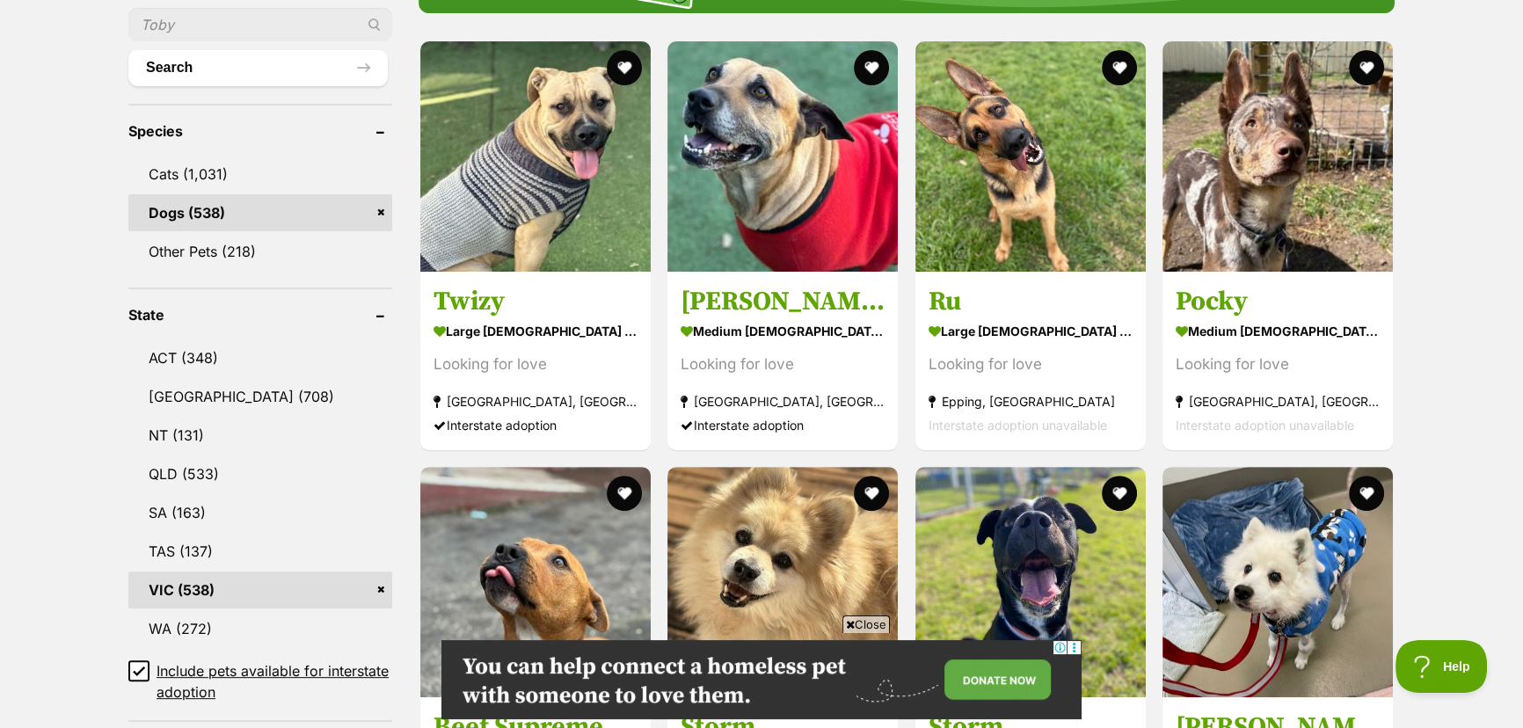
click at [859, 624] on span "Close" at bounding box center [866, 625] width 47 height 18
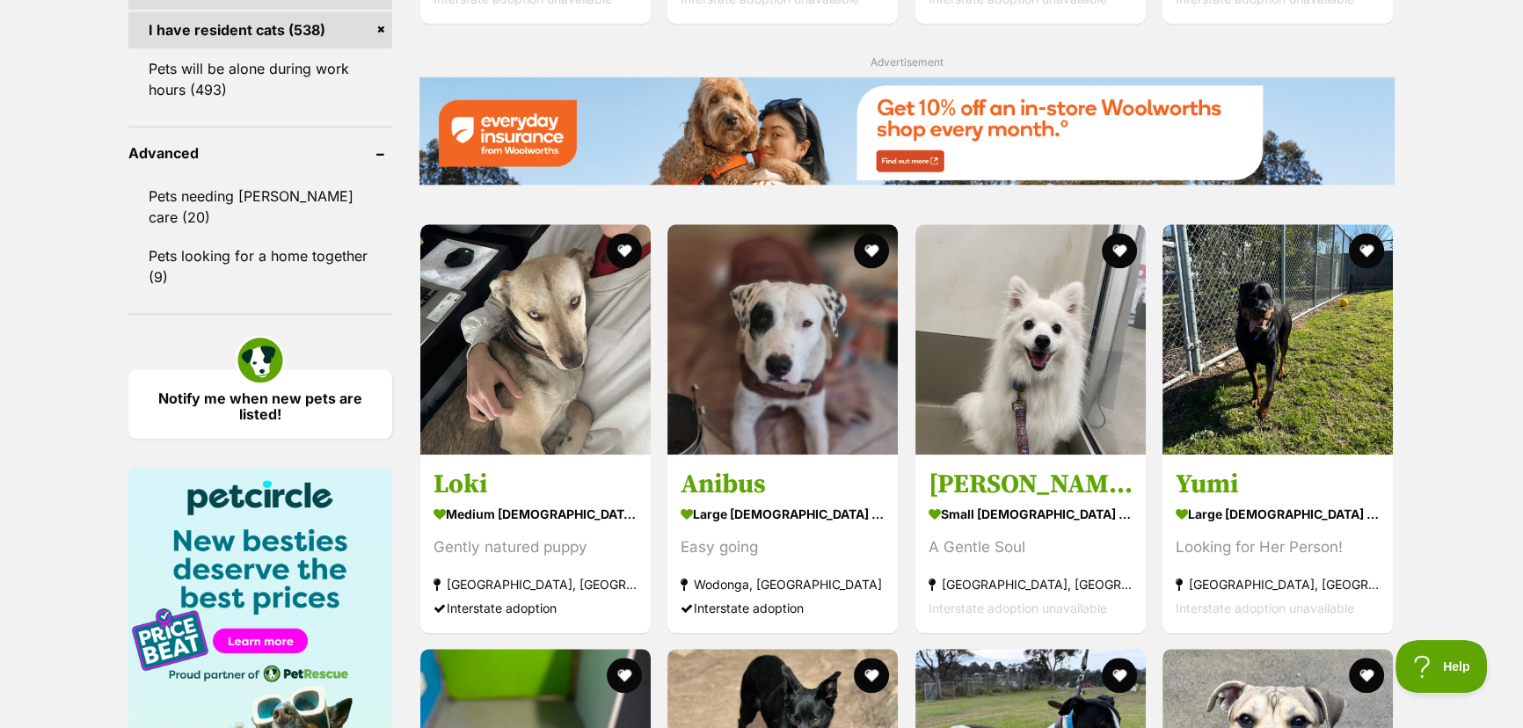
scroll to position [2319, 0]
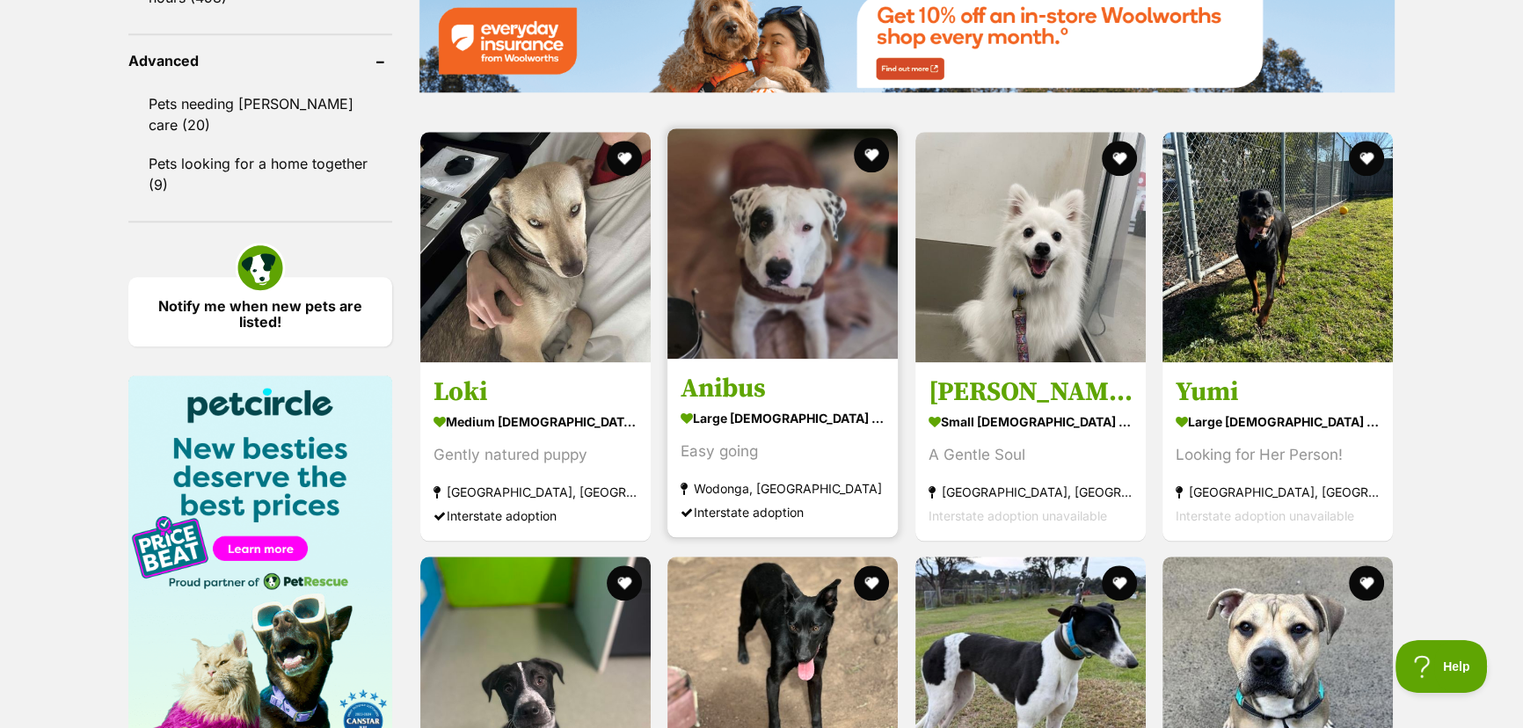
click at [807, 237] on img at bounding box center [783, 243] width 230 height 230
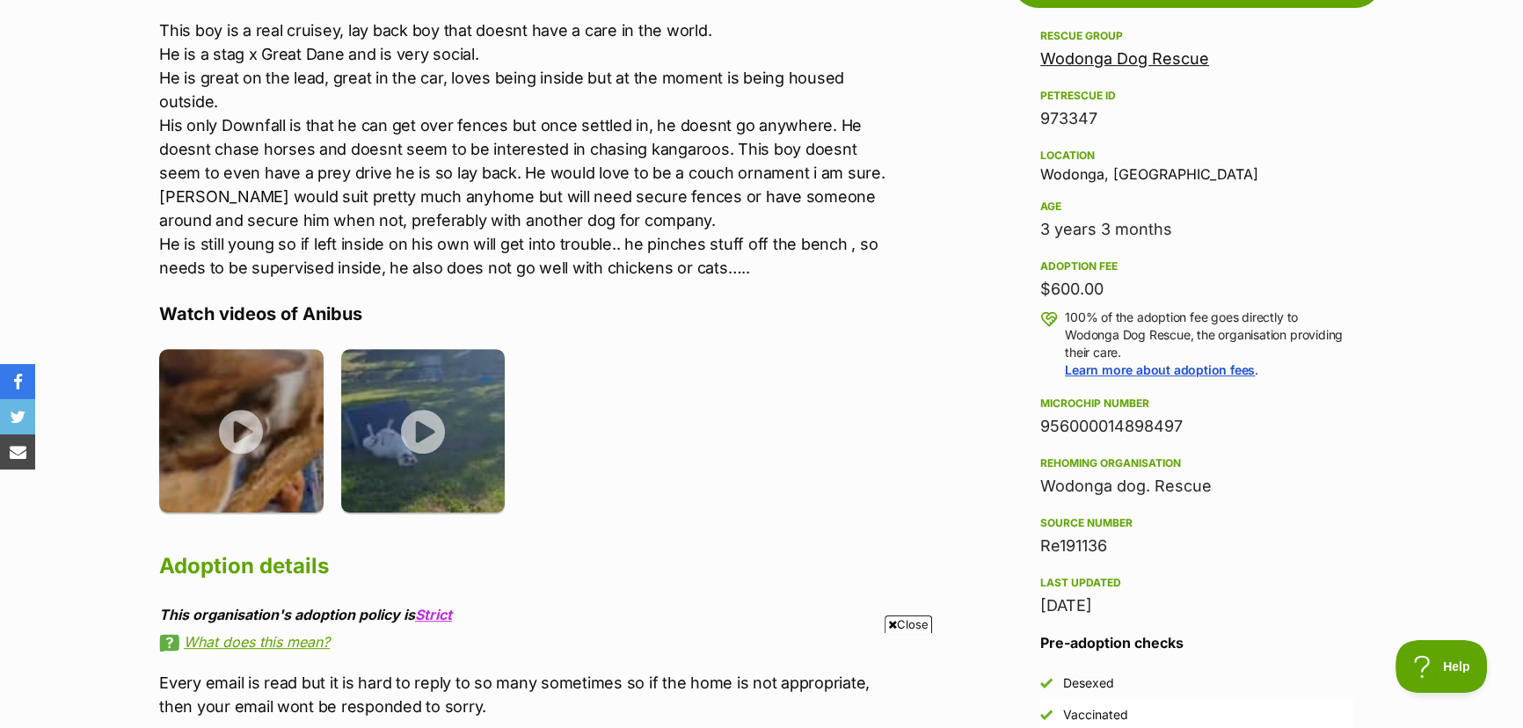
scroll to position [1039, 0]
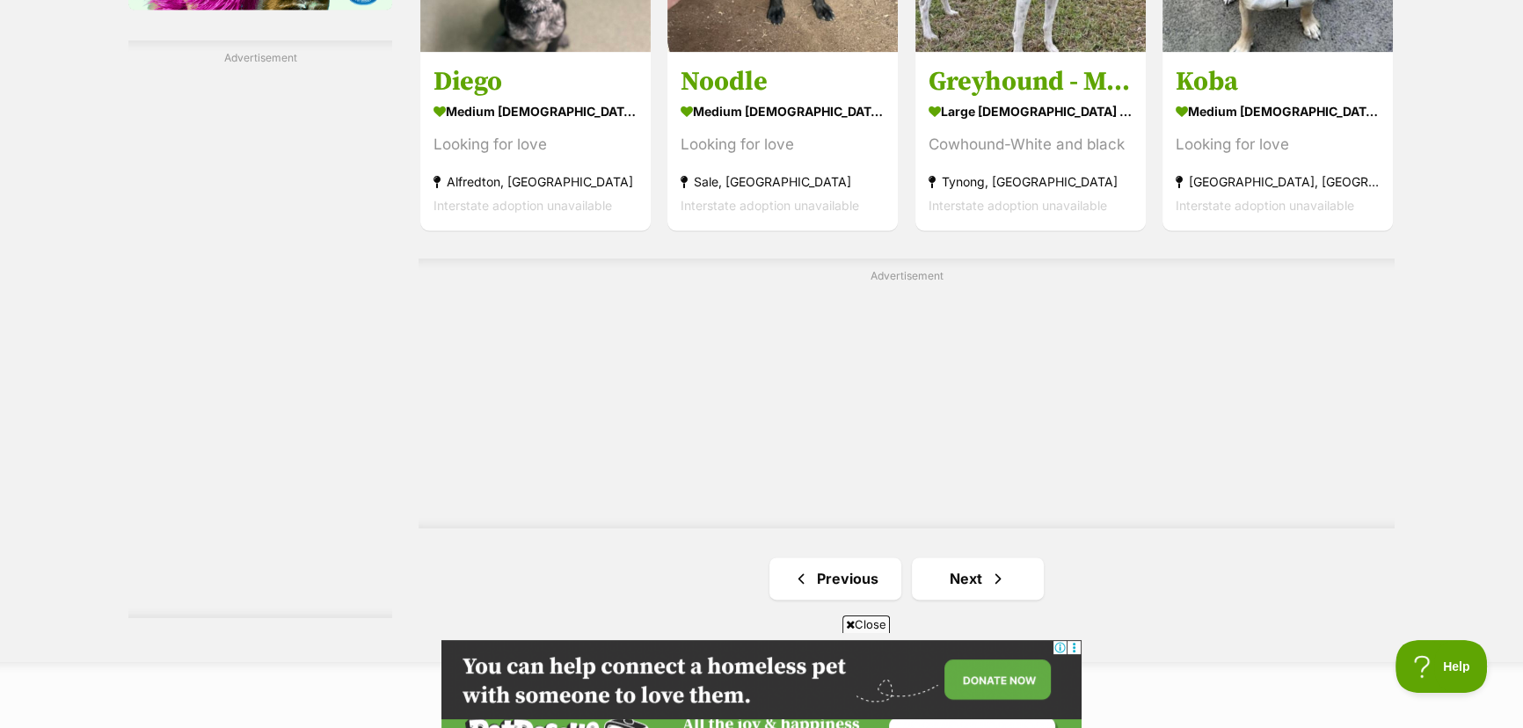
scroll to position [3109, 0]
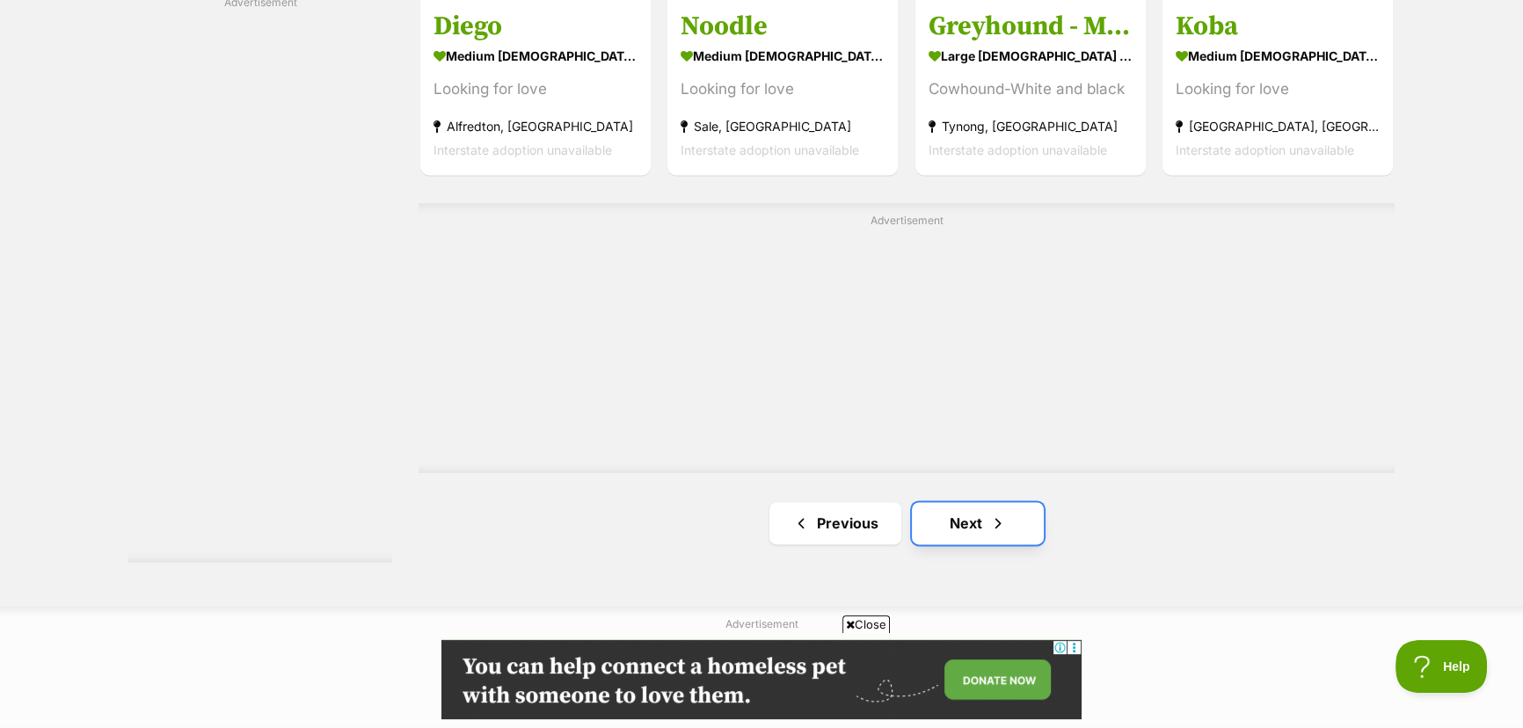
click at [975, 502] on link "Next" at bounding box center [978, 523] width 132 height 42
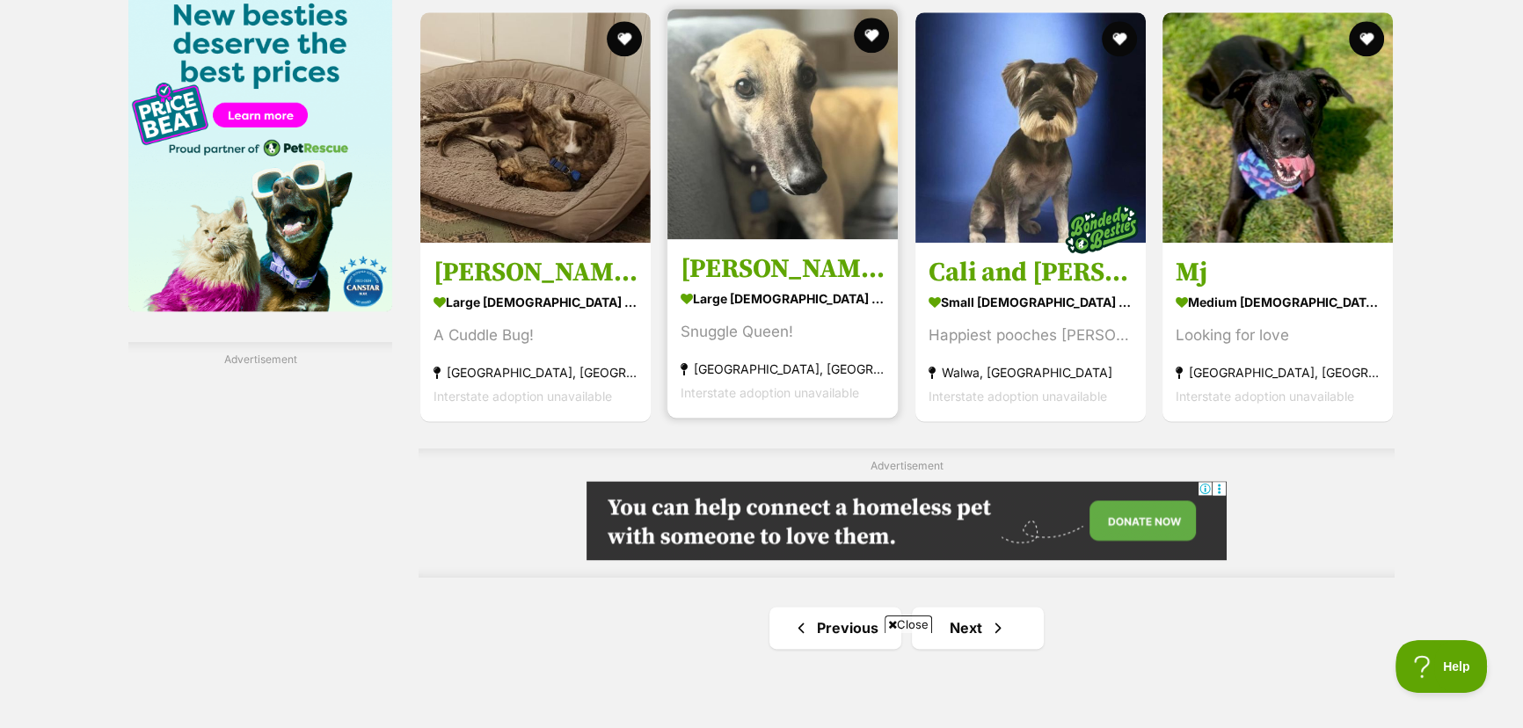
scroll to position [2798, 0]
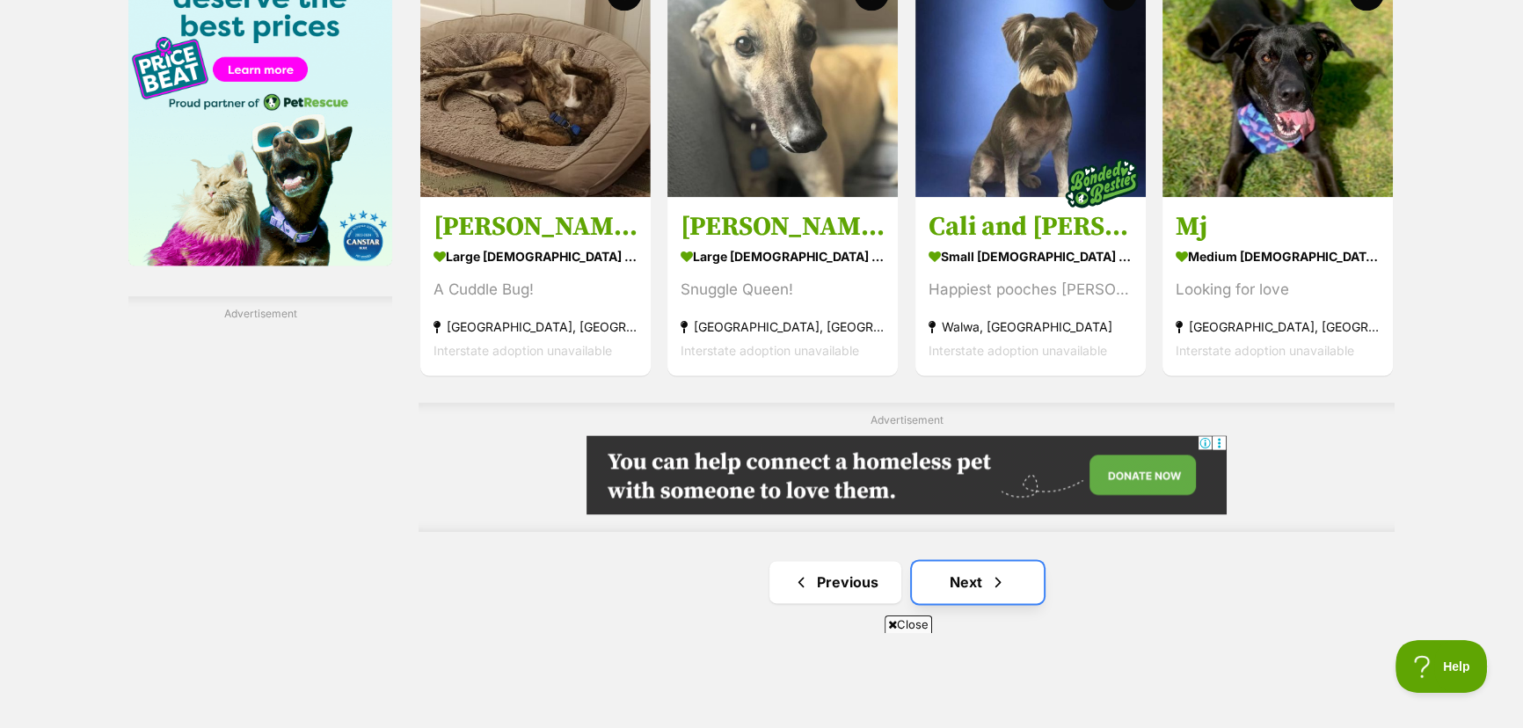
click at [946, 569] on link "Next" at bounding box center [978, 582] width 132 height 42
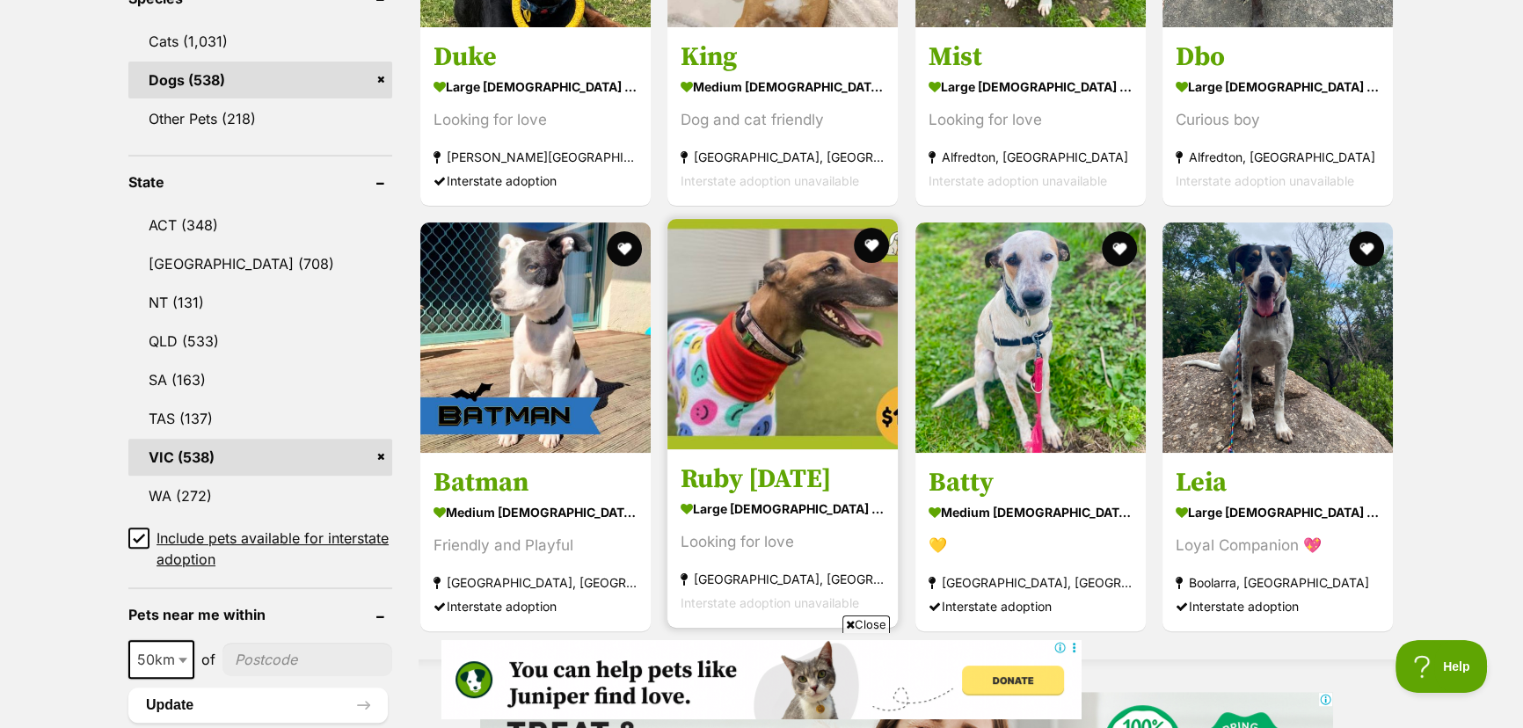
scroll to position [880, 0]
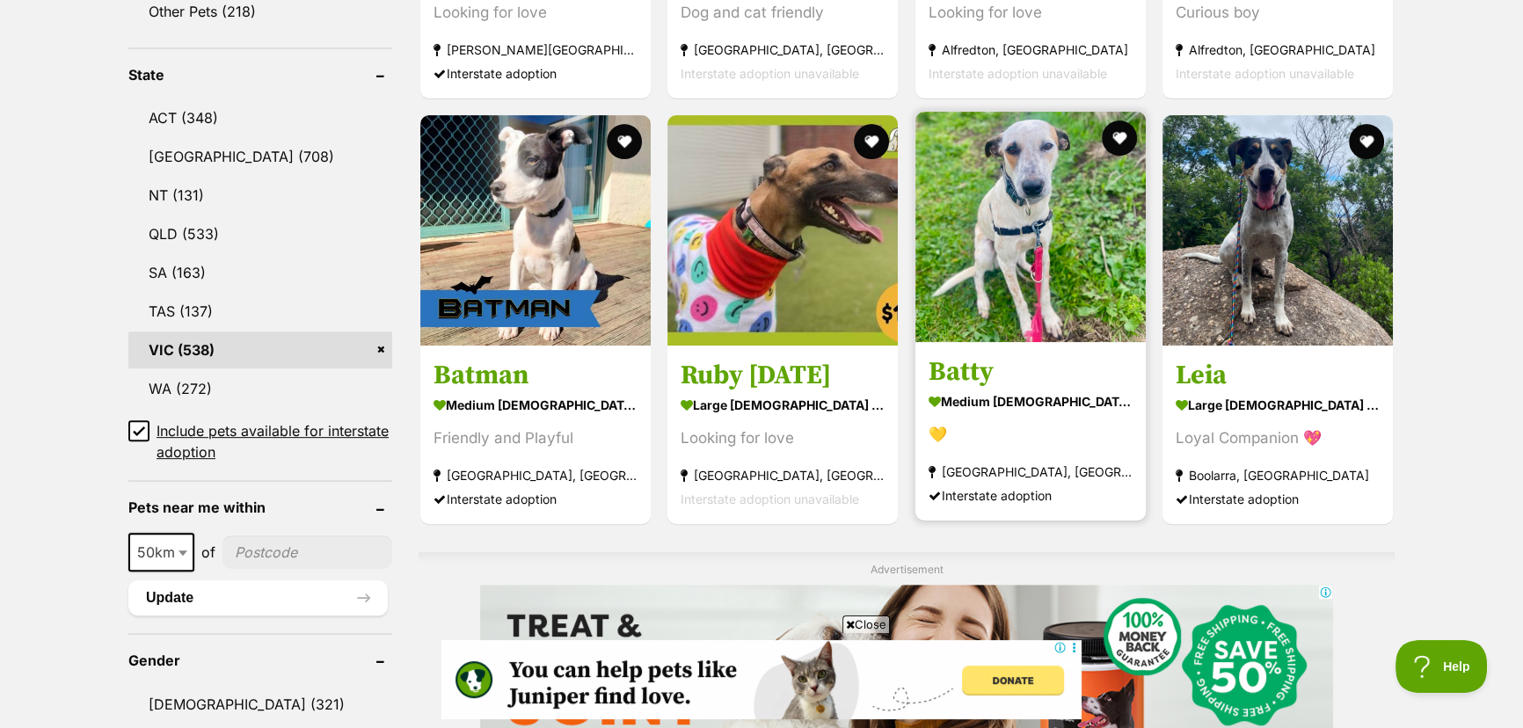
click at [1022, 303] on img at bounding box center [1031, 227] width 230 height 230
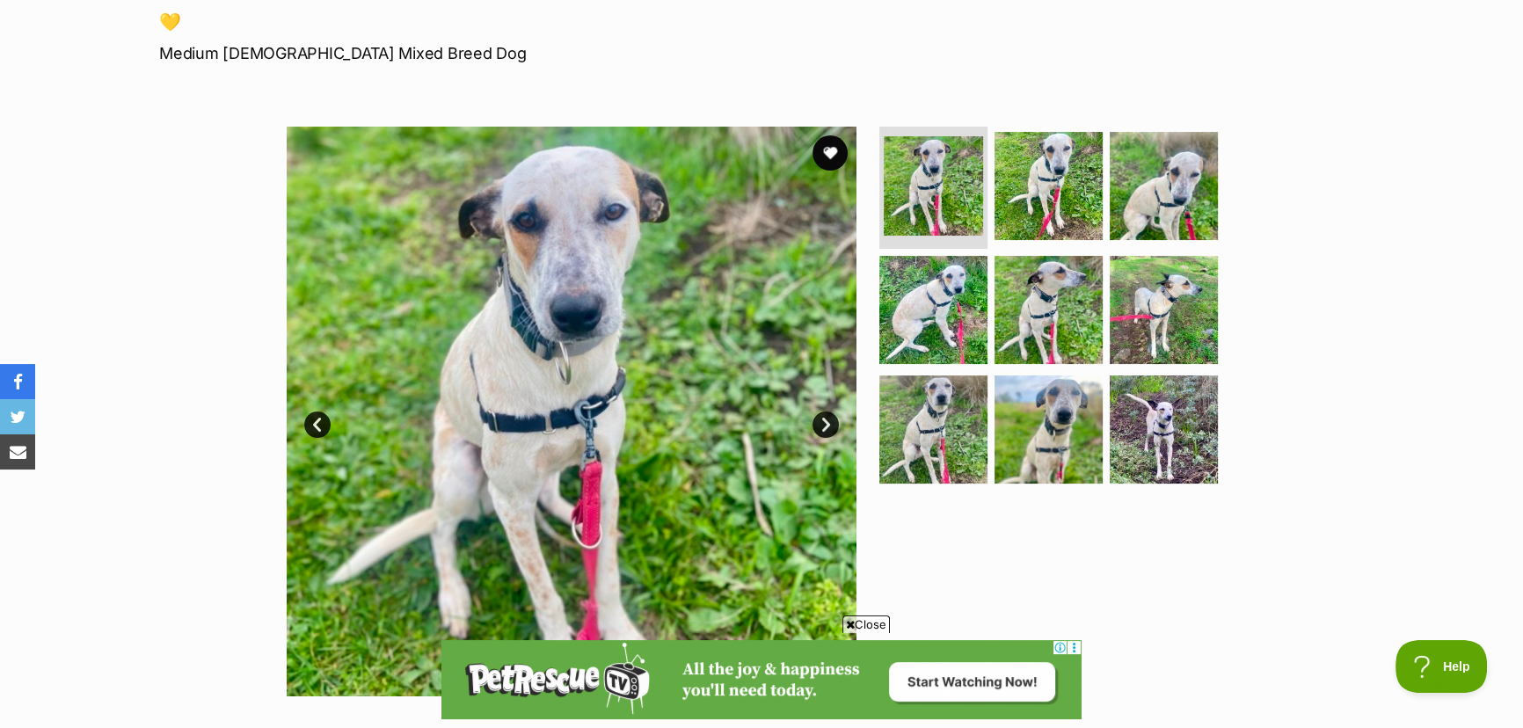
click at [826, 422] on link "Next" at bounding box center [826, 425] width 26 height 26
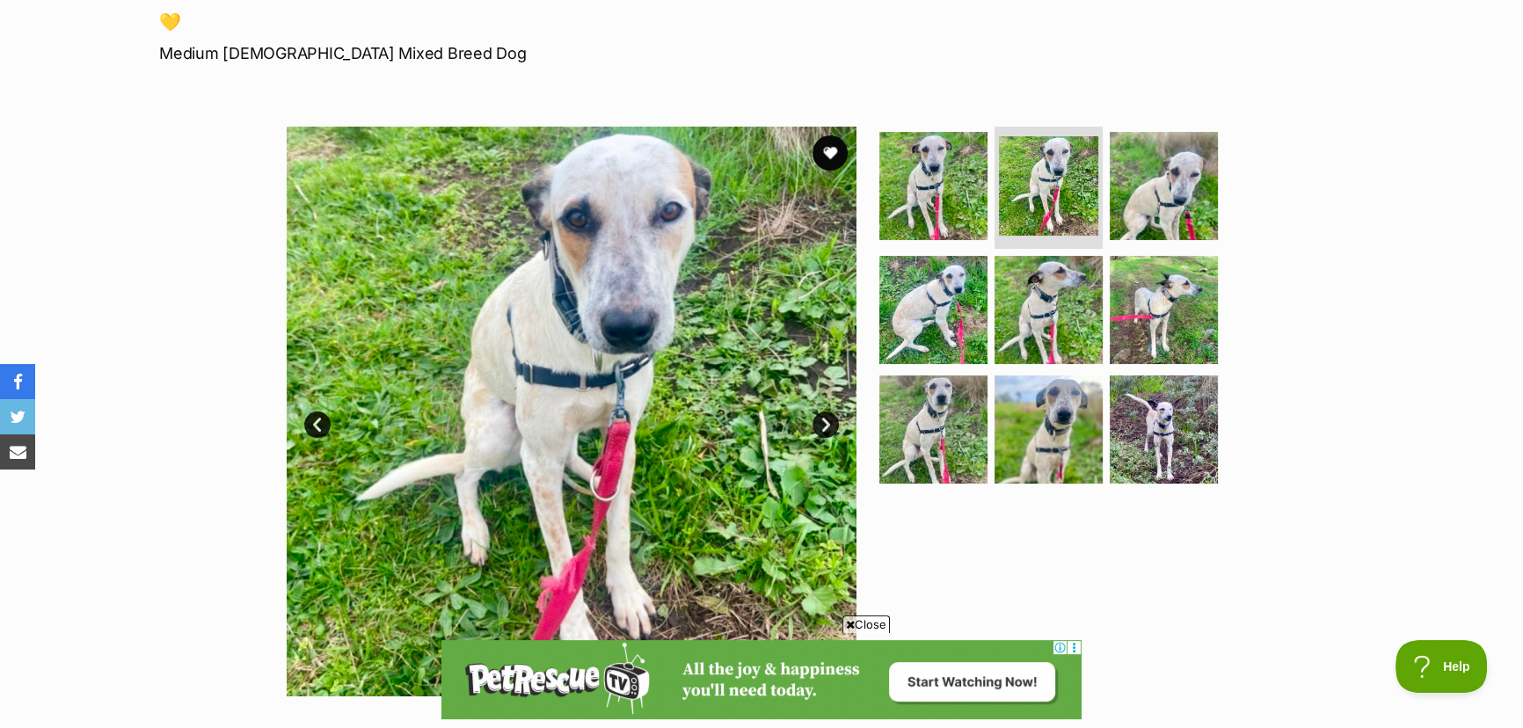
click at [826, 422] on link "Next" at bounding box center [826, 425] width 26 height 26
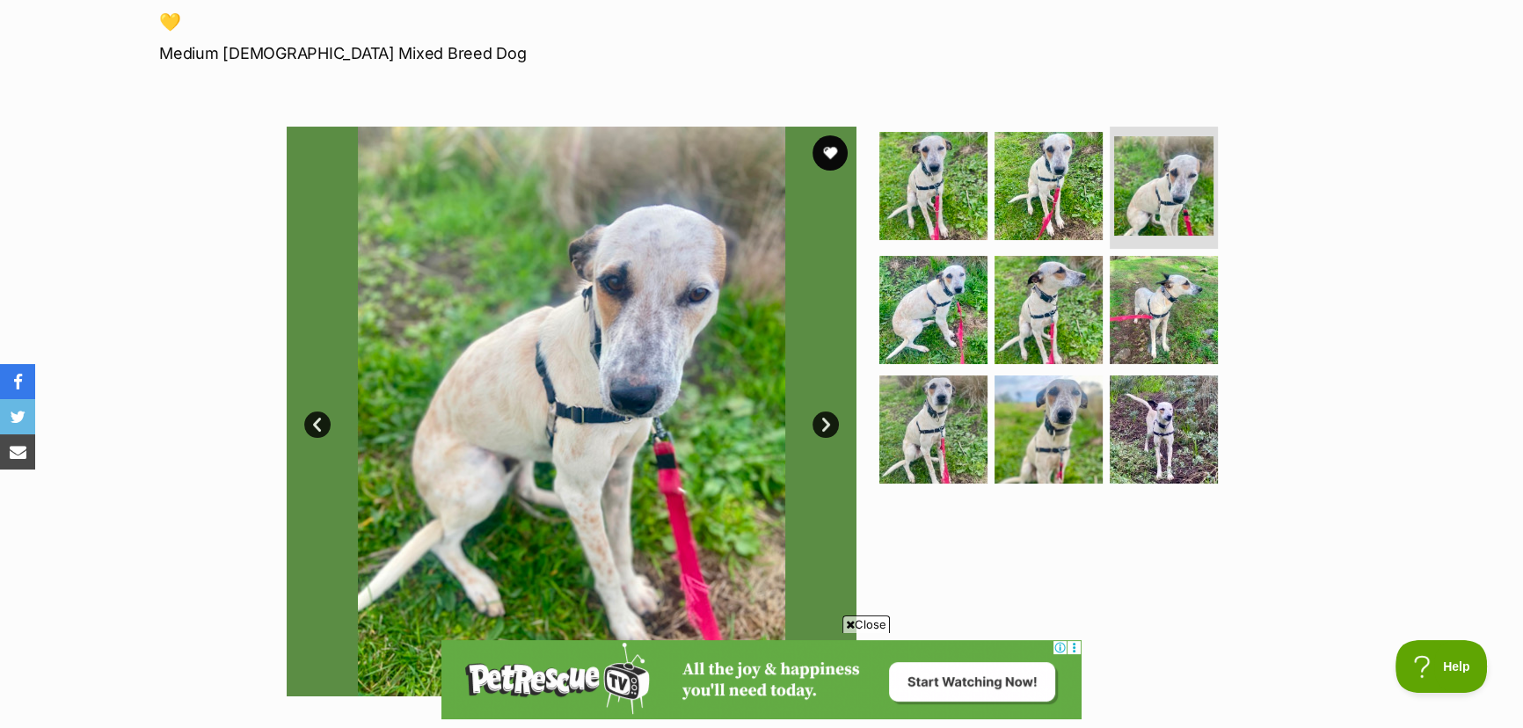
click at [826, 422] on link "Next" at bounding box center [826, 425] width 26 height 26
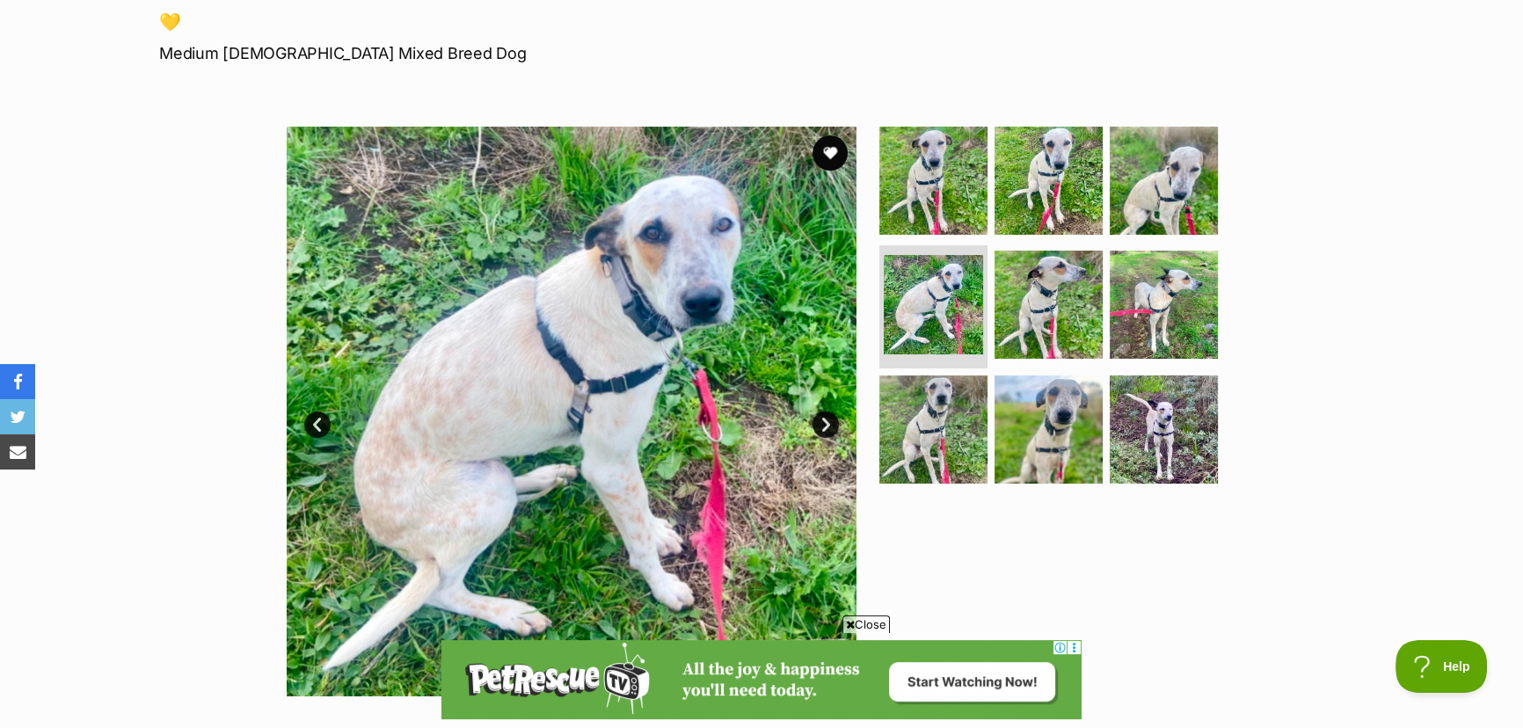
click at [826, 422] on link "Next" at bounding box center [826, 425] width 26 height 26
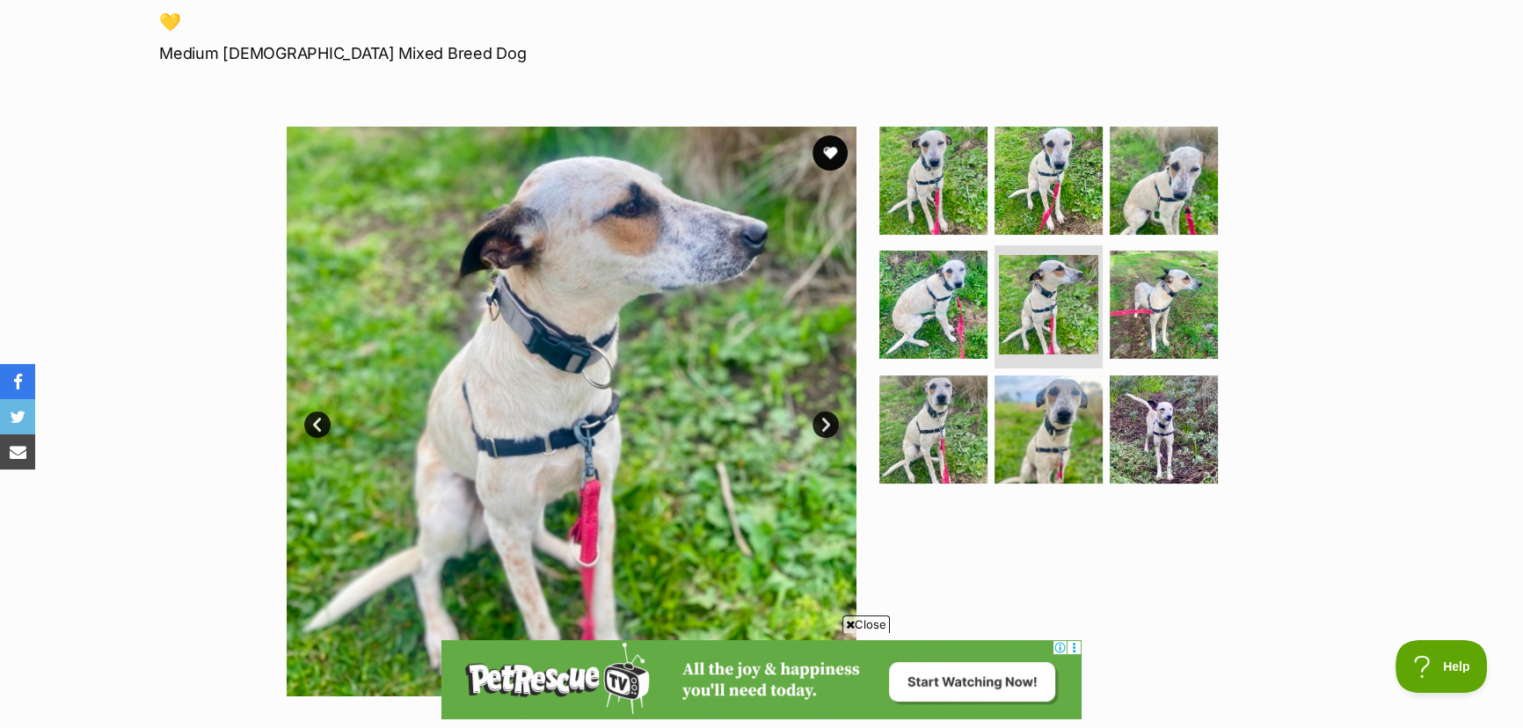
click at [826, 422] on link "Next" at bounding box center [826, 425] width 26 height 26
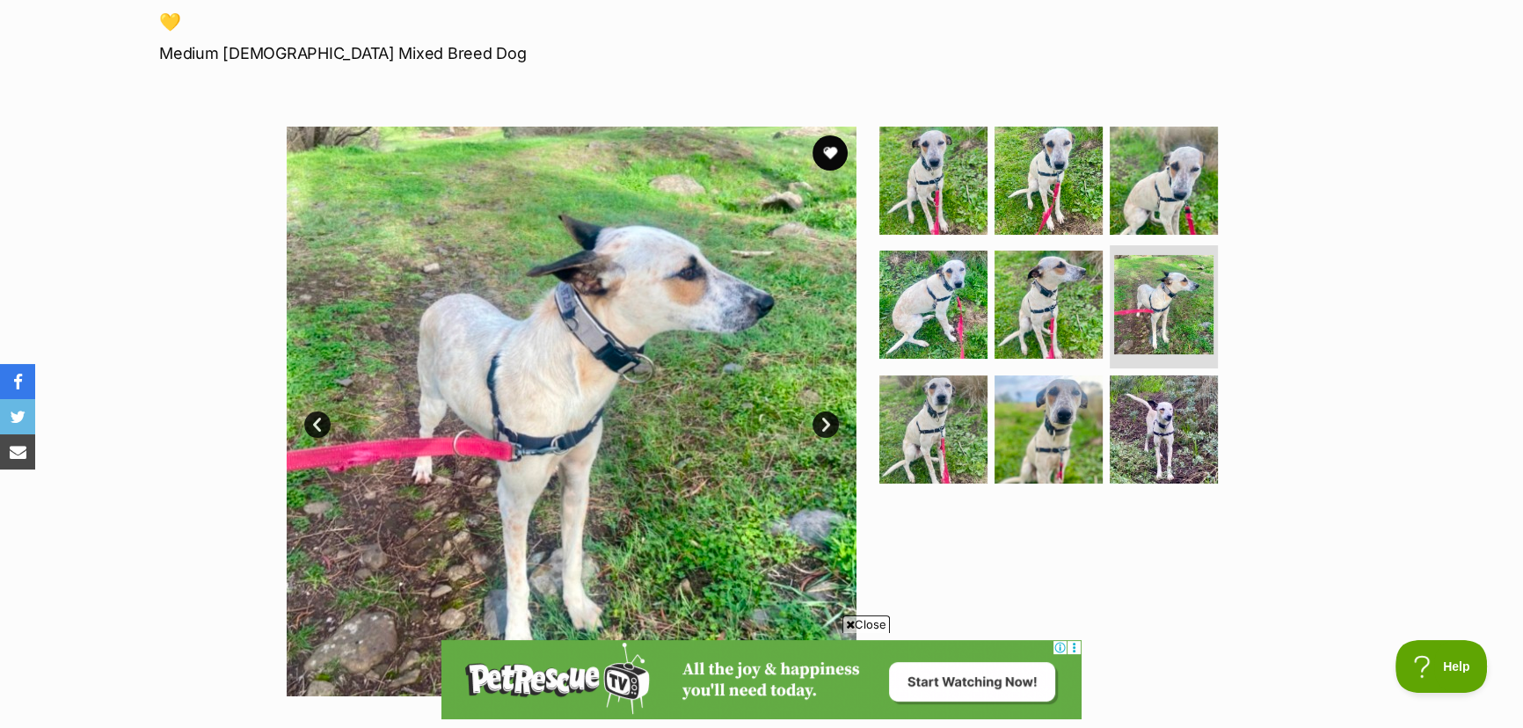
click at [826, 422] on link "Next" at bounding box center [826, 425] width 26 height 26
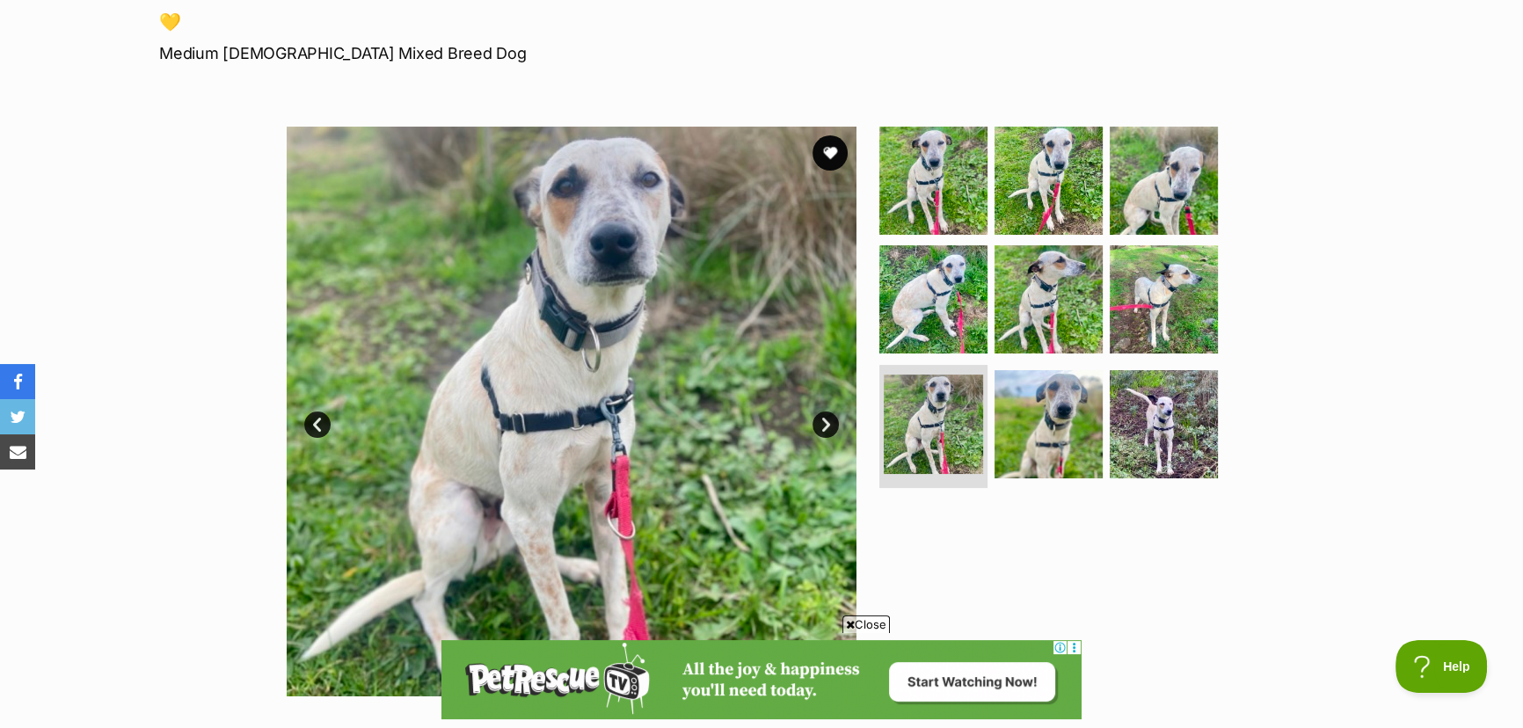
click at [826, 422] on link "Next" at bounding box center [826, 425] width 26 height 26
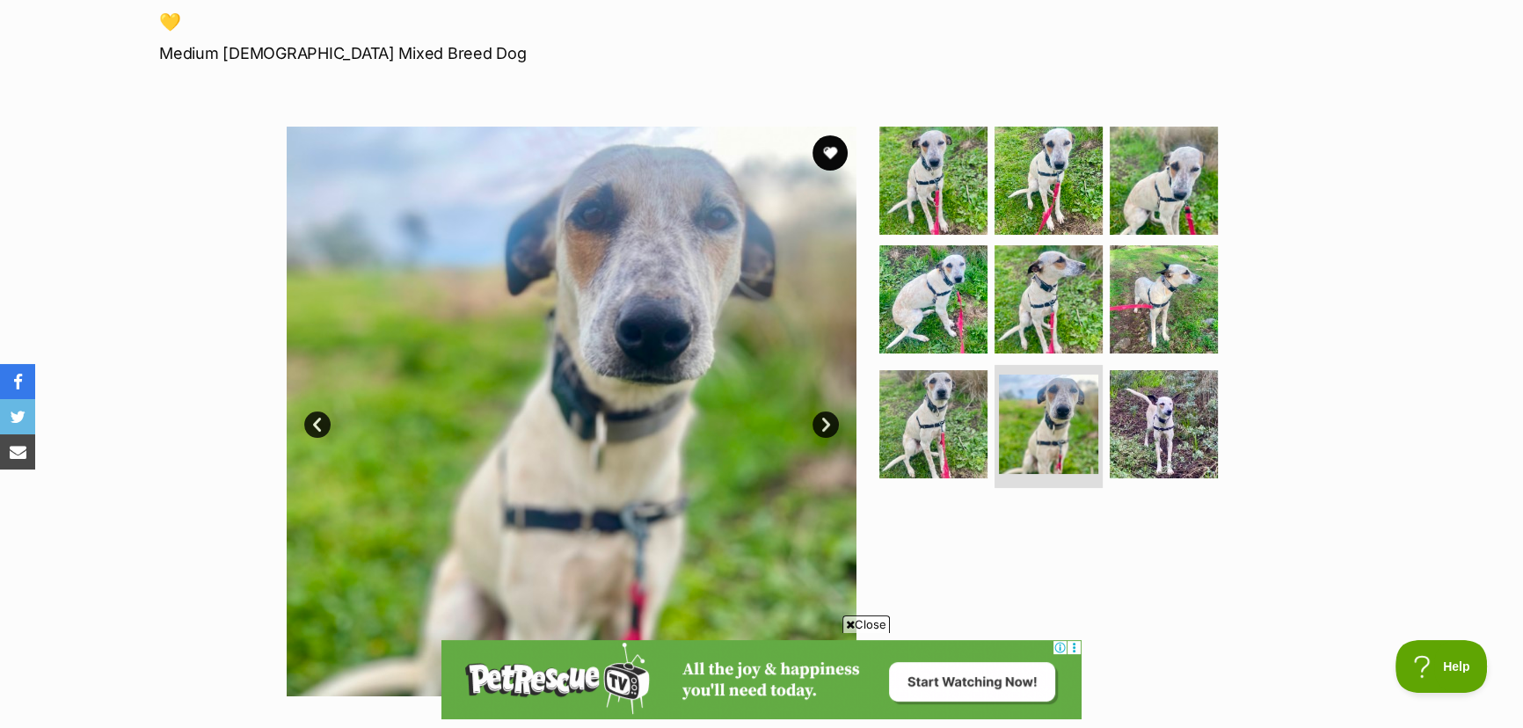
click at [826, 423] on link "Next" at bounding box center [826, 425] width 26 height 26
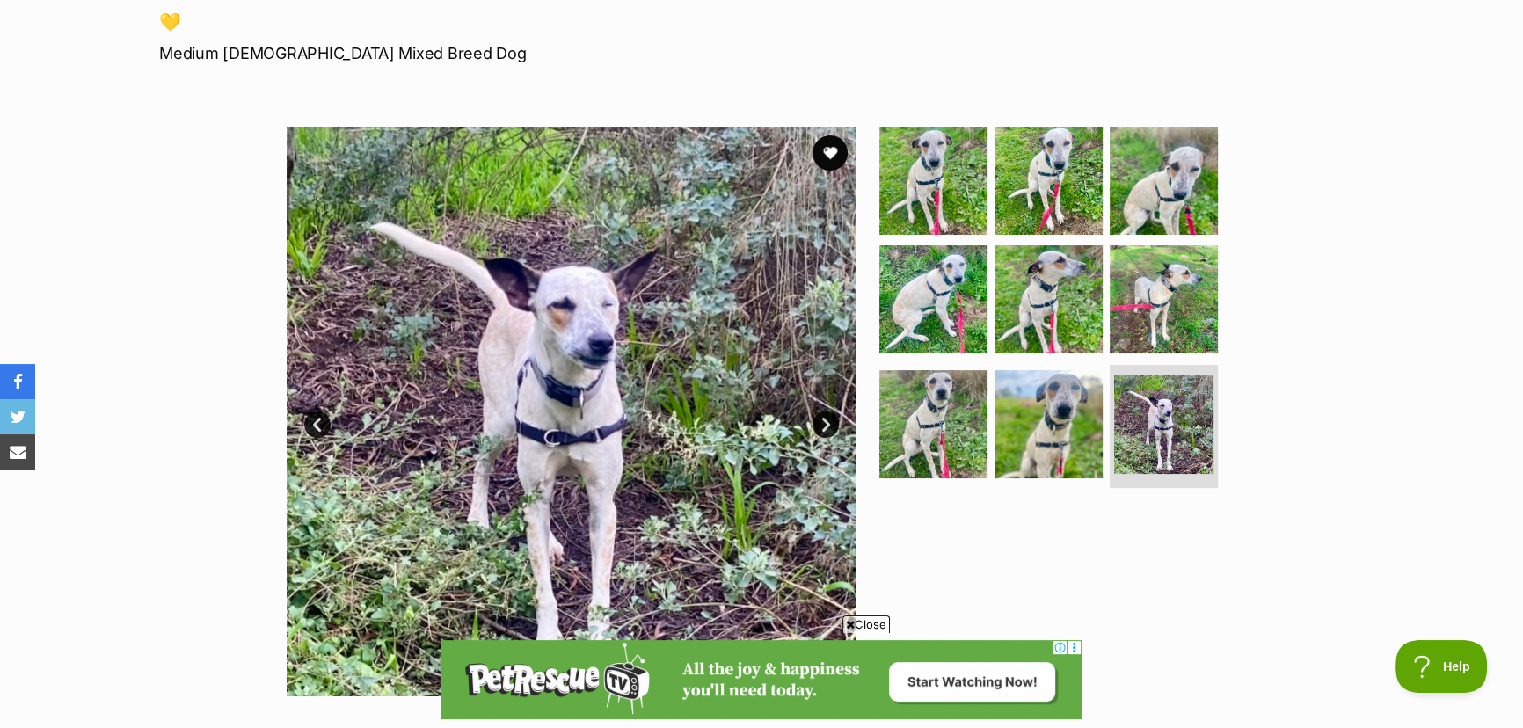
click at [826, 423] on link "Next" at bounding box center [826, 425] width 26 height 26
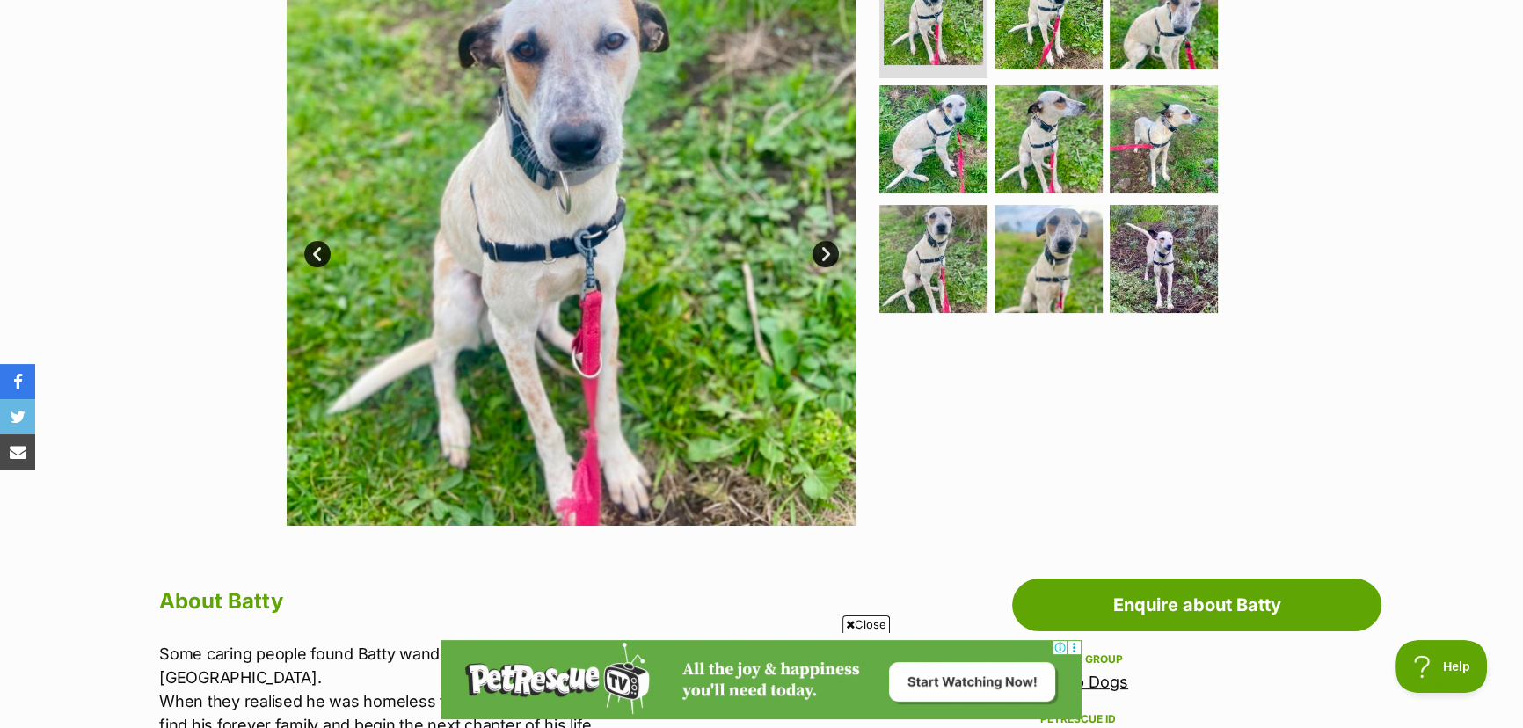
scroll to position [479, 0]
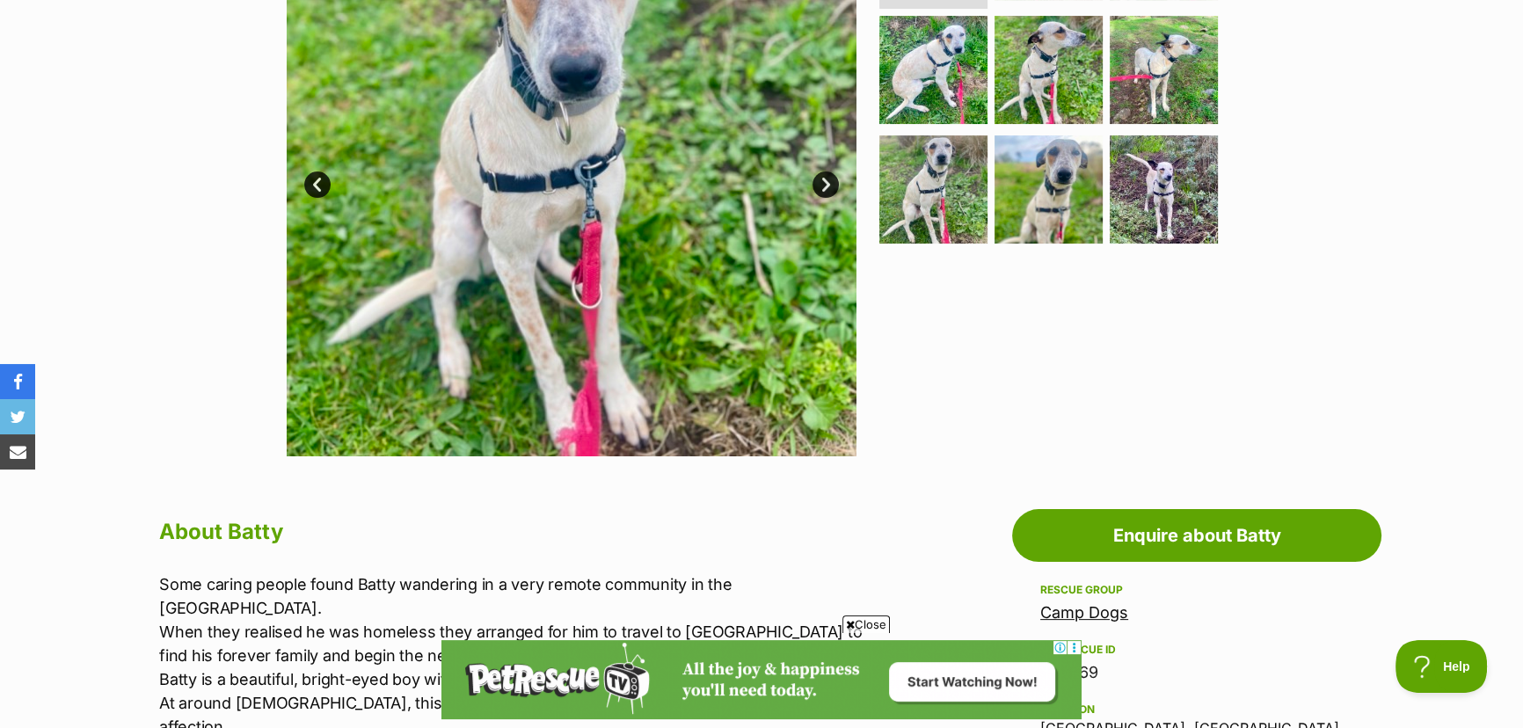
click at [869, 621] on span "Close" at bounding box center [866, 625] width 47 height 18
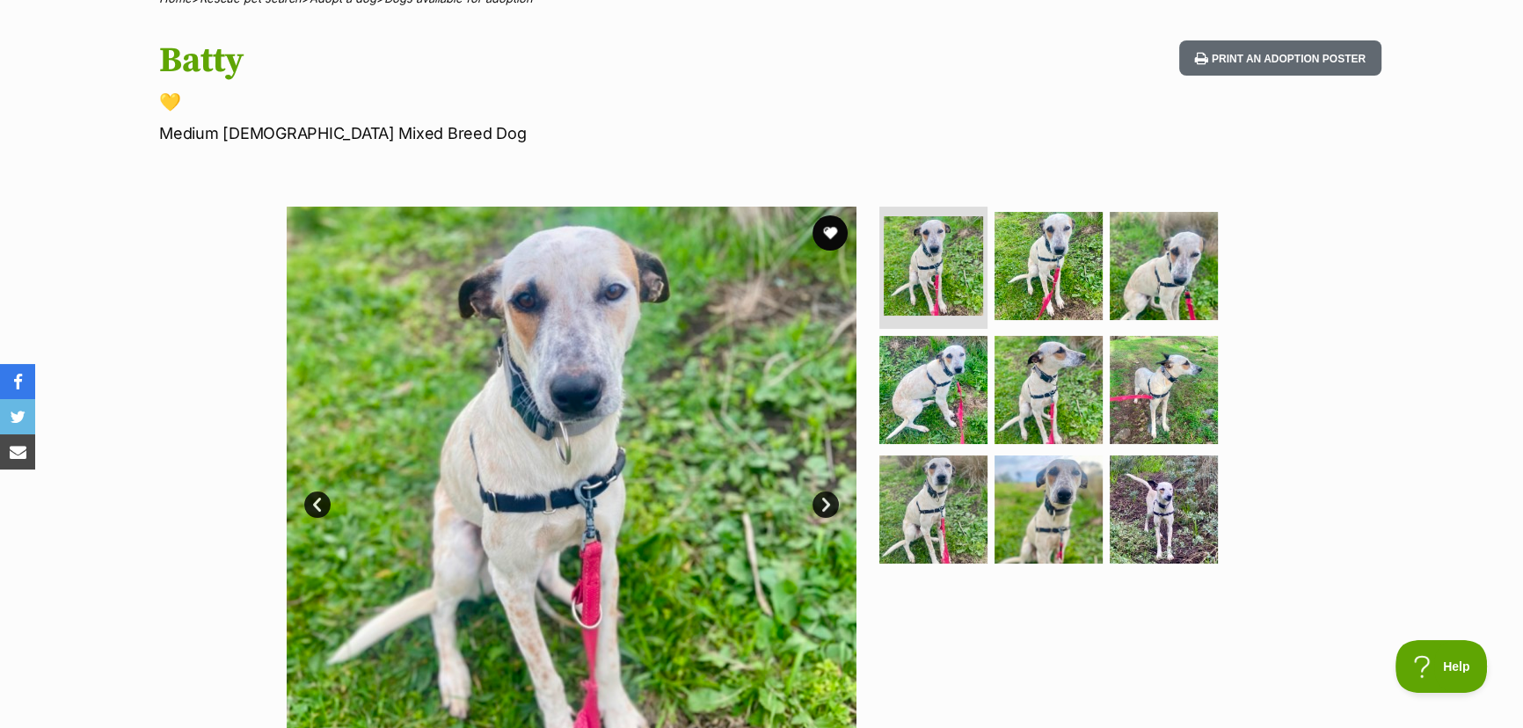
scroll to position [0, 0]
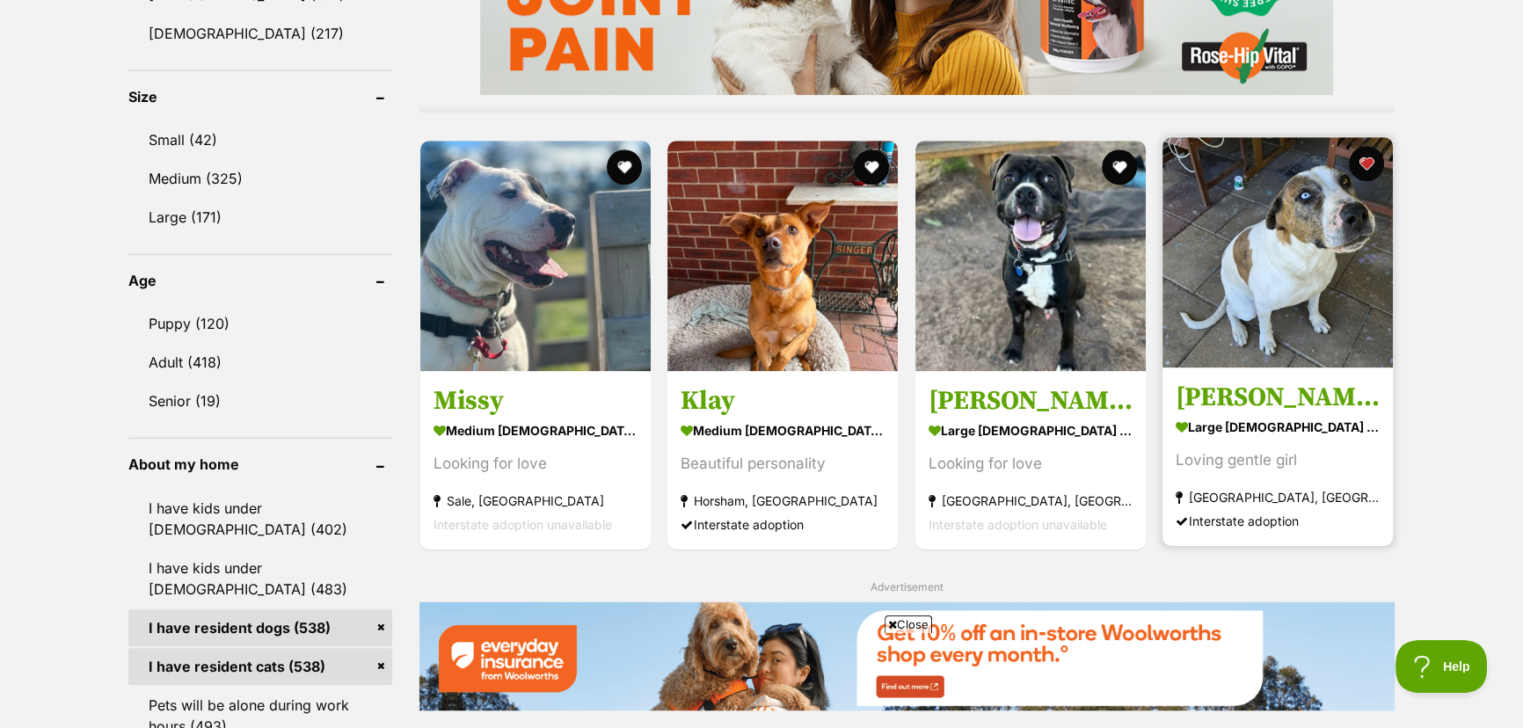
click at [1236, 275] on img at bounding box center [1278, 252] width 230 height 230
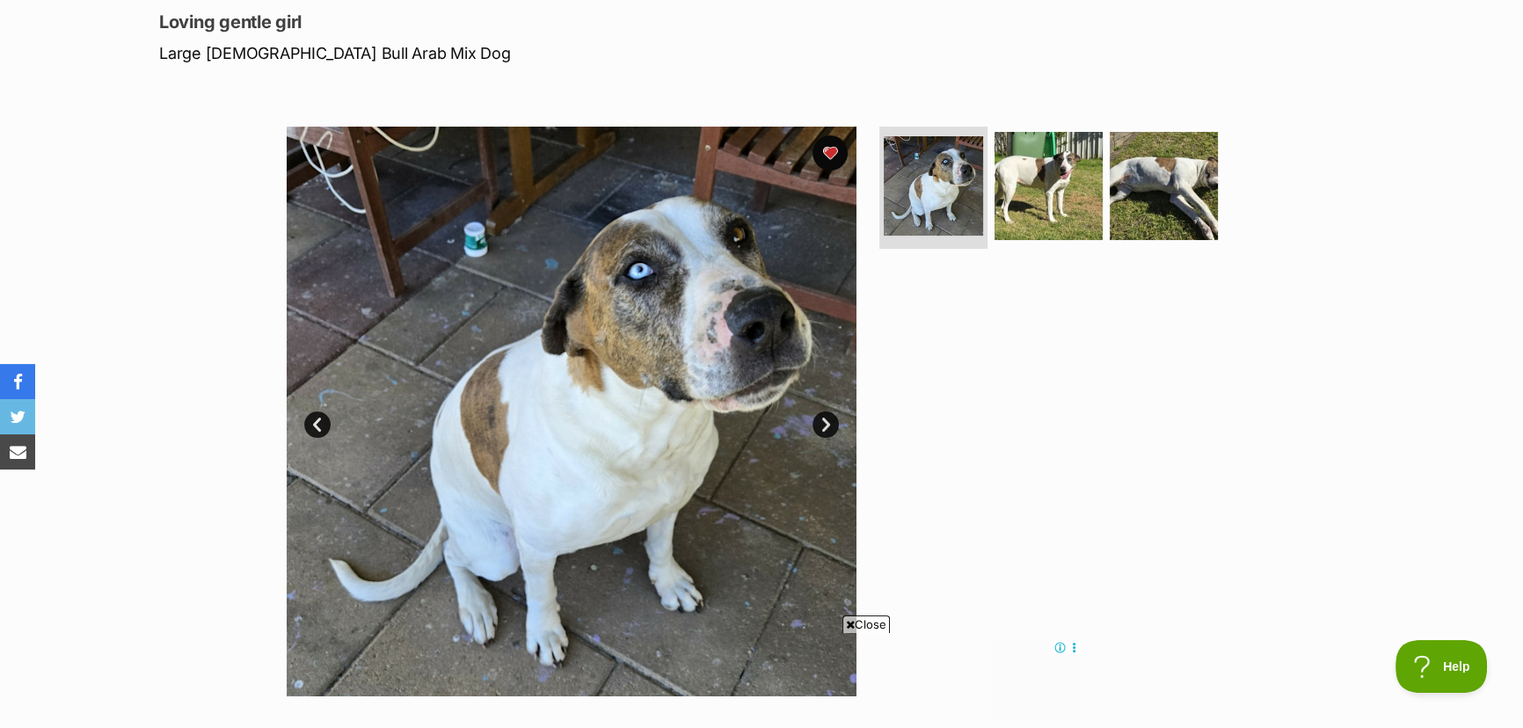
click at [824, 423] on link "Next" at bounding box center [826, 425] width 26 height 26
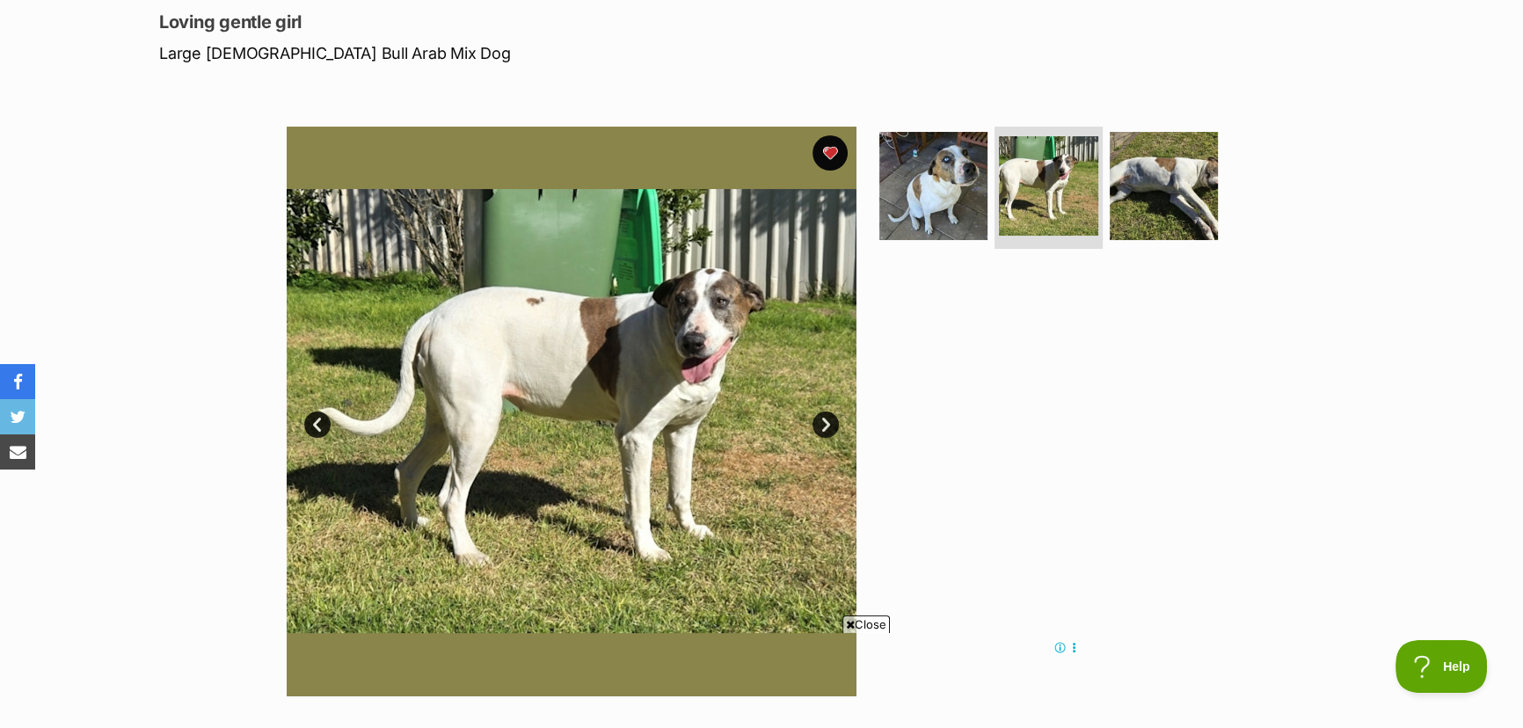
click at [823, 421] on link "Next" at bounding box center [826, 425] width 26 height 26
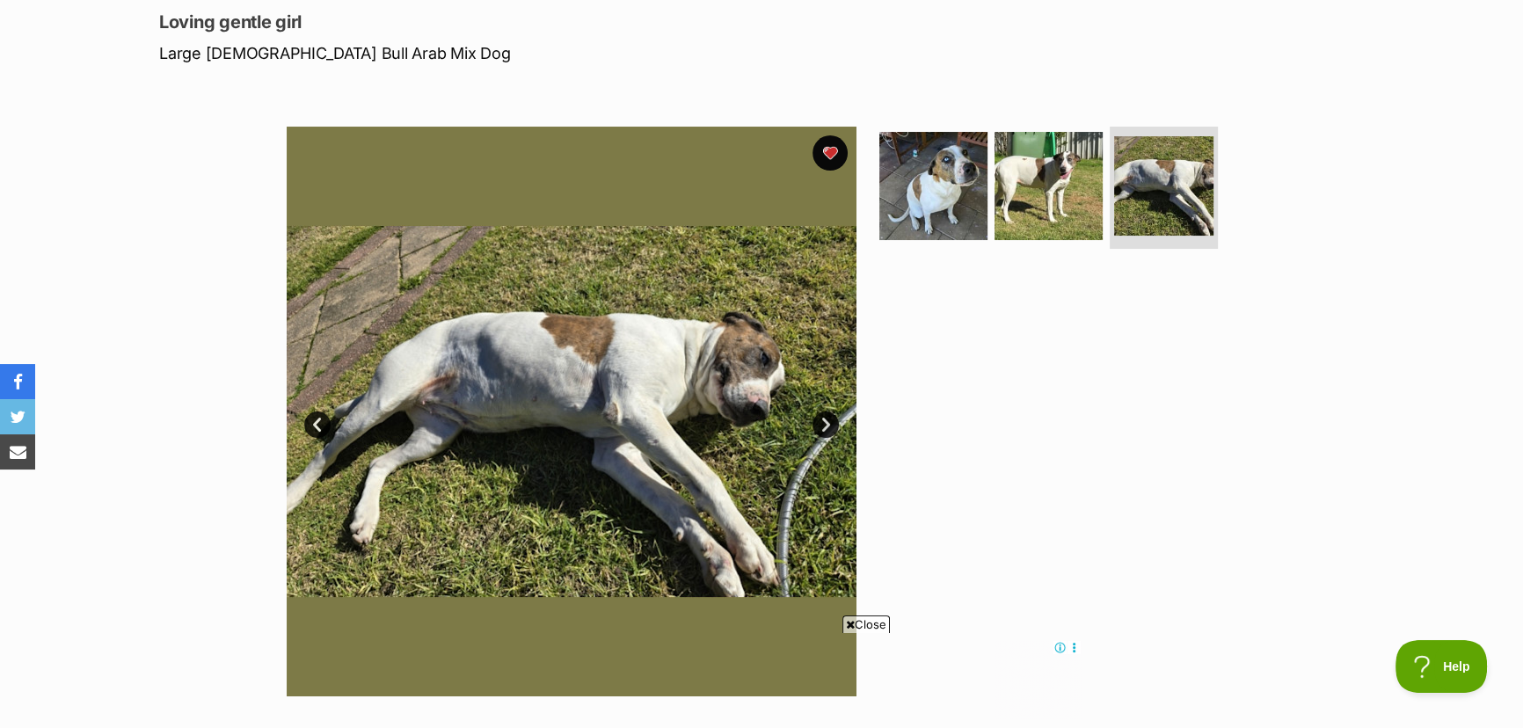
click at [823, 421] on link "Next" at bounding box center [826, 425] width 26 height 26
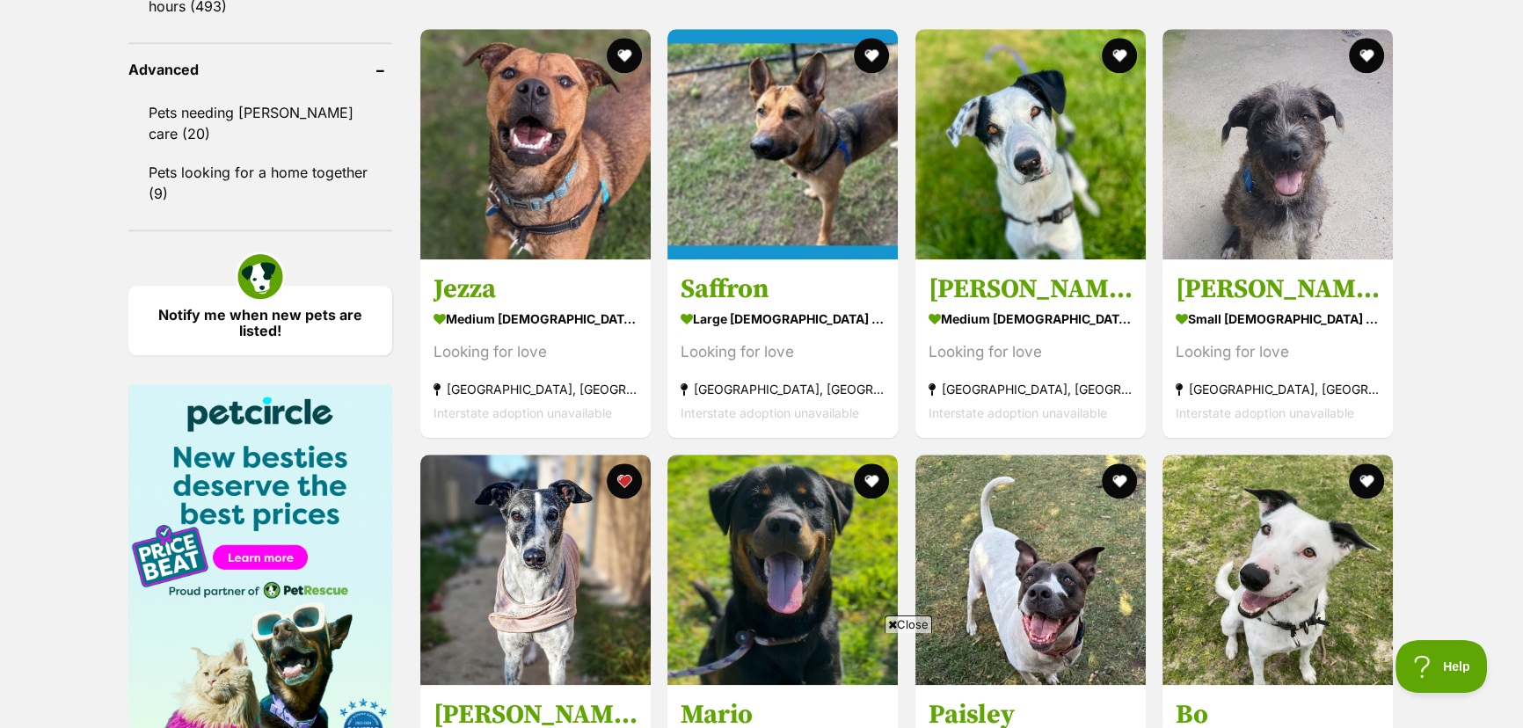
scroll to position [2330, 0]
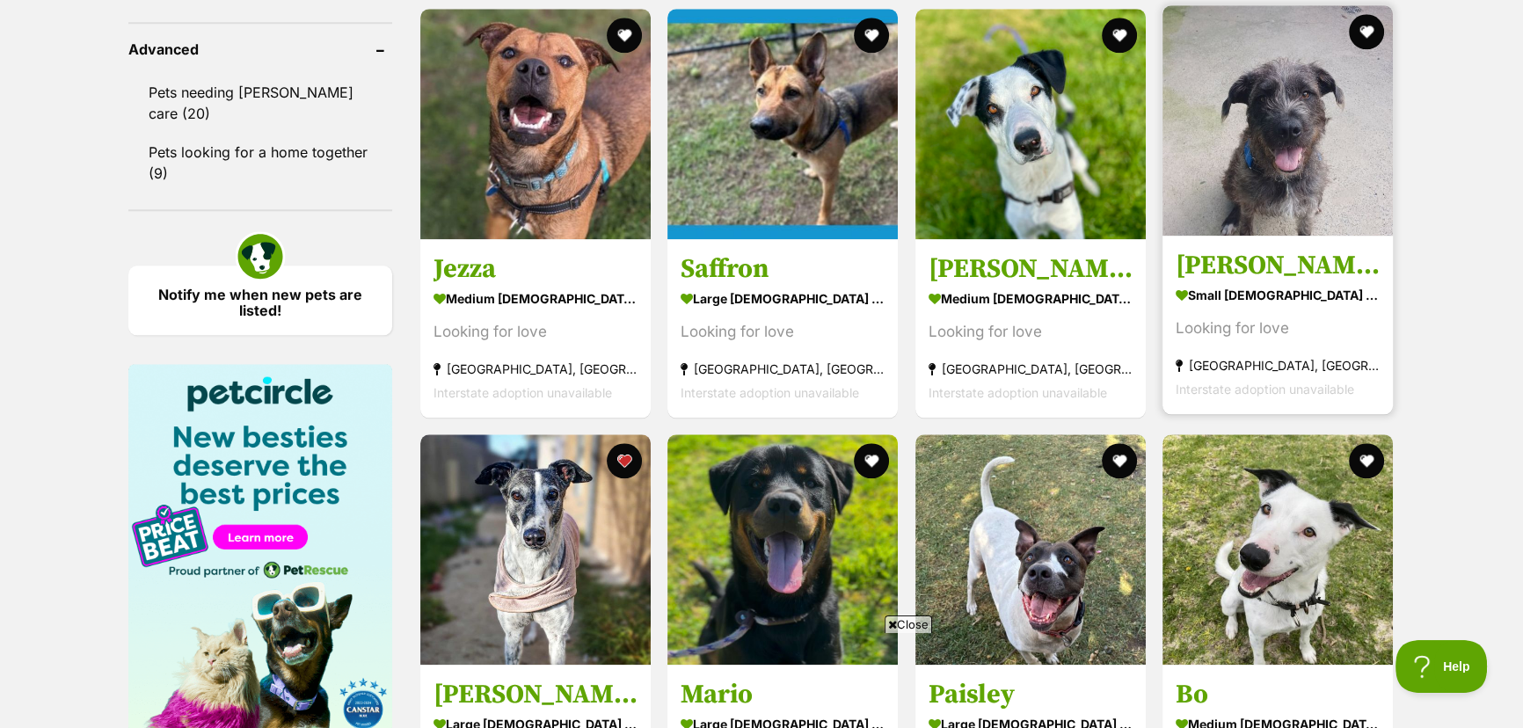
click at [1226, 128] on img at bounding box center [1278, 120] width 230 height 230
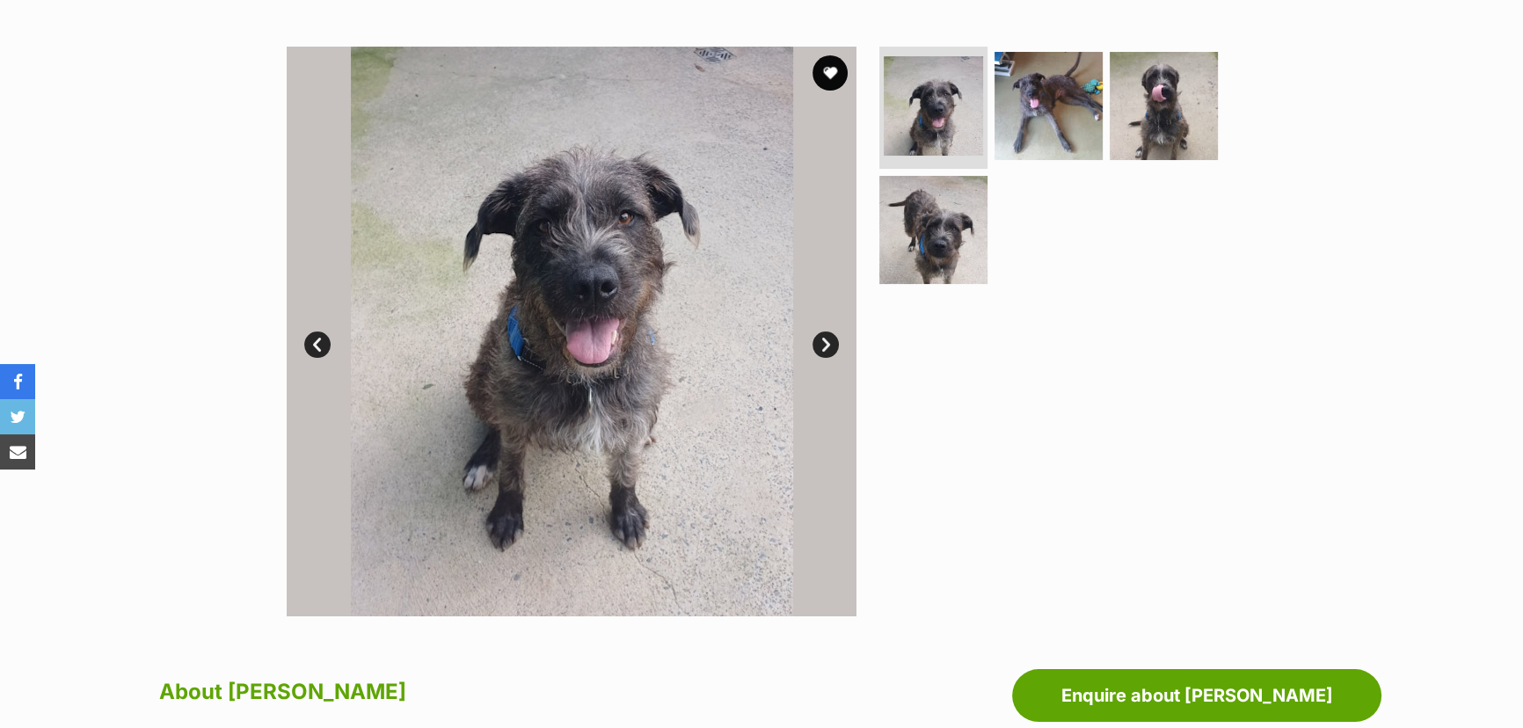
click at [825, 340] on link "Next" at bounding box center [826, 345] width 26 height 26
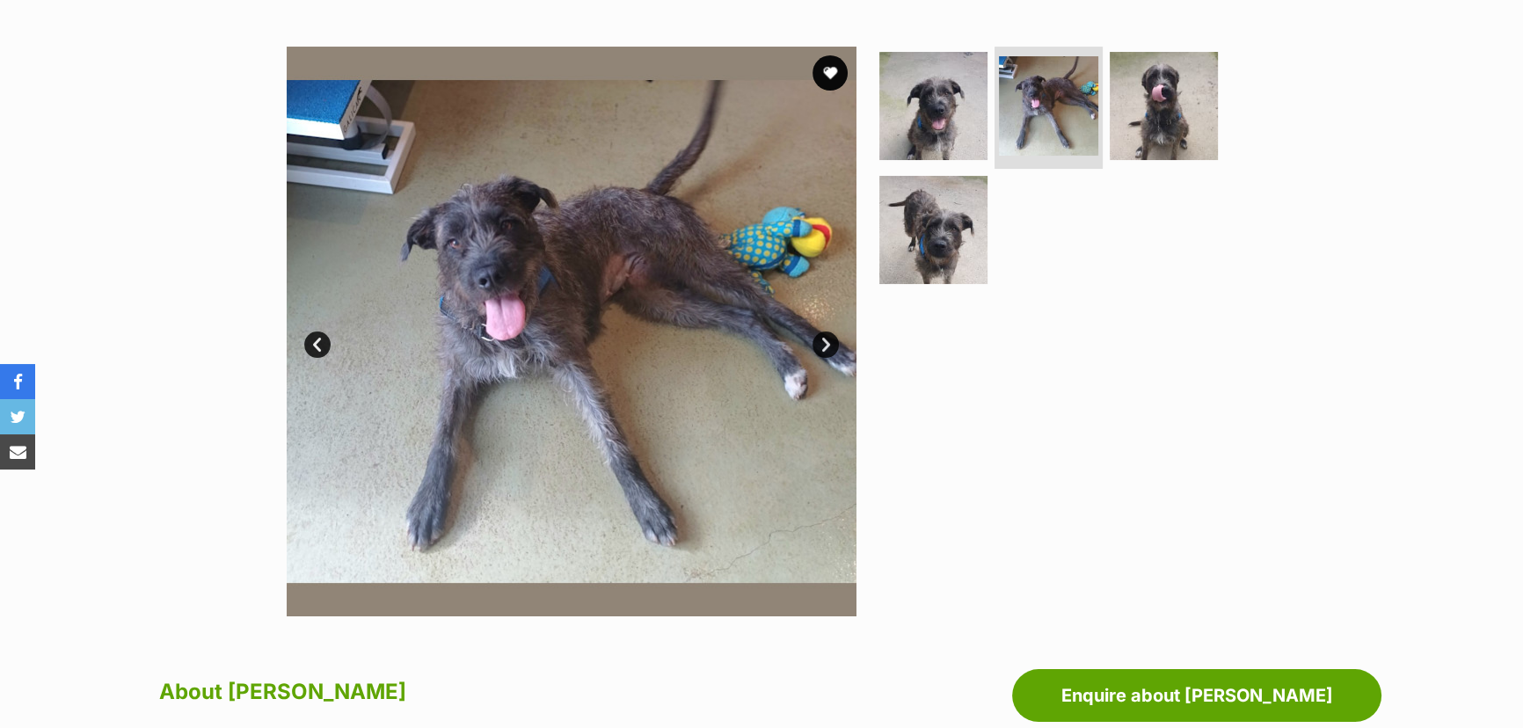
click at [826, 340] on link "Next" at bounding box center [826, 345] width 26 height 26
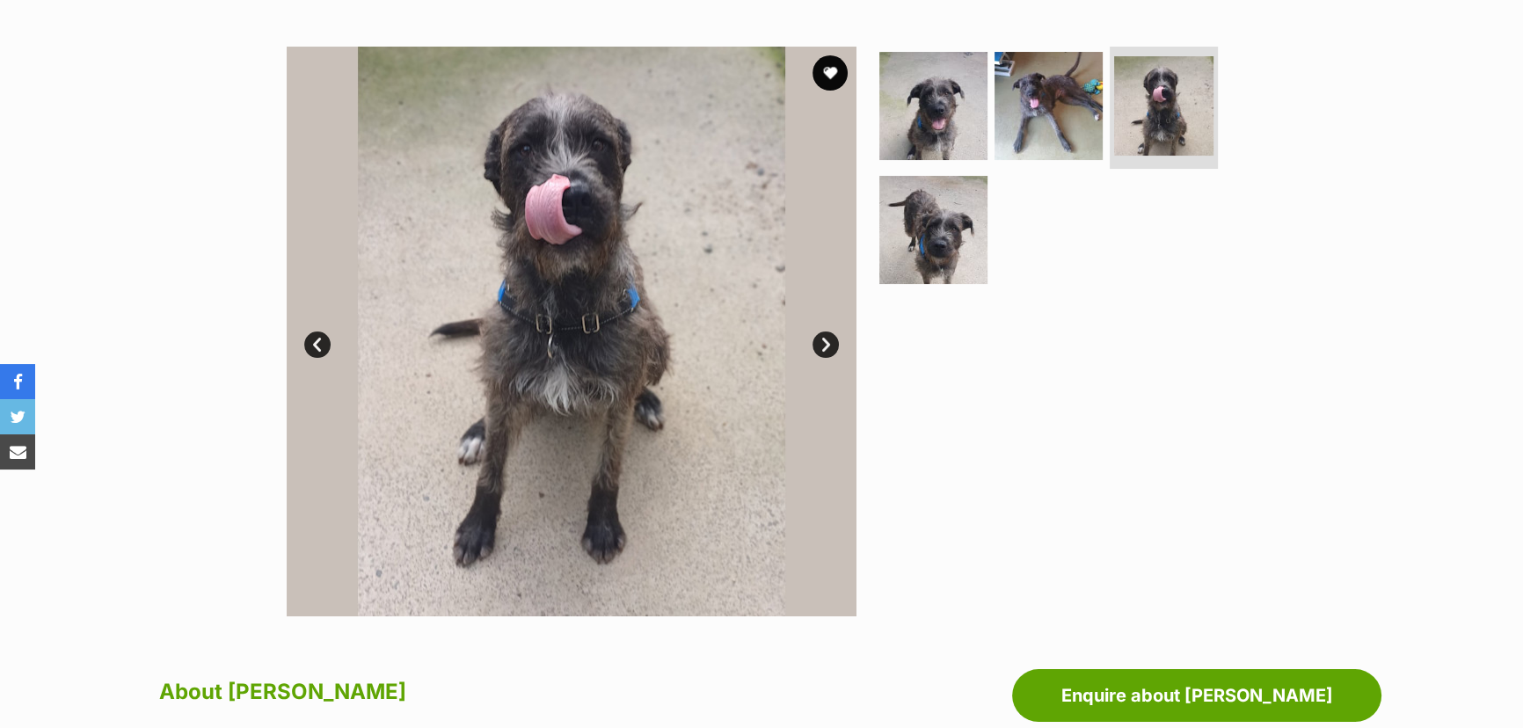
click at [826, 340] on link "Next" at bounding box center [826, 345] width 26 height 26
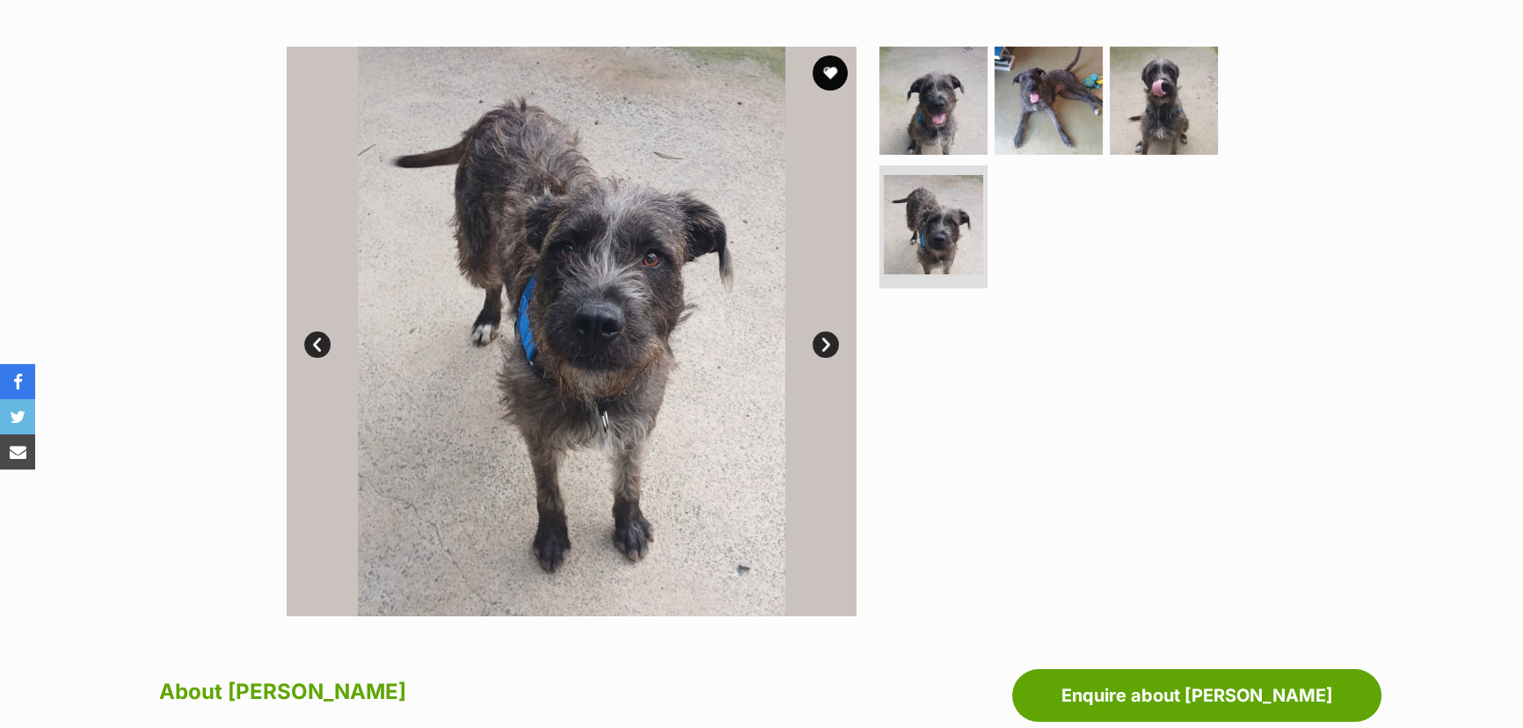
click at [826, 340] on link "Next" at bounding box center [826, 345] width 26 height 26
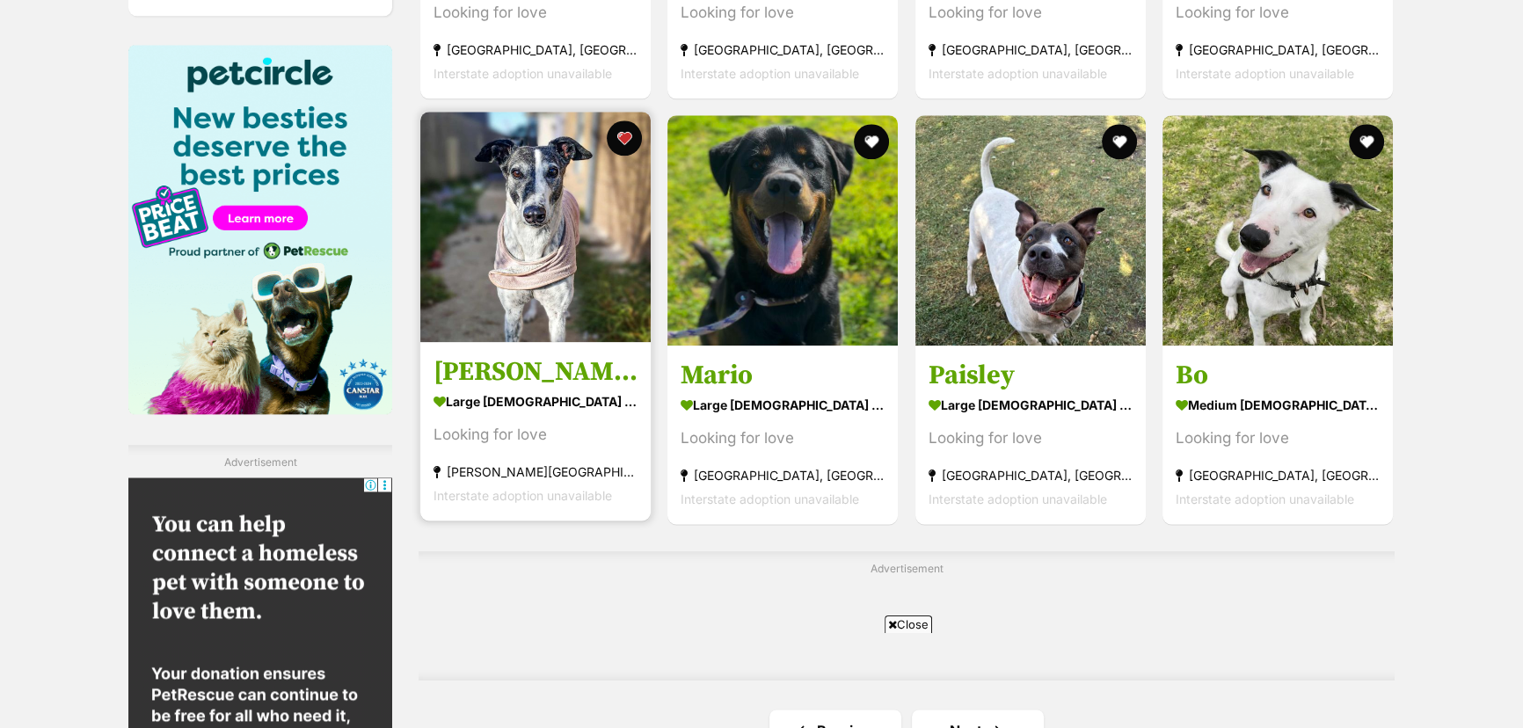
click at [537, 259] on img at bounding box center [535, 227] width 230 height 230
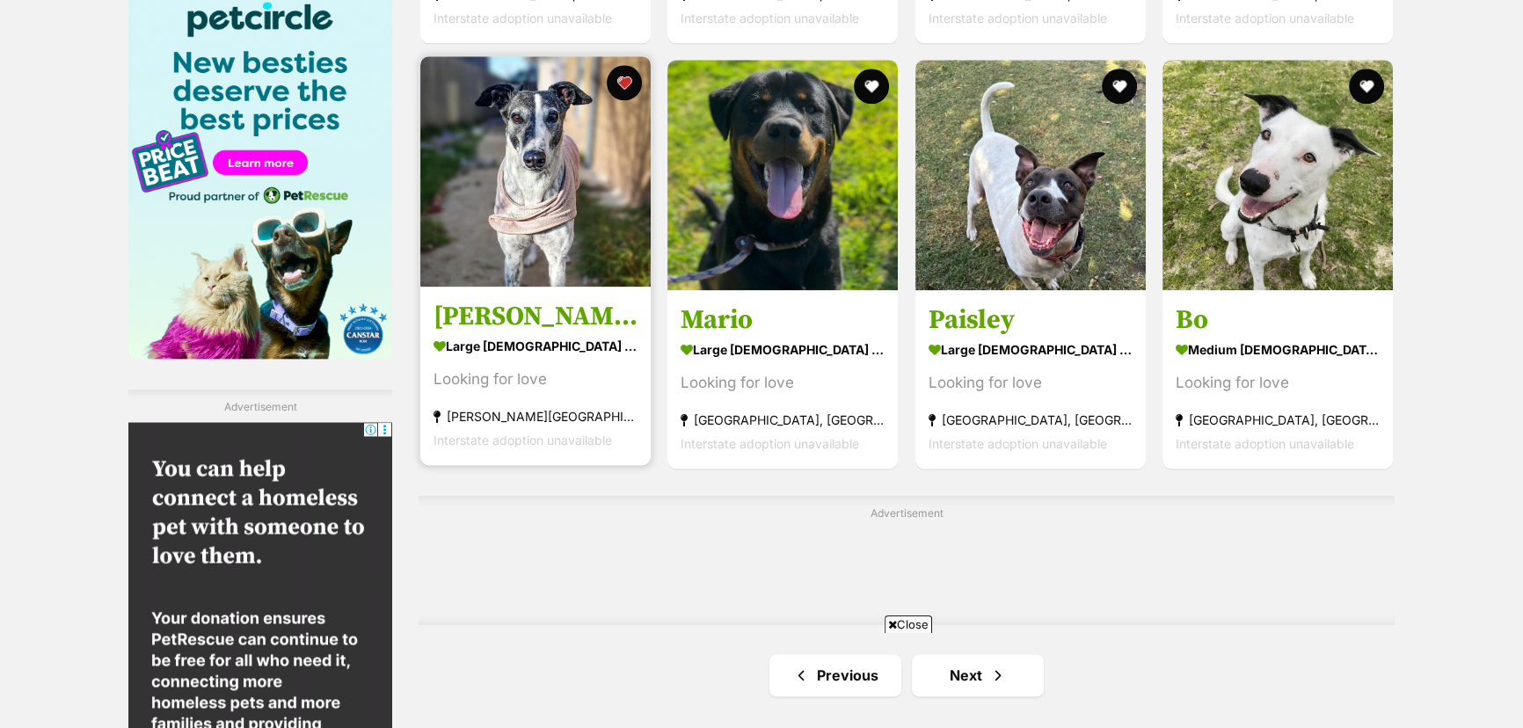
scroll to position [2729, 0]
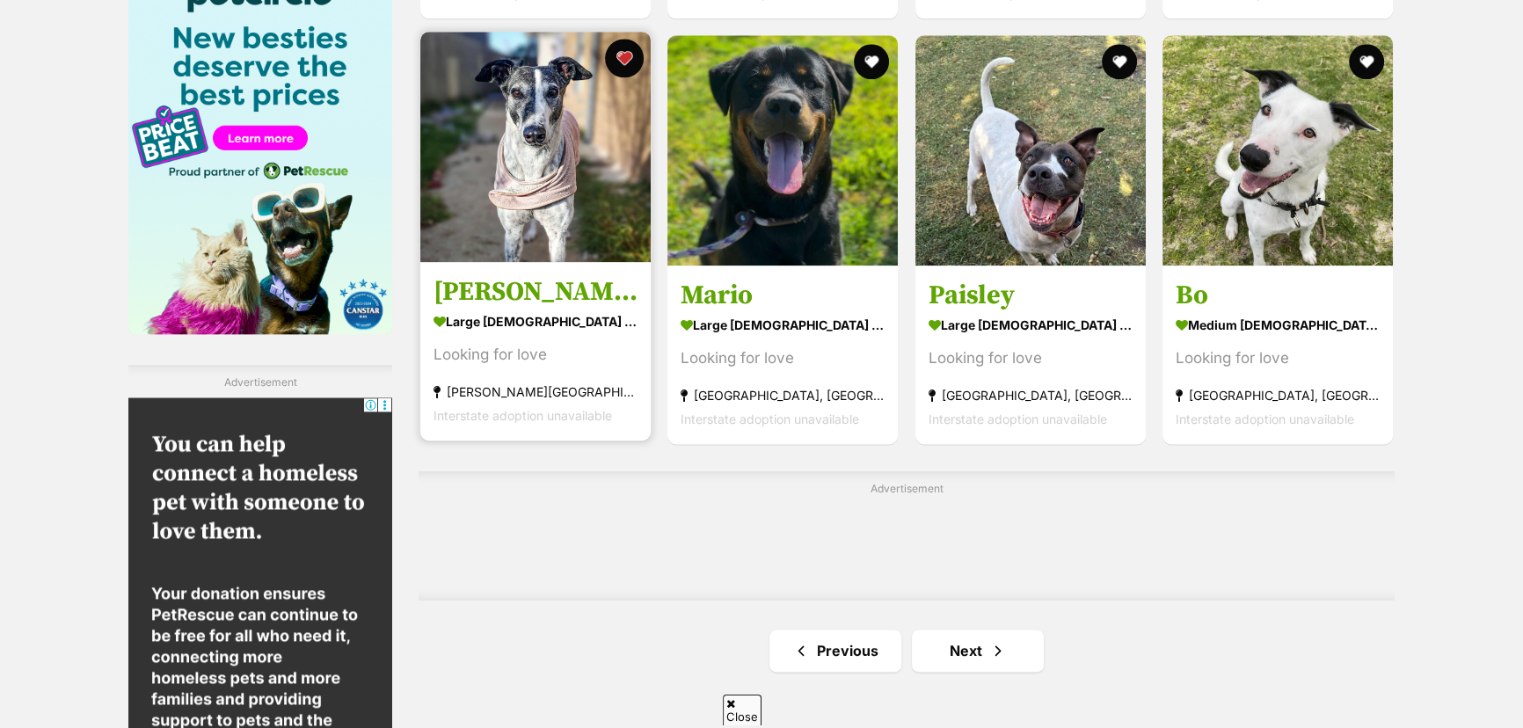
drag, startPoint x: 627, startPoint y: 47, endPoint x: 627, endPoint y: 69, distance: 22.9
click at [627, 47] on button "favourite" at bounding box center [624, 58] width 39 height 39
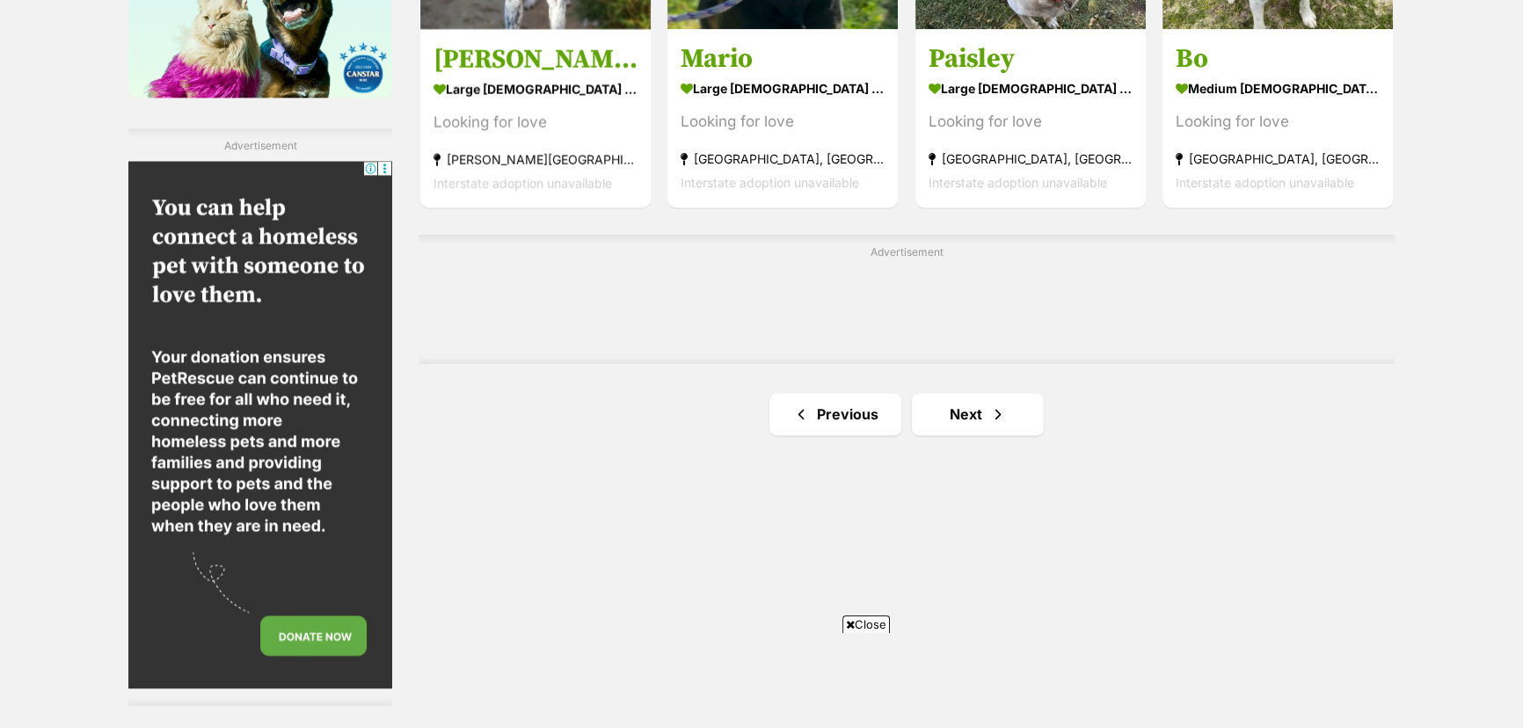
scroll to position [2969, 0]
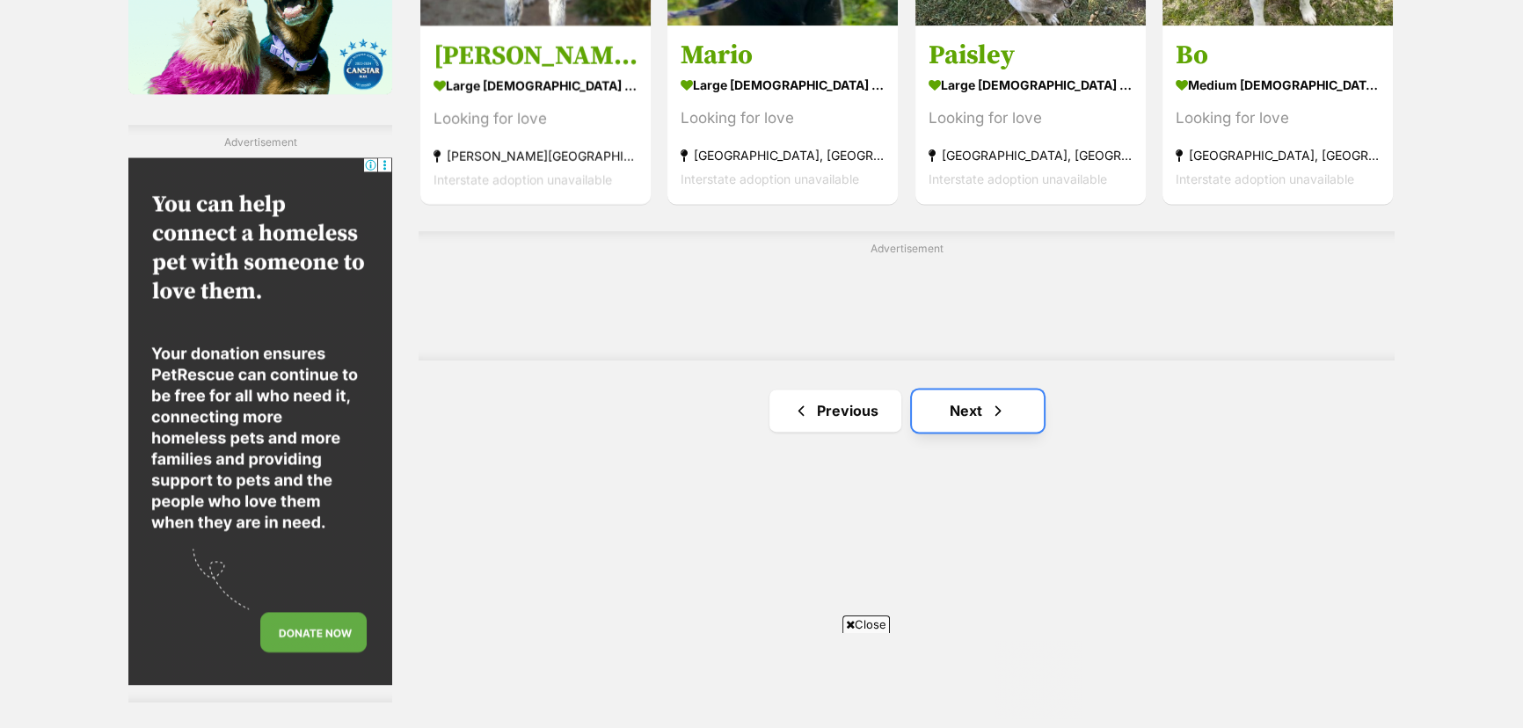
click at [976, 403] on link "Next" at bounding box center [978, 411] width 132 height 42
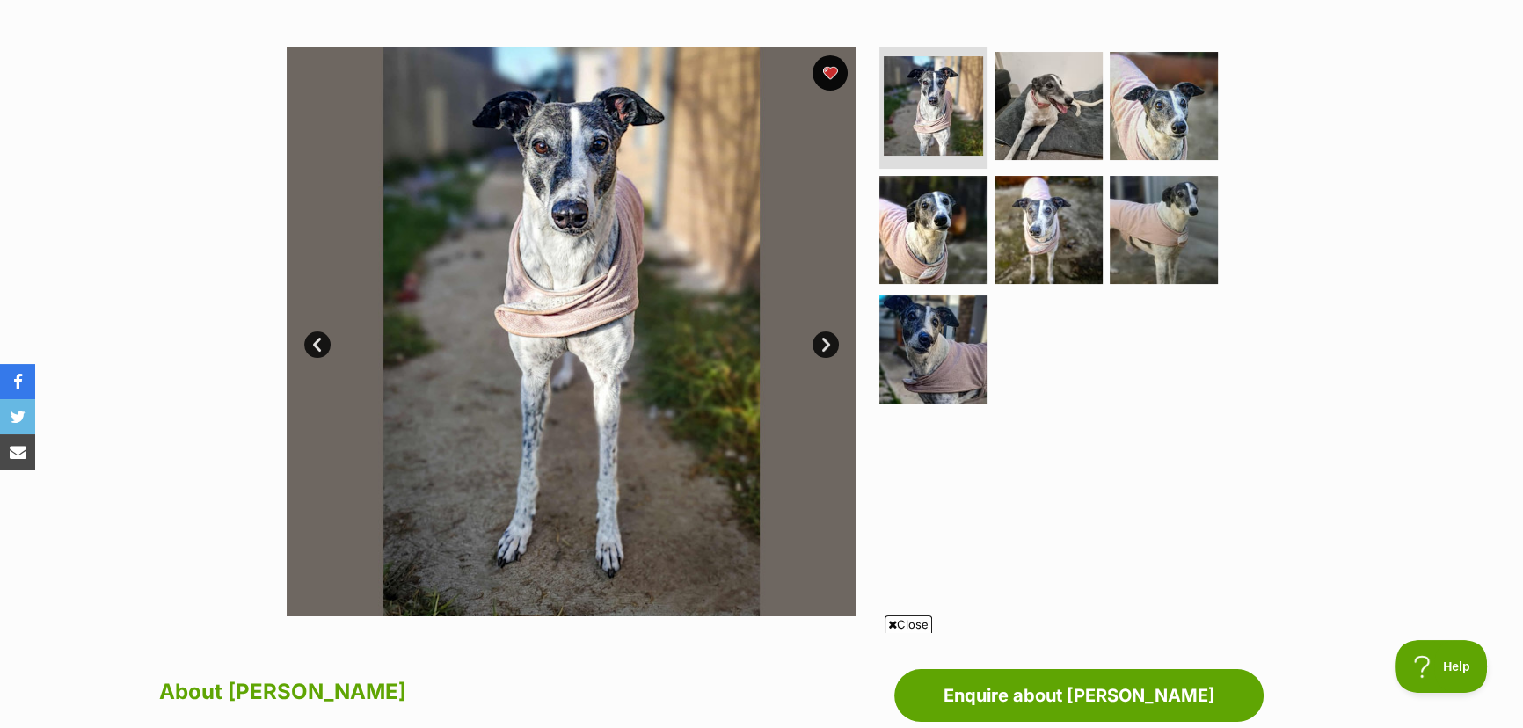
click at [823, 336] on link "Next" at bounding box center [826, 345] width 26 height 26
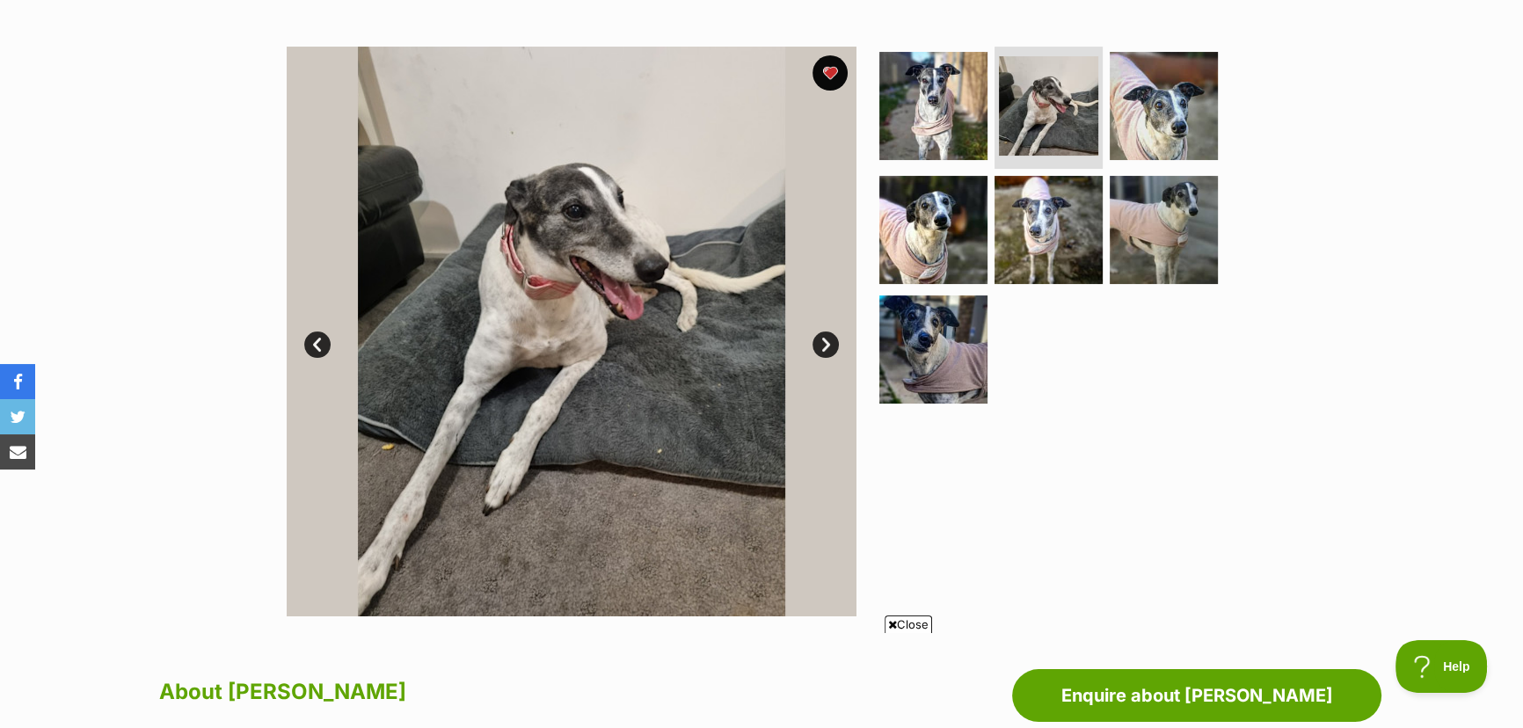
click at [823, 336] on link "Next" at bounding box center [826, 345] width 26 height 26
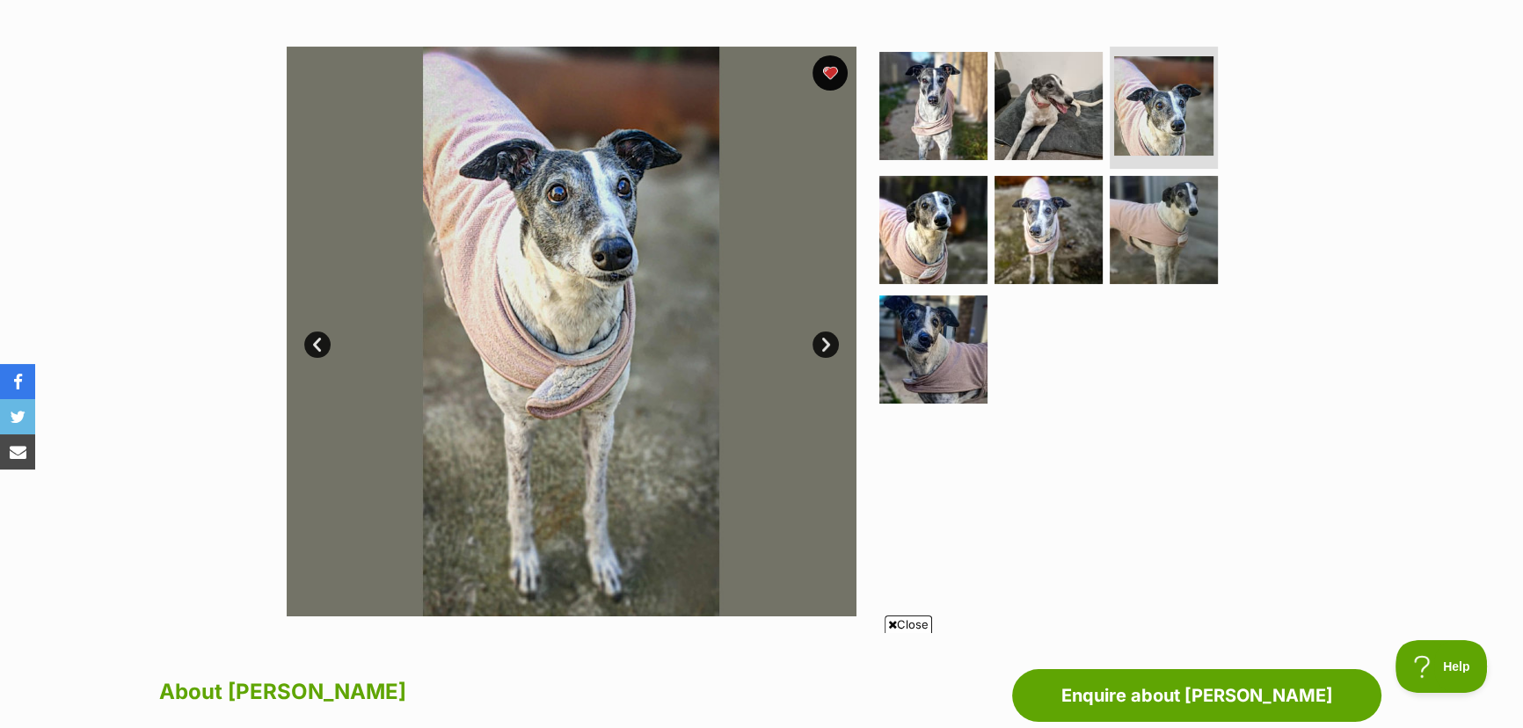
click at [823, 337] on link "Next" at bounding box center [826, 345] width 26 height 26
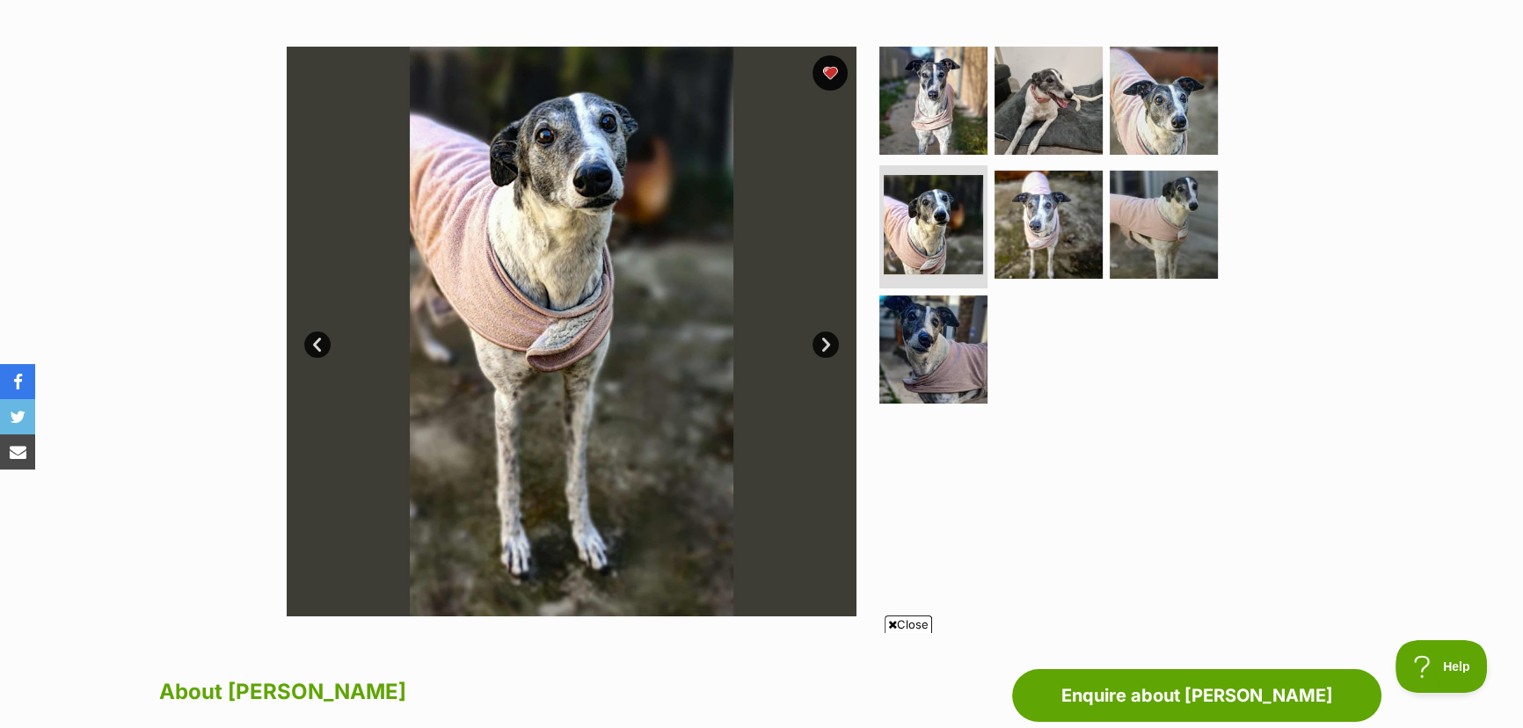
click at [823, 339] on link "Next" at bounding box center [826, 345] width 26 height 26
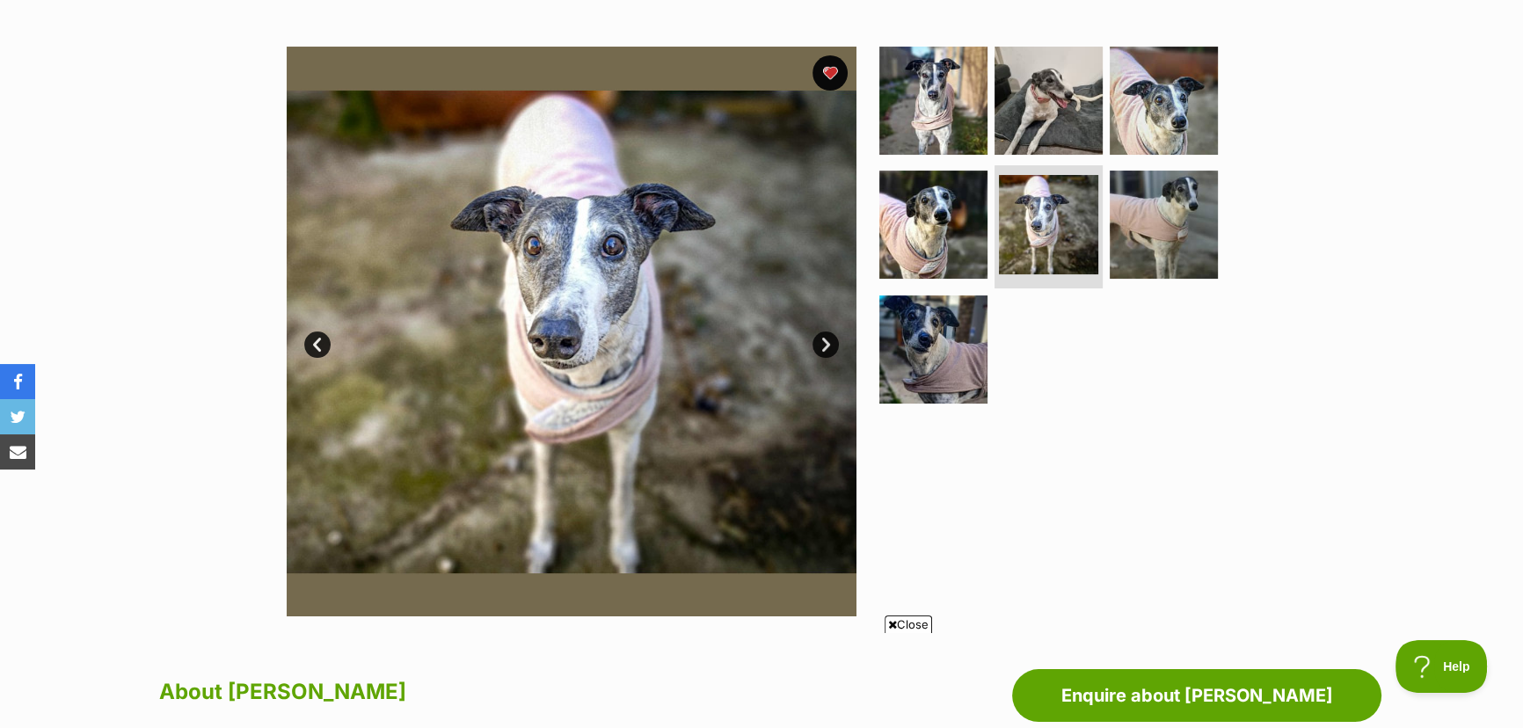
click at [823, 339] on link "Next" at bounding box center [826, 345] width 26 height 26
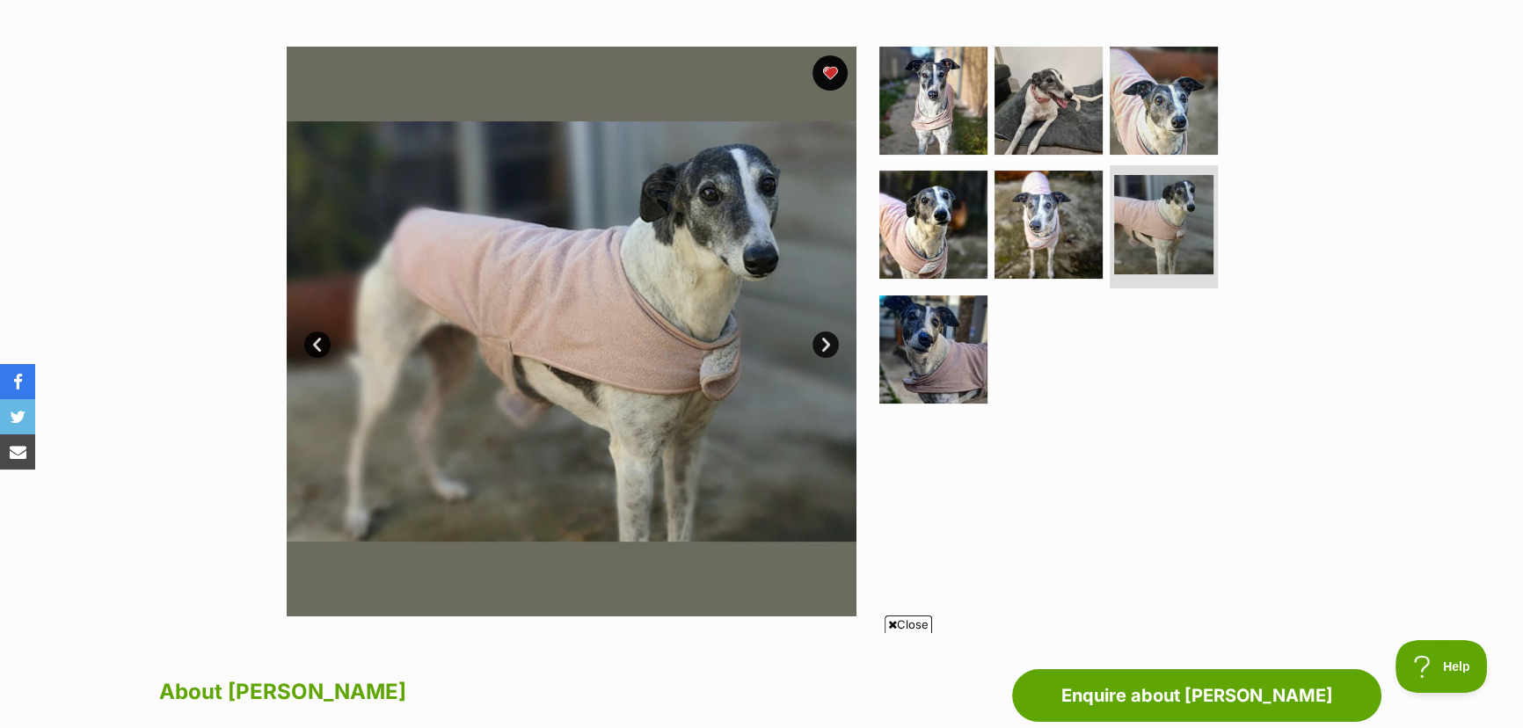
click at [823, 339] on link "Next" at bounding box center [826, 345] width 26 height 26
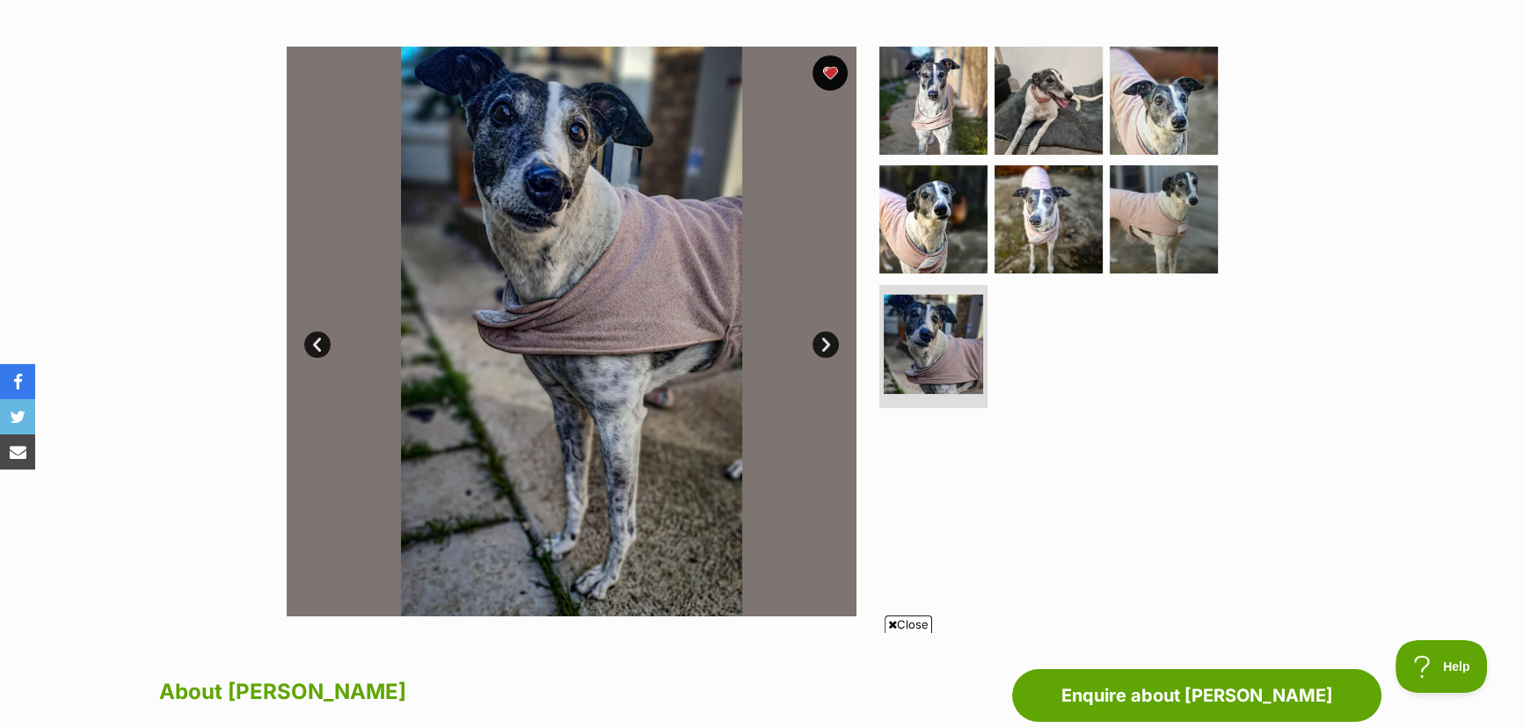
click at [823, 339] on link "Next" at bounding box center [826, 345] width 26 height 26
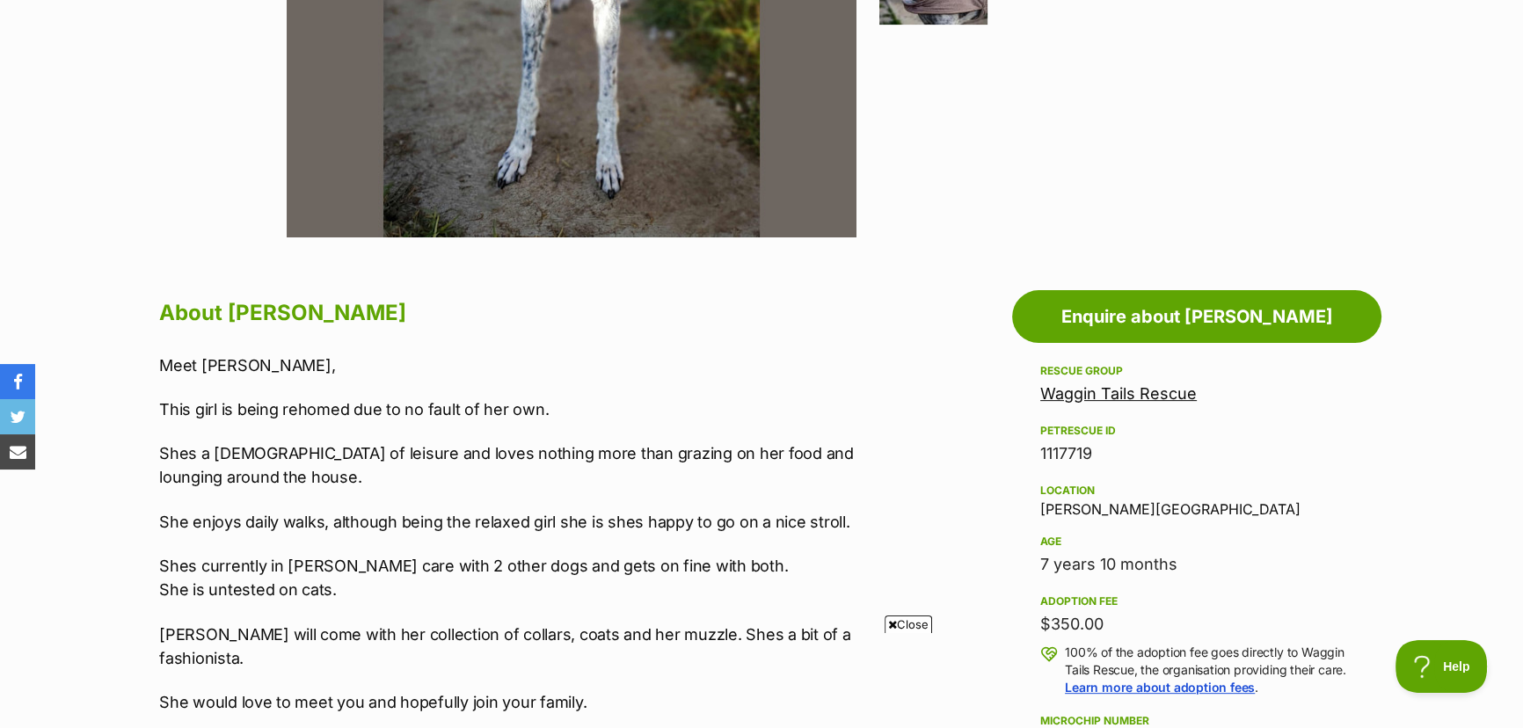
scroll to position [800, 0]
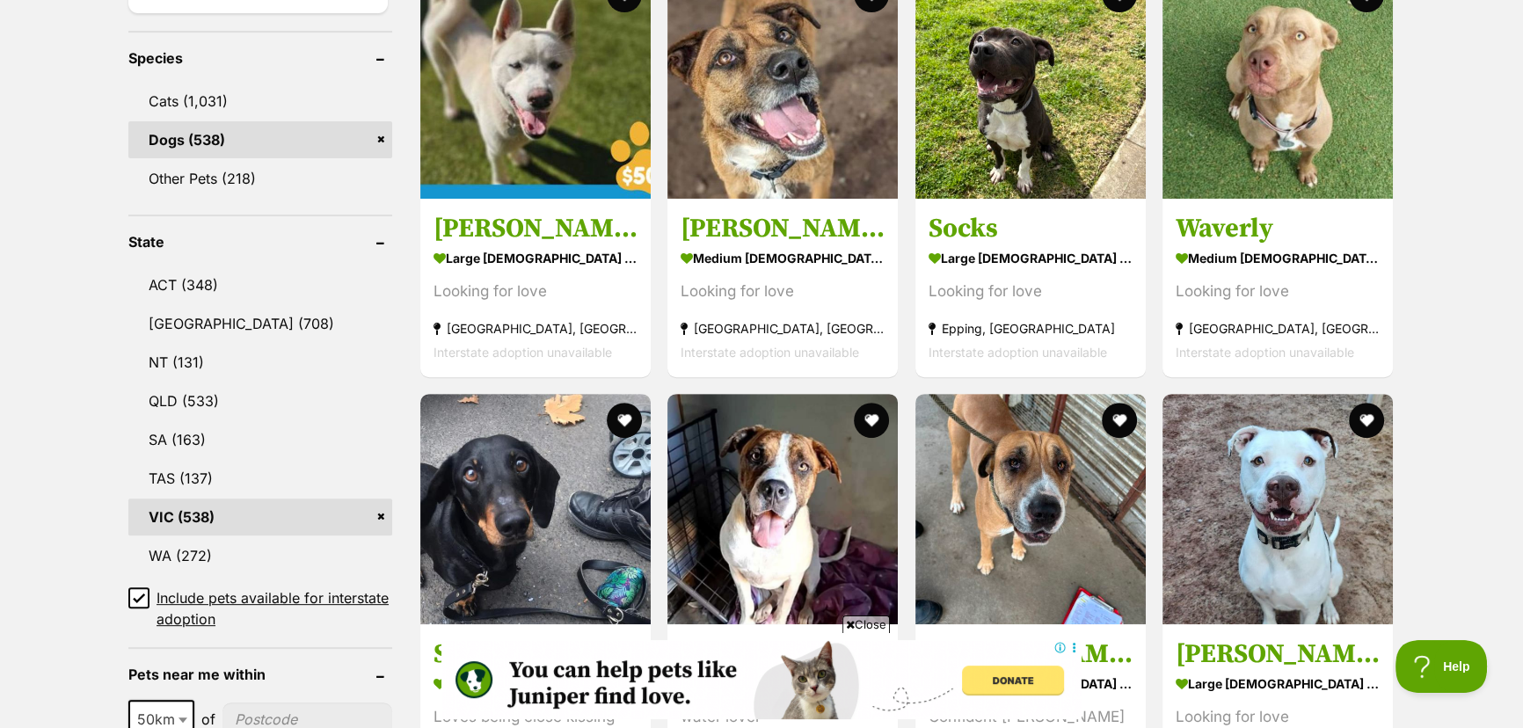
scroll to position [880, 0]
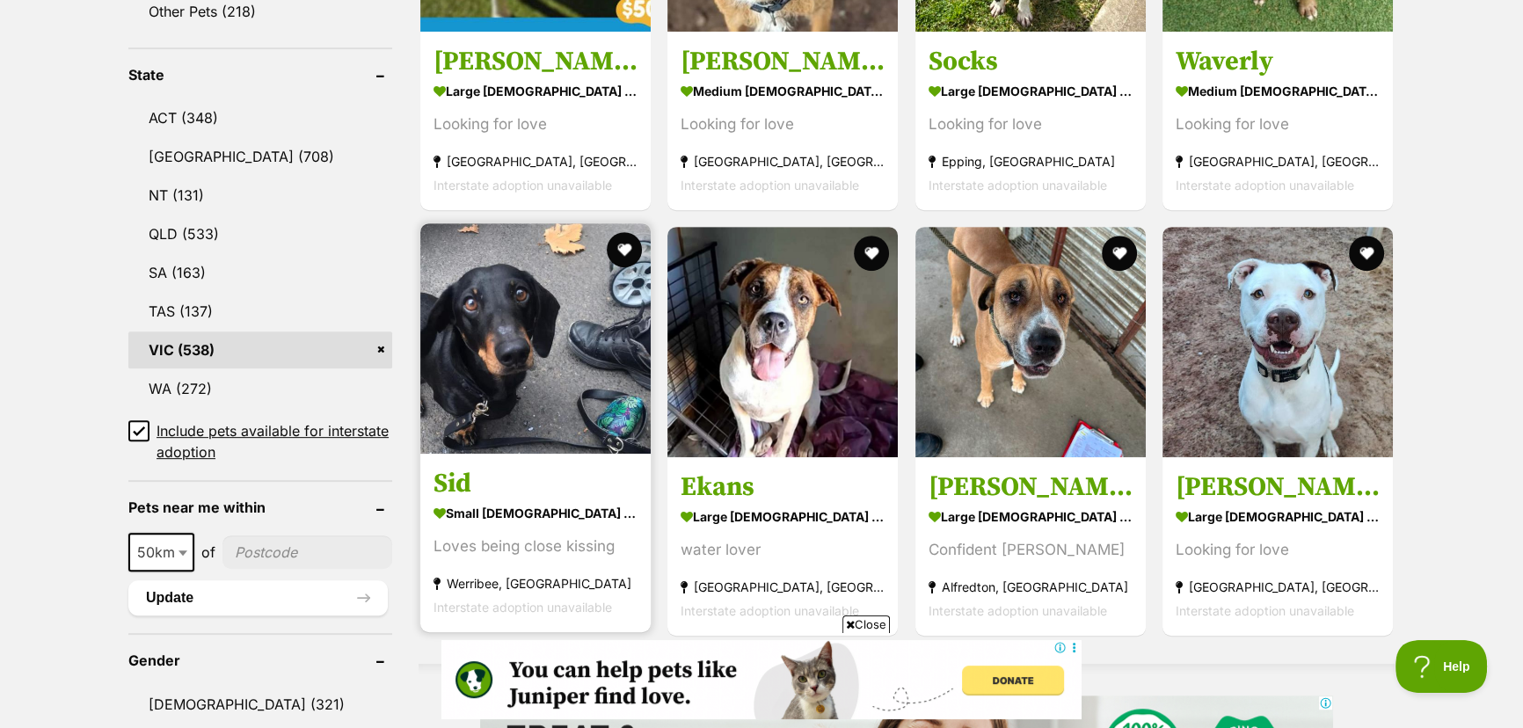
click at [527, 355] on img at bounding box center [535, 338] width 230 height 230
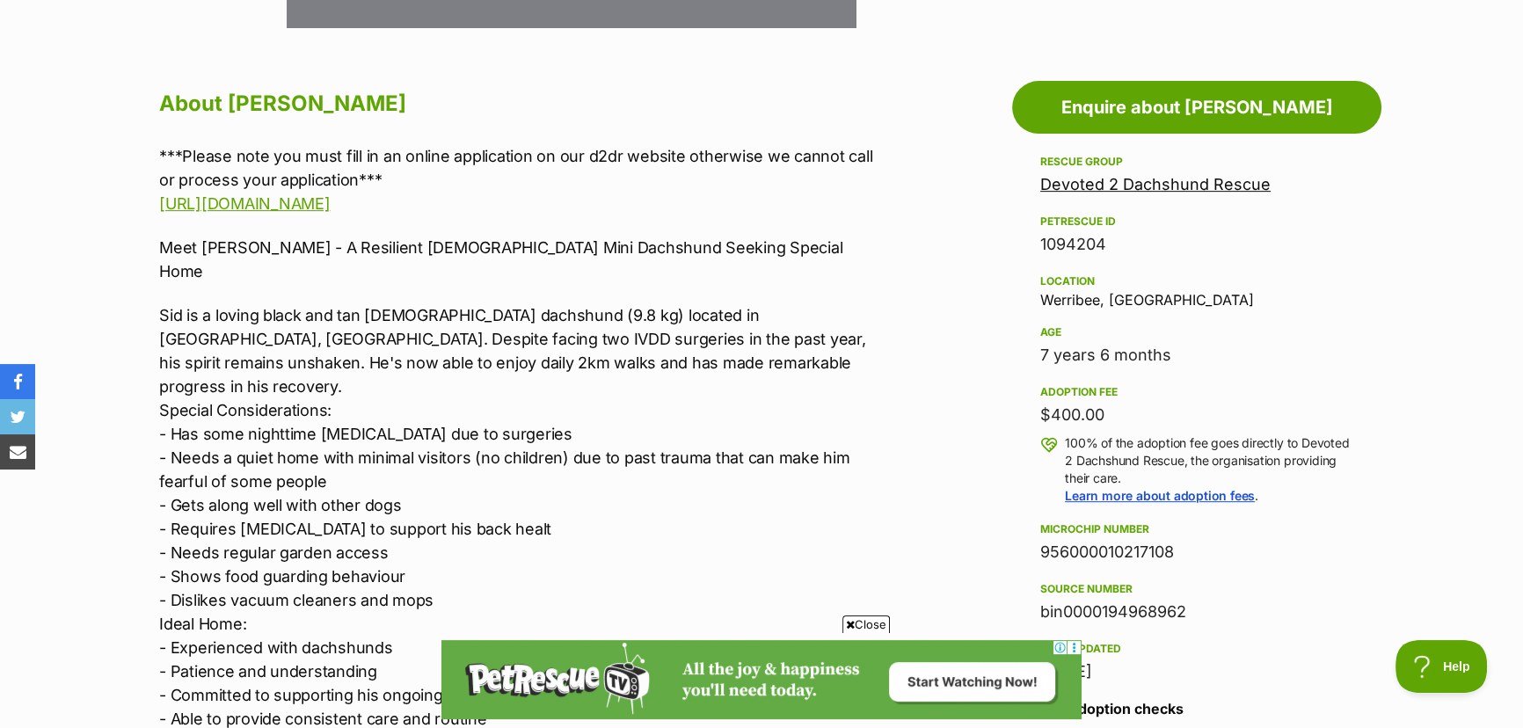
scroll to position [959, 0]
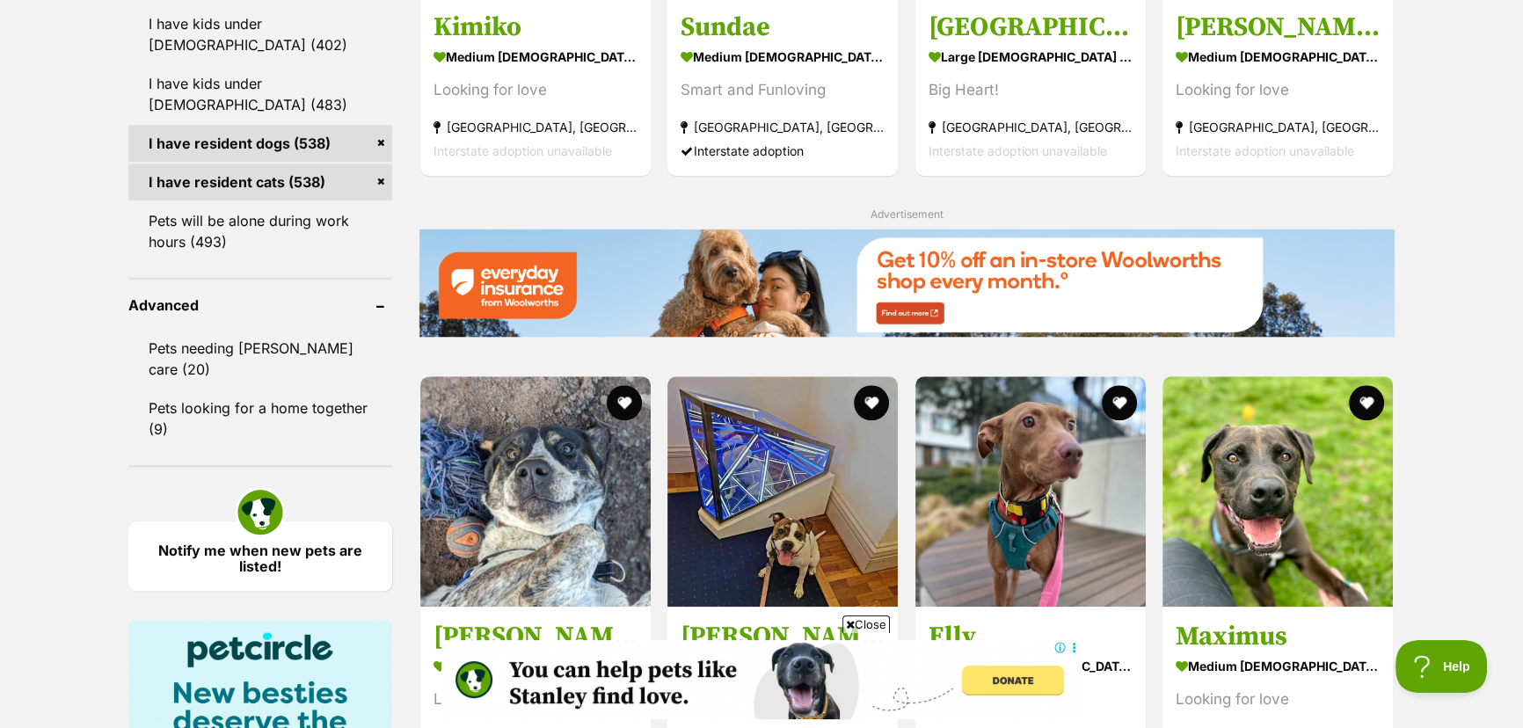
scroll to position [2093, 0]
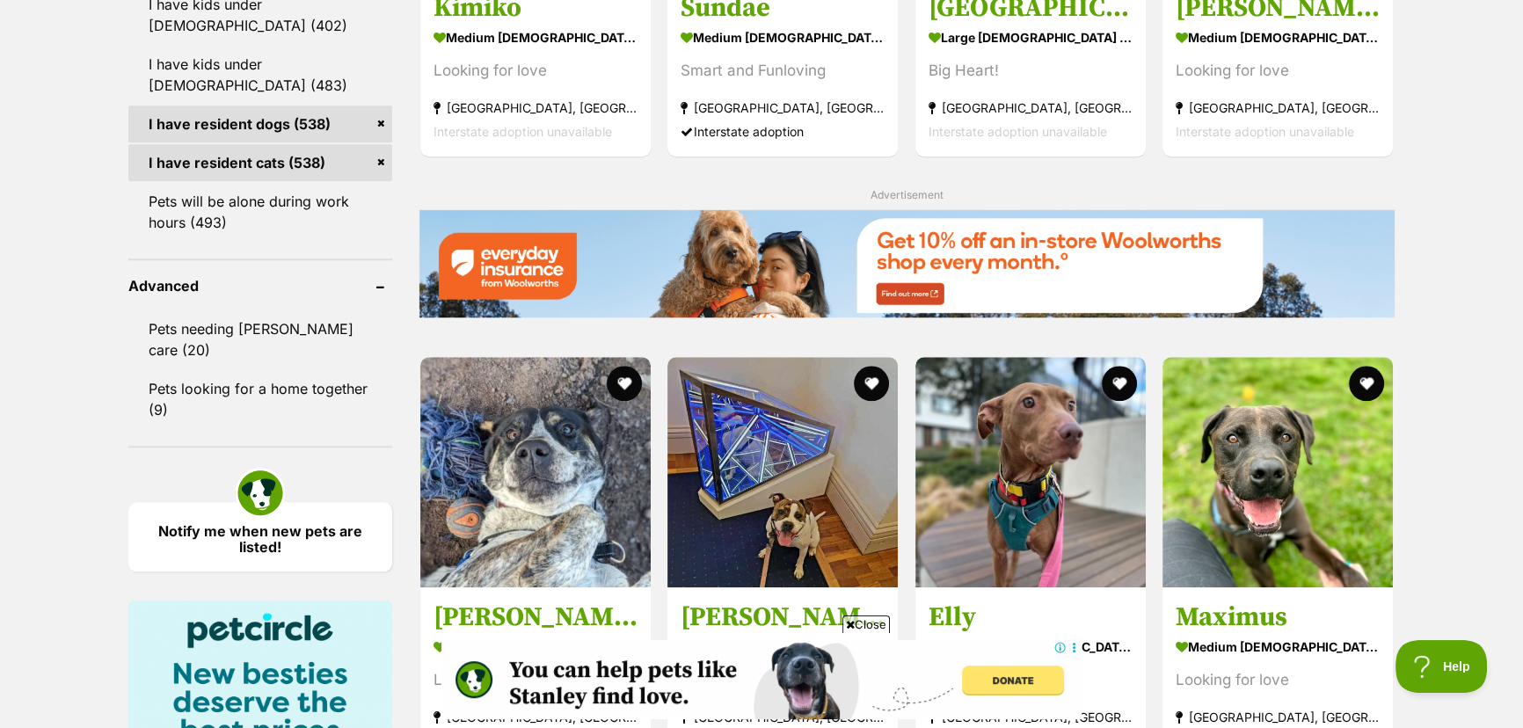
click at [871, 627] on span "Close" at bounding box center [866, 625] width 47 height 18
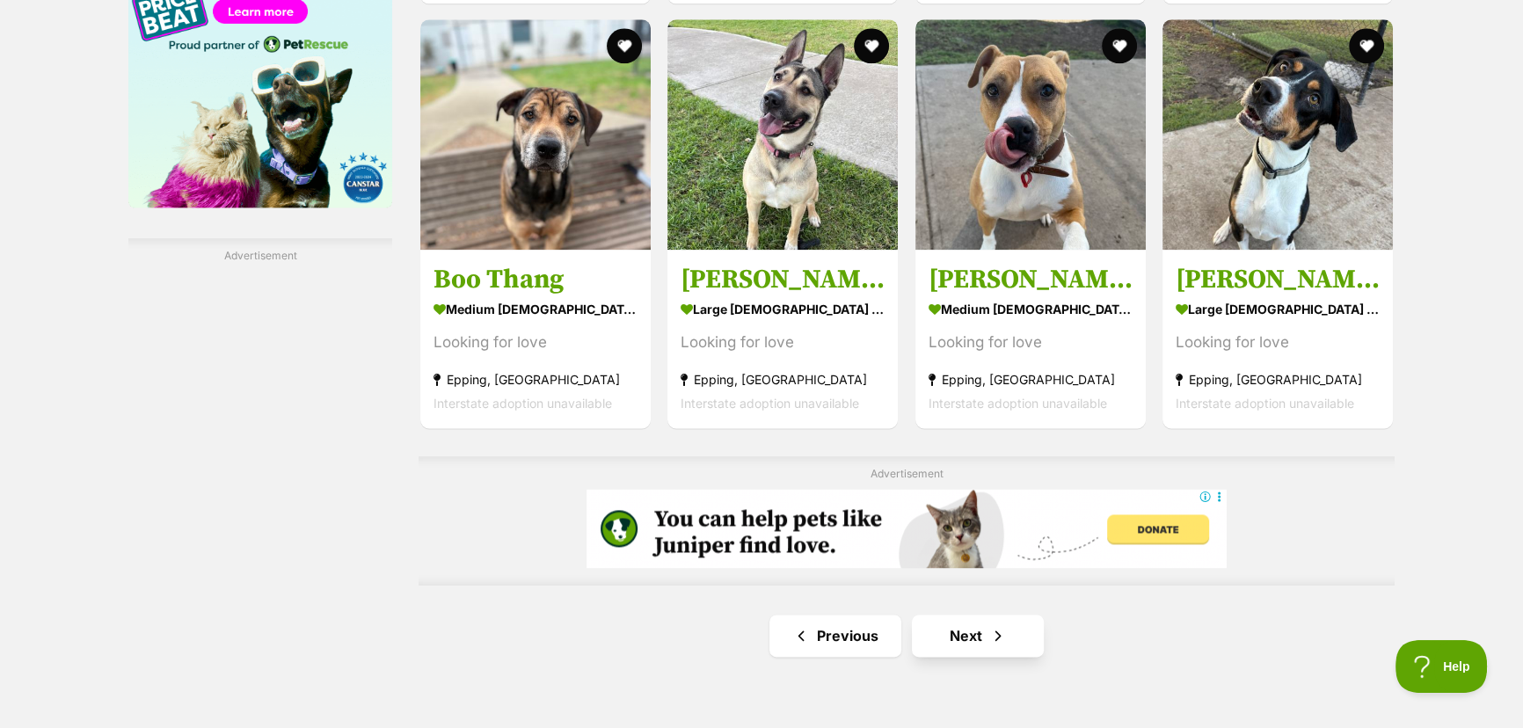
scroll to position [2894, 0]
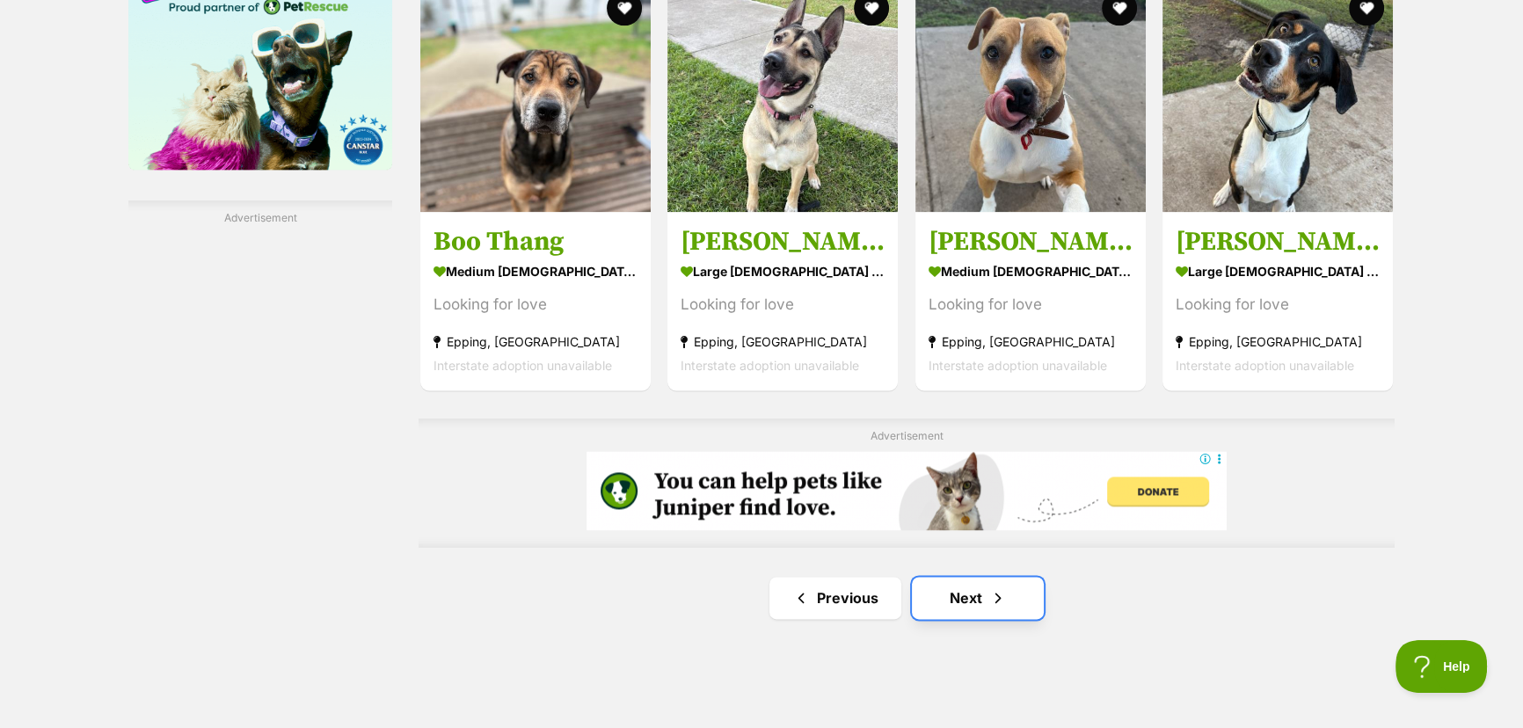
click at [959, 589] on link "Next" at bounding box center [978, 598] width 132 height 42
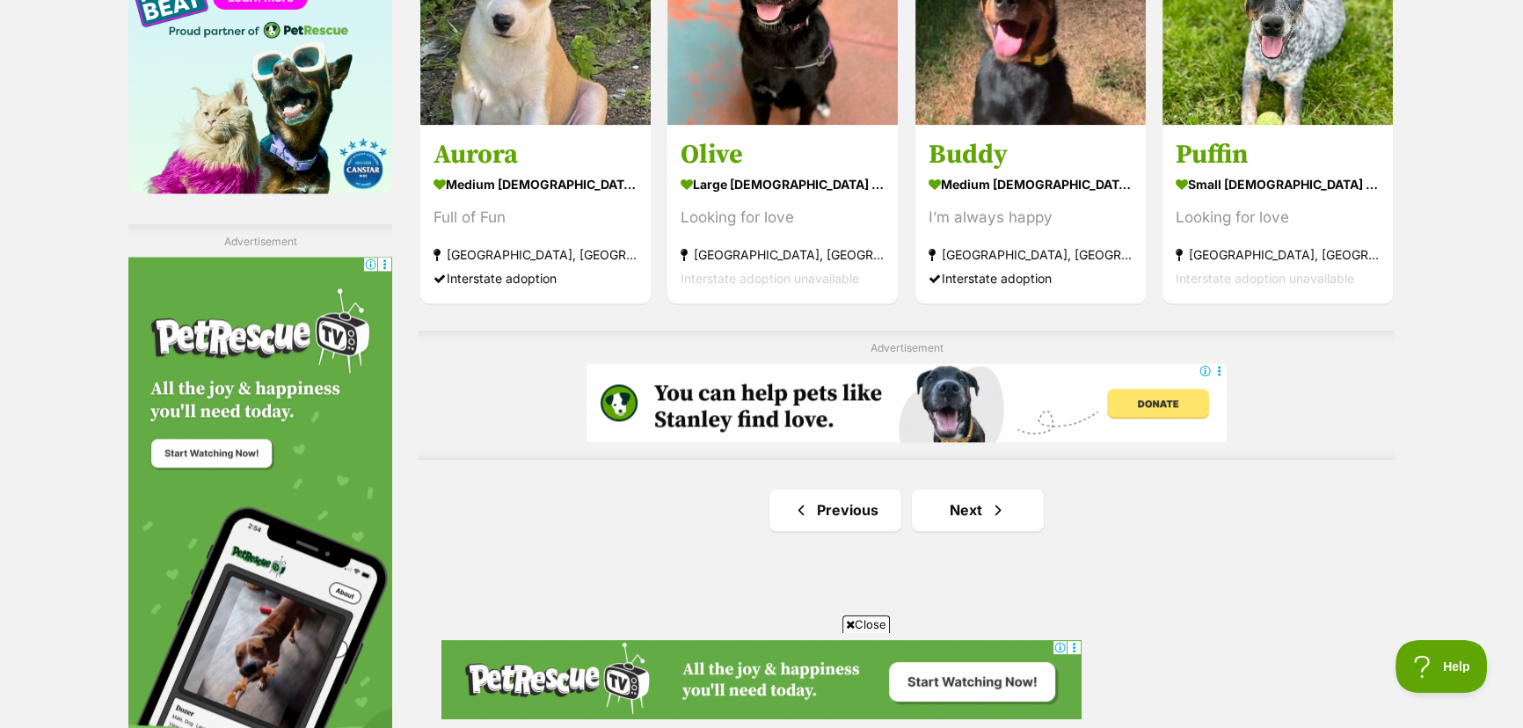
scroll to position [2894, 0]
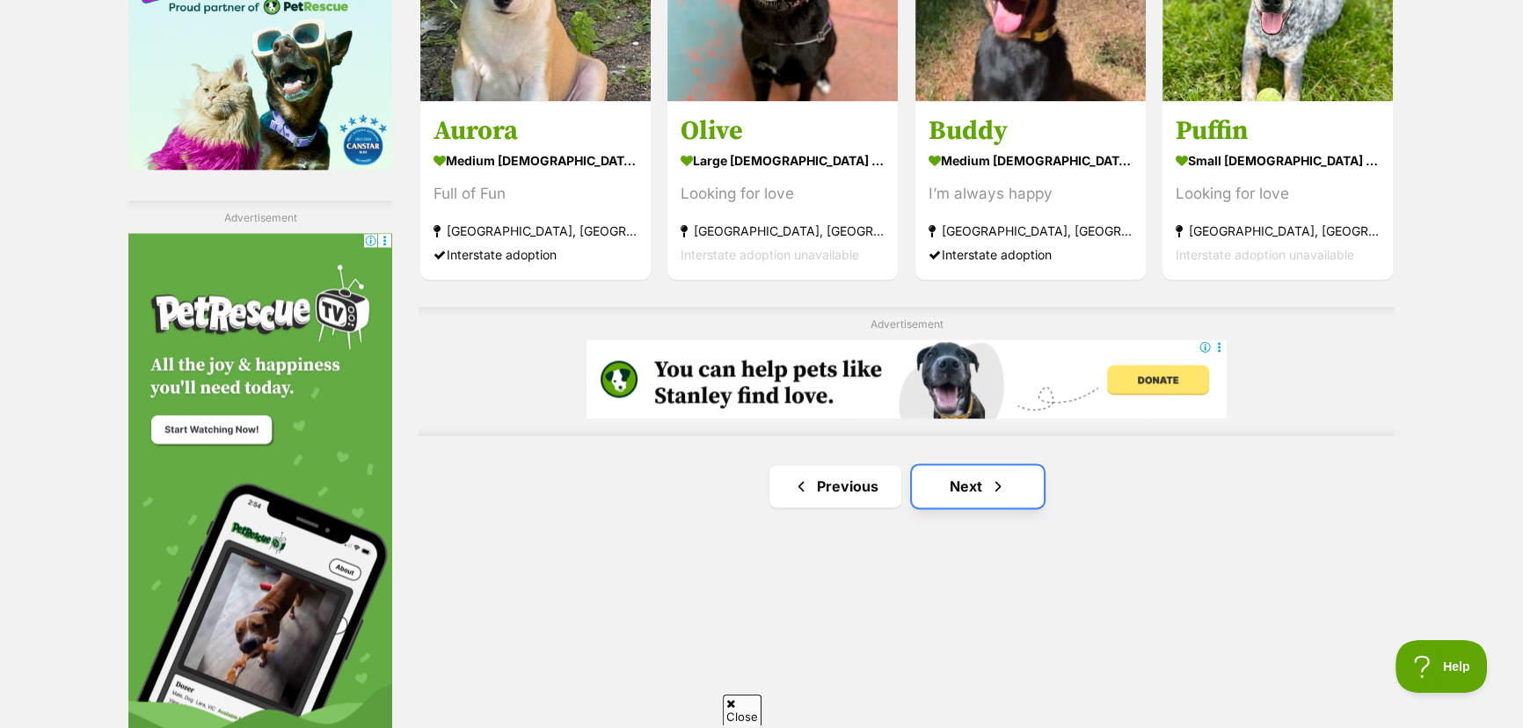
click at [963, 486] on link "Next" at bounding box center [978, 486] width 132 height 42
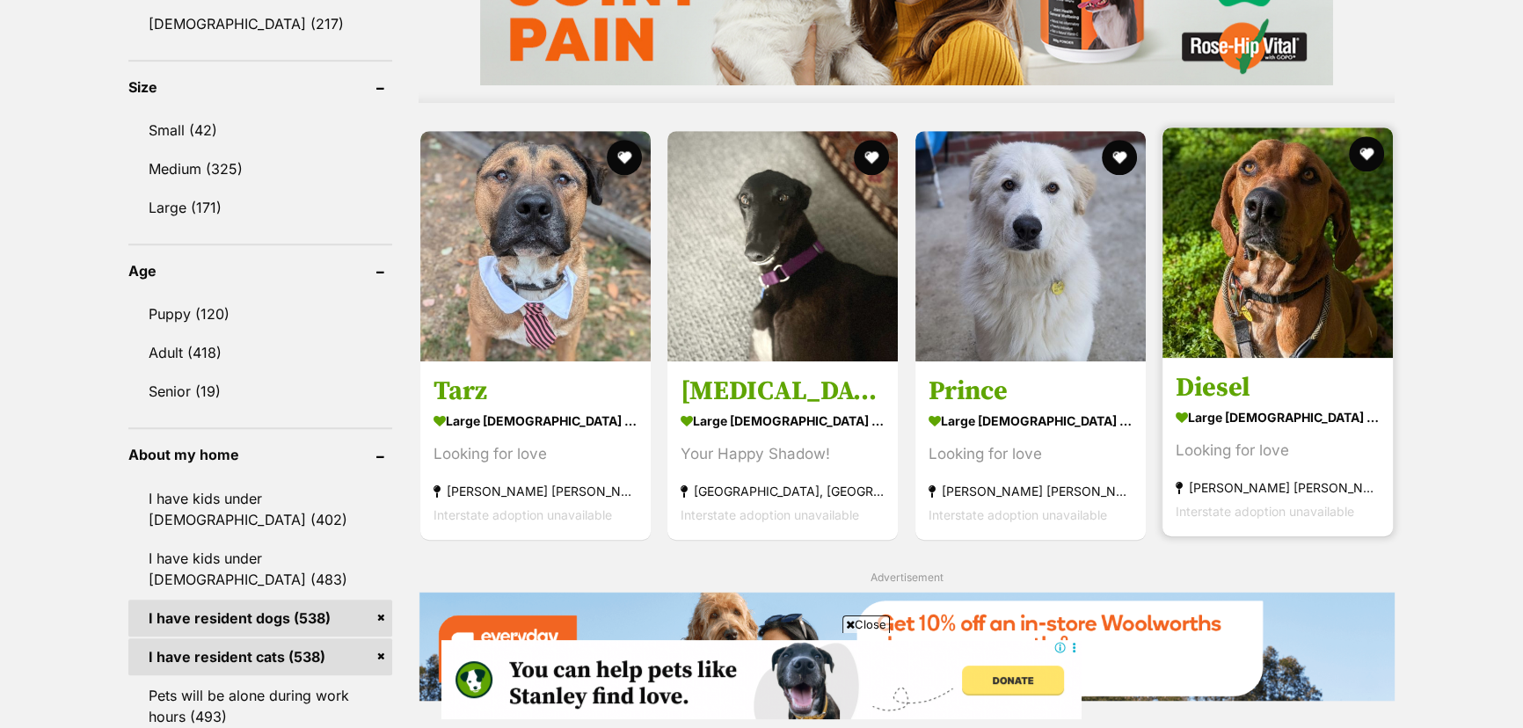
click at [1276, 343] on img at bounding box center [1278, 243] width 230 height 230
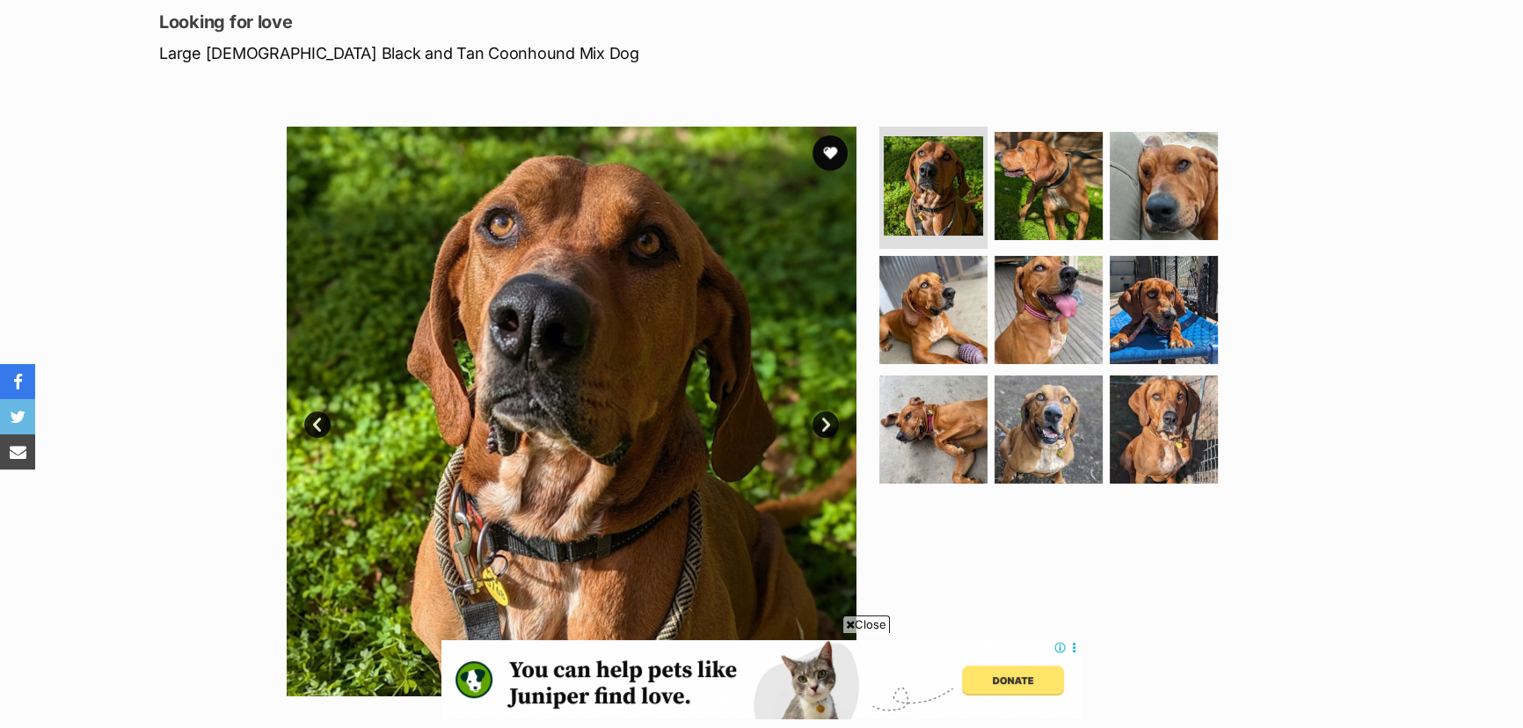
click at [817, 422] on link "Next" at bounding box center [826, 425] width 26 height 26
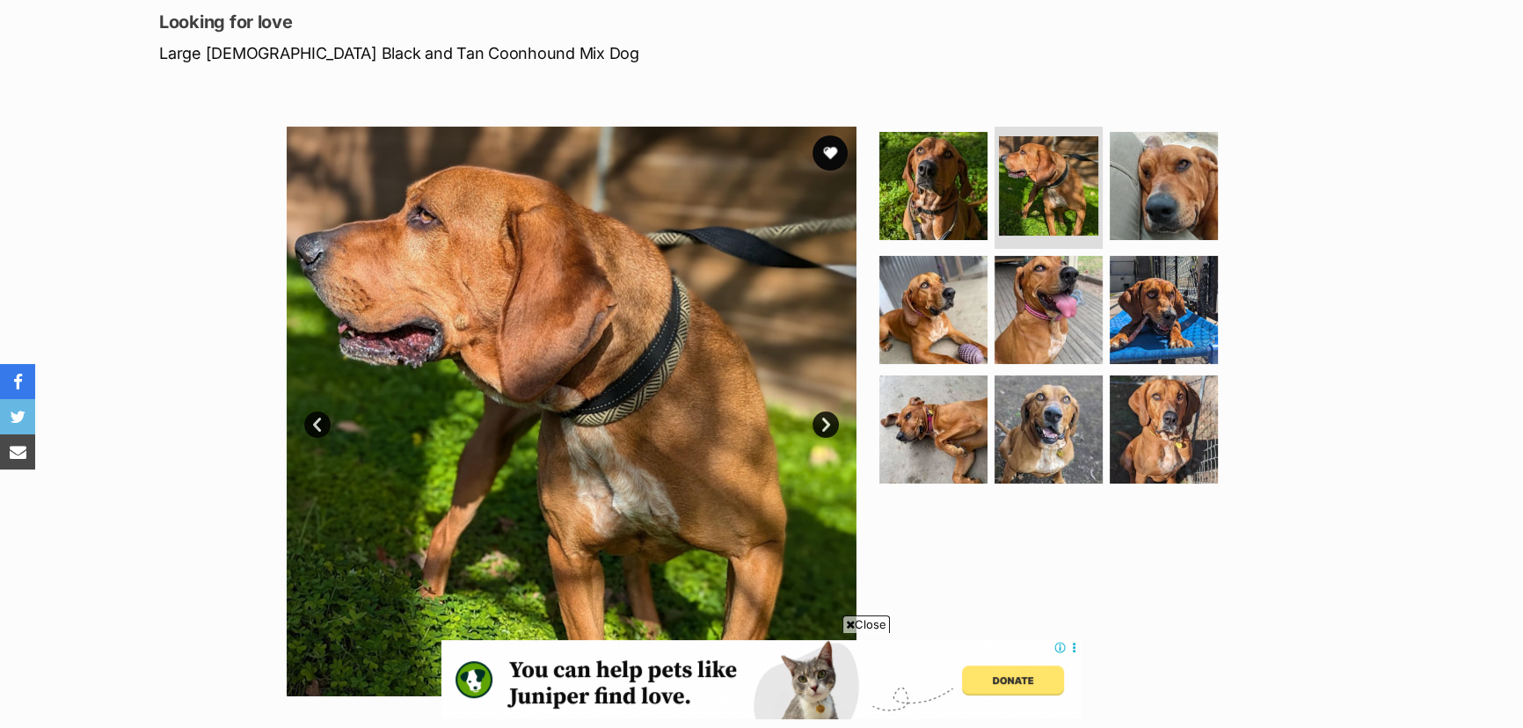
click at [817, 422] on link "Next" at bounding box center [826, 425] width 26 height 26
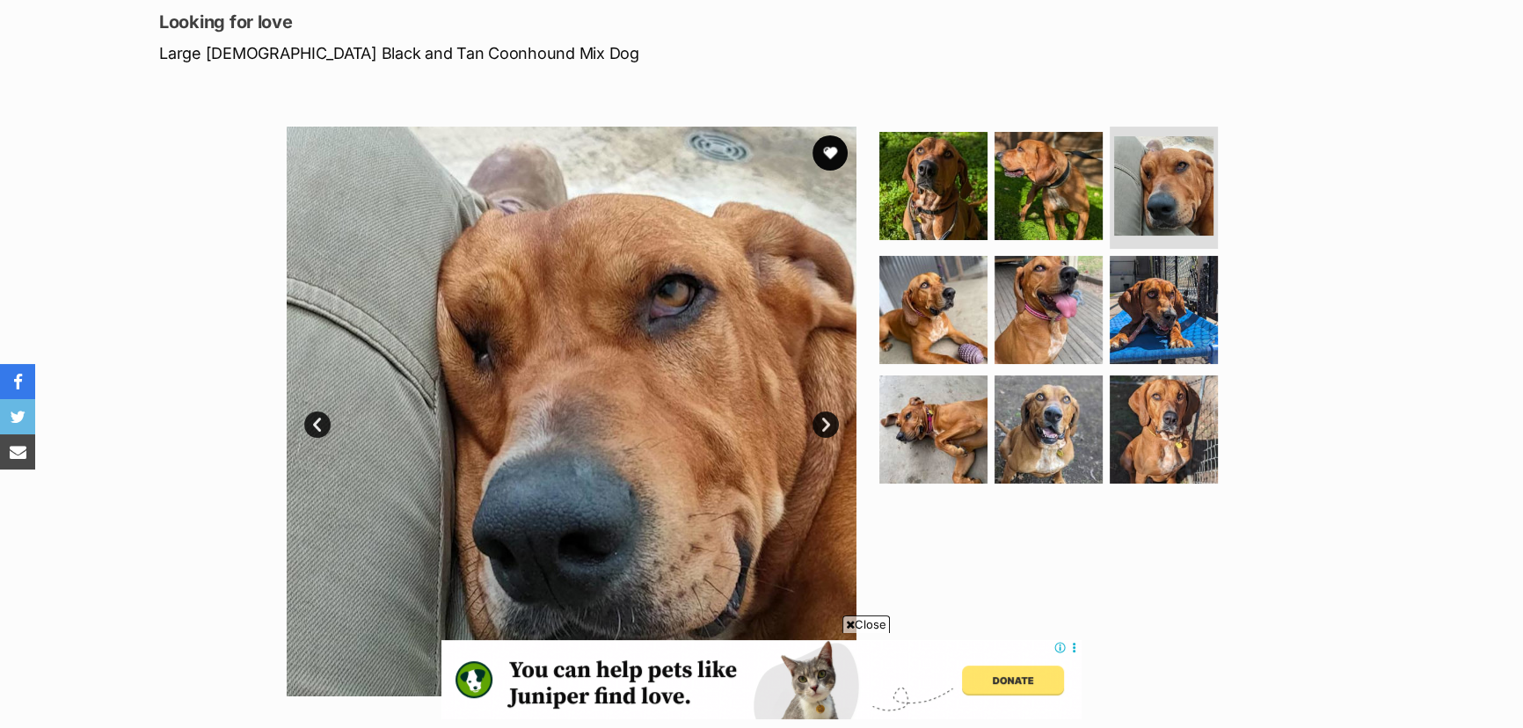
click at [817, 422] on link "Next" at bounding box center [826, 425] width 26 height 26
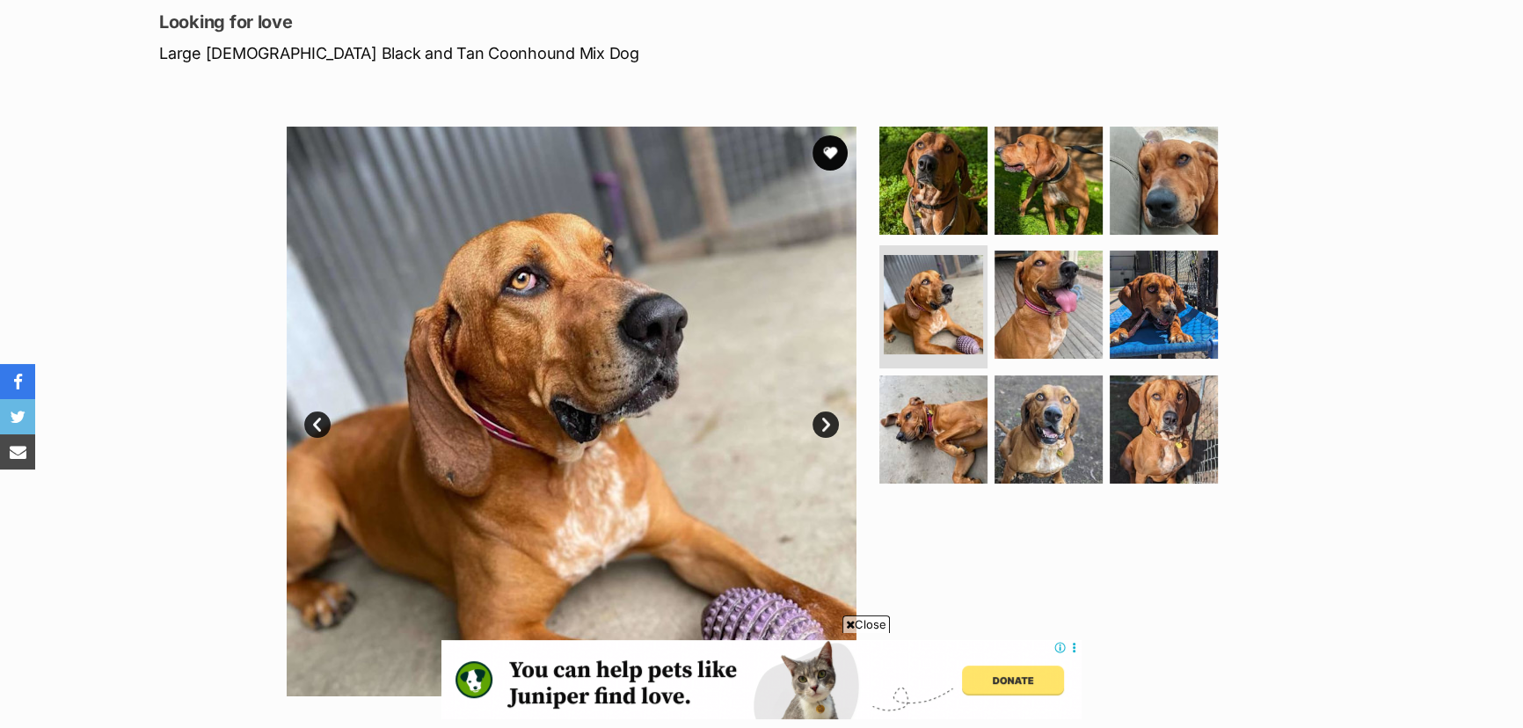
click at [822, 425] on link "Next" at bounding box center [826, 425] width 26 height 26
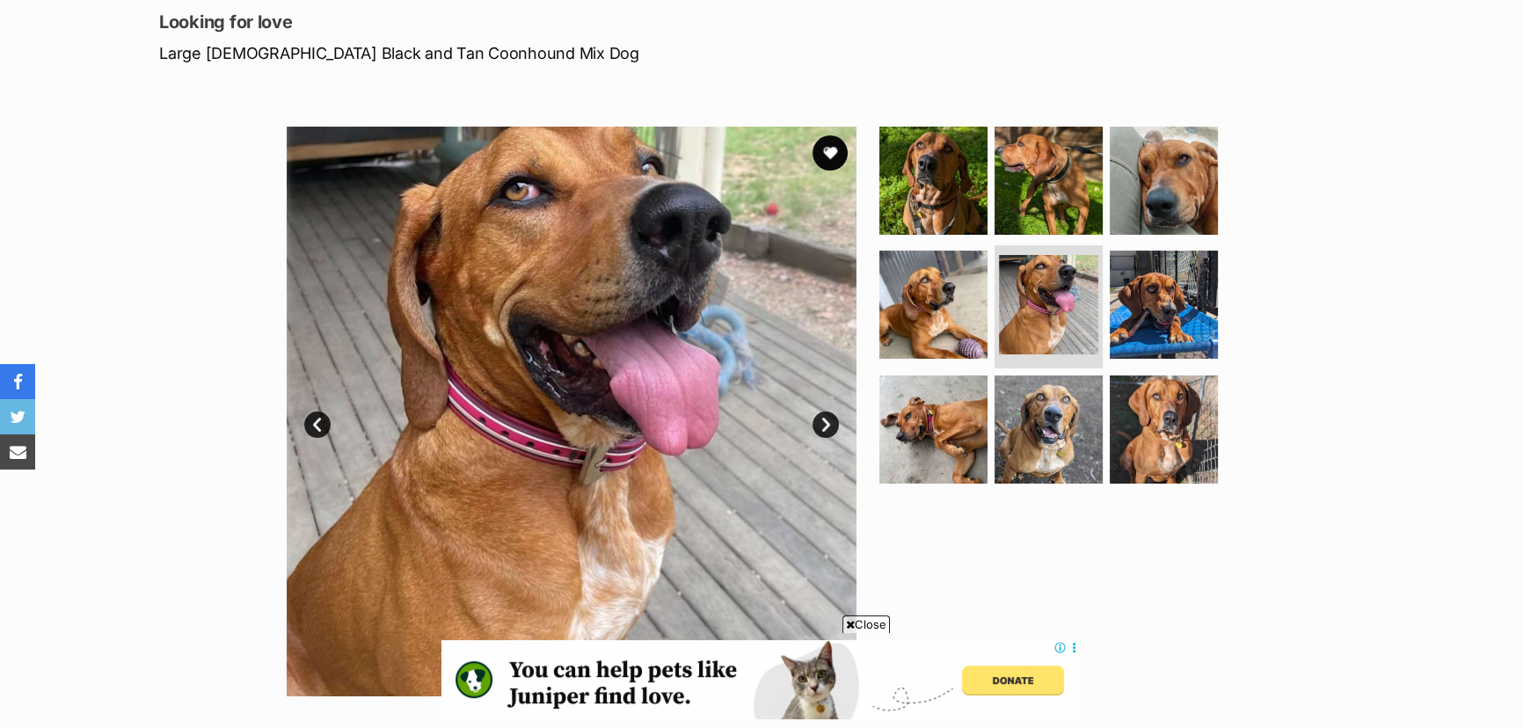
click at [822, 425] on link "Next" at bounding box center [826, 425] width 26 height 26
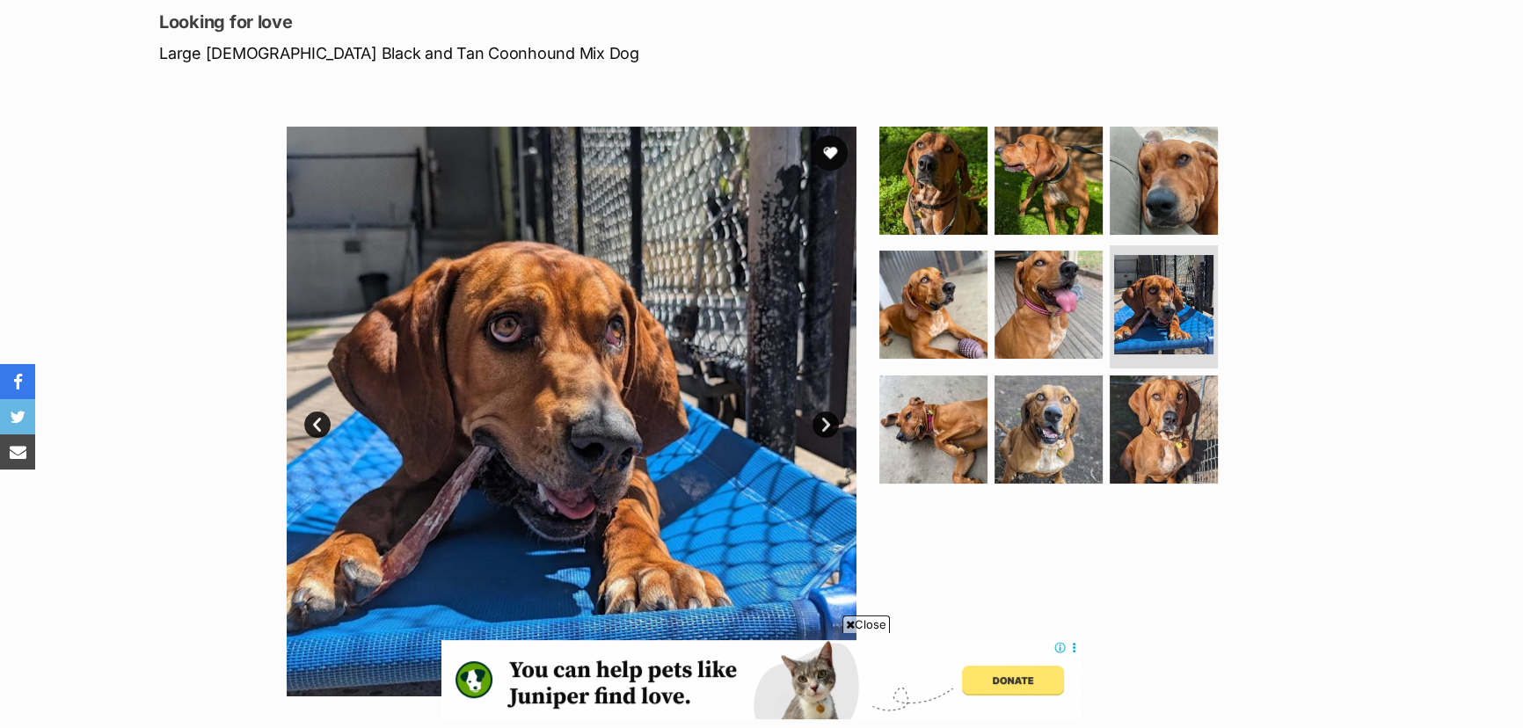
click at [822, 425] on link "Next" at bounding box center [826, 425] width 26 height 26
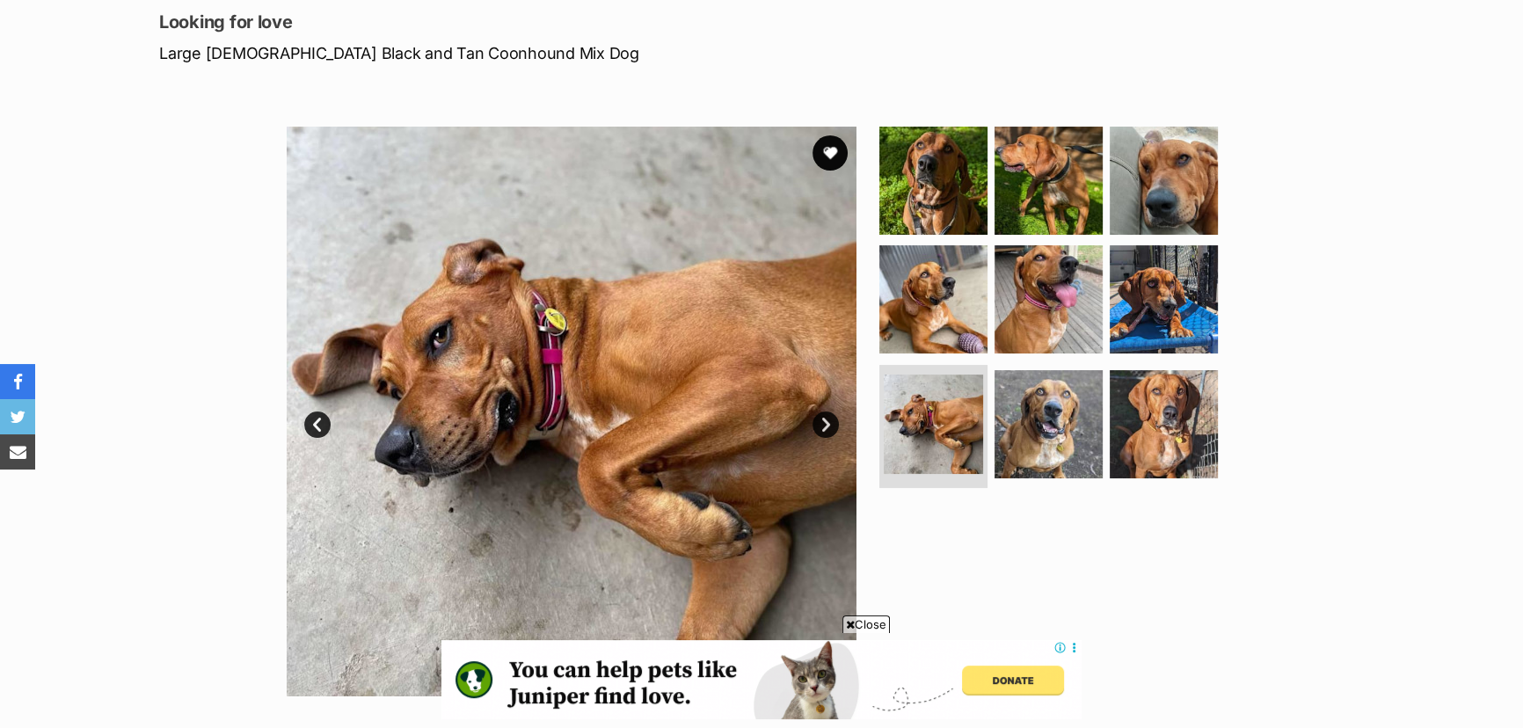
click at [822, 425] on link "Next" at bounding box center [826, 425] width 26 height 26
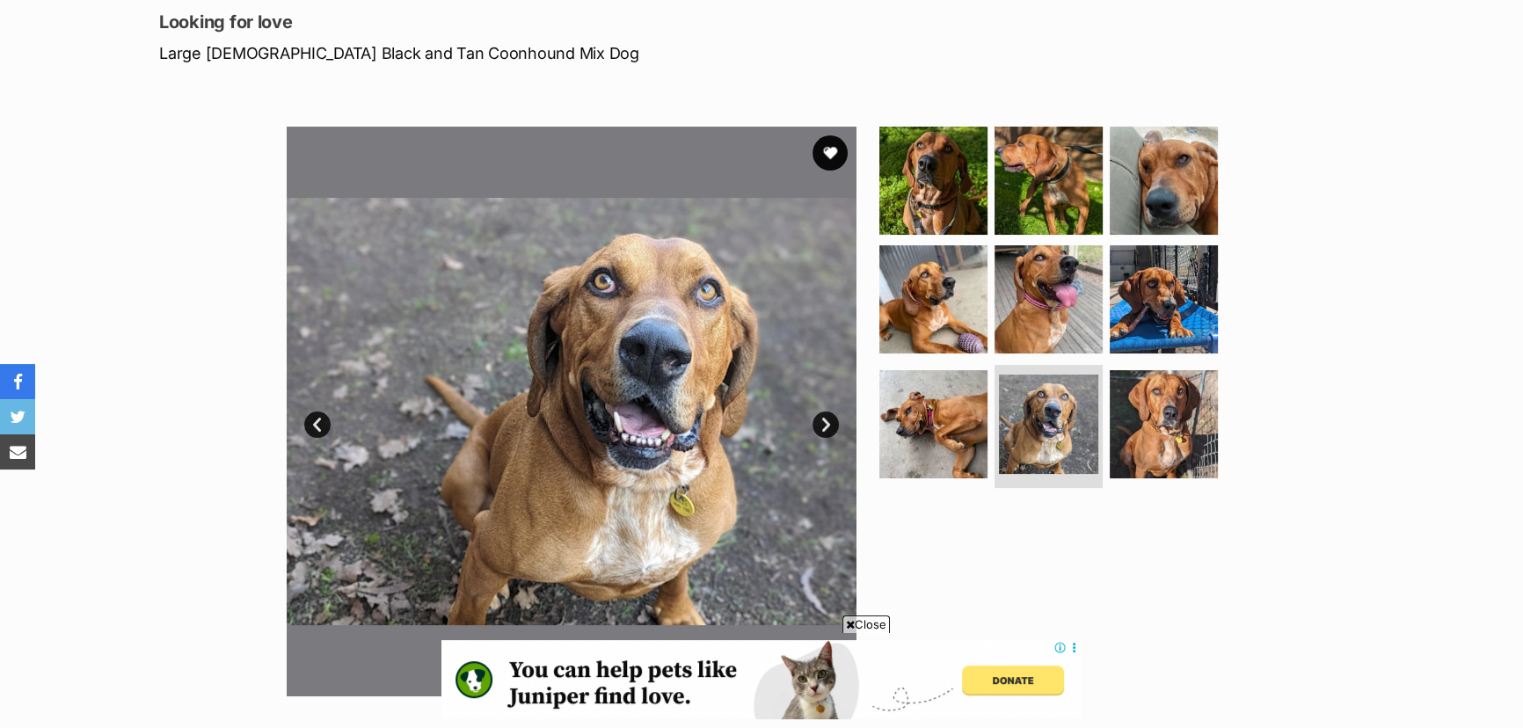
click at [822, 425] on link "Next" at bounding box center [826, 425] width 26 height 26
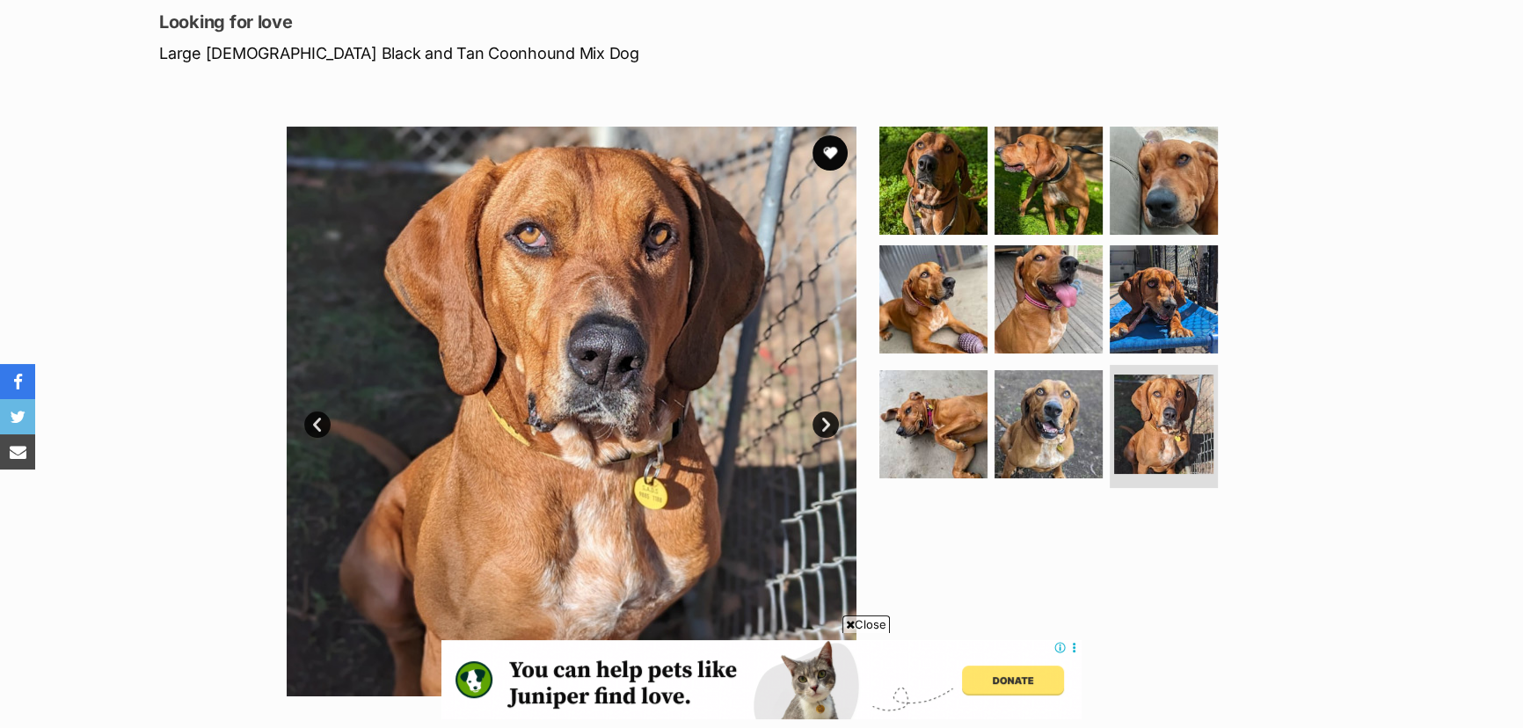
click at [822, 425] on link "Next" at bounding box center [826, 425] width 26 height 26
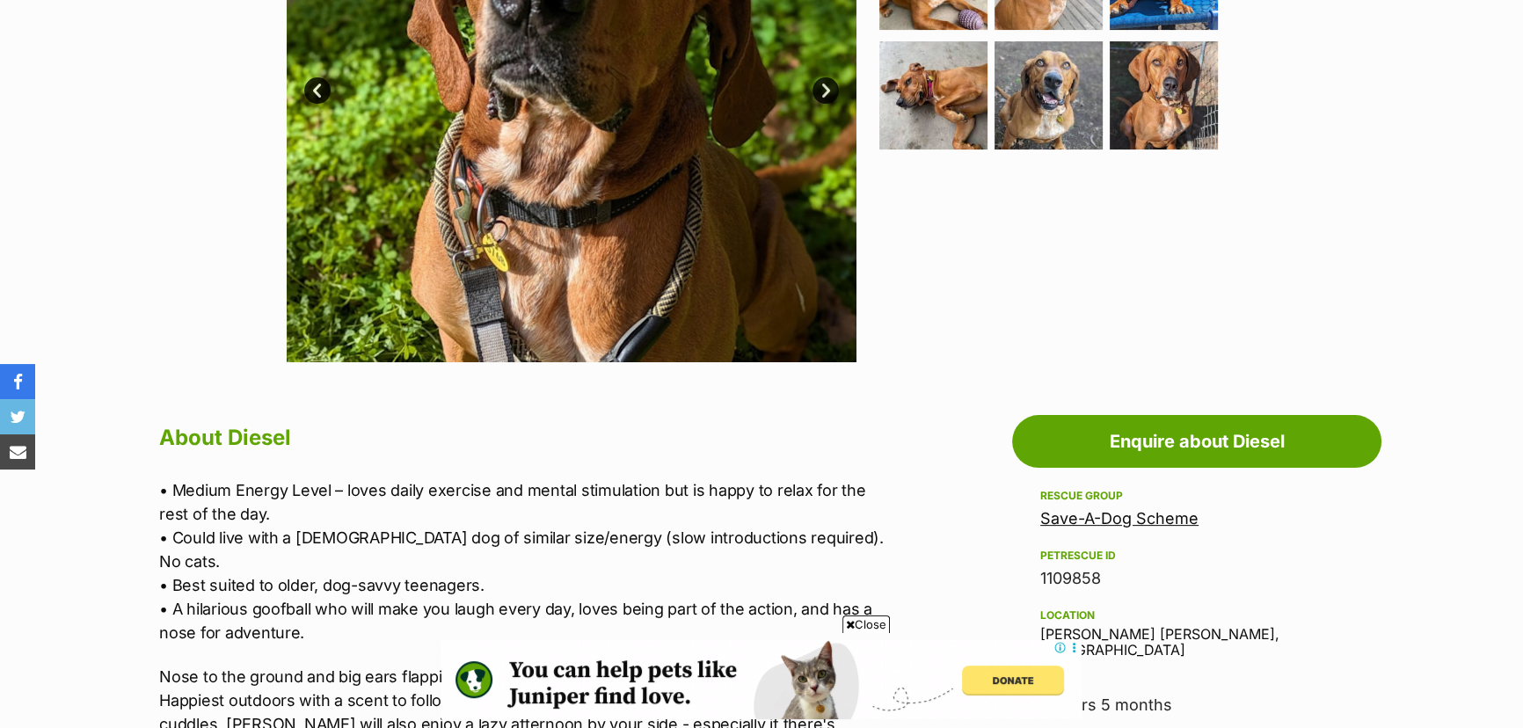
scroll to position [639, 0]
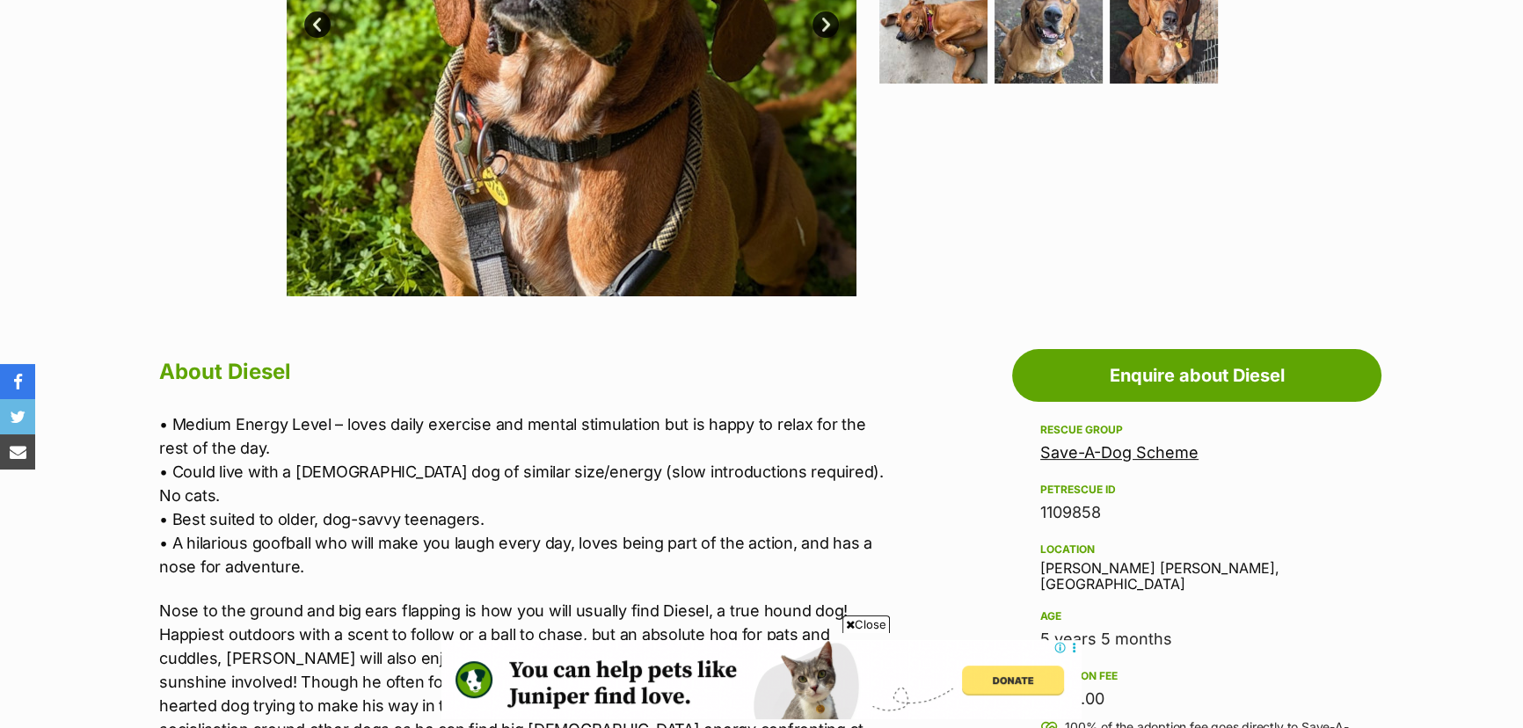
click at [865, 624] on span "Close" at bounding box center [866, 625] width 47 height 18
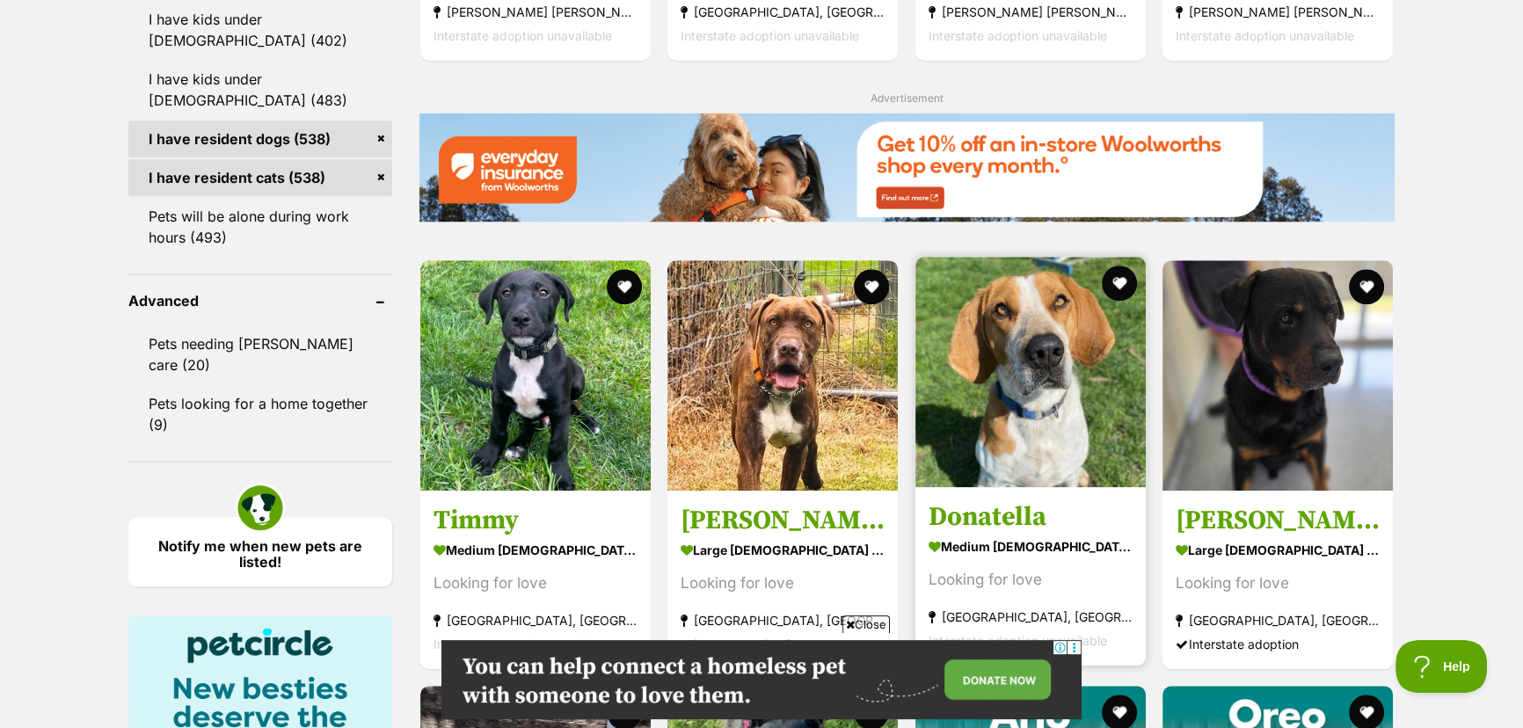
click at [1058, 393] on img at bounding box center [1031, 372] width 230 height 230
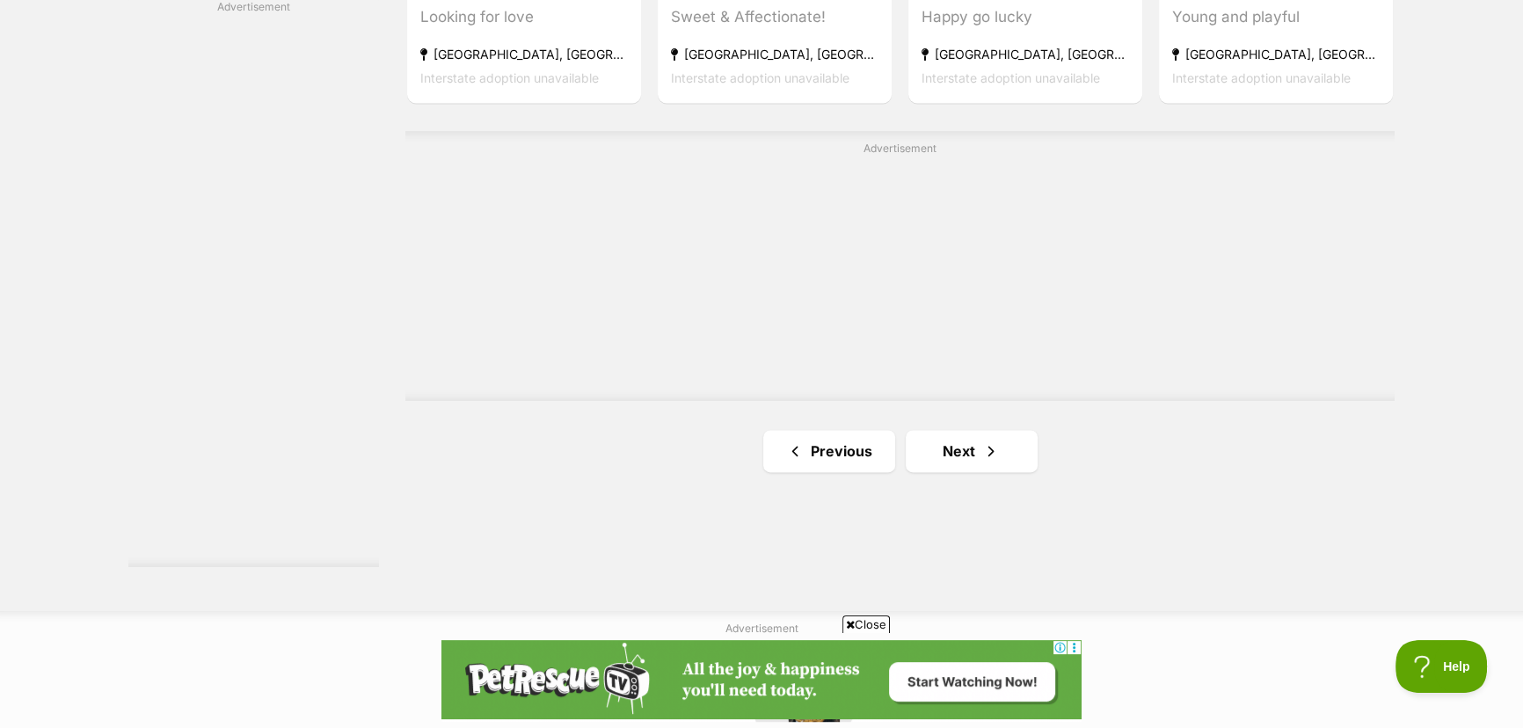
scroll to position [3118, 0]
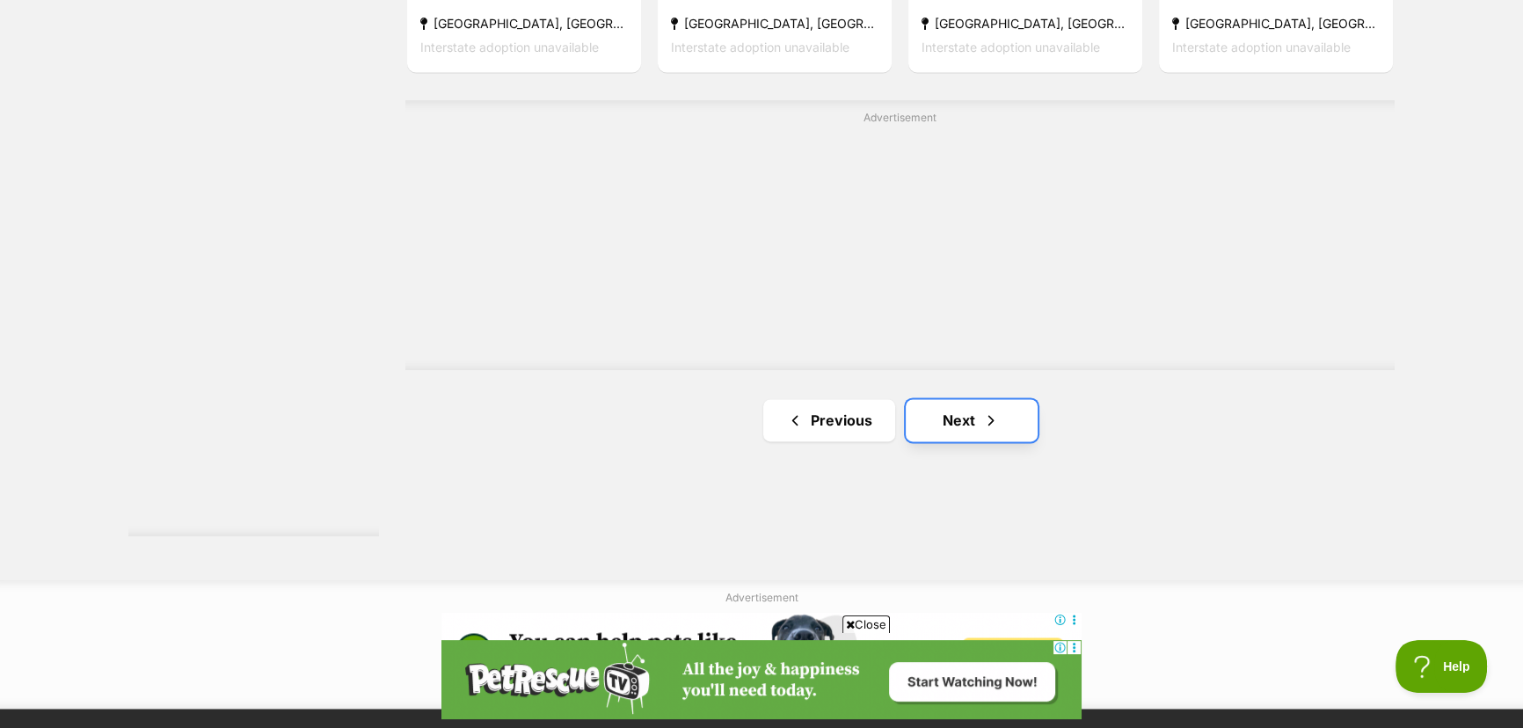
click at [955, 427] on link "Next" at bounding box center [972, 420] width 132 height 42
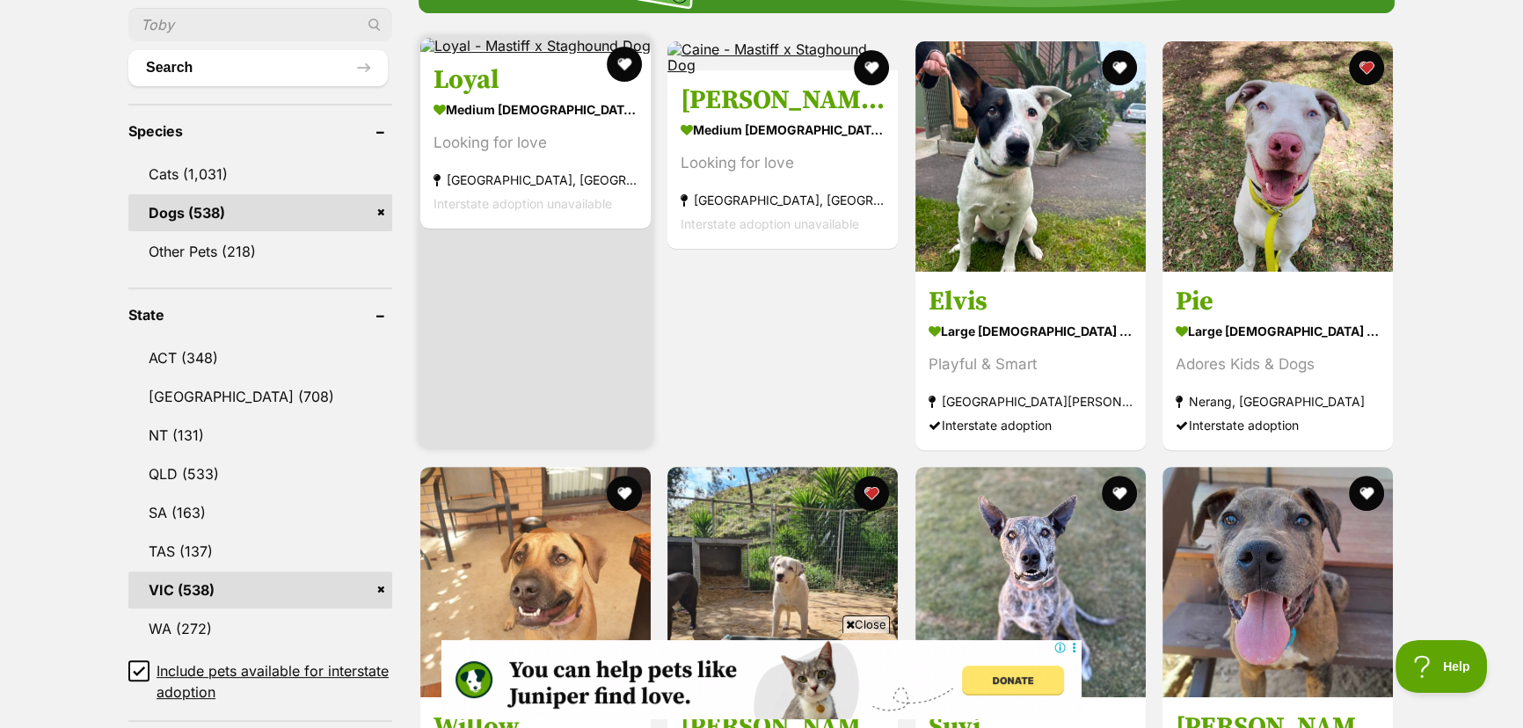
click at [535, 114] on strong "medium male Dog" at bounding box center [536, 111] width 204 height 26
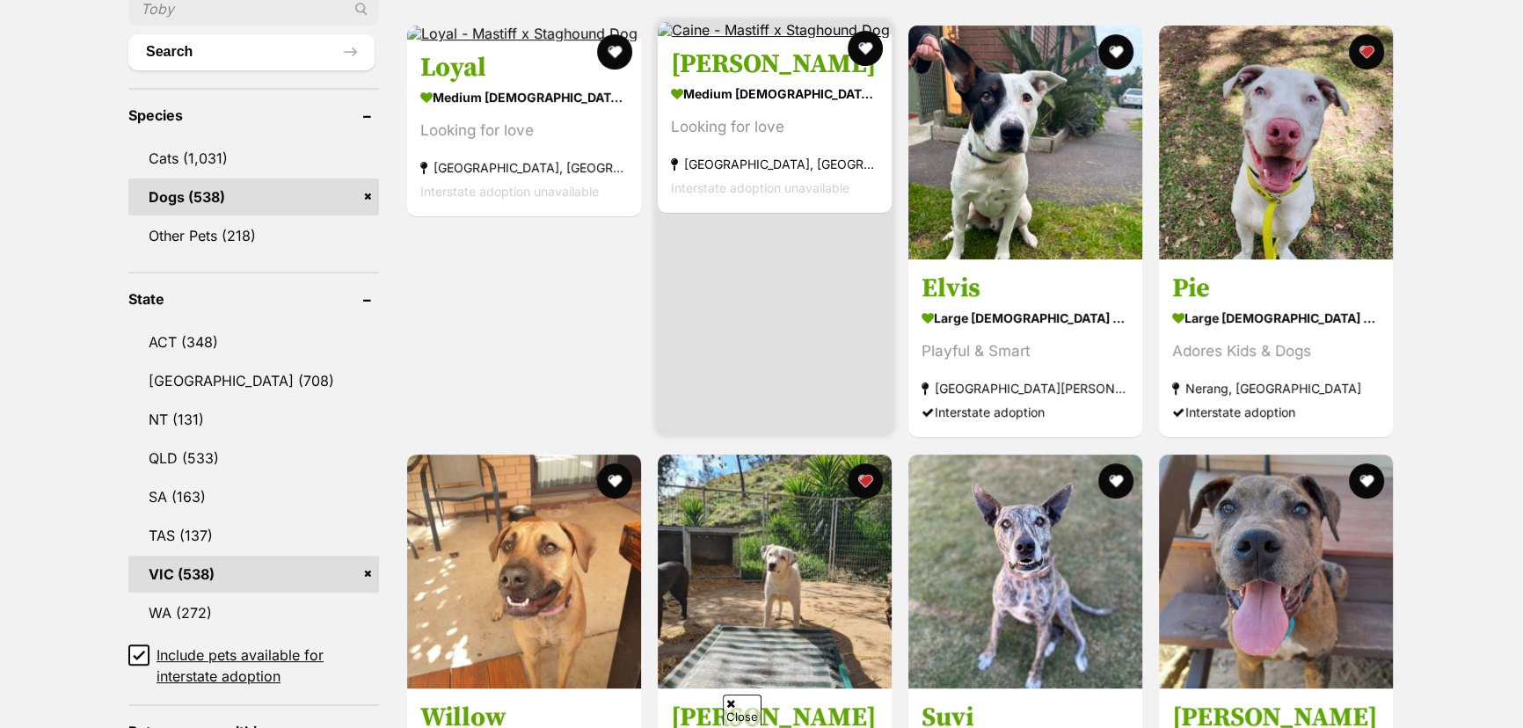
click at [727, 69] on h3 "[PERSON_NAME]" at bounding box center [775, 64] width 208 height 33
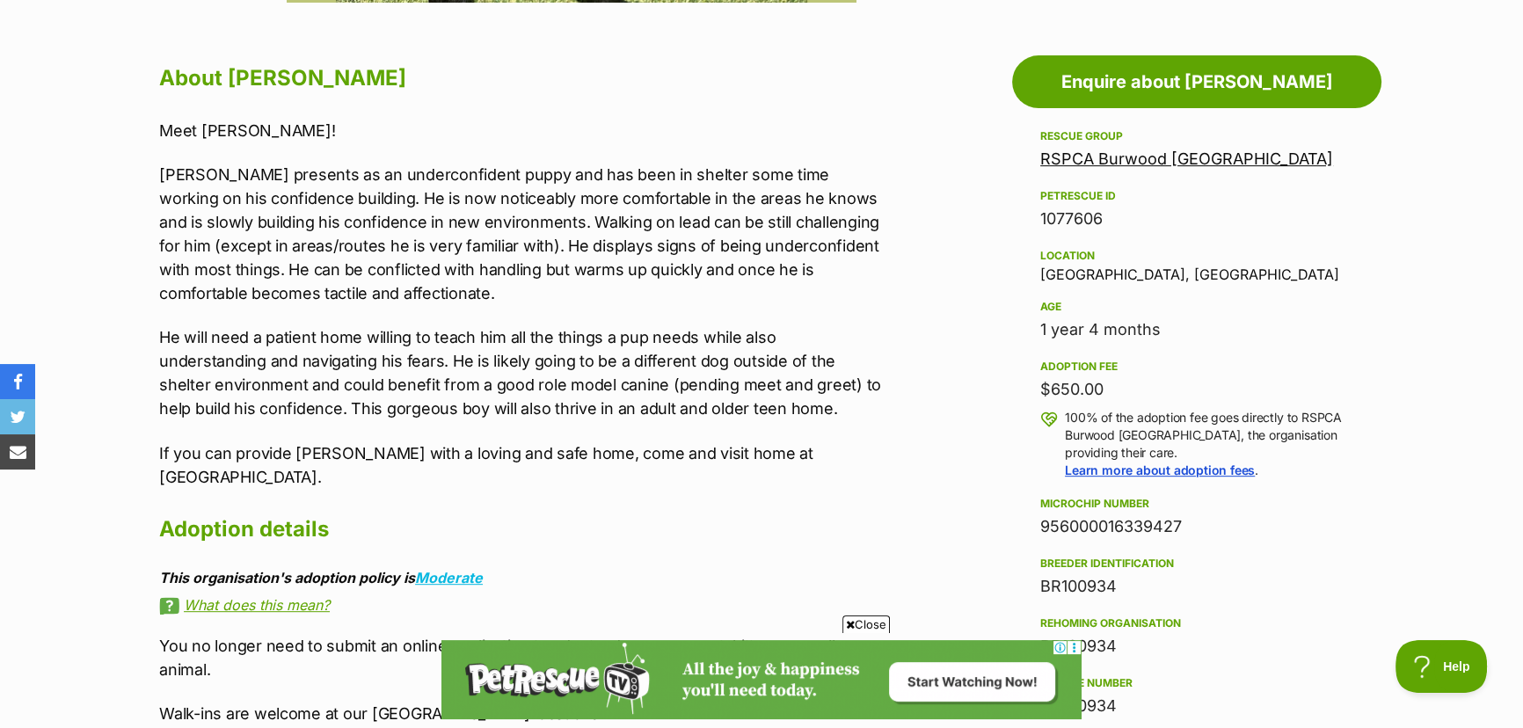
scroll to position [1039, 0]
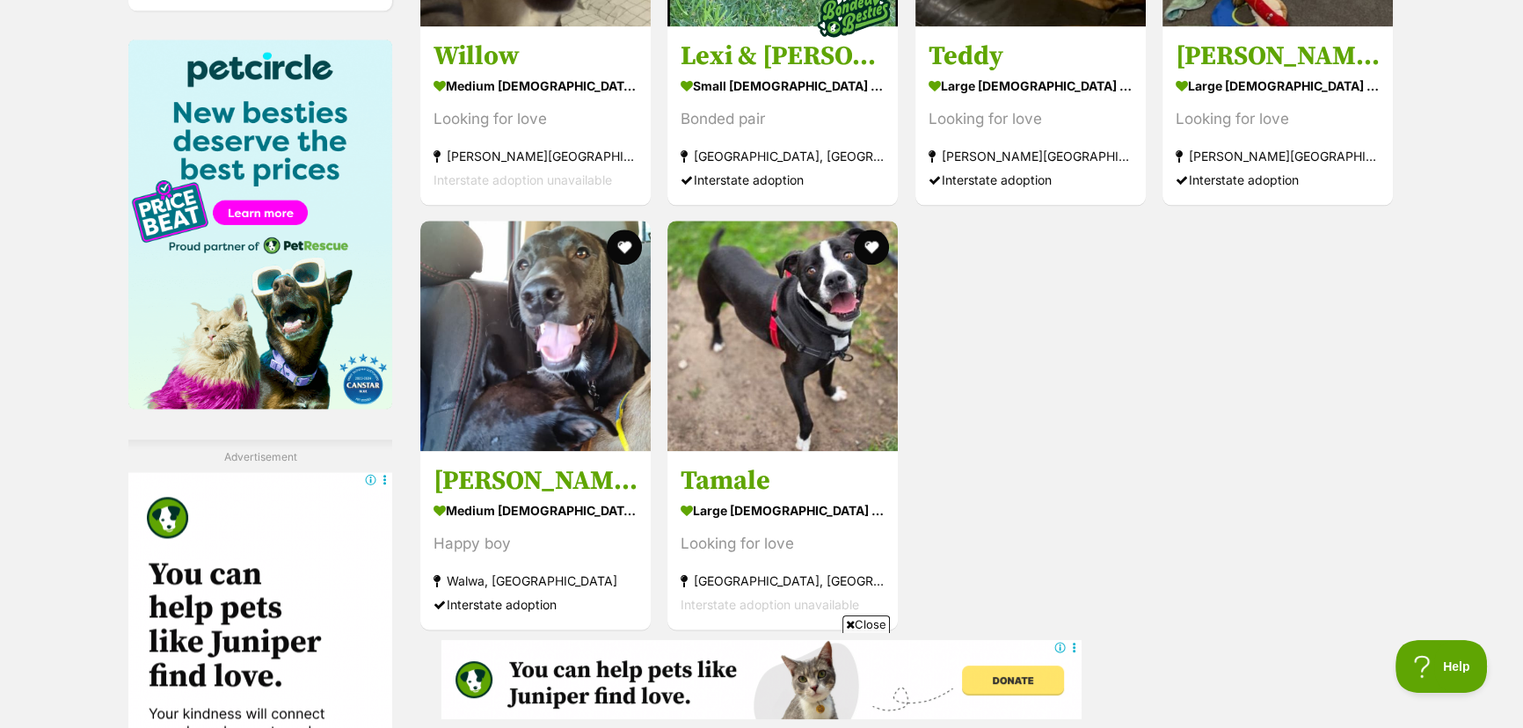
scroll to position [2735, 0]
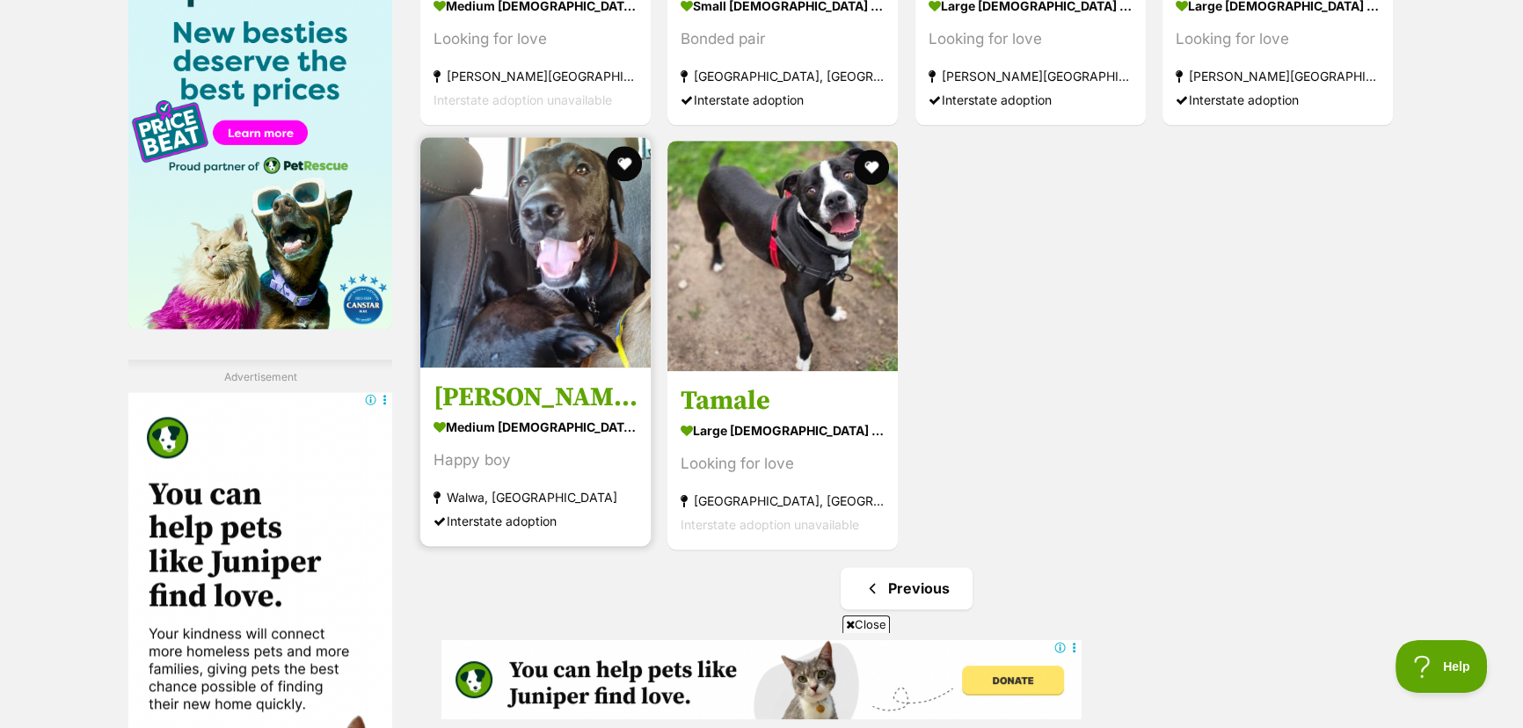
click at [525, 307] on img at bounding box center [535, 252] width 230 height 230
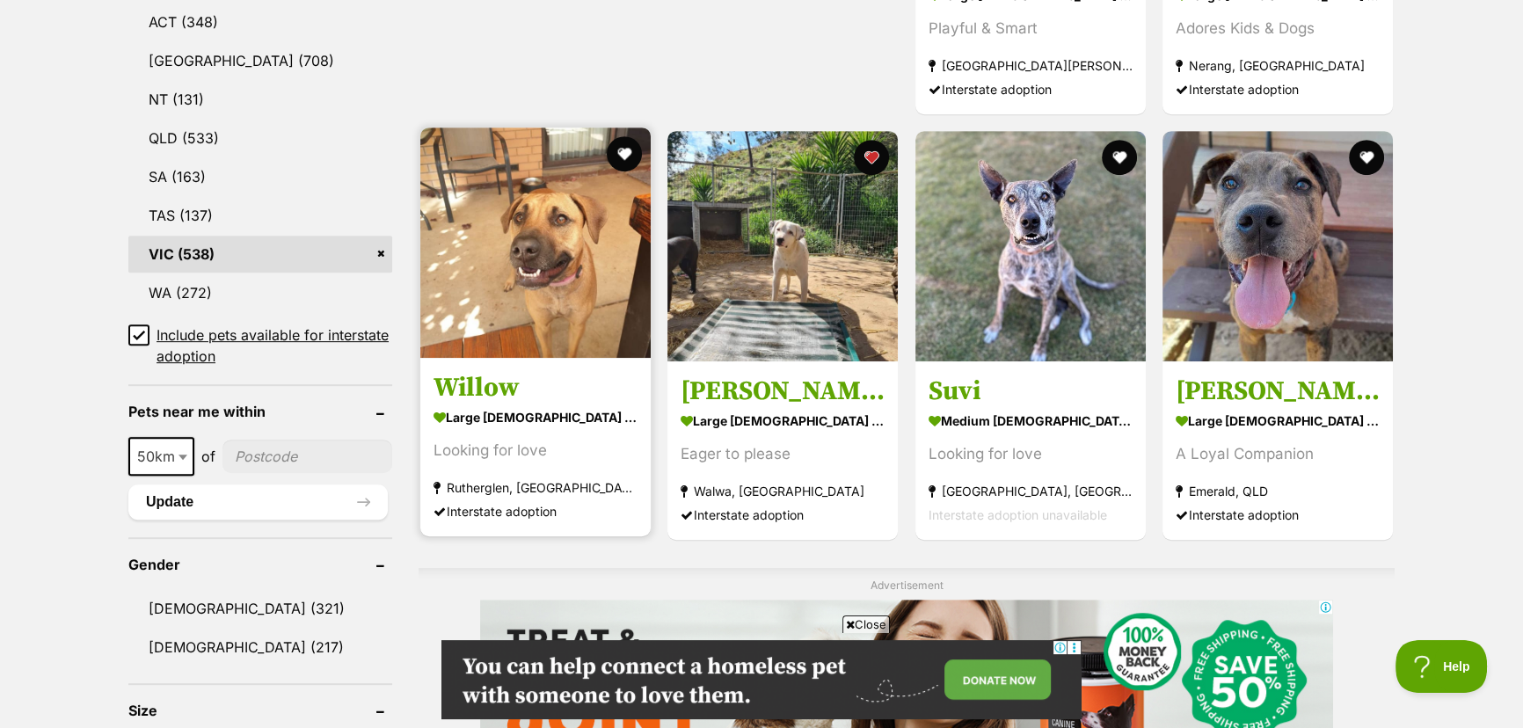
scroll to position [0, 0]
